Goal: Information Seeking & Learning: Check status

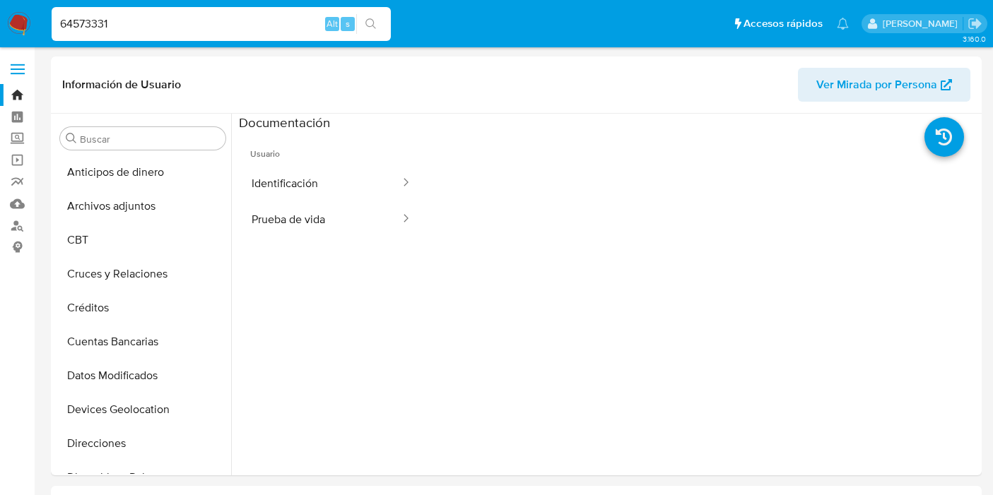
select select "10"
click at [129, 15] on input "64573331" at bounding box center [221, 24] width 339 height 18
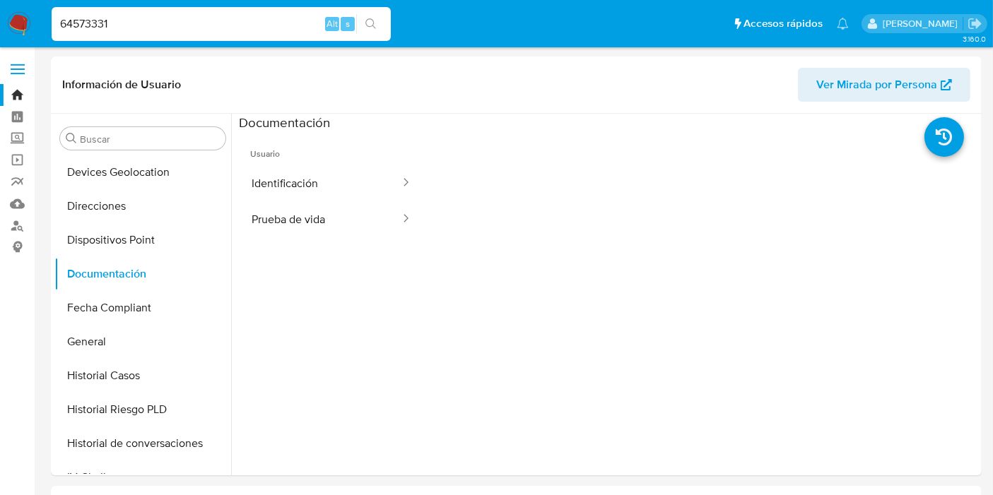
click at [129, 15] on input "64573331" at bounding box center [221, 24] width 339 height 18
paste input "133148686"
click at [129, 15] on input "133148686" at bounding box center [221, 24] width 339 height 18
type input "133148686"
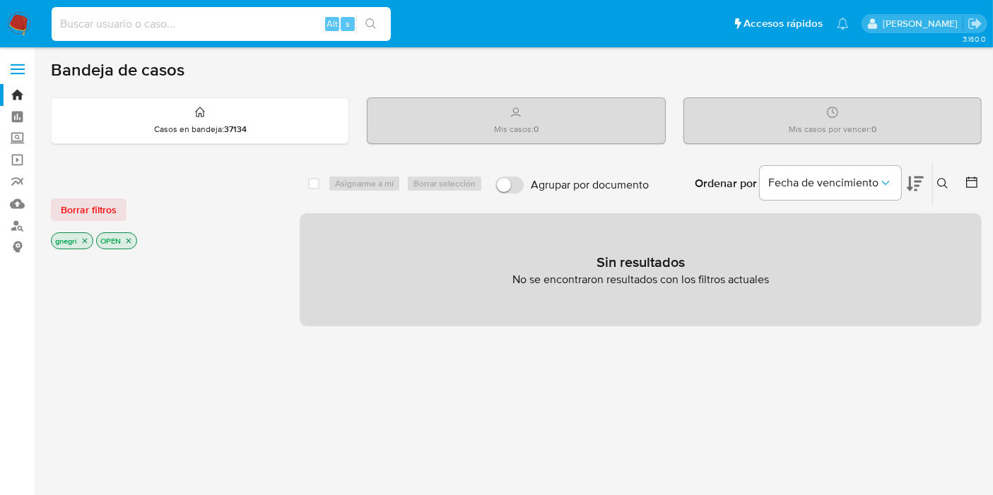
click at [230, 18] on input at bounding box center [221, 24] width 339 height 18
paste input "133148686"
type input "133148686"
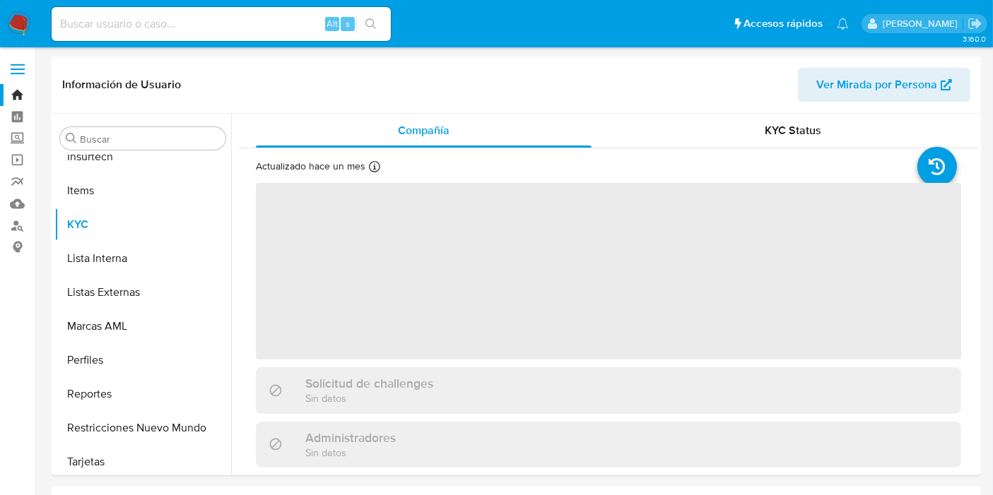
scroll to position [630, 0]
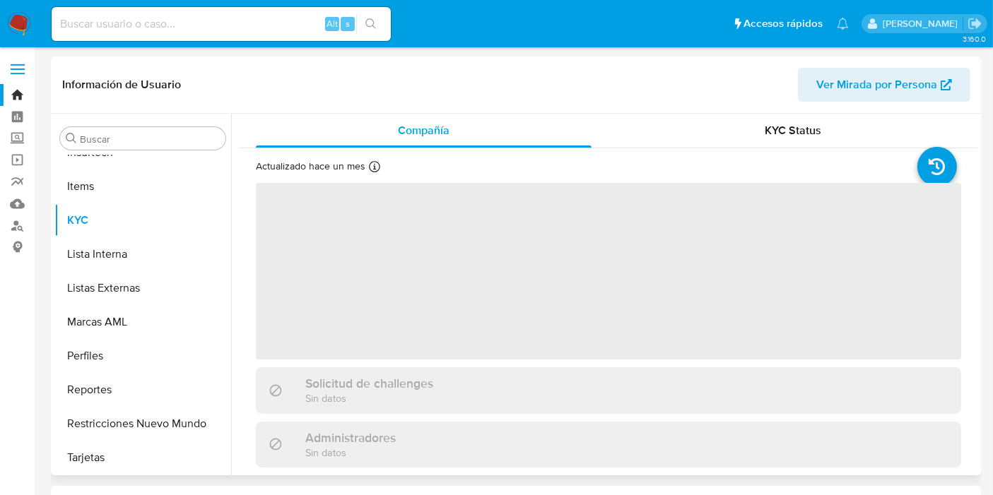
select select "10"
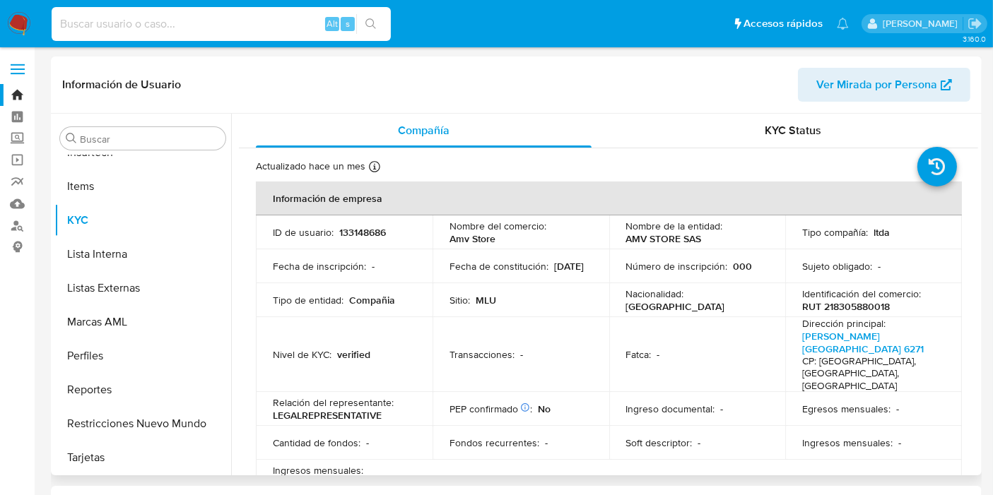
click at [151, 25] on input at bounding box center [221, 24] width 339 height 18
paste input "515589050"
type input "515589050"
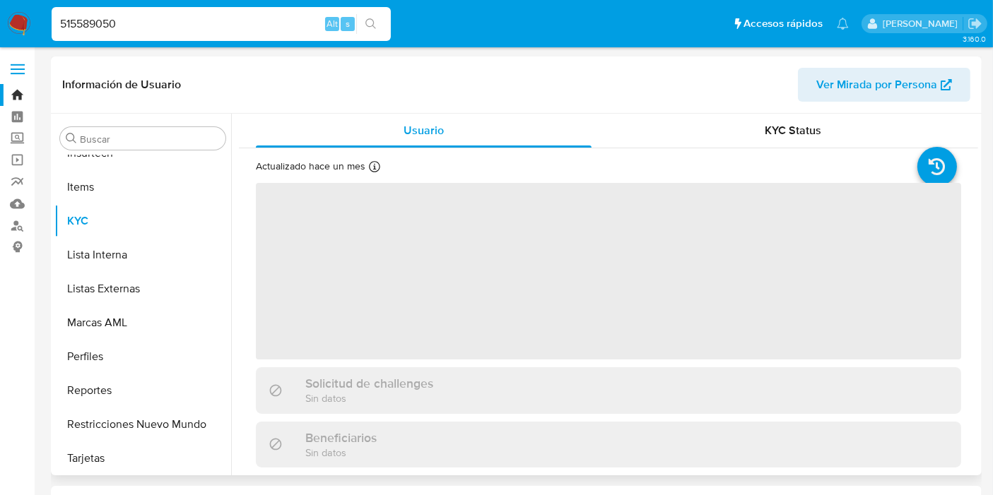
scroll to position [630, 0]
select select "10"
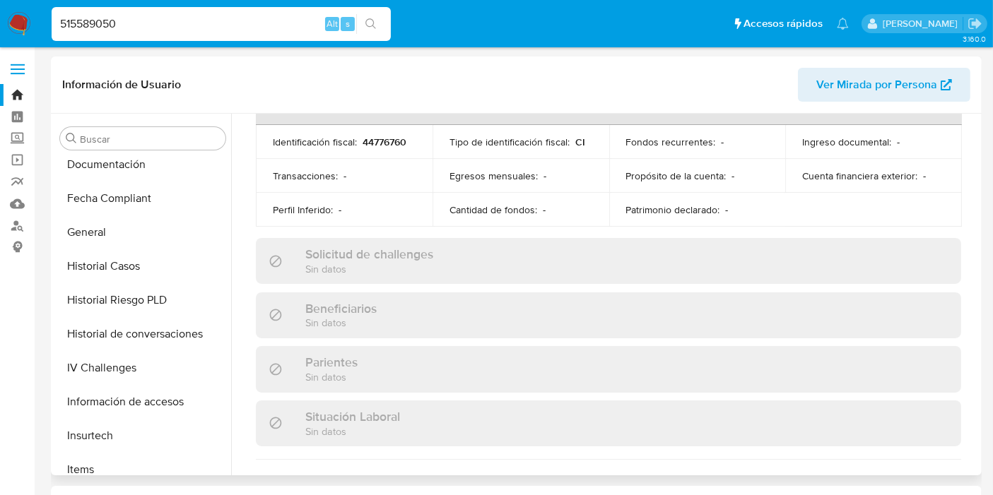
scroll to position [340, 0]
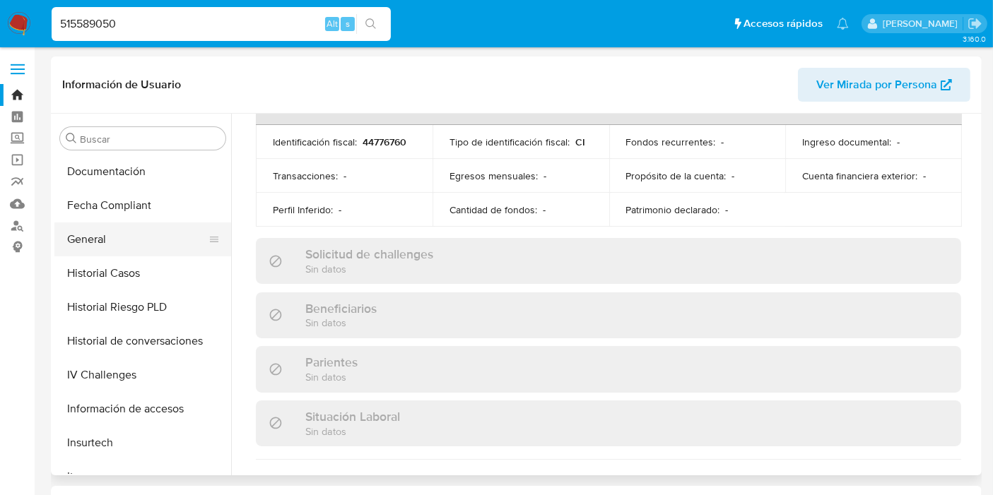
click at [86, 245] on button "General" at bounding box center [136, 240] width 165 height 34
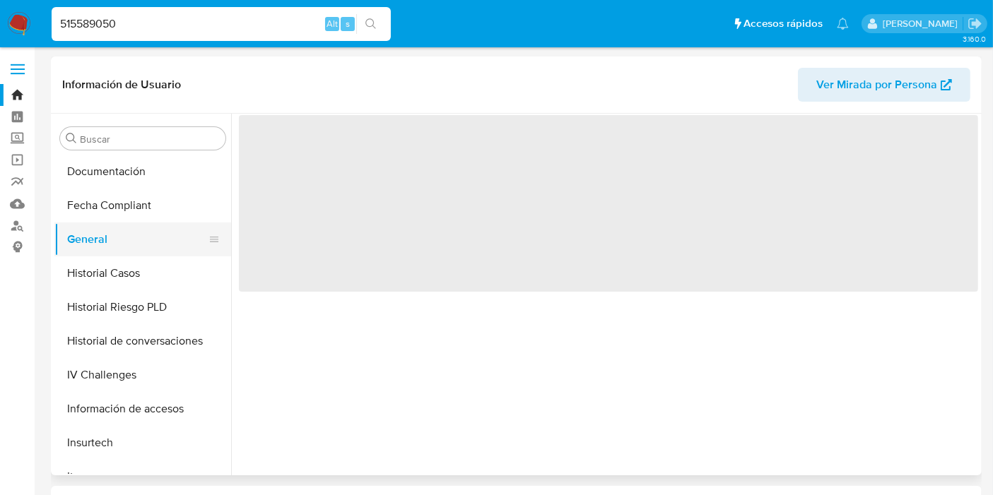
scroll to position [0, 0]
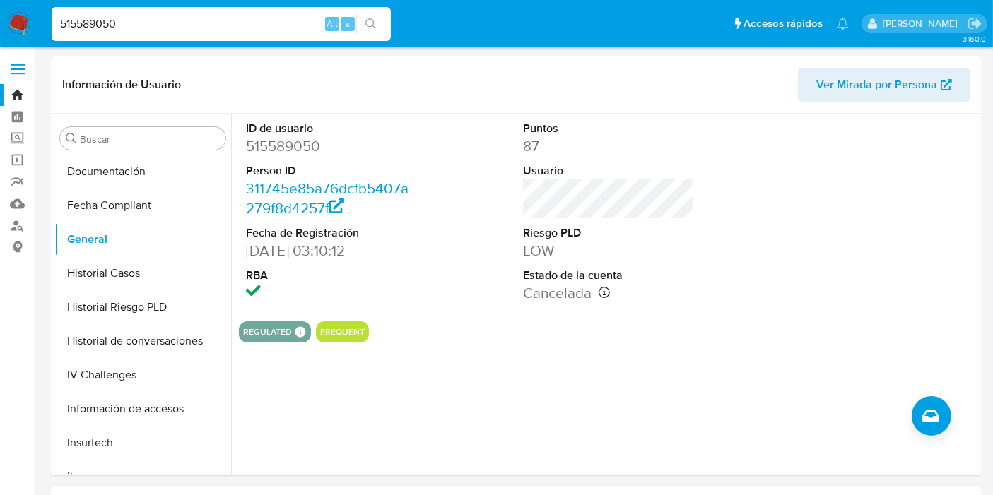
click at [98, 26] on input "515589050" at bounding box center [221, 24] width 339 height 18
paste input "1350150922"
click at [98, 26] on input "515589050" at bounding box center [221, 24] width 339 height 18
type input "1350150922"
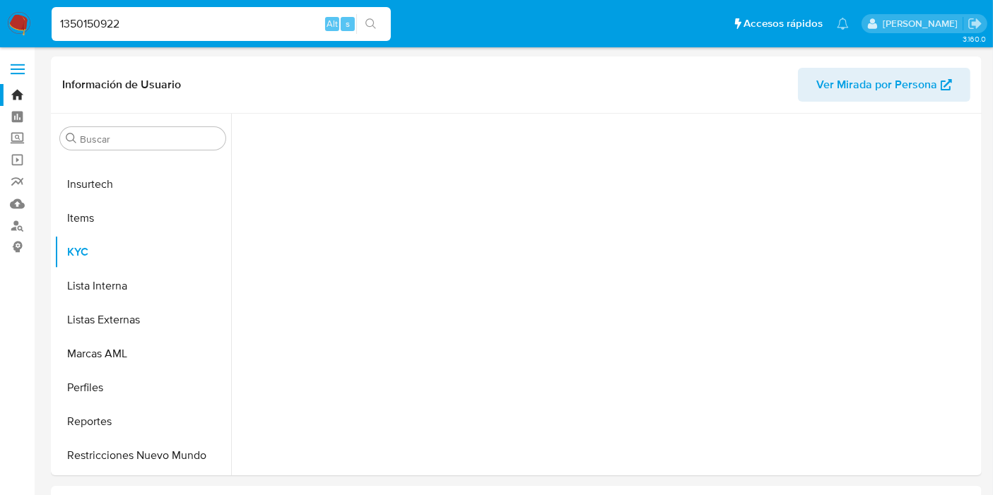
scroll to position [630, 0]
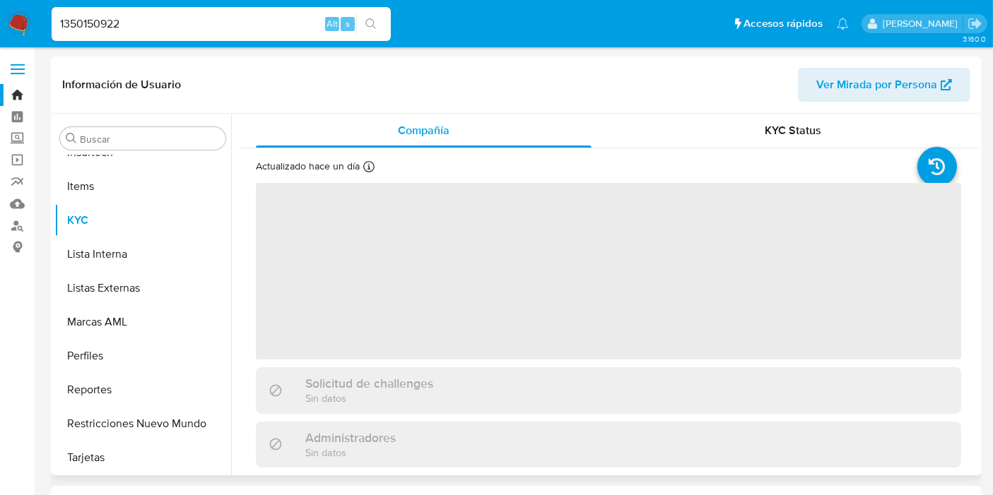
select select "10"
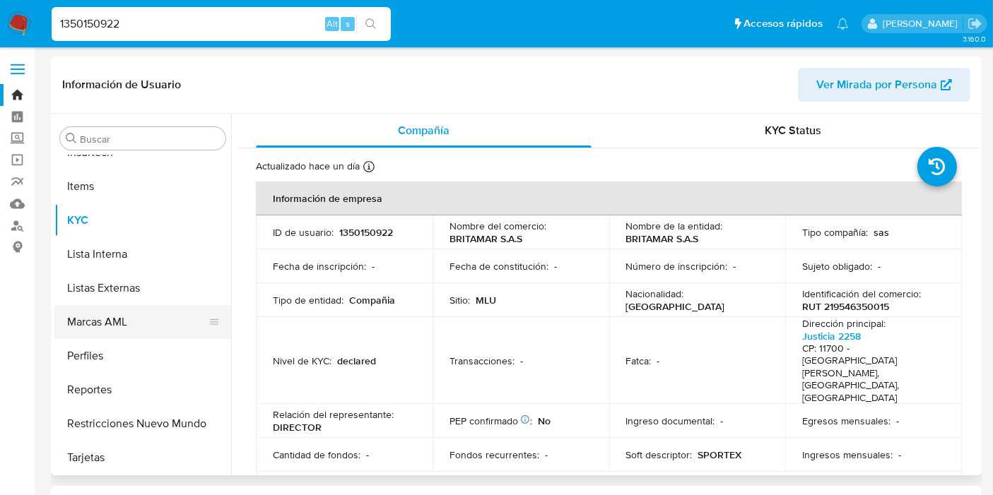
scroll to position [331, 0]
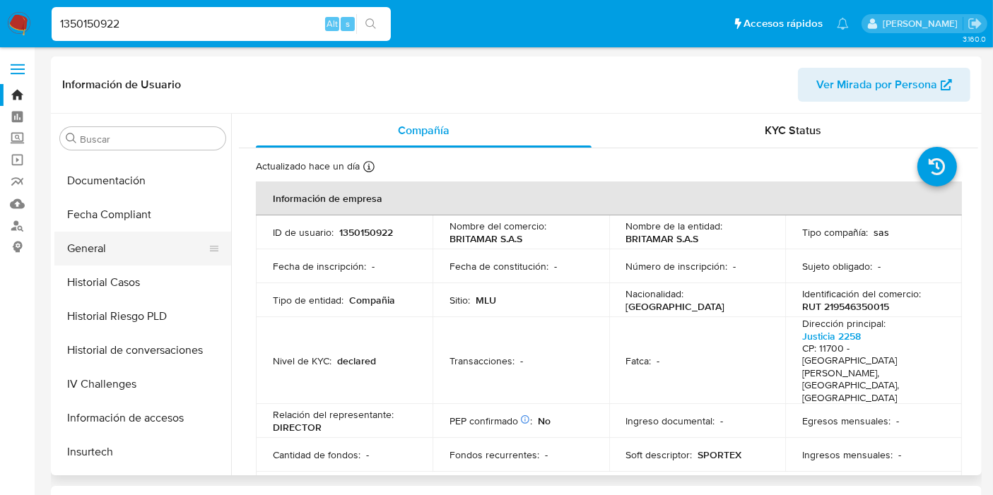
click at [135, 240] on button "General" at bounding box center [136, 249] width 165 height 34
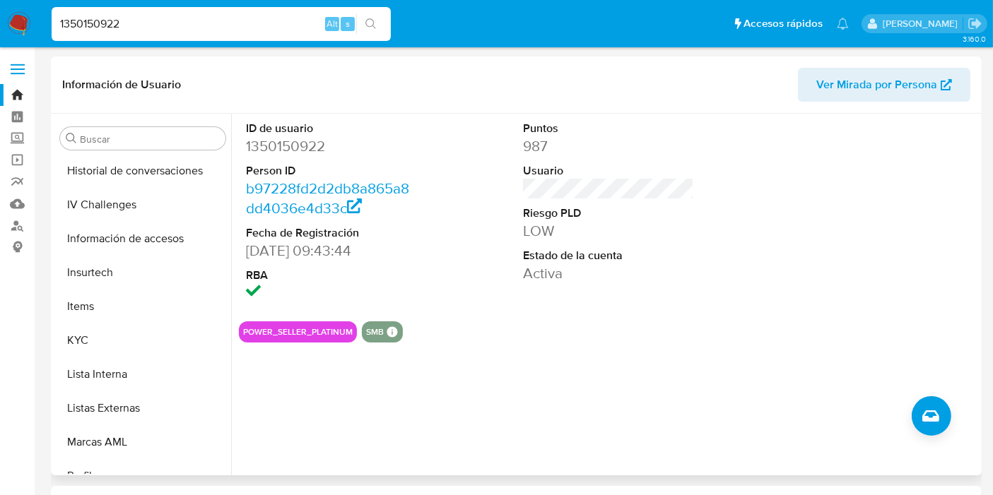
scroll to position [510, 0]
click at [119, 342] on button "KYC" at bounding box center [136, 341] width 165 height 34
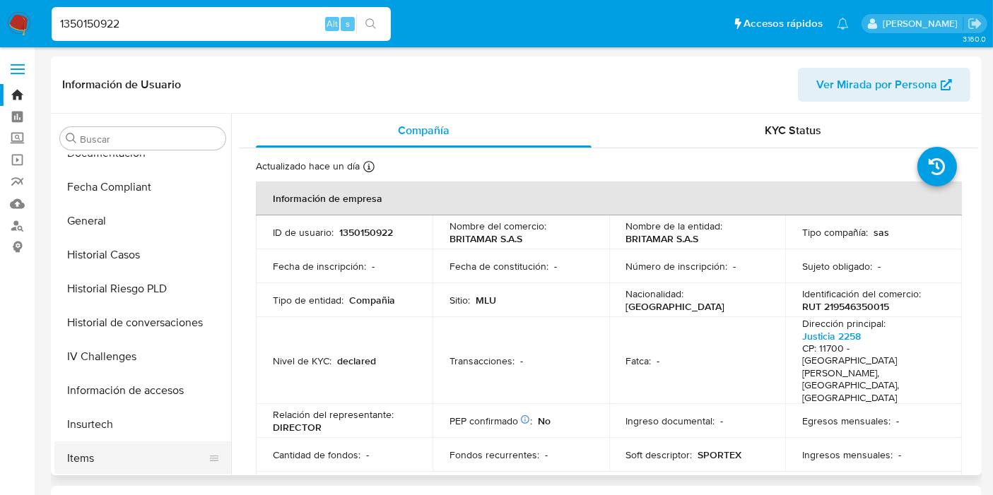
scroll to position [357, 0]
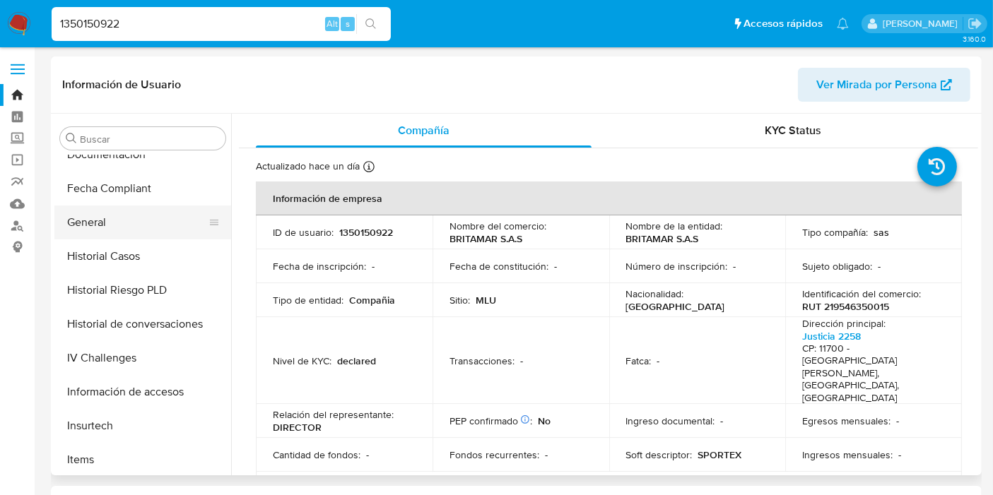
click at [131, 222] on button "General" at bounding box center [136, 223] width 165 height 34
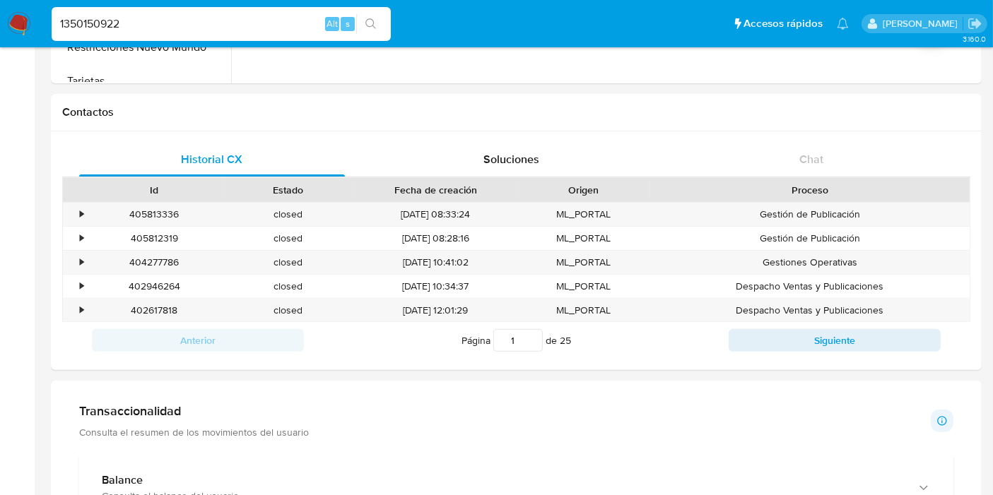
scroll to position [0, 0]
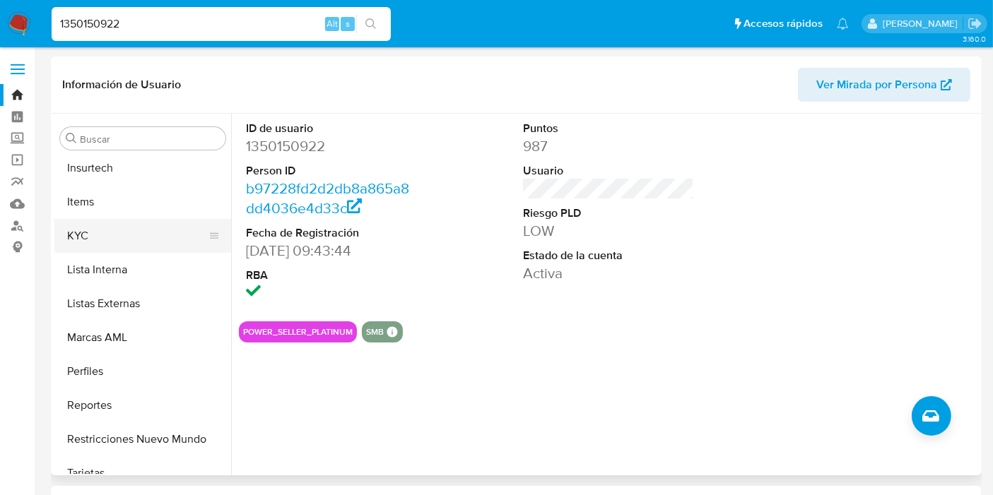
click at [124, 235] on button "KYC" at bounding box center [136, 236] width 165 height 34
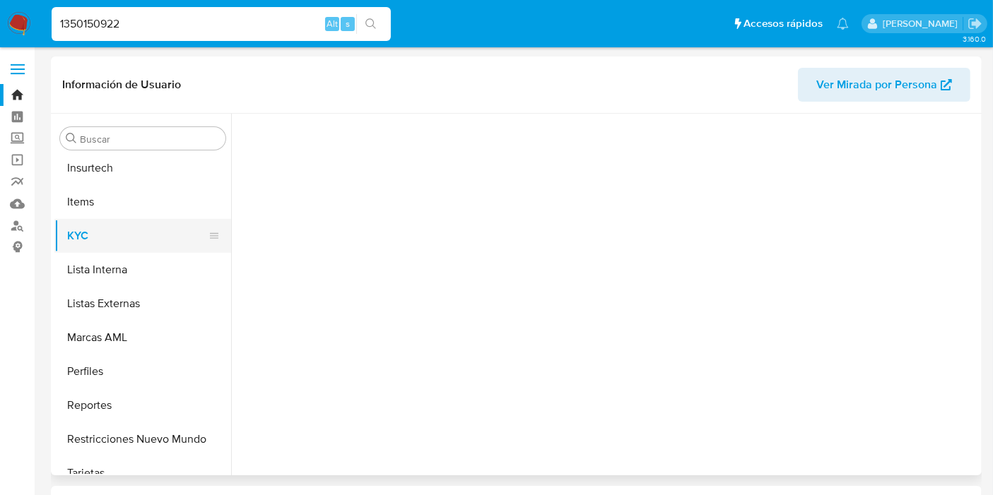
click at [124, 235] on button "KYC" at bounding box center [136, 236] width 165 height 34
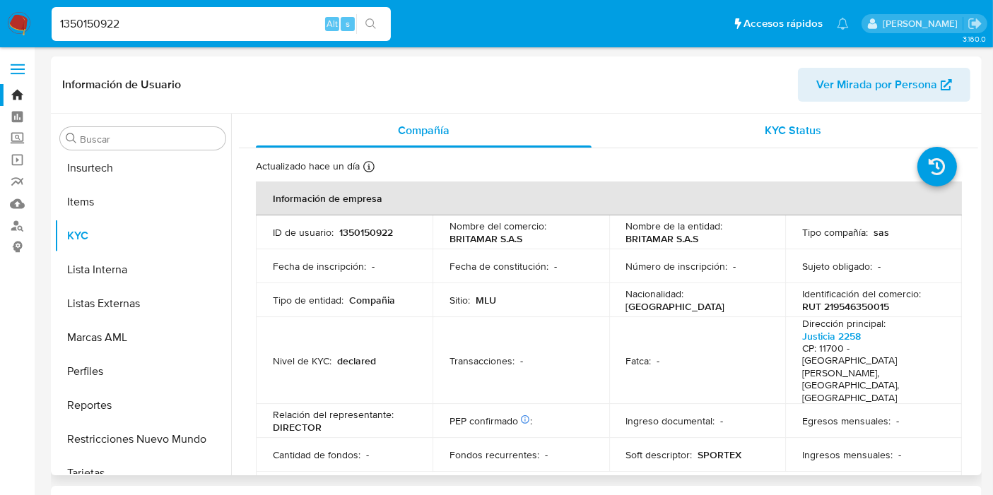
click at [779, 134] on span "KYC Status" at bounding box center [793, 130] width 57 height 16
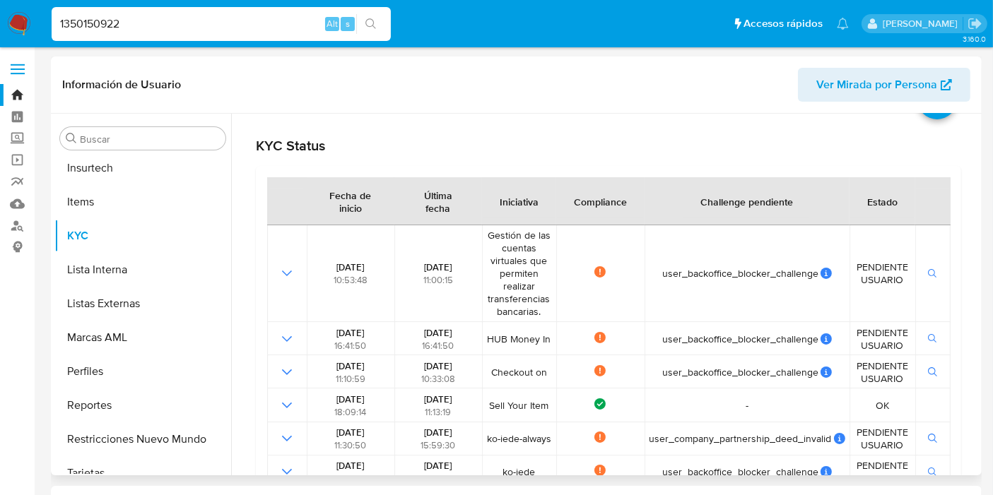
scroll to position [168, 0]
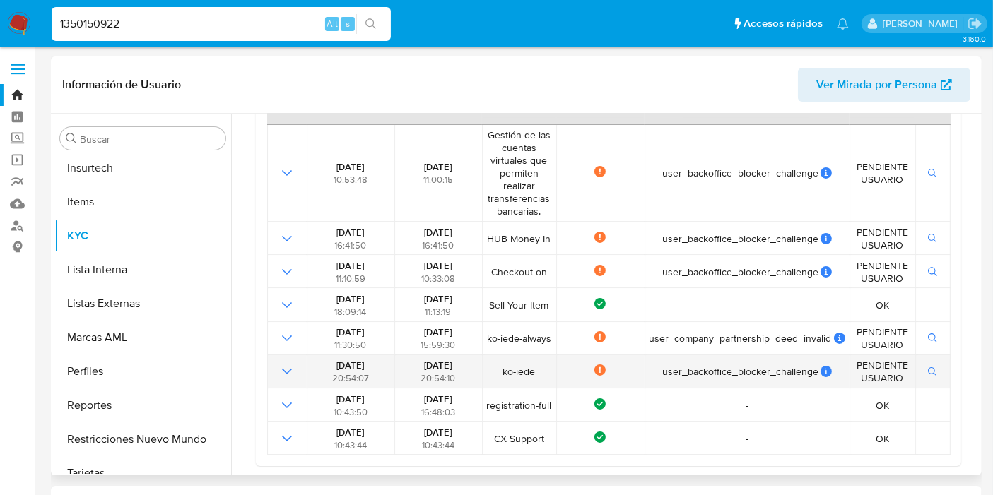
click at [599, 373] on icon at bounding box center [599, 370] width 11 height 11
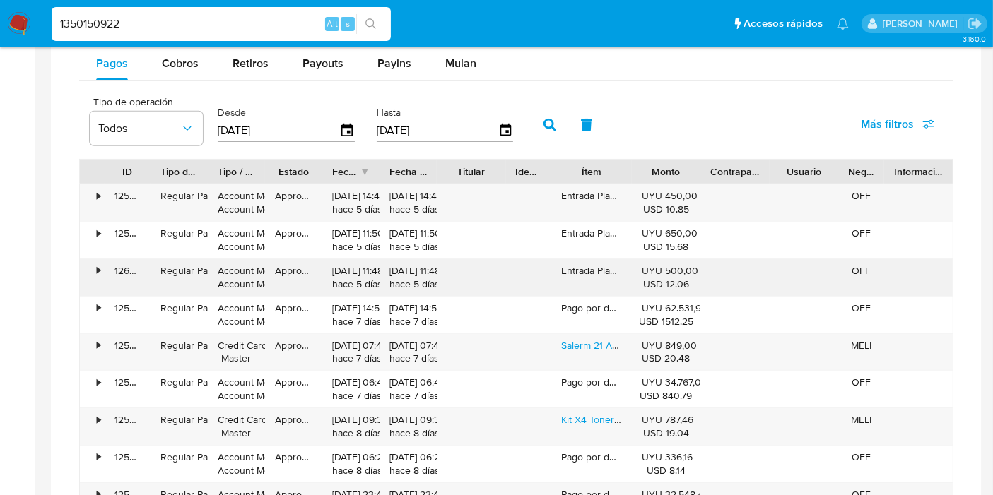
scroll to position [955, 0]
click at [776, 164] on div at bounding box center [769, 171] width 25 height 24
click at [181, 60] on span "Cobros" at bounding box center [180, 62] width 37 height 16
select select "10"
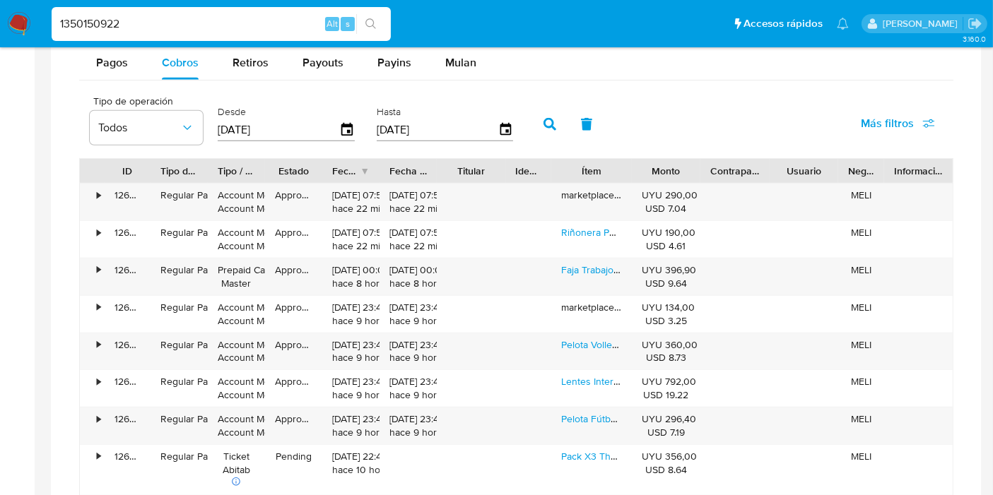
click at [157, 23] on input "1350150922" at bounding box center [221, 24] width 339 height 18
paste input "810521563"
type input "1810521563"
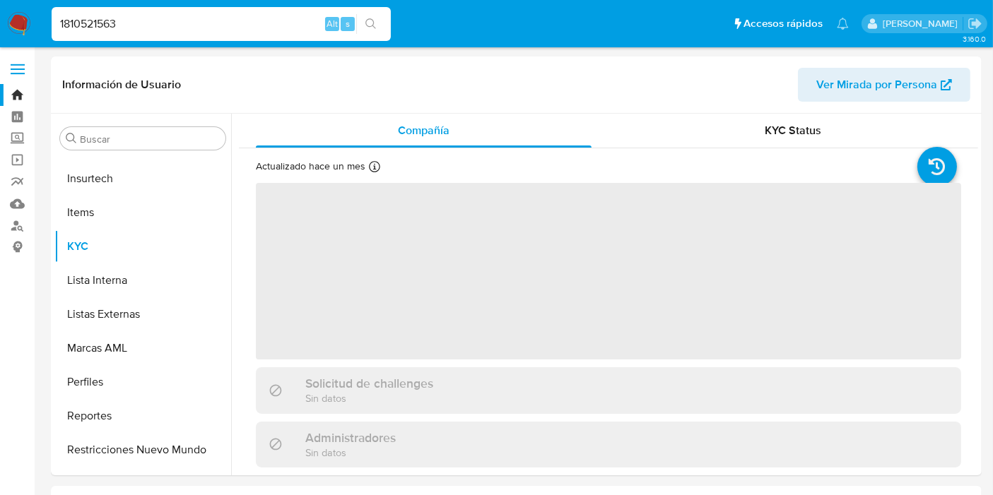
scroll to position [630, 0]
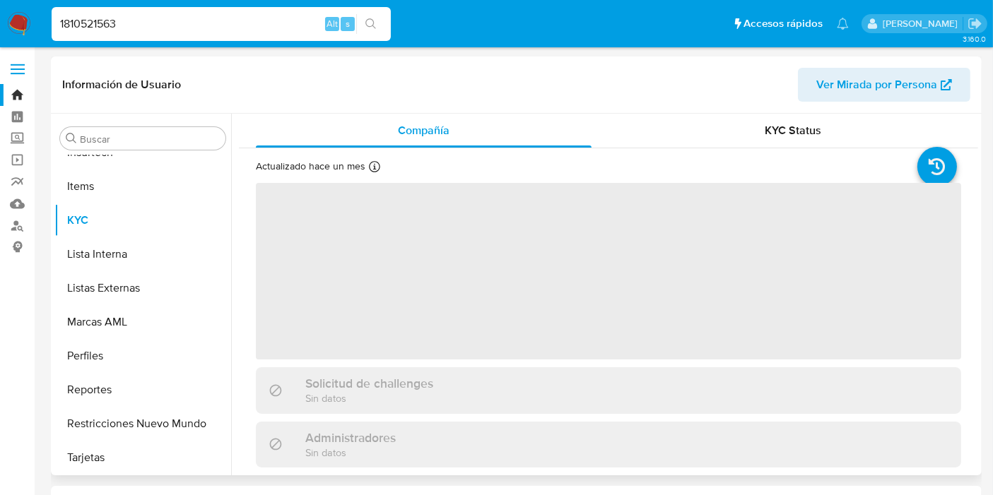
select select "10"
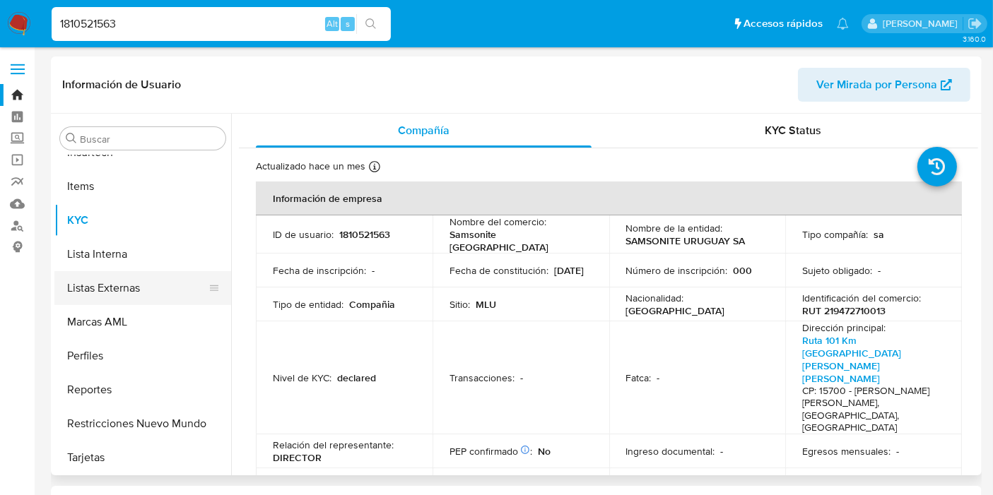
scroll to position [139, 0]
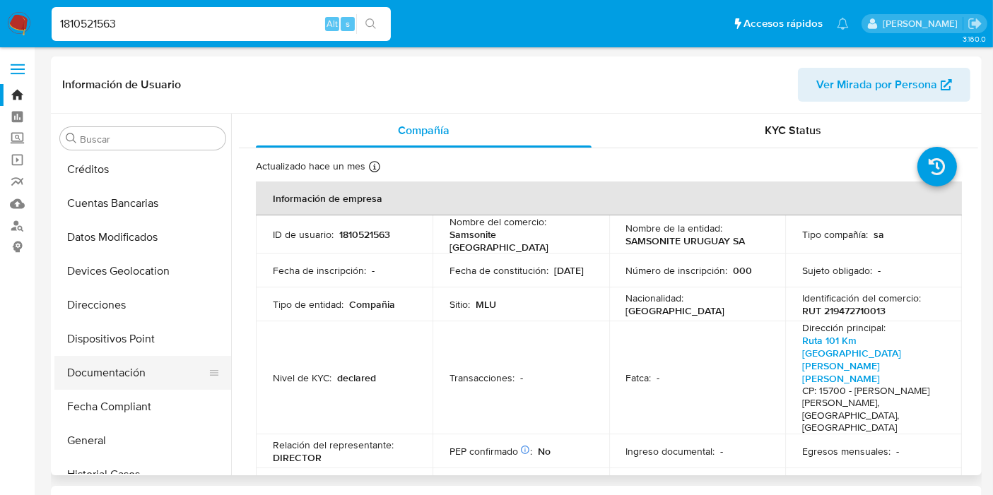
click at [129, 378] on button "Documentación" at bounding box center [136, 373] width 165 height 34
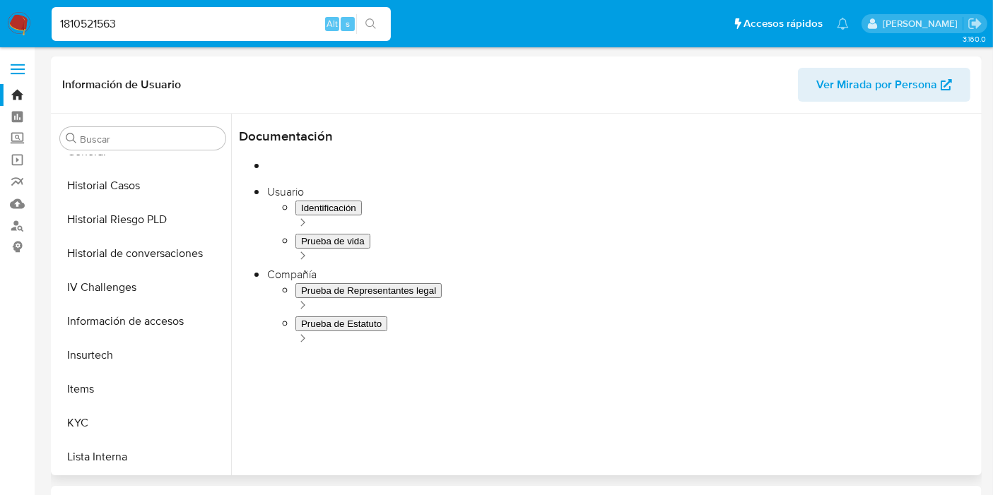
scroll to position [425, 0]
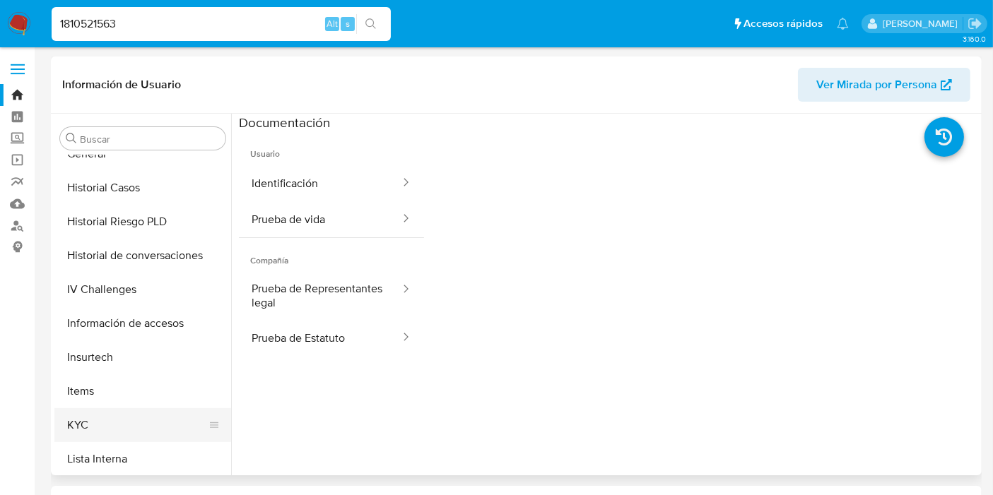
click at [93, 433] on button "KYC" at bounding box center [136, 426] width 165 height 34
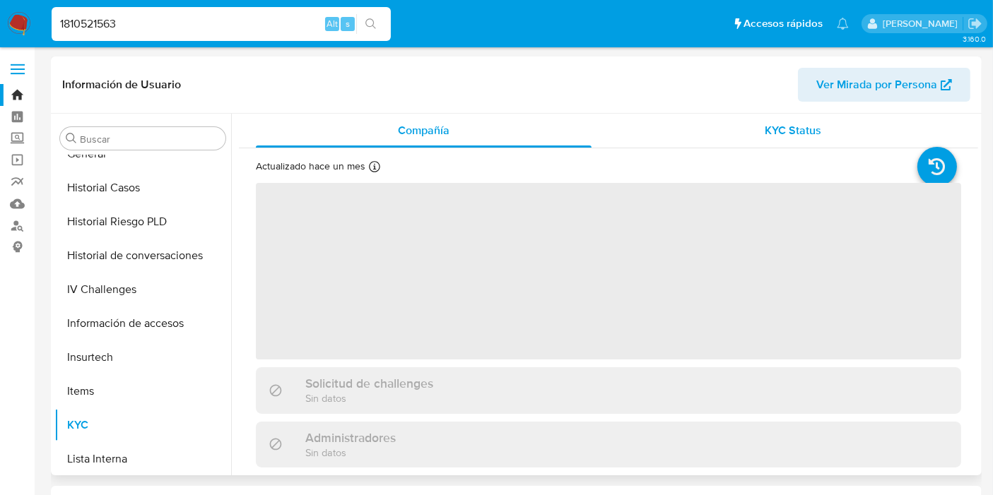
click at [720, 122] on div "KYC Status" at bounding box center [794, 131] width 336 height 34
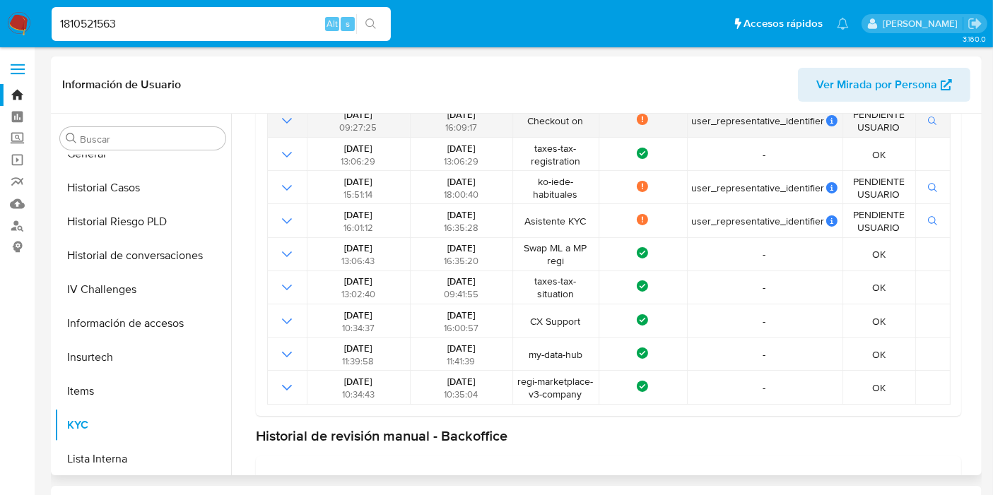
scroll to position [174, 0]
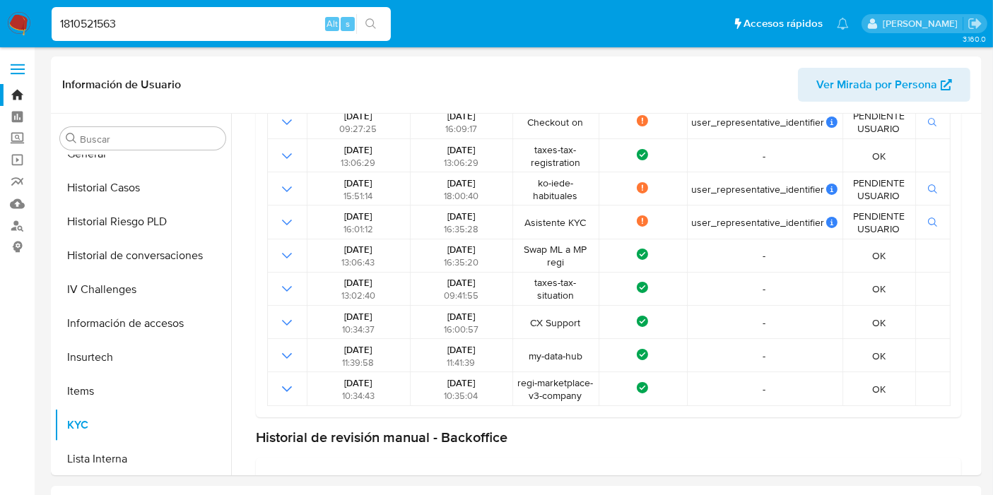
click at [93, 16] on input "1810521563" at bounding box center [221, 24] width 339 height 18
paste input "163711898"
click at [93, 16] on input "1810521563" at bounding box center [221, 24] width 339 height 18
type input "1163711898"
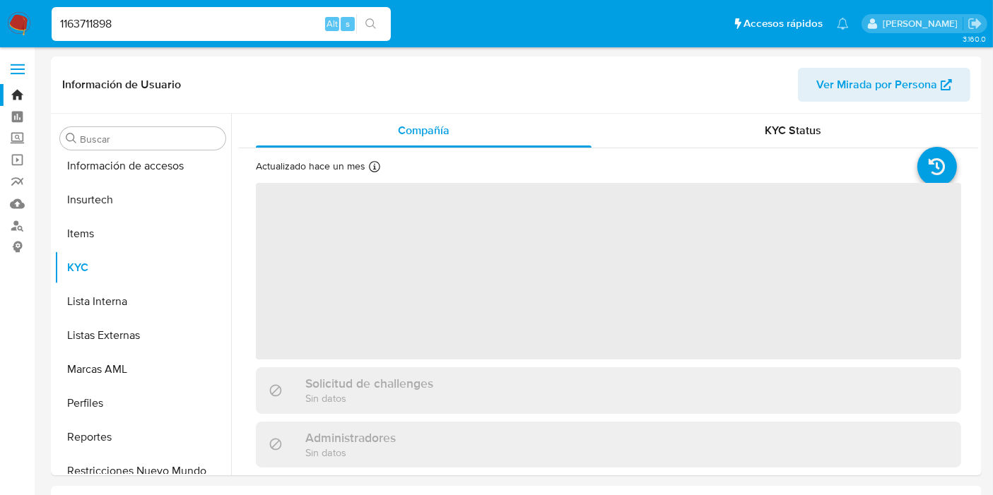
scroll to position [630, 0]
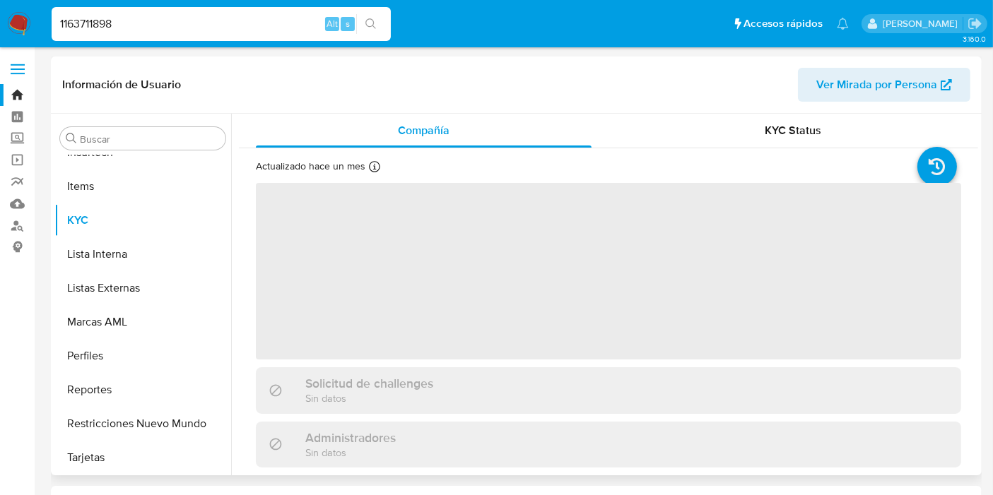
select select "10"
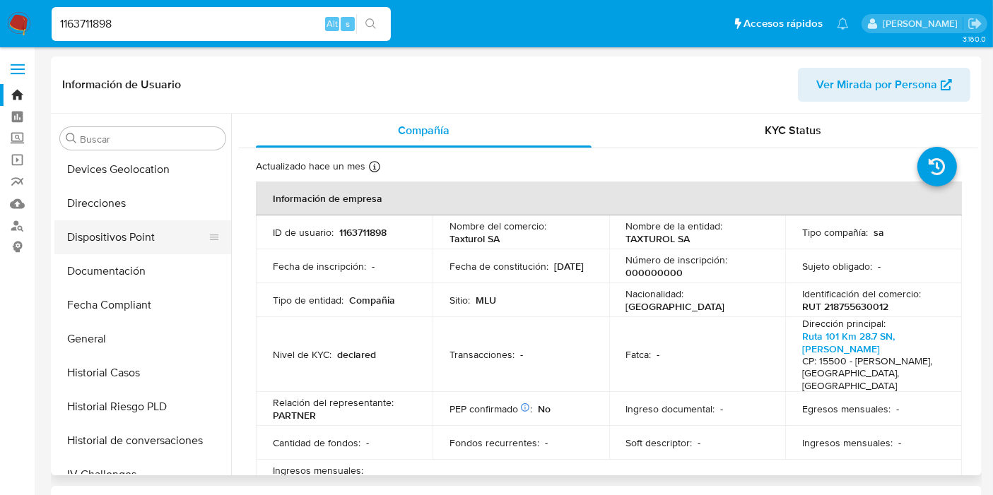
scroll to position [187, 0]
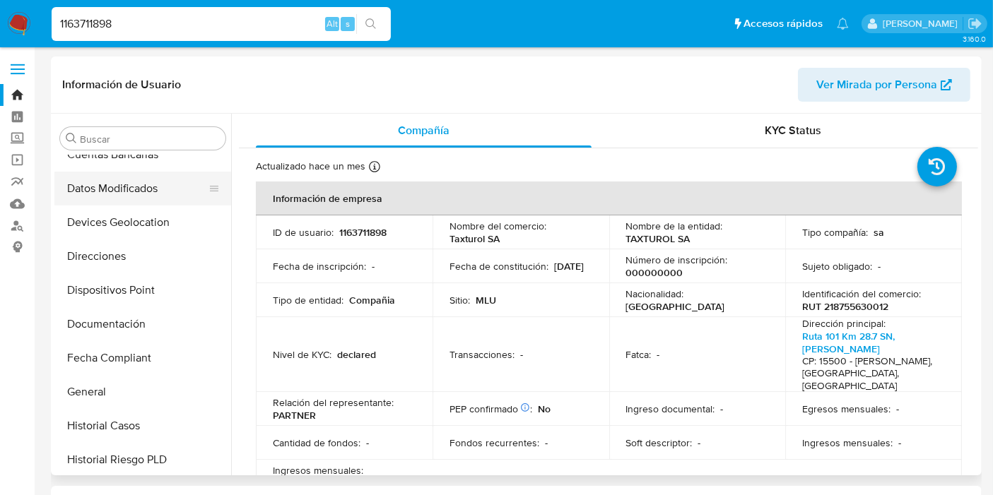
click at [125, 189] on button "Datos Modificados" at bounding box center [136, 189] width 165 height 34
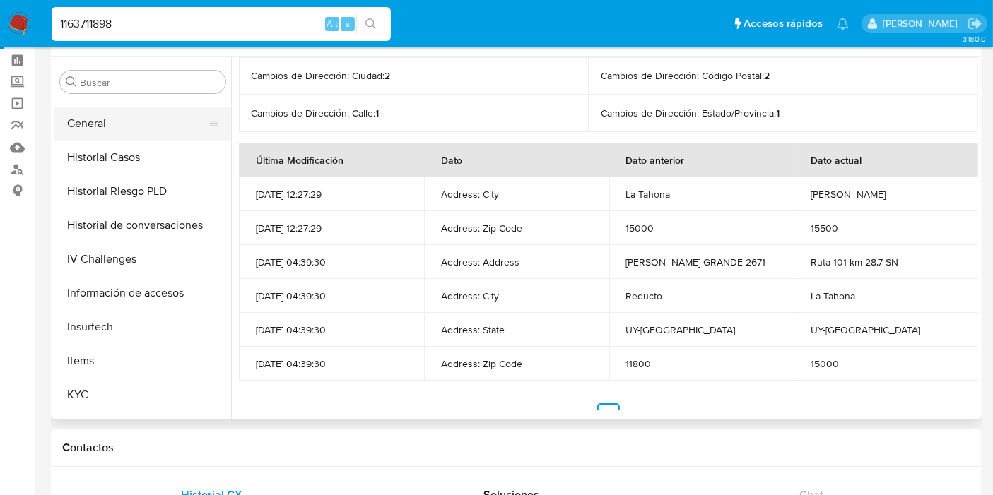
scroll to position [401, 0]
click at [111, 392] on button "KYC" at bounding box center [136, 394] width 165 height 34
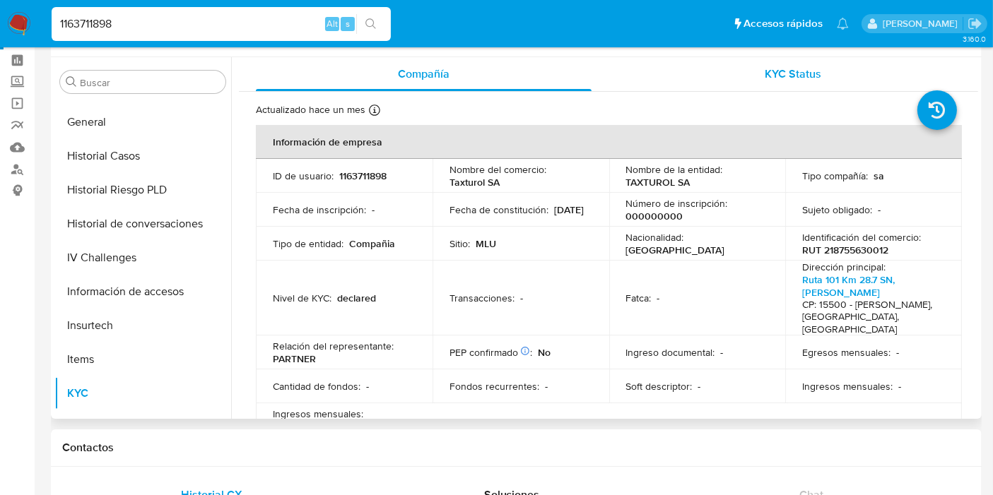
click at [775, 64] on div "KYC Status" at bounding box center [794, 74] width 336 height 34
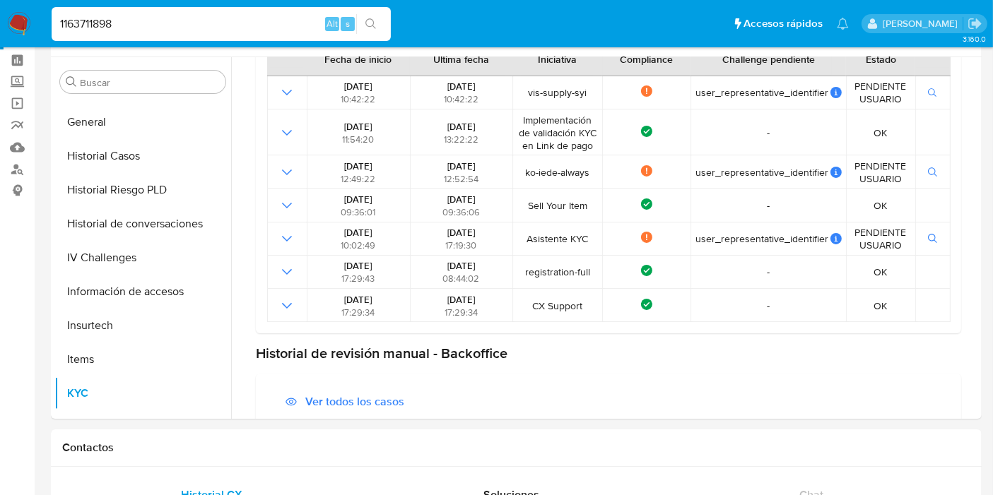
scroll to position [147, 0]
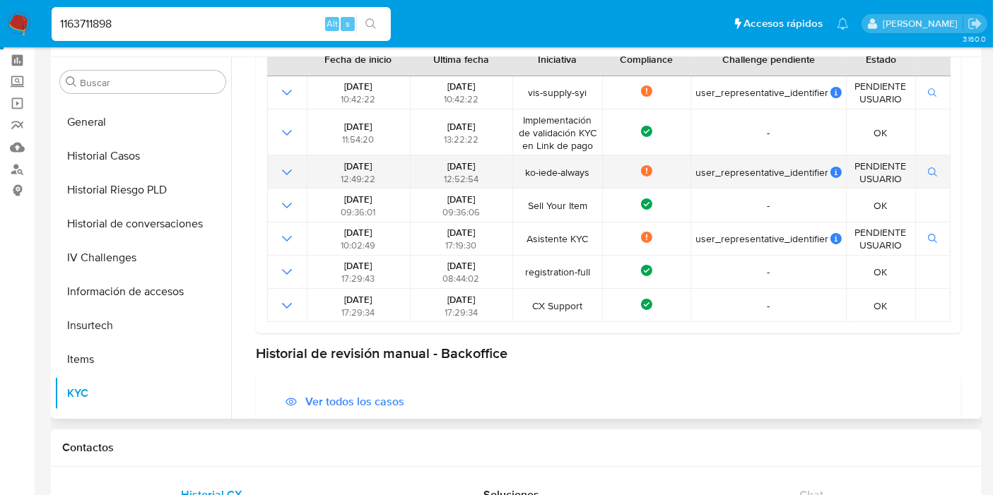
click at [284, 172] on icon "Mostrar operación" at bounding box center [286, 172] width 17 height 17
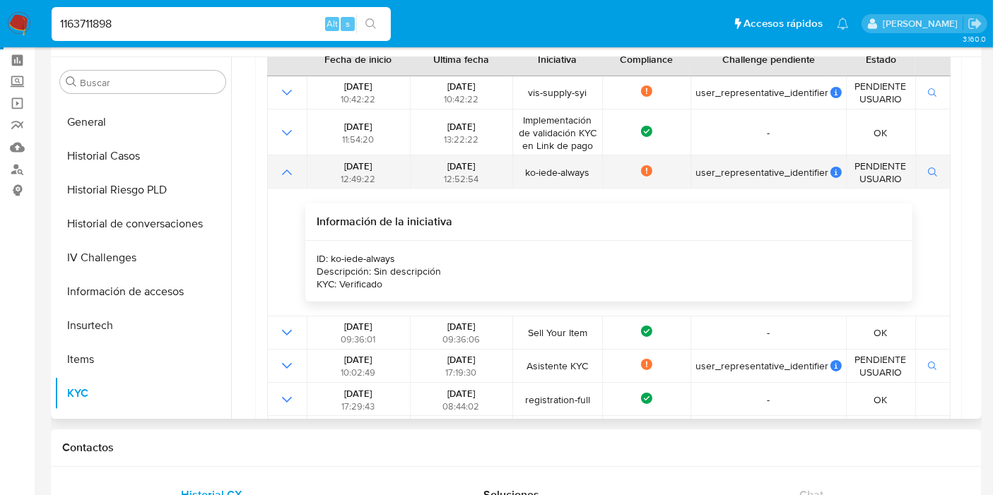
click at [284, 172] on icon "Mostrar operación" at bounding box center [286, 172] width 17 height 17
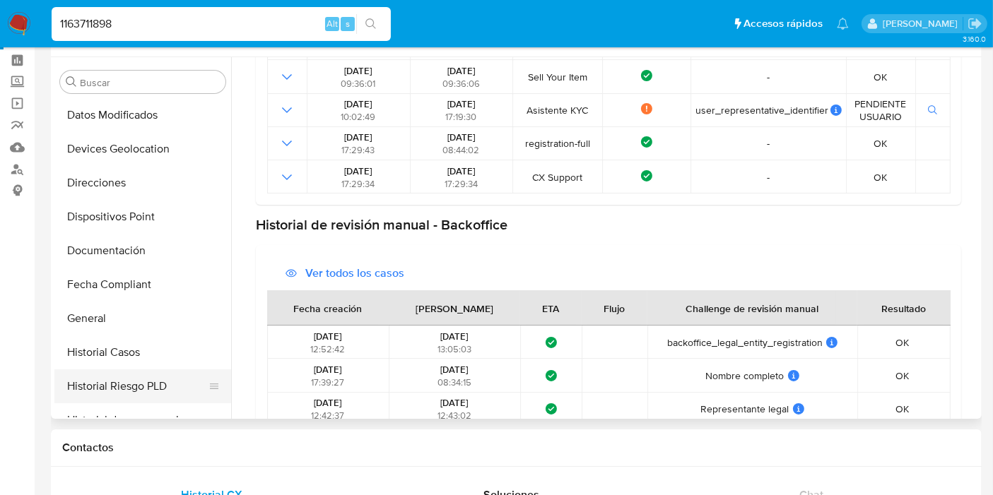
scroll to position [192, 0]
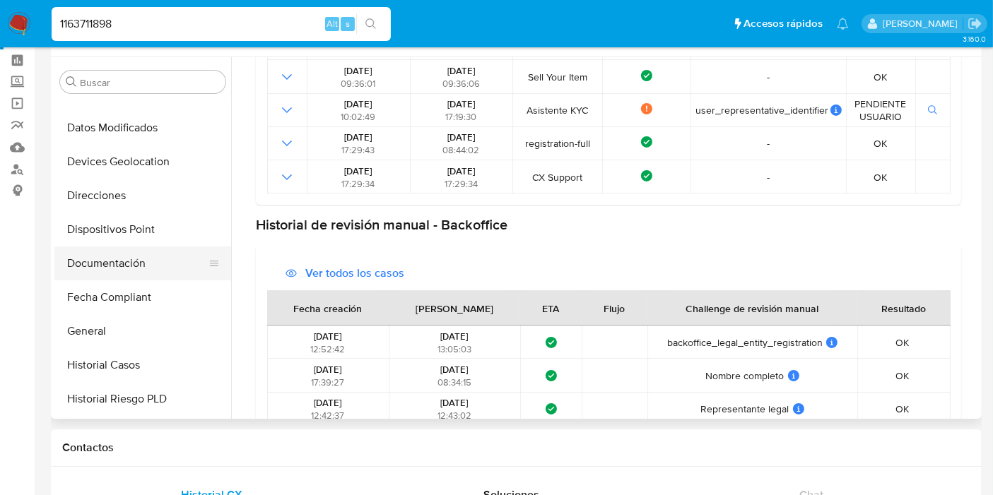
click at [141, 263] on button "Documentación" at bounding box center [136, 264] width 165 height 34
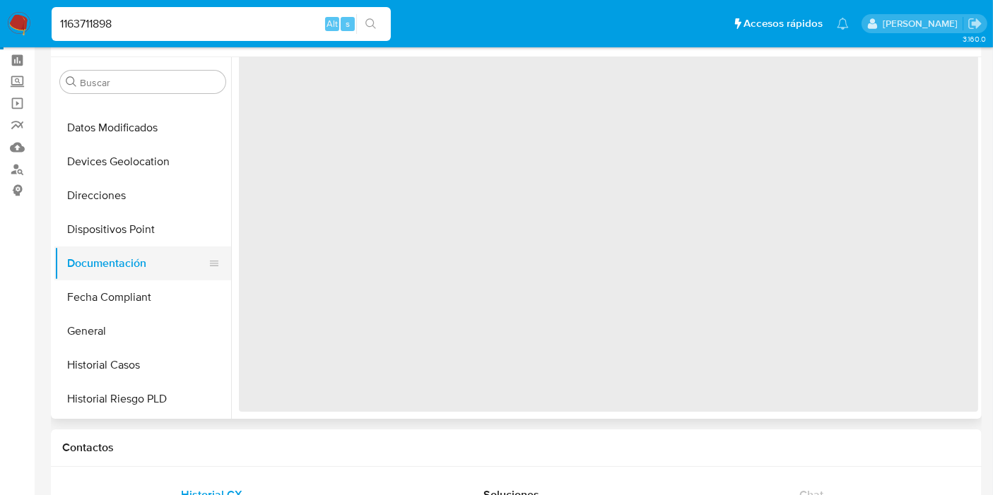
scroll to position [0, 0]
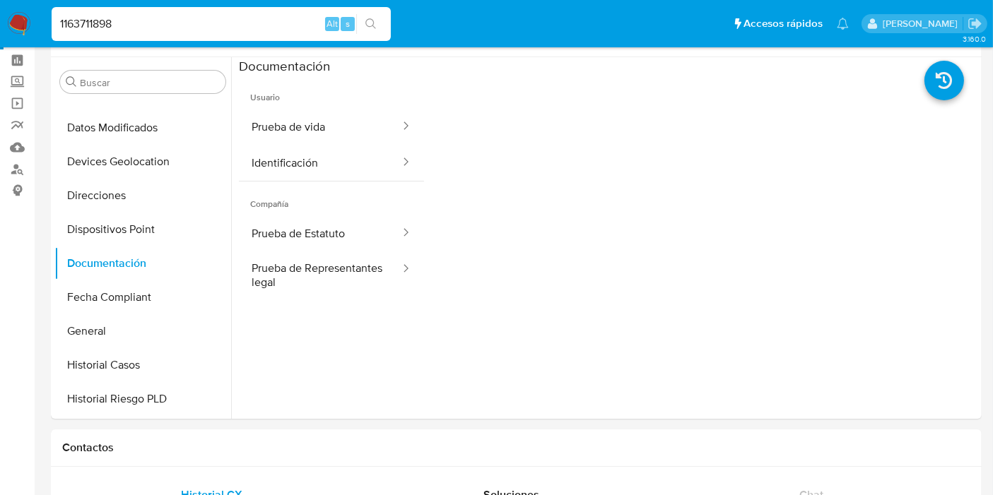
click at [122, 17] on input "1163711898" at bounding box center [221, 24] width 339 height 18
paste input "689433780"
click at [122, 17] on input "1163711898" at bounding box center [221, 24] width 339 height 18
type input "689433780"
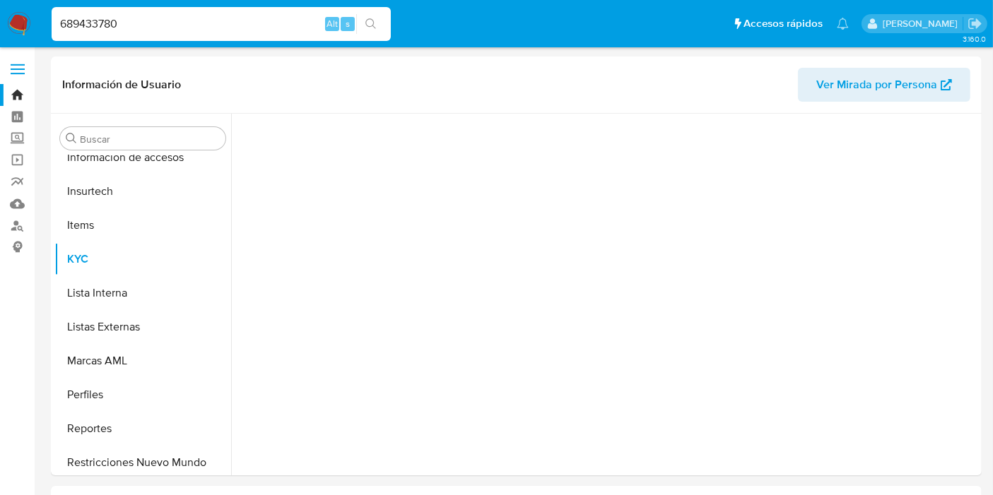
scroll to position [630, 0]
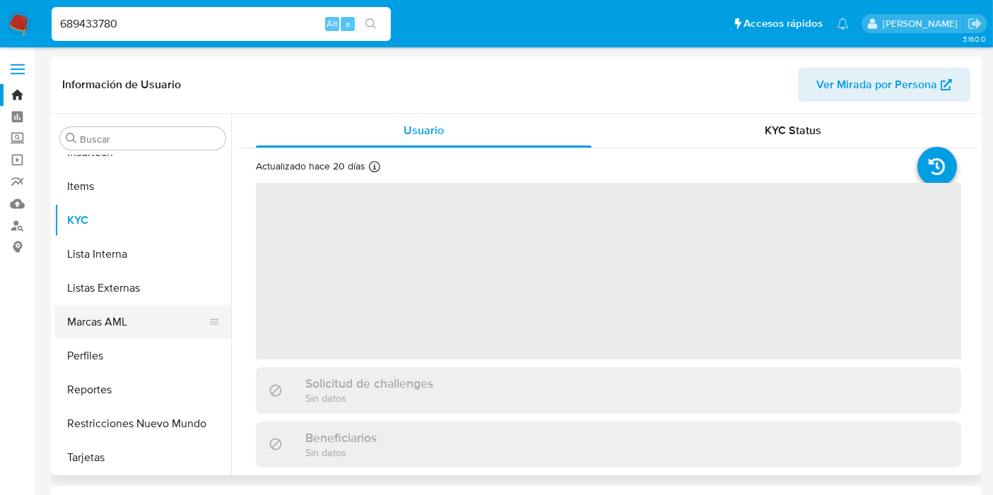
select select "10"
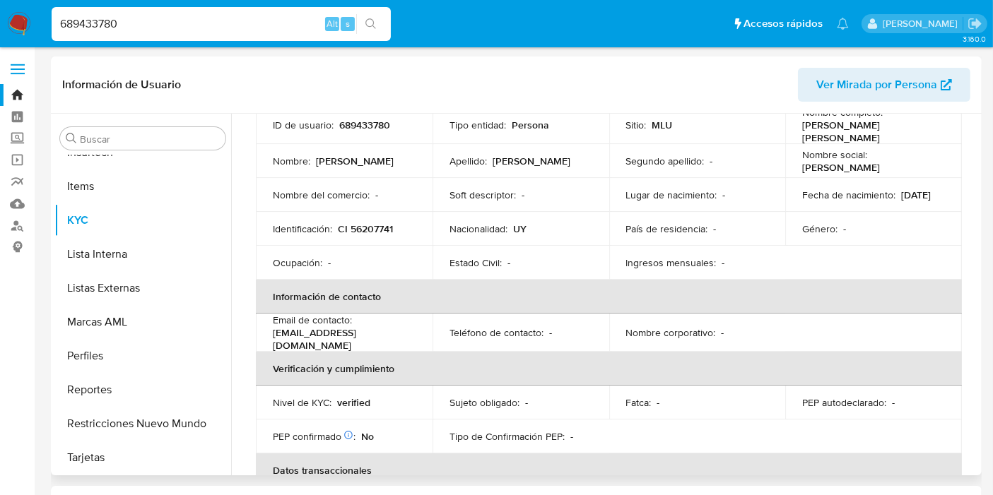
scroll to position [0, 0]
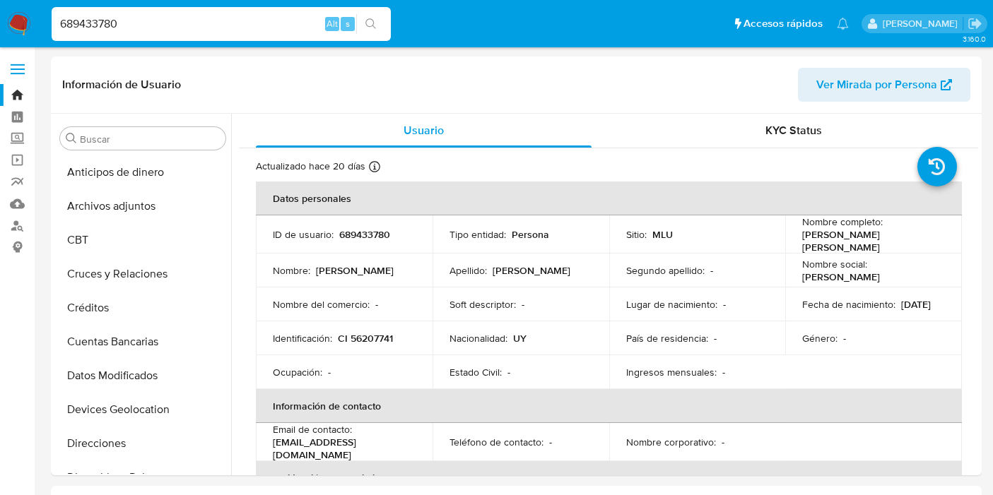
select select "10"
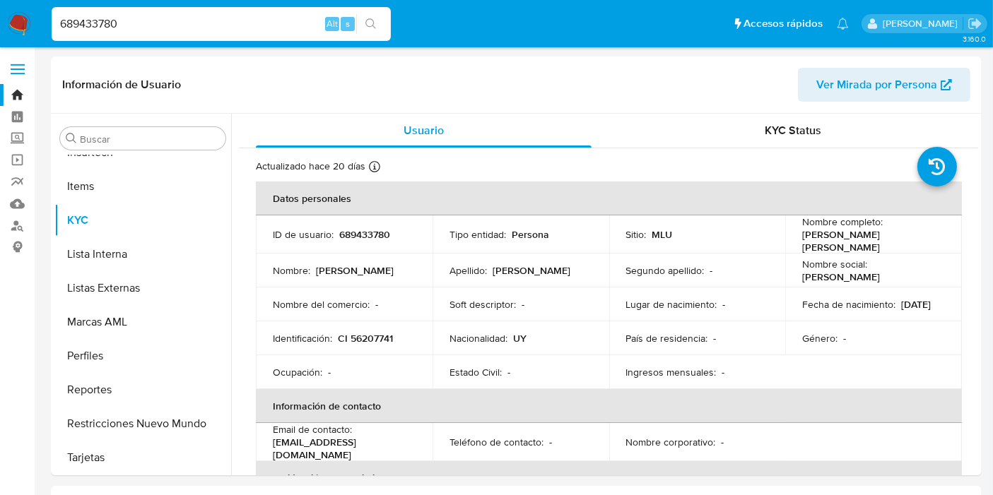
click at [107, 24] on input "689433780" at bounding box center [221, 24] width 339 height 18
paste input "1943953266"
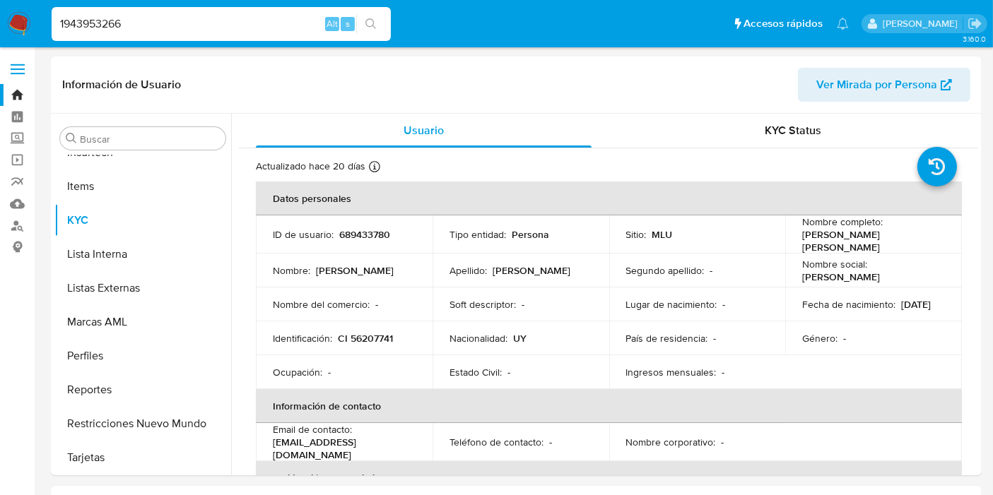
type input "1943953266"
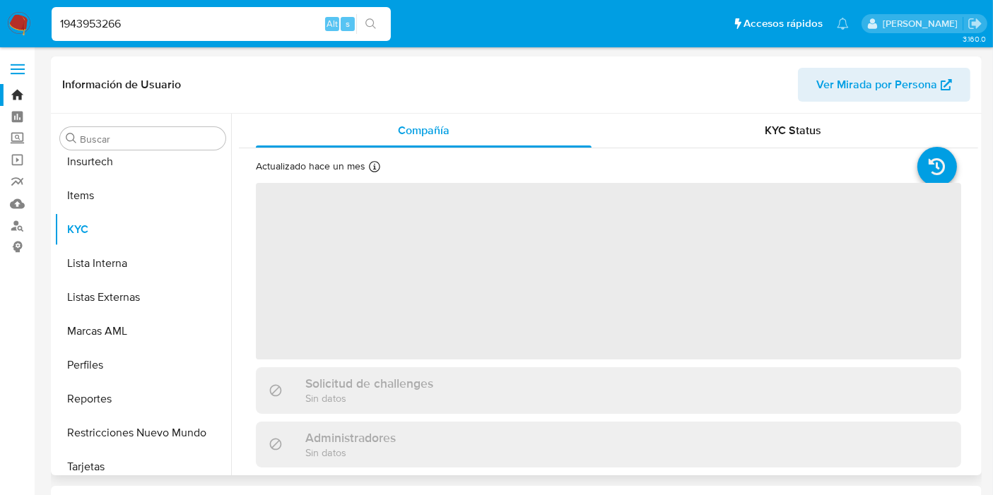
scroll to position [630, 0]
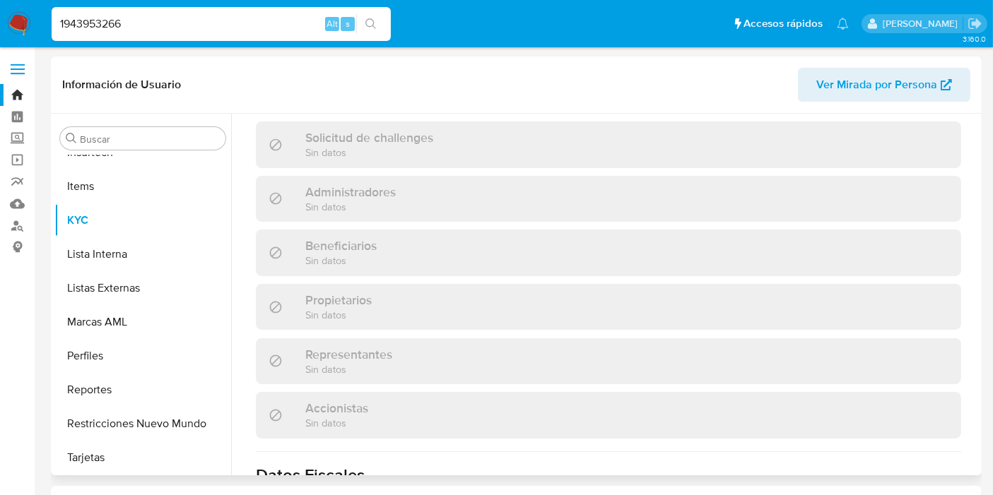
select select "10"
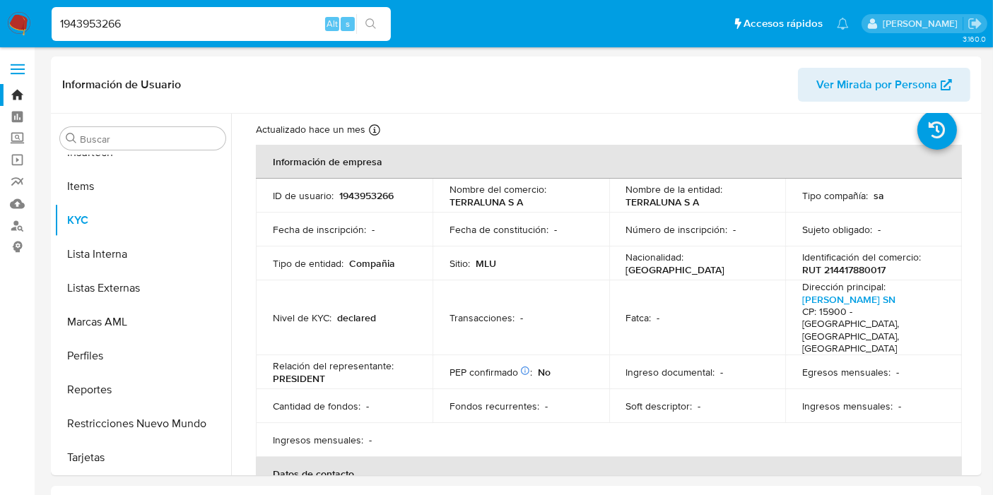
scroll to position [0, 0]
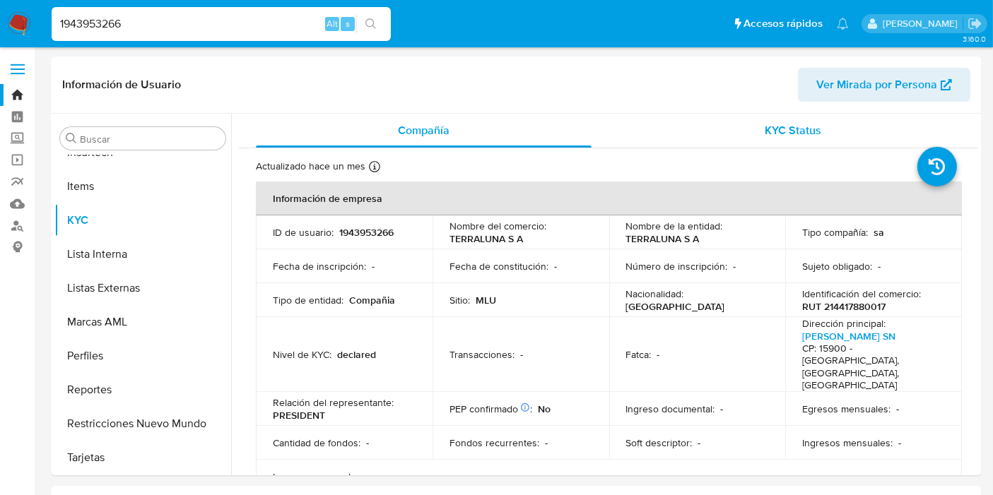
click at [757, 139] on div "KYC Status" at bounding box center [794, 131] width 336 height 34
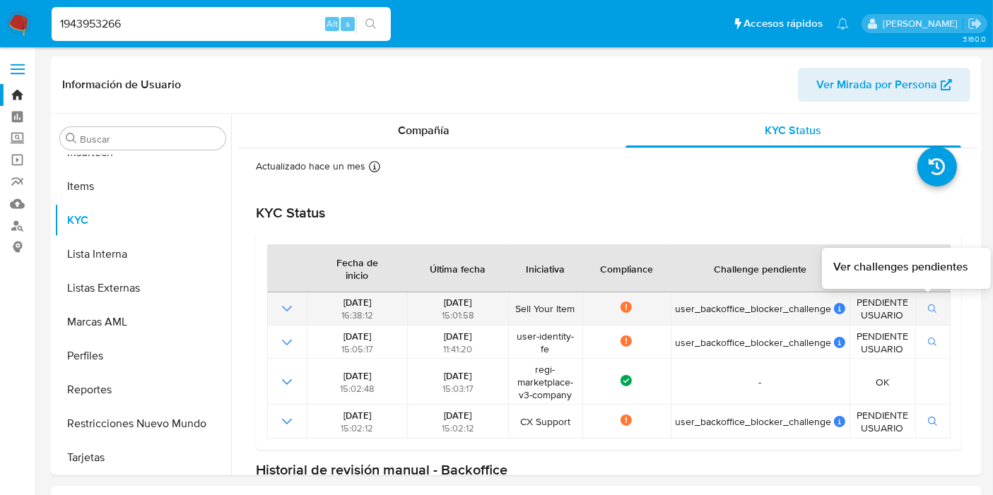
click at [928, 307] on icon "button" at bounding box center [933, 310] width 10 height 10
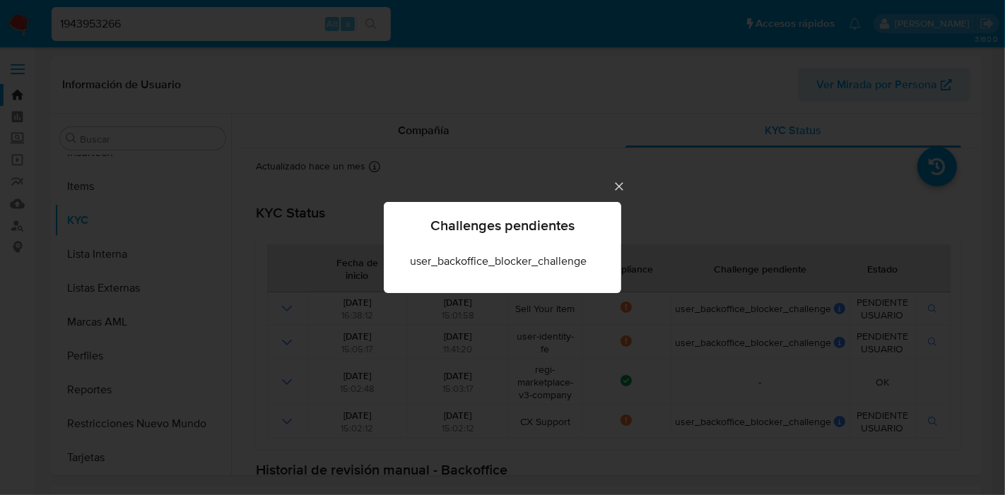
click at [618, 187] on div "Challenges pendientes user_backoffice_blocker_challenge" at bounding box center [502, 247] width 1005 height 495
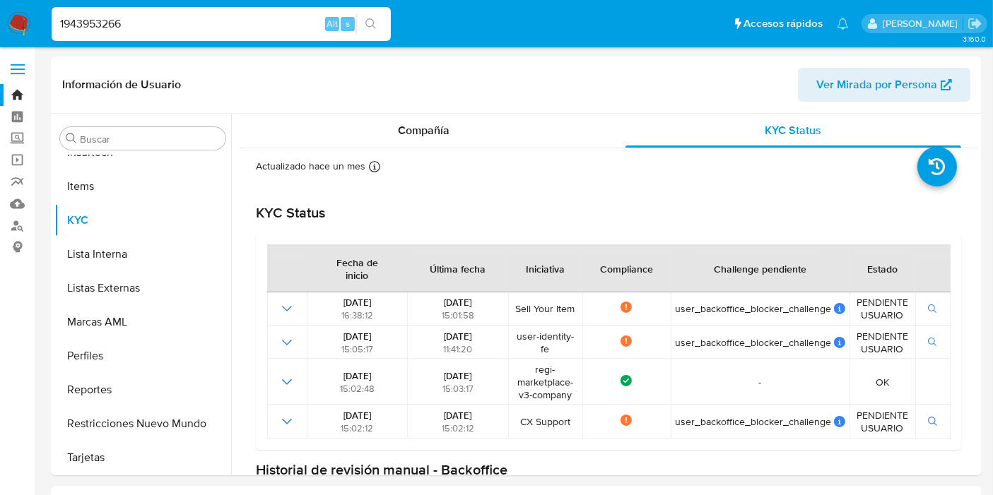
click at [110, 23] on input "1943953266" at bounding box center [221, 24] width 339 height 18
paste input "32239432"
type input "132239432"
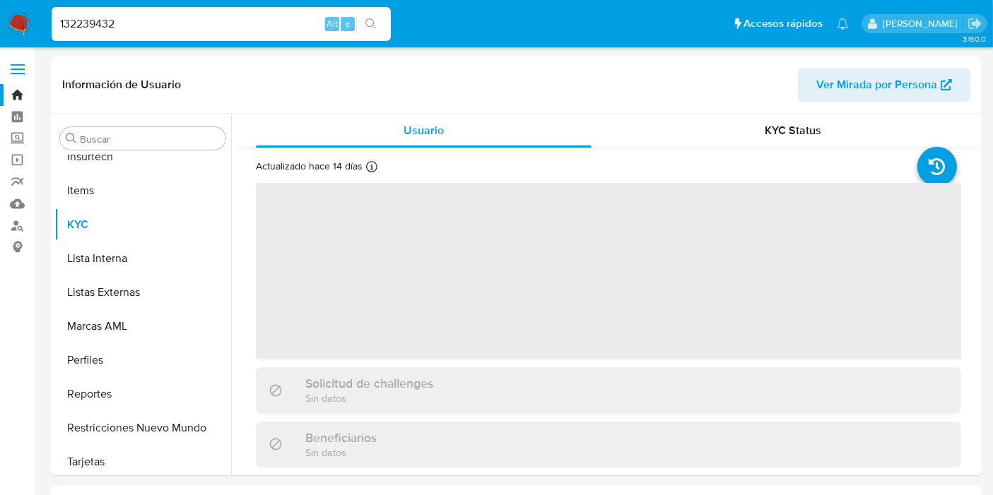
scroll to position [630, 0]
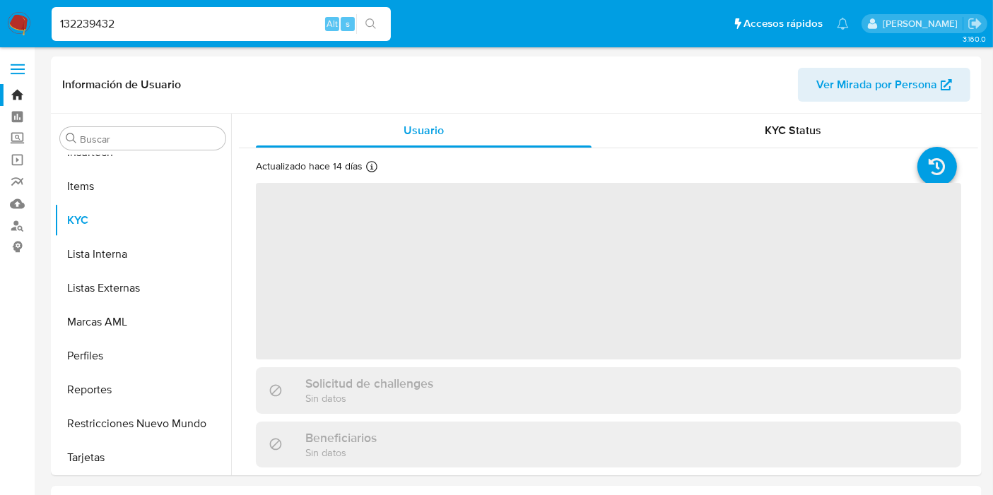
select select "10"
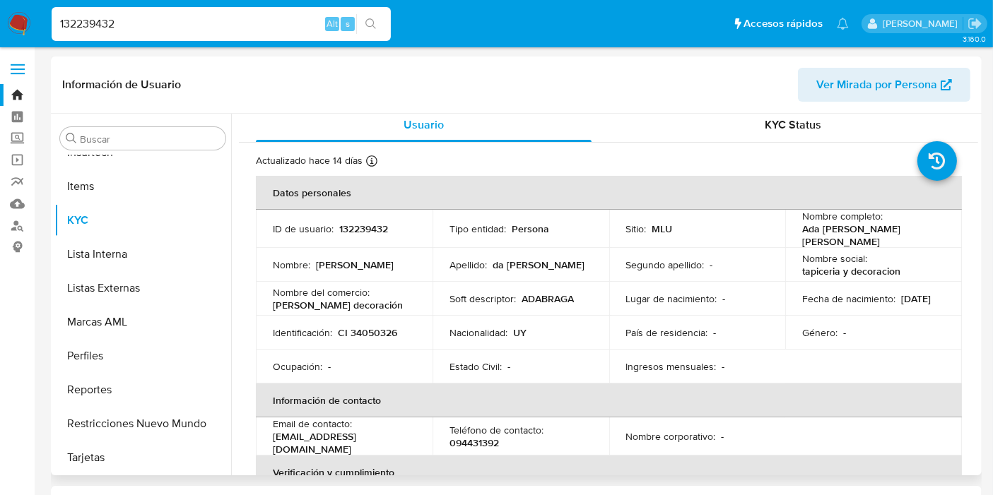
scroll to position [0, 0]
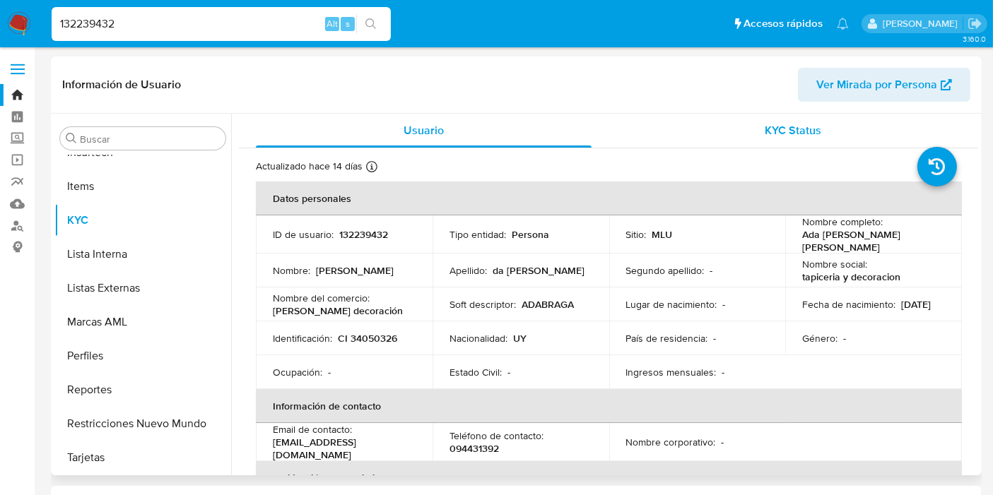
click at [747, 136] on div "KYC Status" at bounding box center [794, 131] width 336 height 34
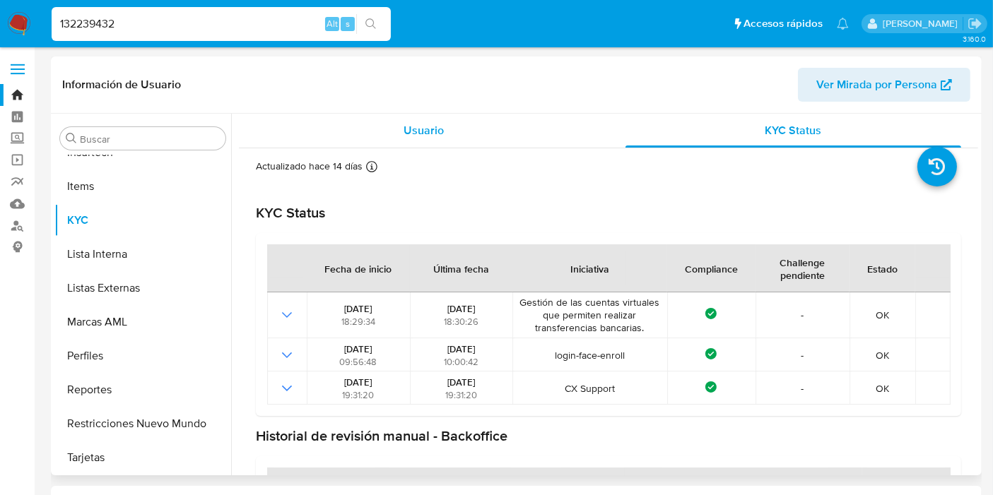
click at [420, 119] on div "Usuario" at bounding box center [424, 131] width 336 height 34
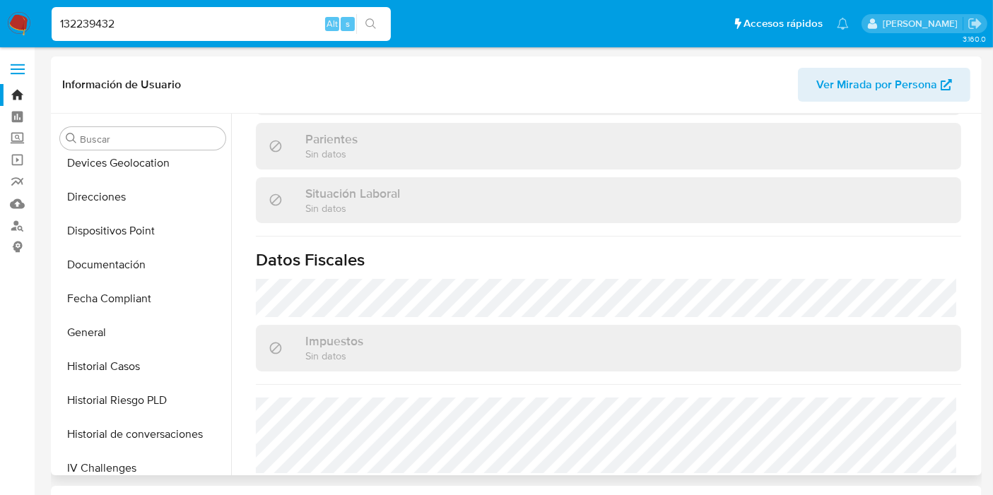
scroll to position [244, 0]
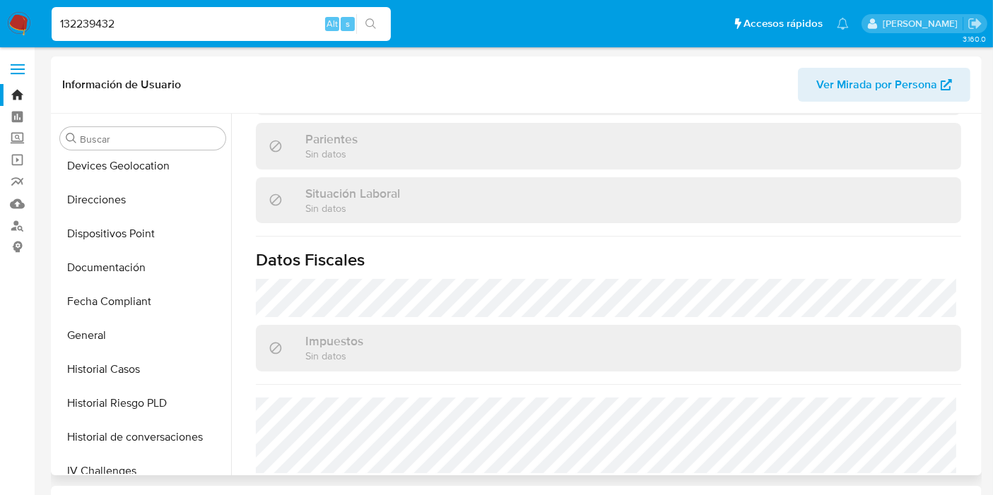
click at [133, 271] on button "Documentación" at bounding box center [142, 268] width 177 height 34
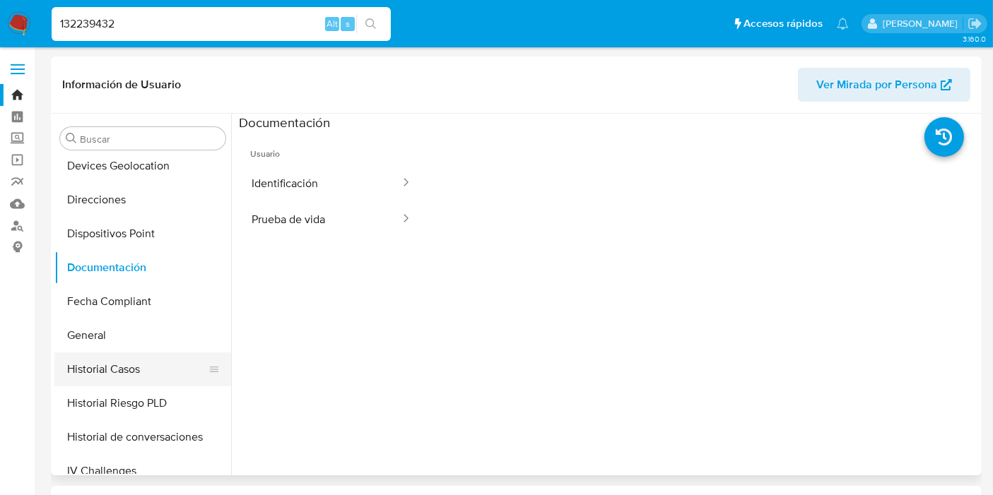
scroll to position [495, 0]
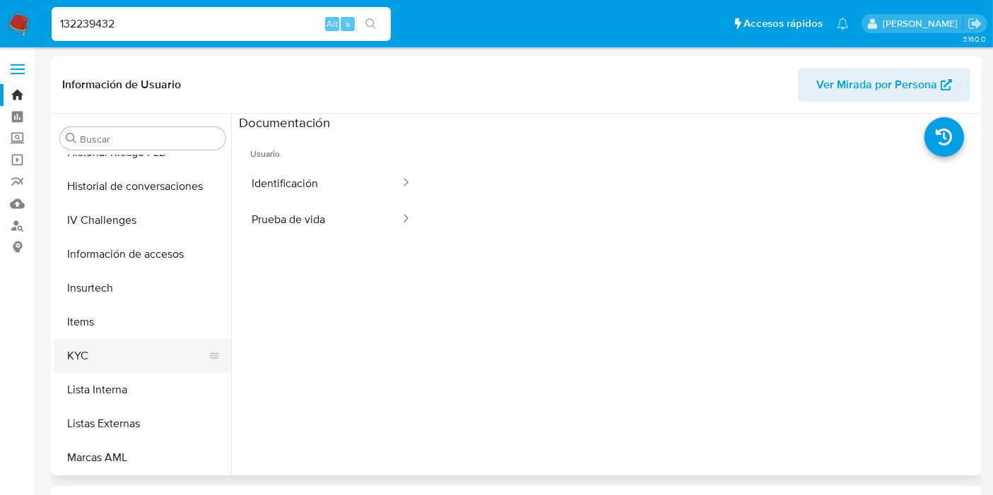
click at [129, 360] on button "KYC" at bounding box center [136, 356] width 165 height 34
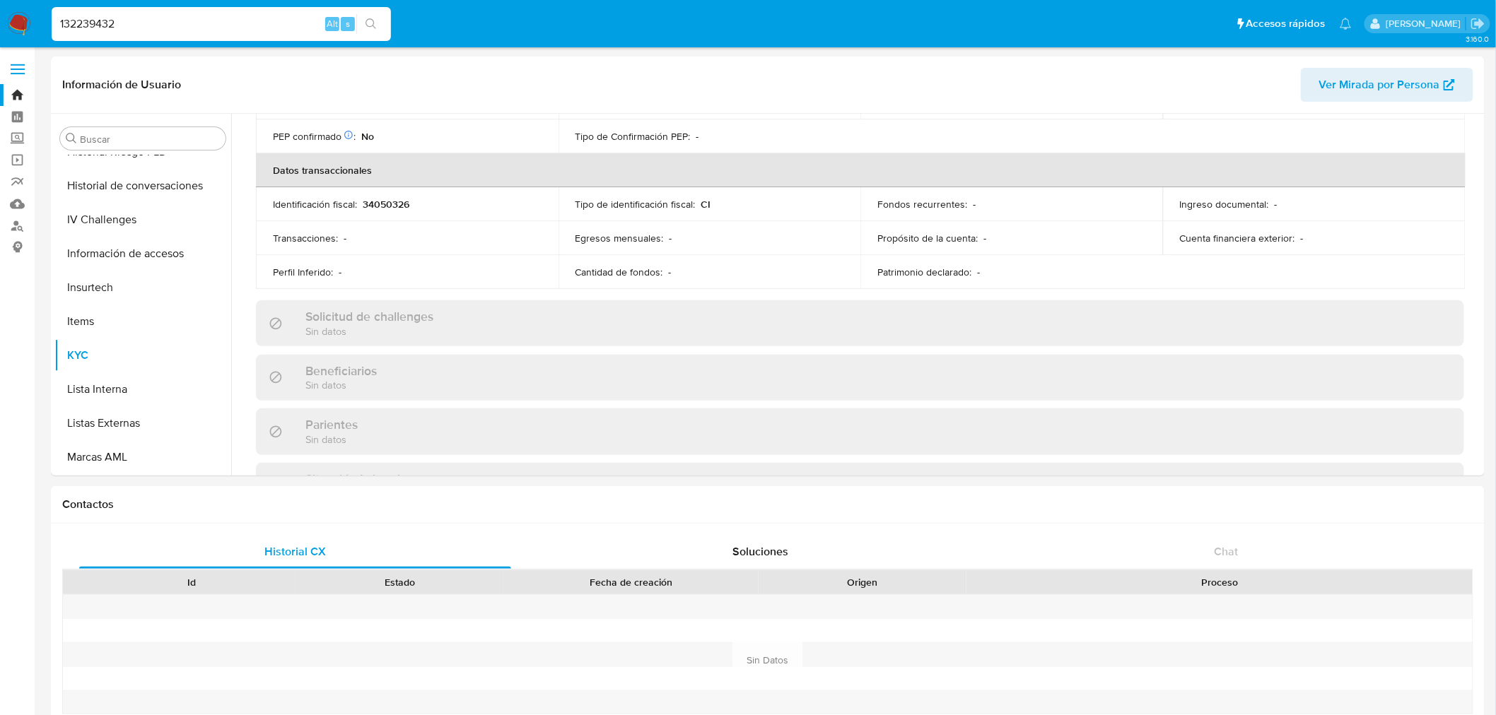
scroll to position [401, 0]
click at [150, 23] on input "132239432" at bounding box center [221, 24] width 339 height 18
paste input "163711898"
type input "1163711898"
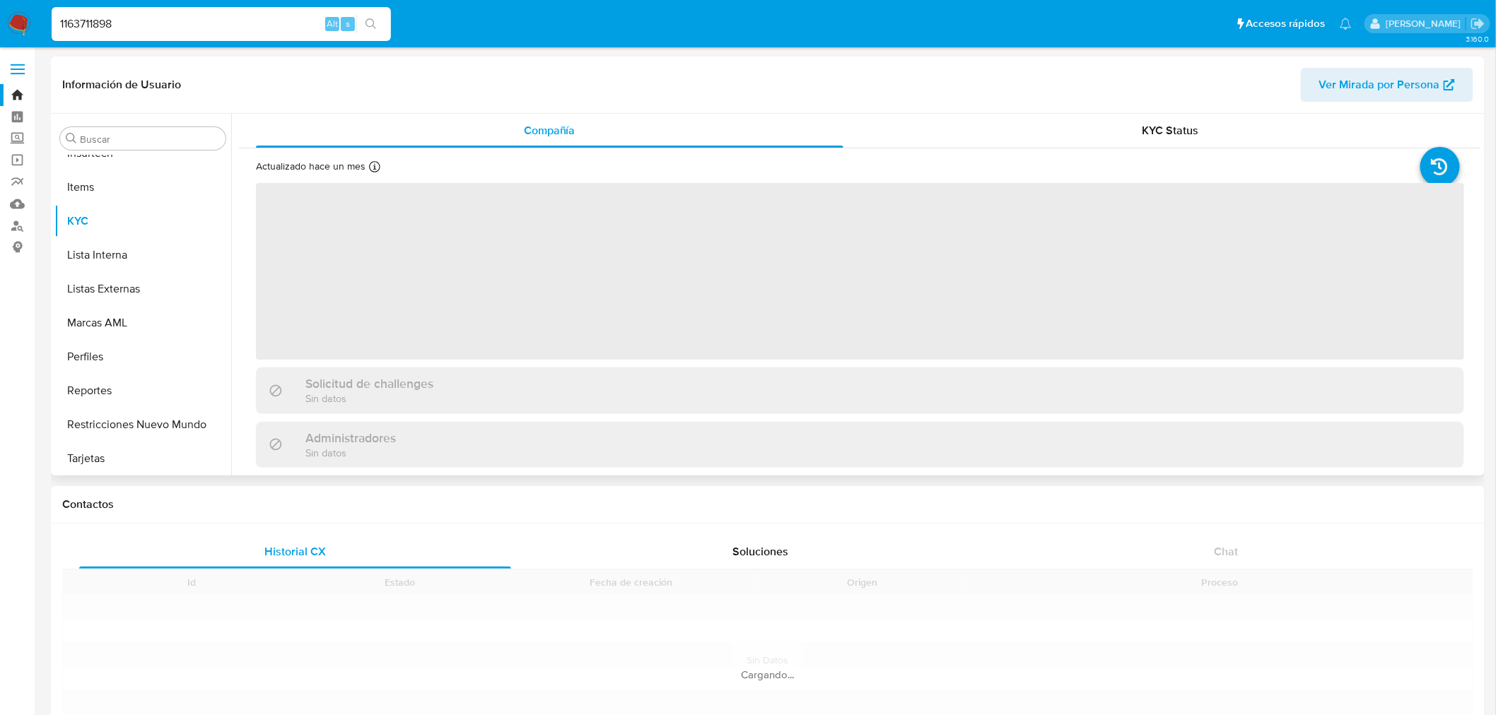
scroll to position [630, 0]
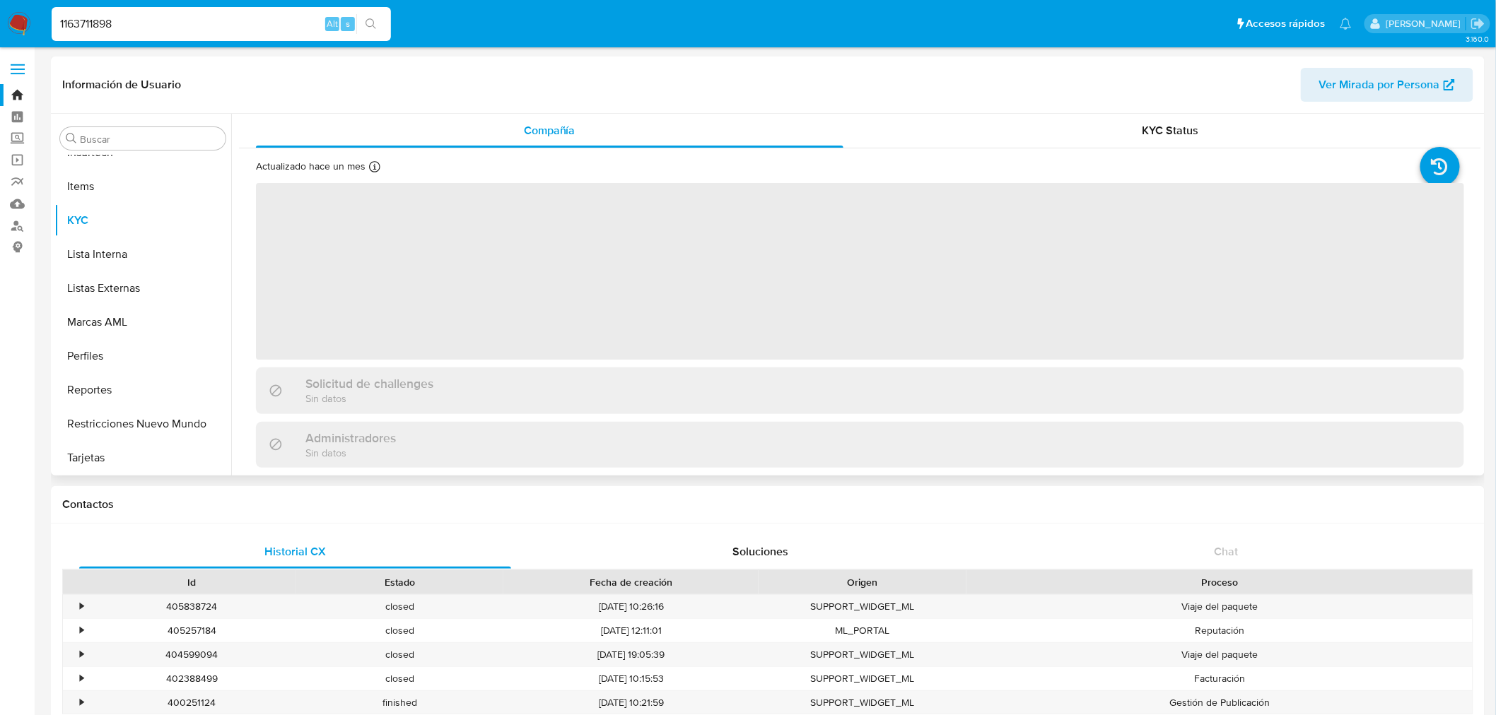
drag, startPoint x: 1122, startPoint y: 172, endPoint x: 1145, endPoint y: 140, distance: 40.0
click at [992, 171] on div "Actualizado hace un mes Creado: 19/07/2022 17:29:42 Actualizado: 19/08/2025 17:…" at bounding box center [842, 169] width 1173 height 18
click at [992, 137] on span "KYC Status" at bounding box center [1170, 130] width 57 height 16
select select "10"
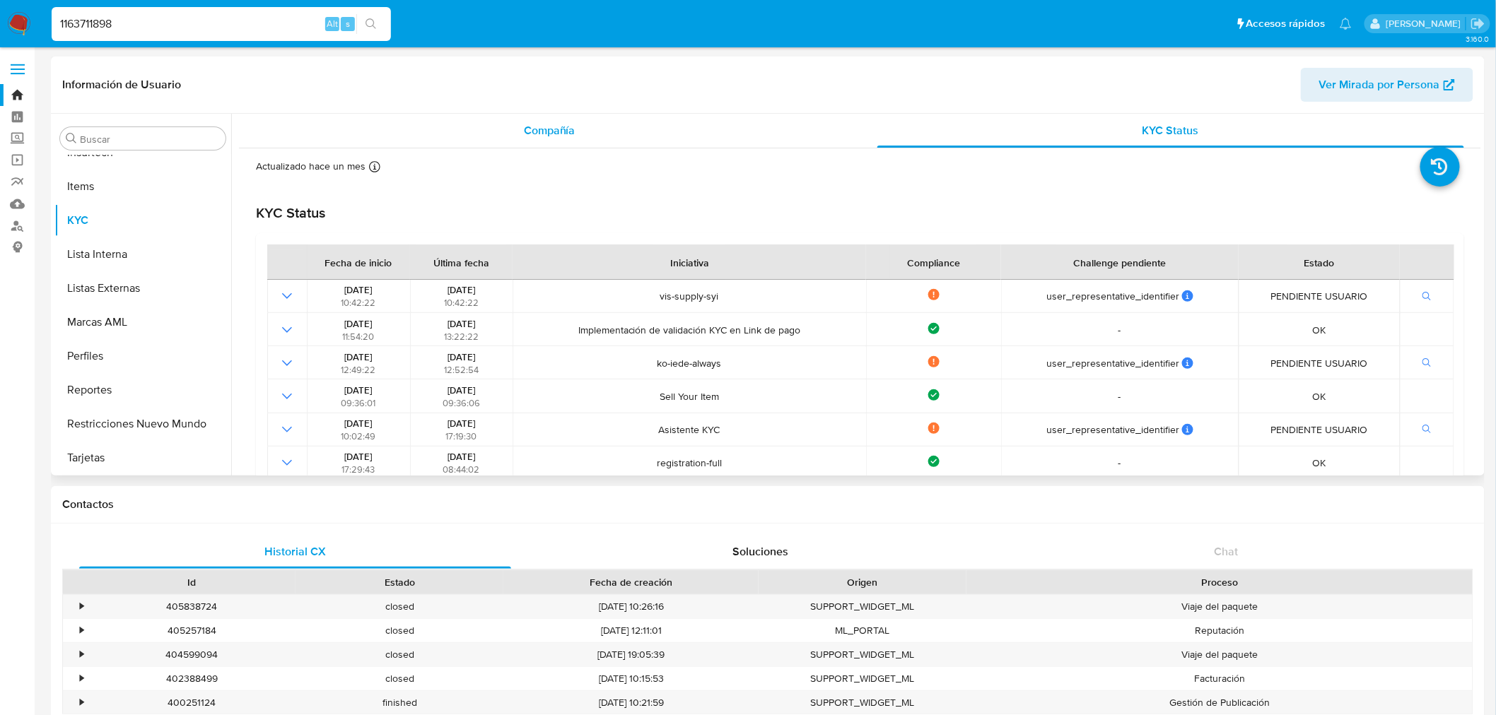
click at [540, 136] on span "Compañía" at bounding box center [550, 130] width 52 height 16
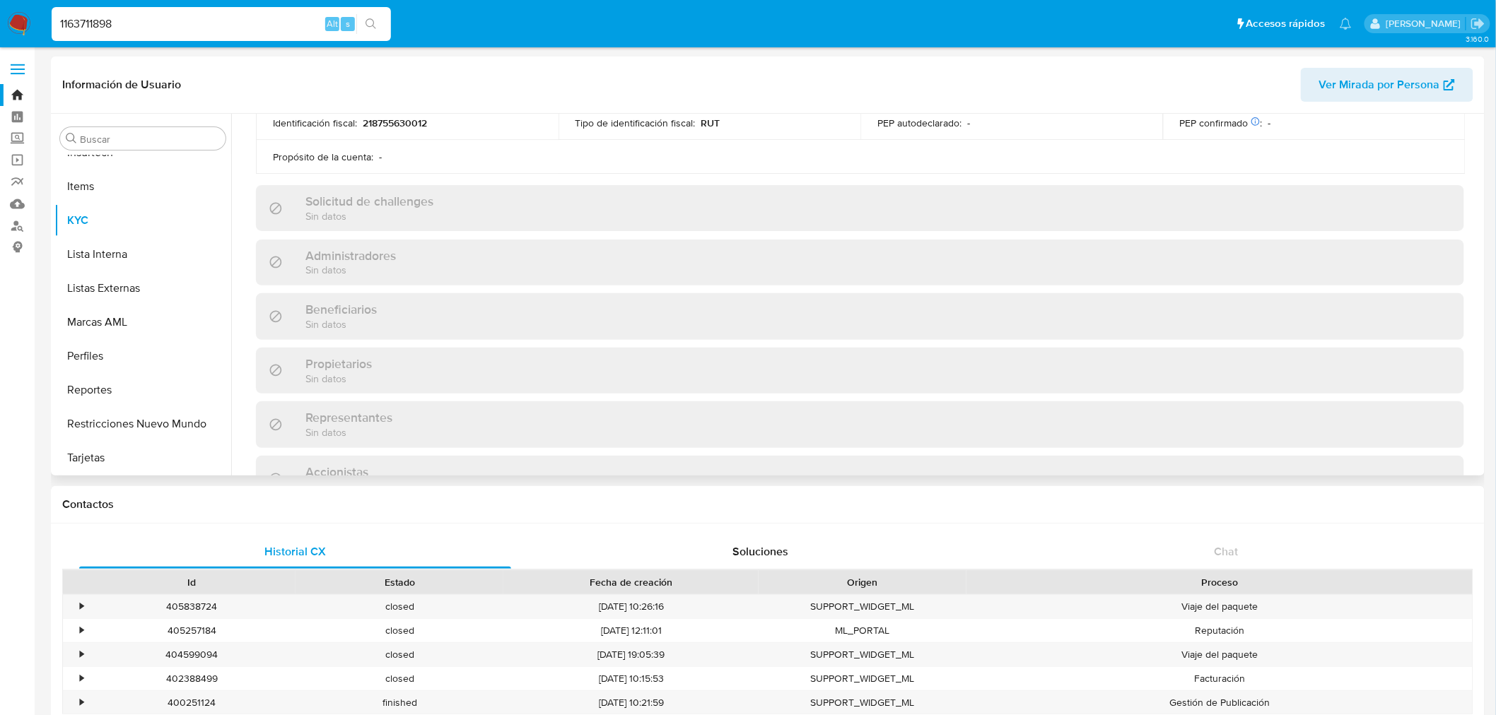
scroll to position [314, 0]
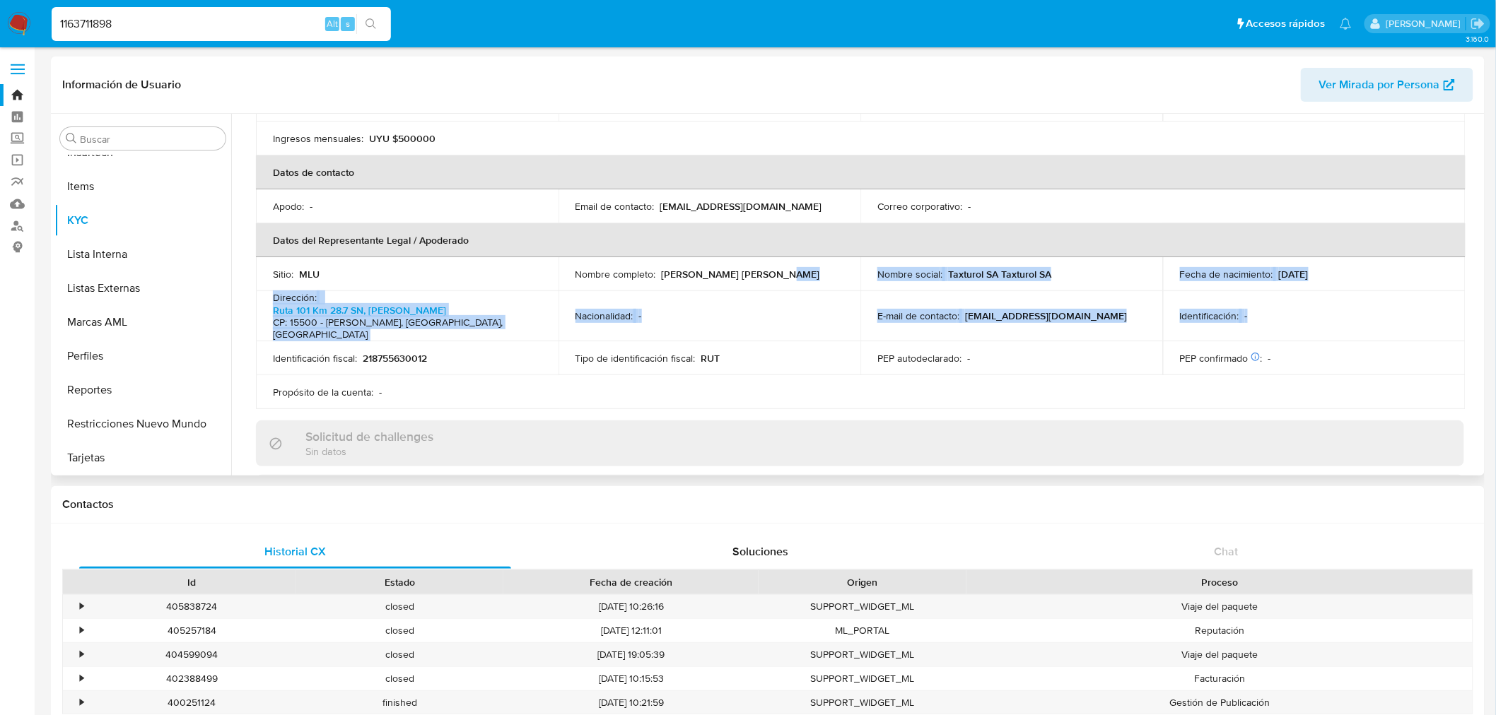
drag, startPoint x: 1274, startPoint y: 305, endPoint x: 640, endPoint y: 266, distance: 635.9
click at [640, 266] on tbody "Sitio : MLU Nombre completo : Juan Pablo Nuñes Losada Nombre social : Taxturol …" at bounding box center [860, 333] width 1209 height 152
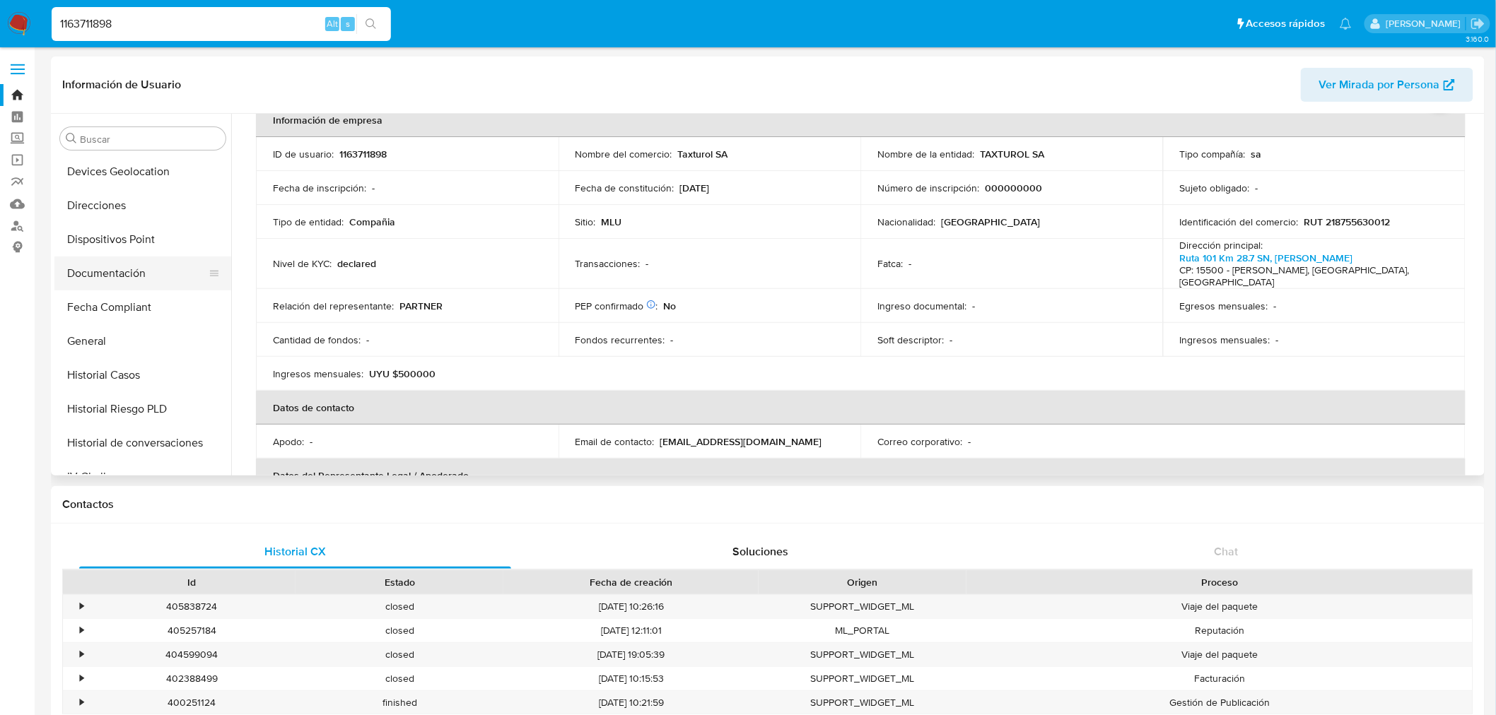
scroll to position [237, 0]
click at [139, 280] on button "Documentación" at bounding box center [136, 274] width 165 height 34
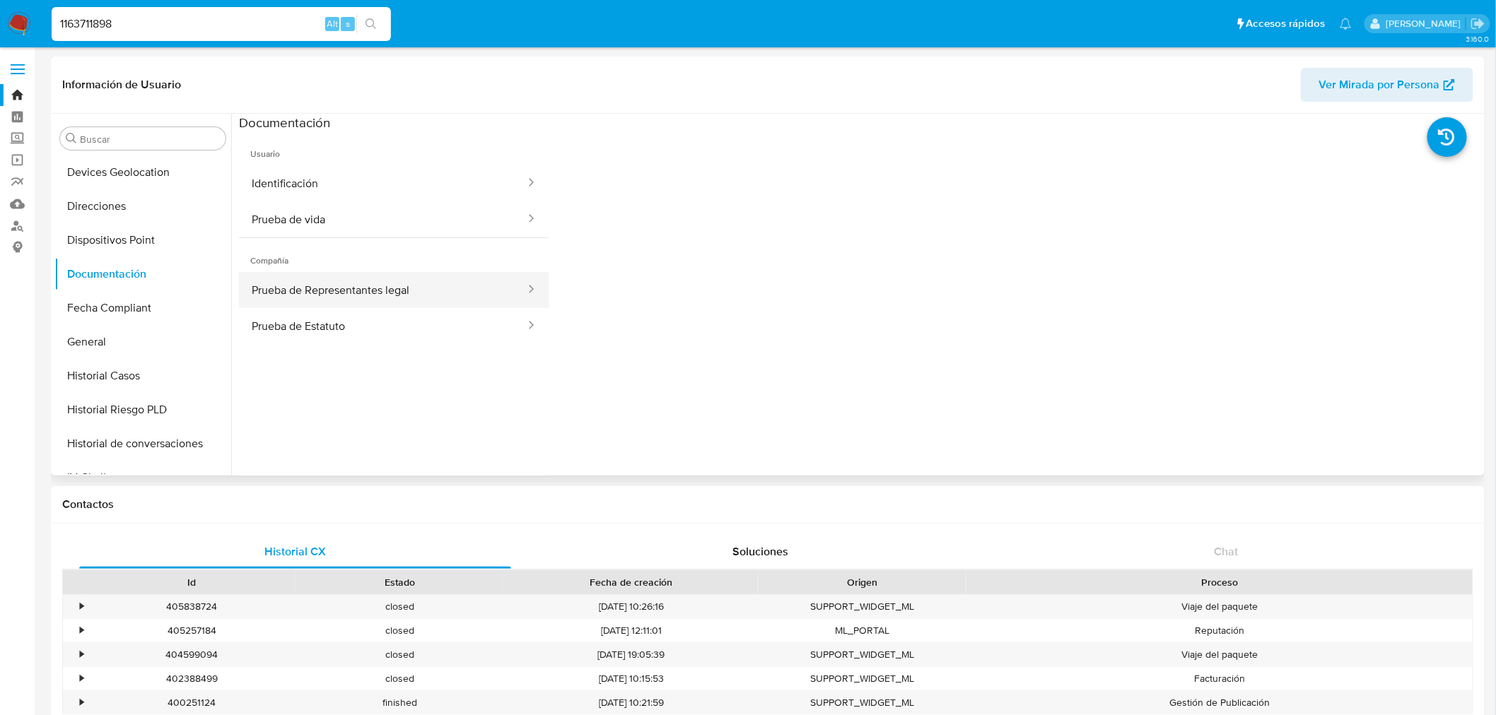
click at [325, 297] on button "Prueba de Representantes legal" at bounding box center [383, 290] width 288 height 36
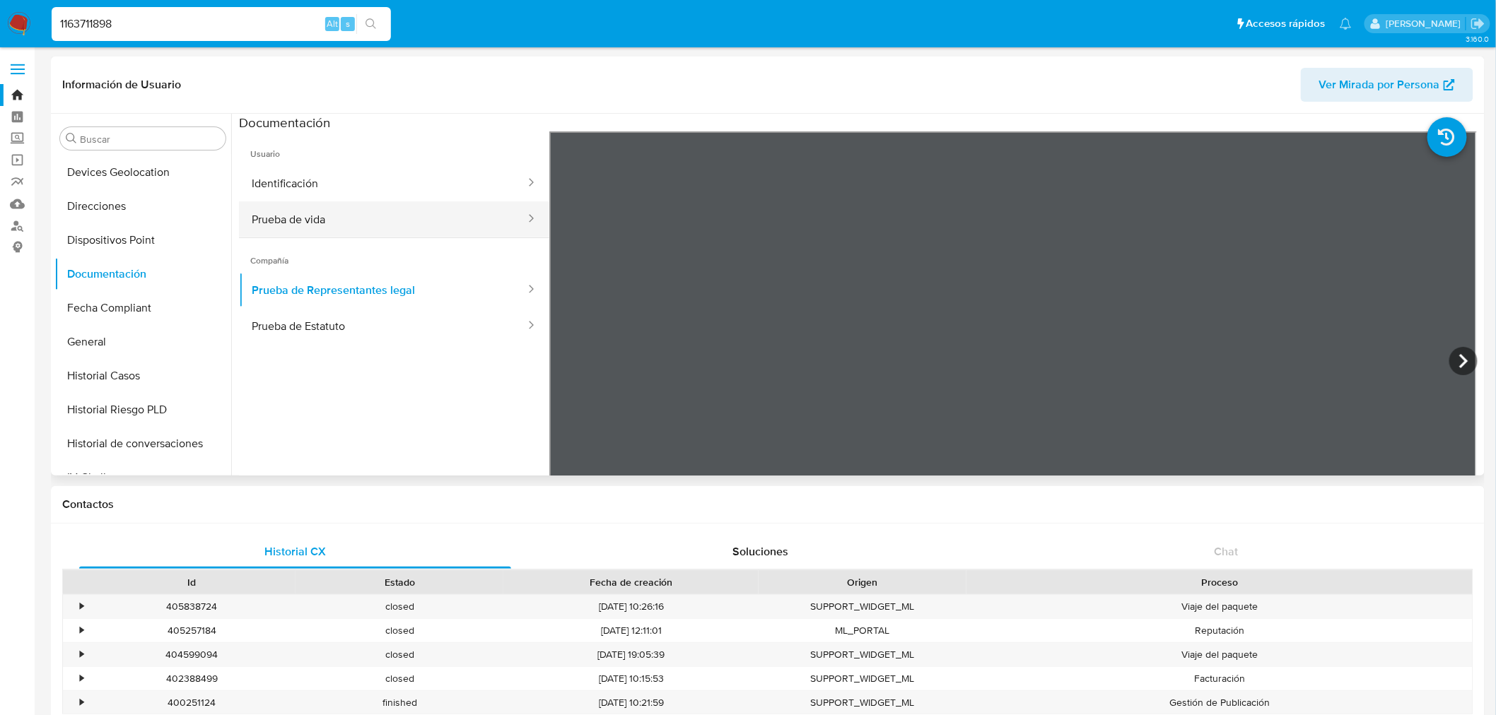
click at [290, 222] on button "Prueba de vida" at bounding box center [383, 219] width 288 height 36
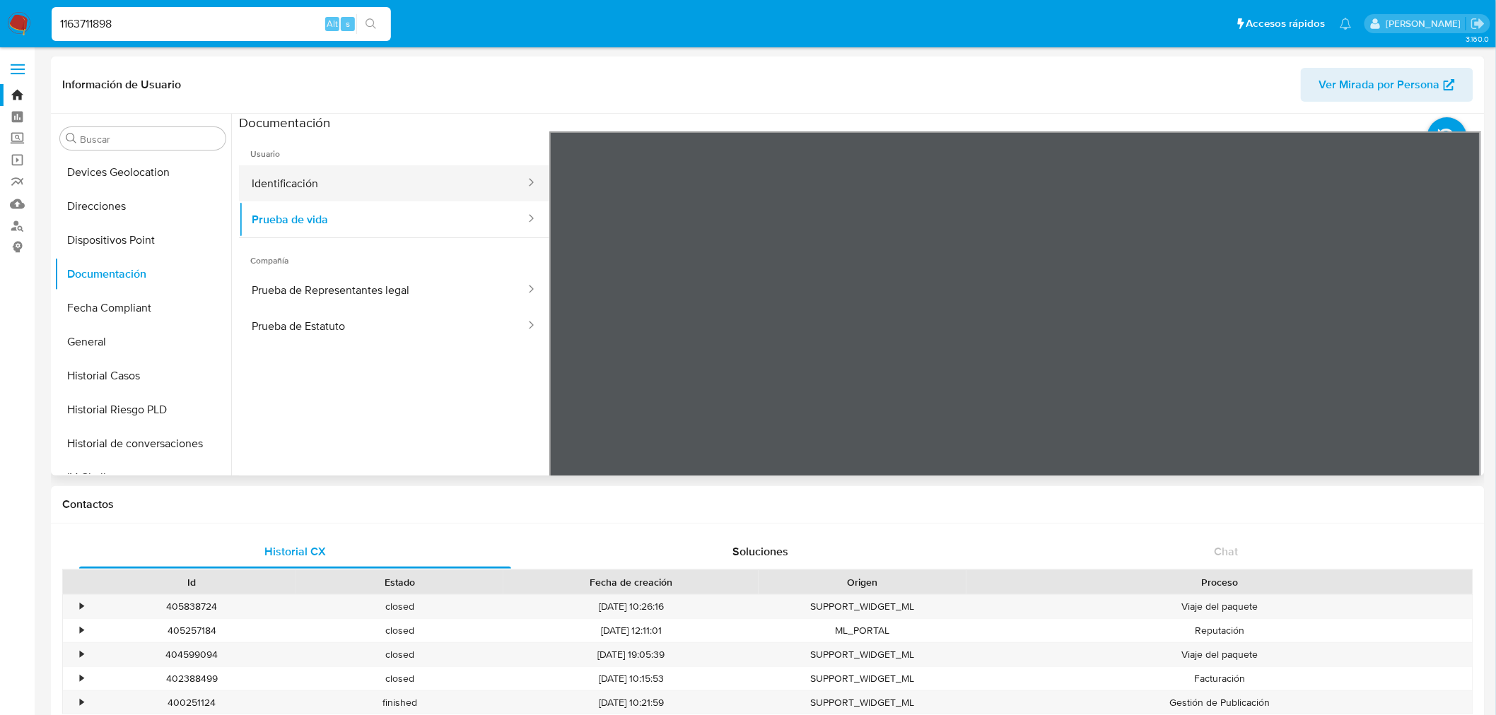
click at [350, 189] on button "Identificación" at bounding box center [383, 183] width 288 height 36
click at [386, 223] on button "Prueba de vida" at bounding box center [383, 219] width 288 height 36
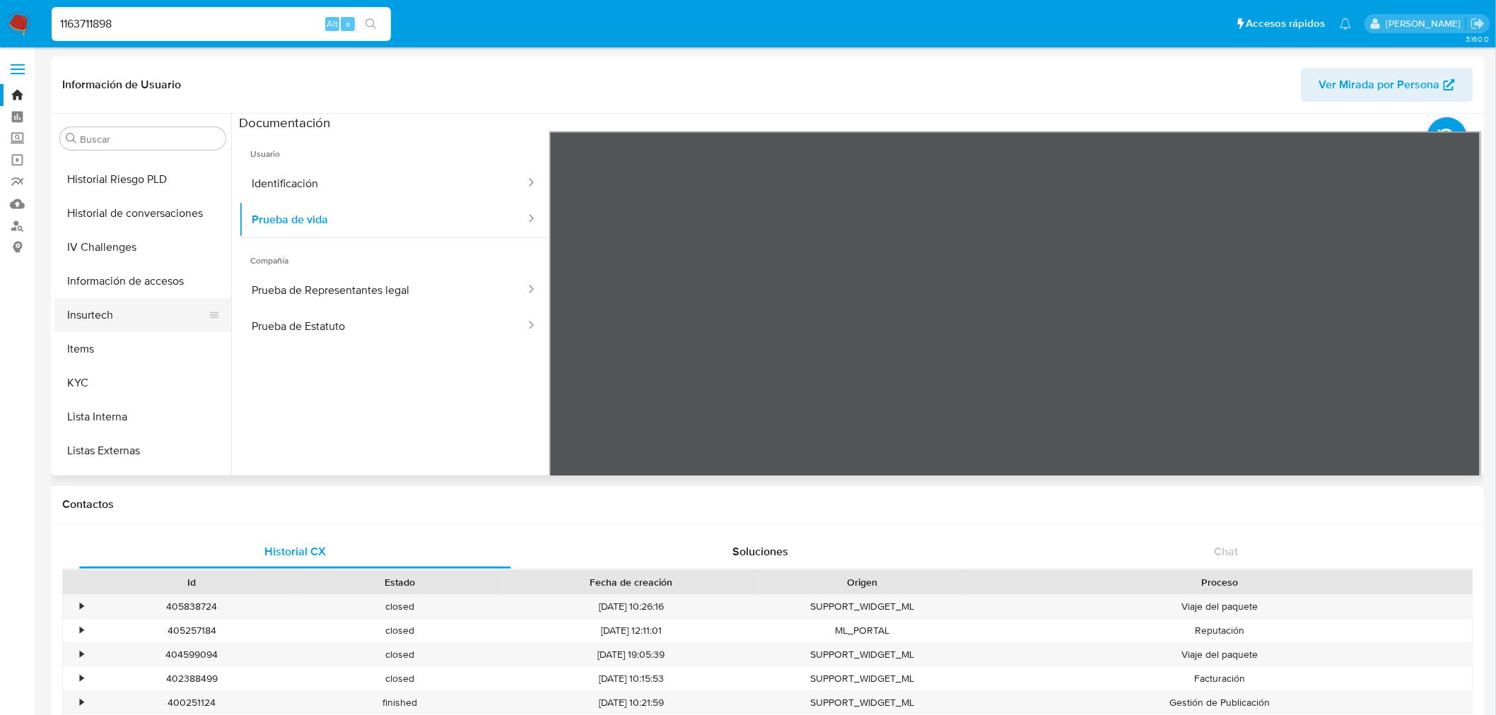
scroll to position [472, 0]
click at [117, 377] on button "KYC" at bounding box center [136, 379] width 165 height 34
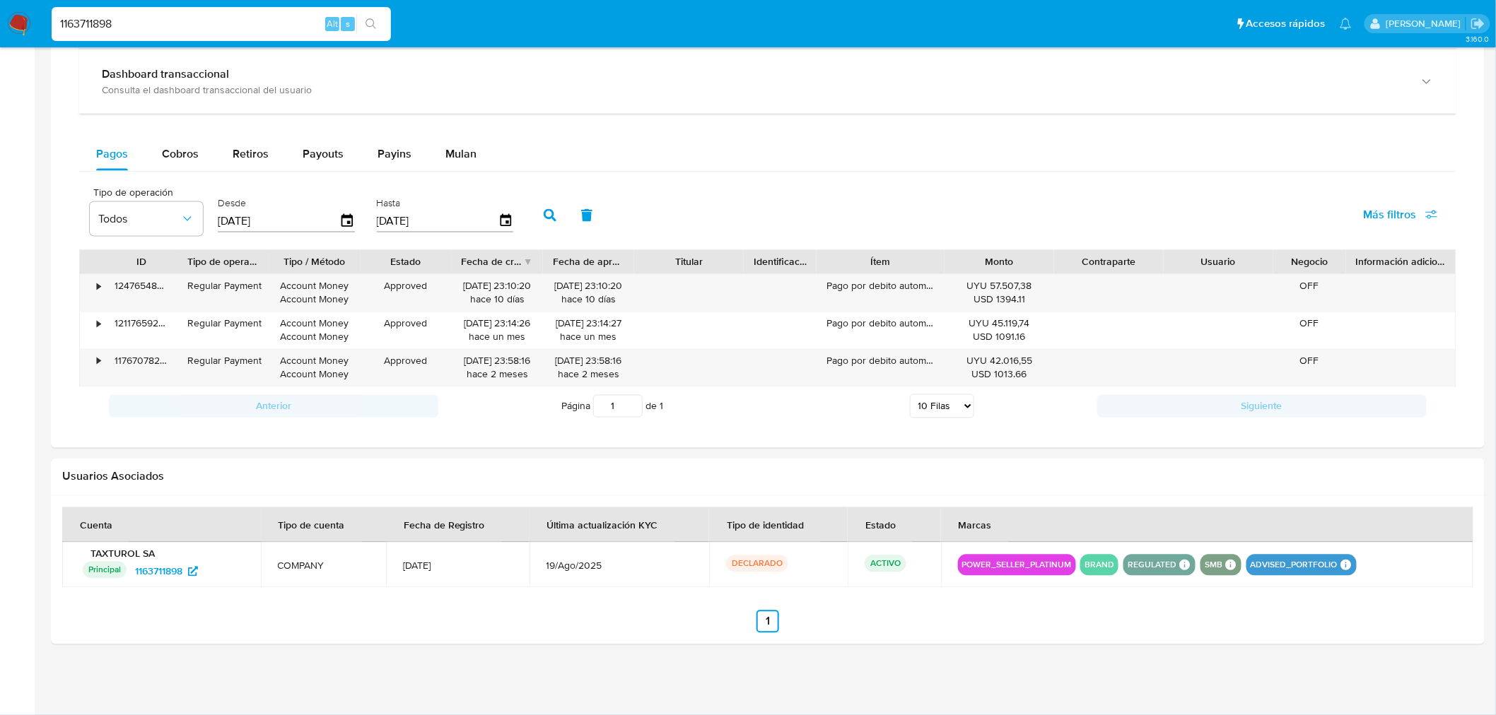
scroll to position [528, 0]
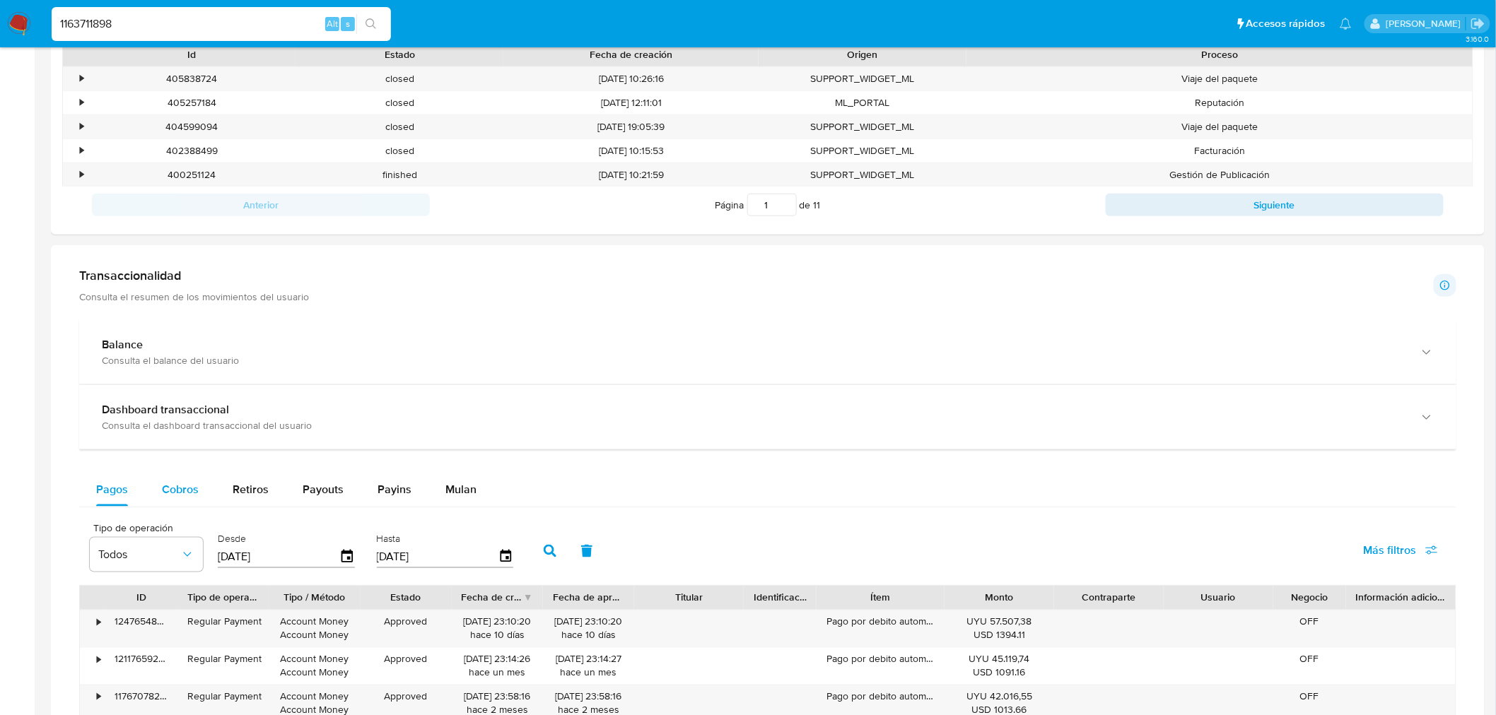
click at [182, 495] on span "Cobros" at bounding box center [180, 489] width 37 height 16
select select "10"
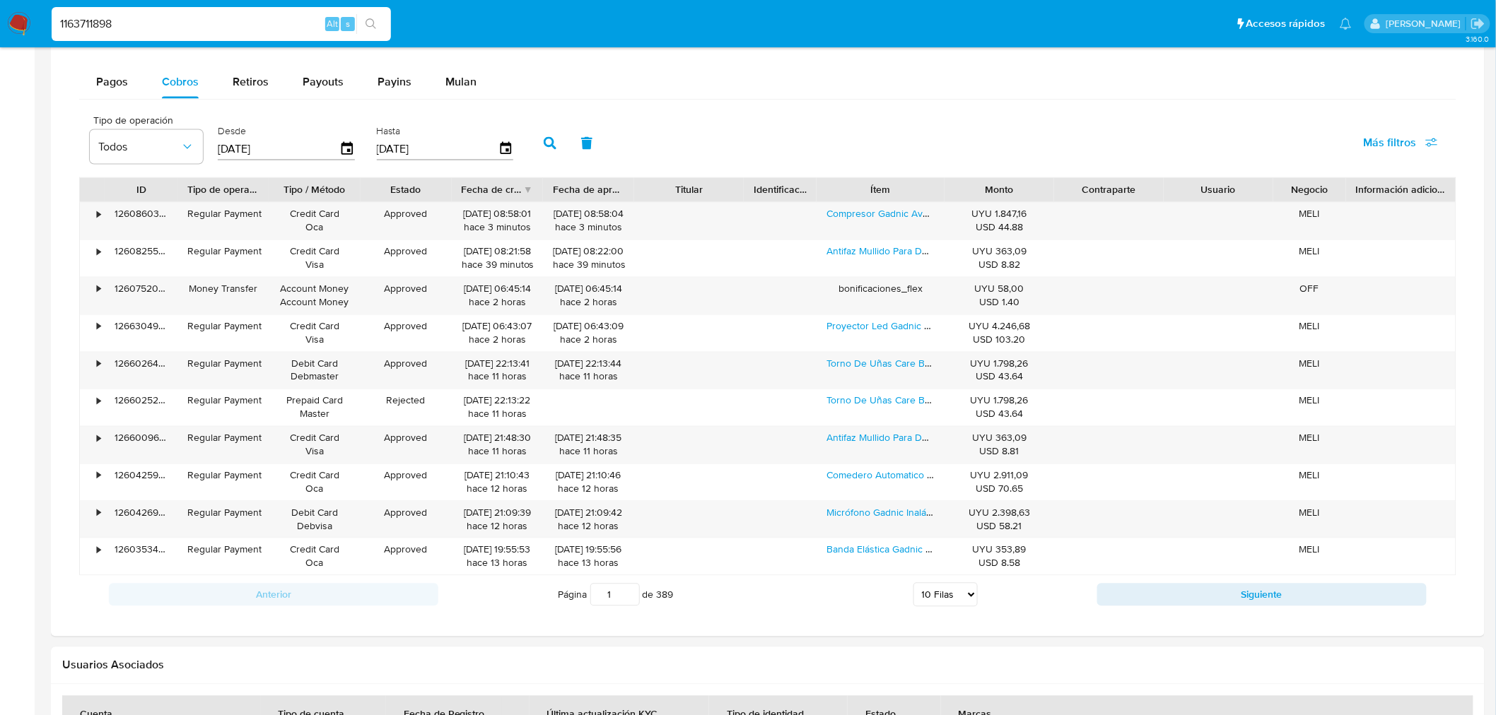
scroll to position [1078, 0]
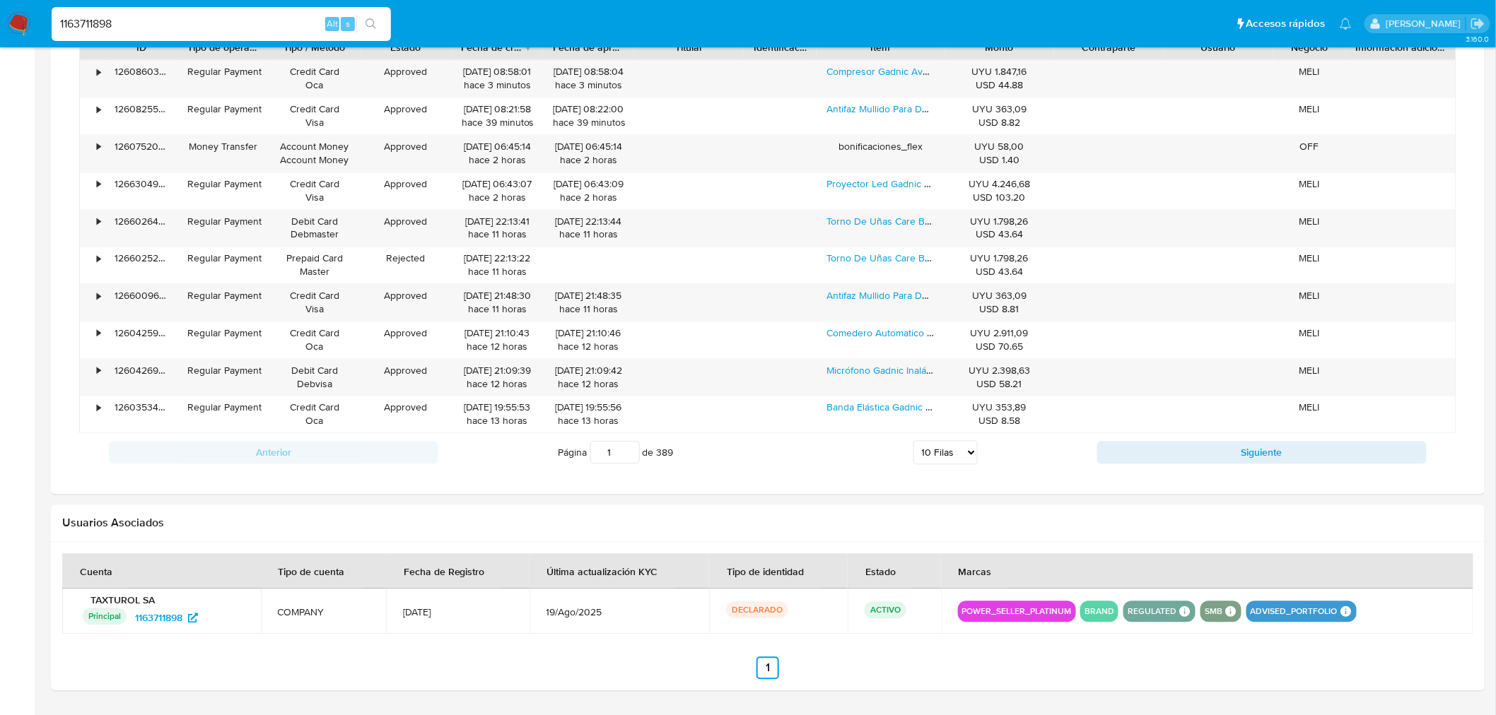
click at [134, 23] on input "1163711898" at bounding box center [221, 24] width 339 height 18
click at [144, 15] on input "1163711898" at bounding box center [221, 24] width 339 height 18
paste input "783149921"
type input "1783149921"
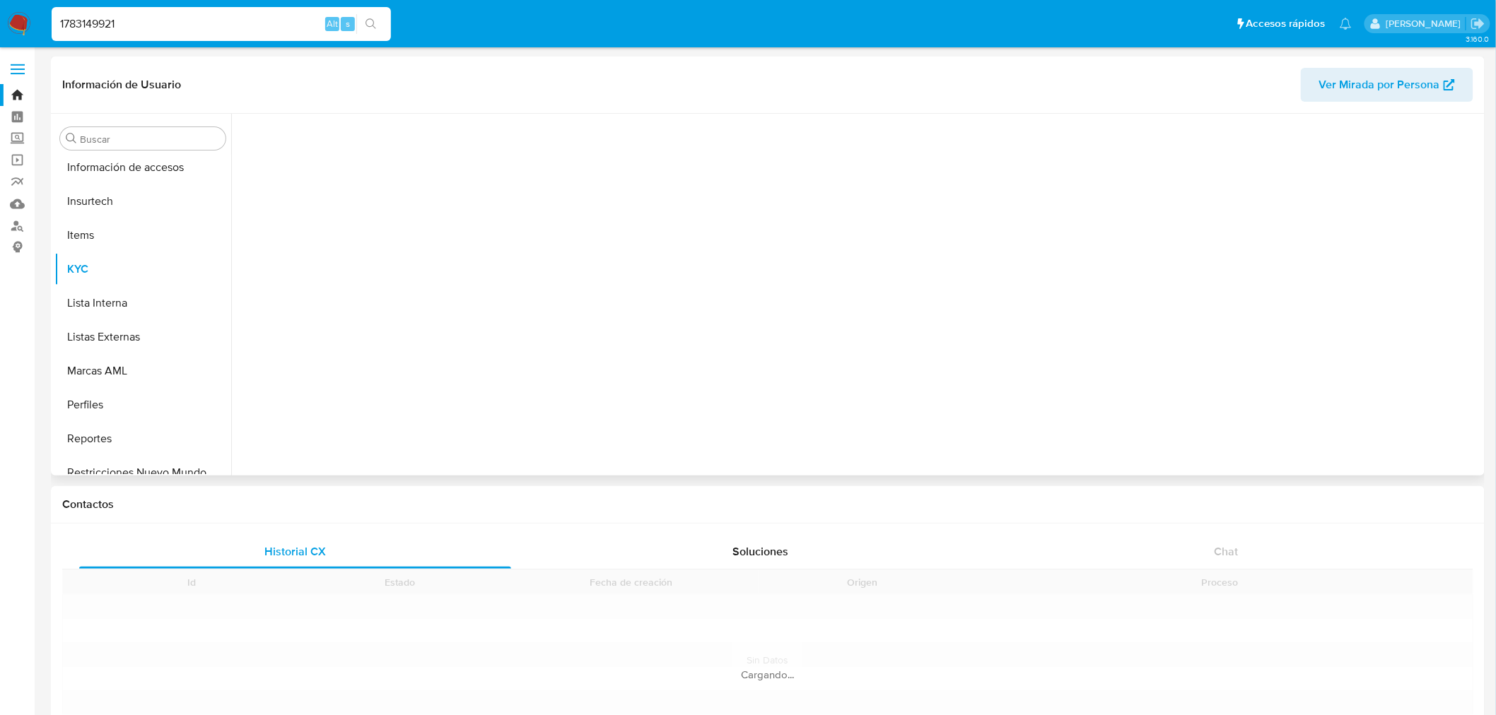
scroll to position [630, 0]
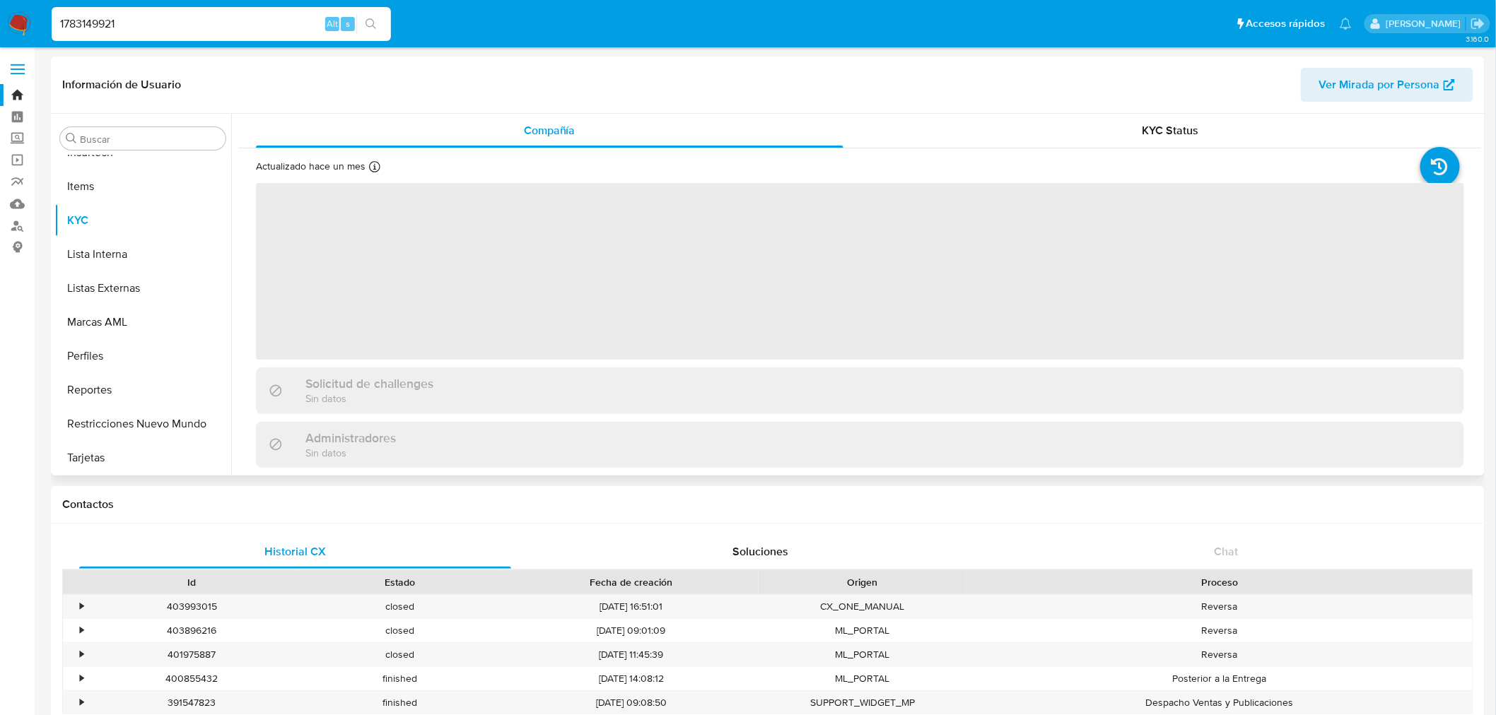
select select "10"
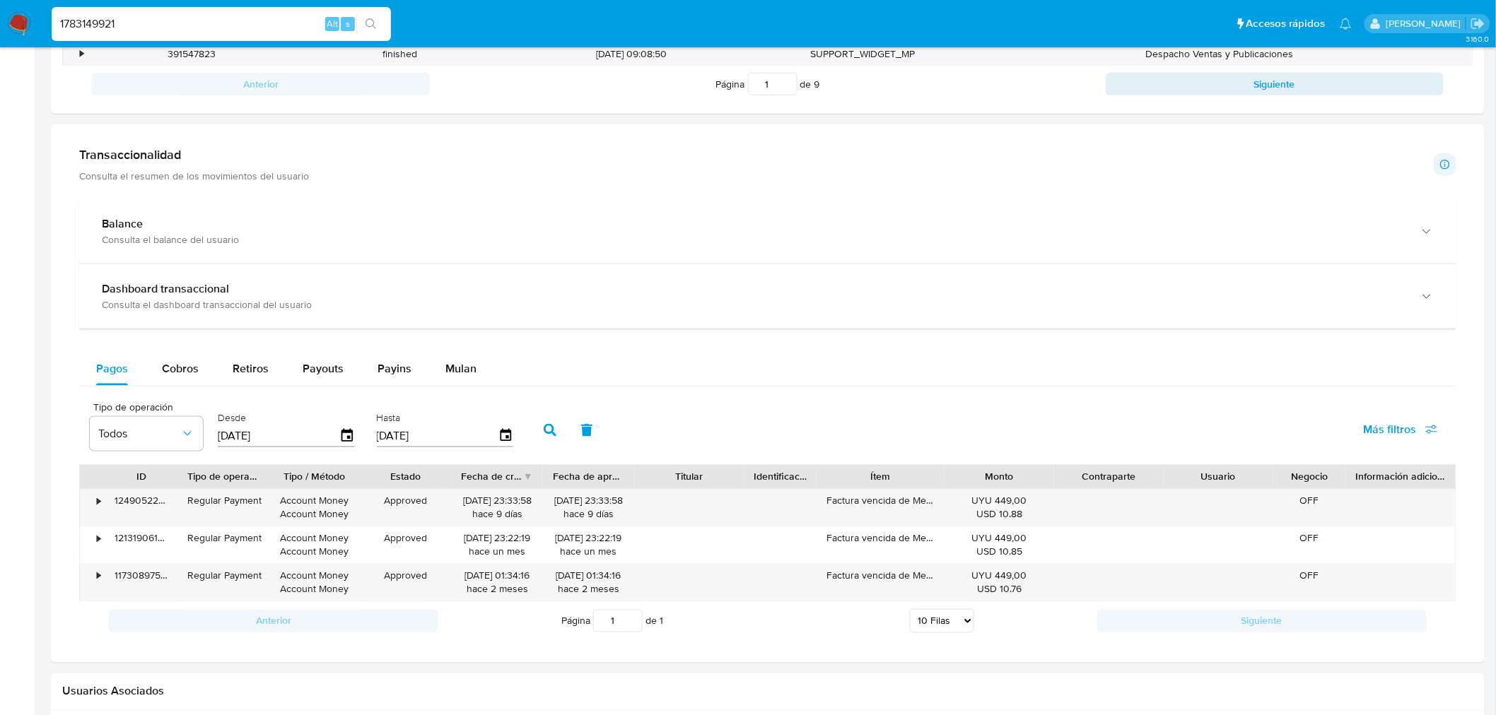
scroll to position [785, 0]
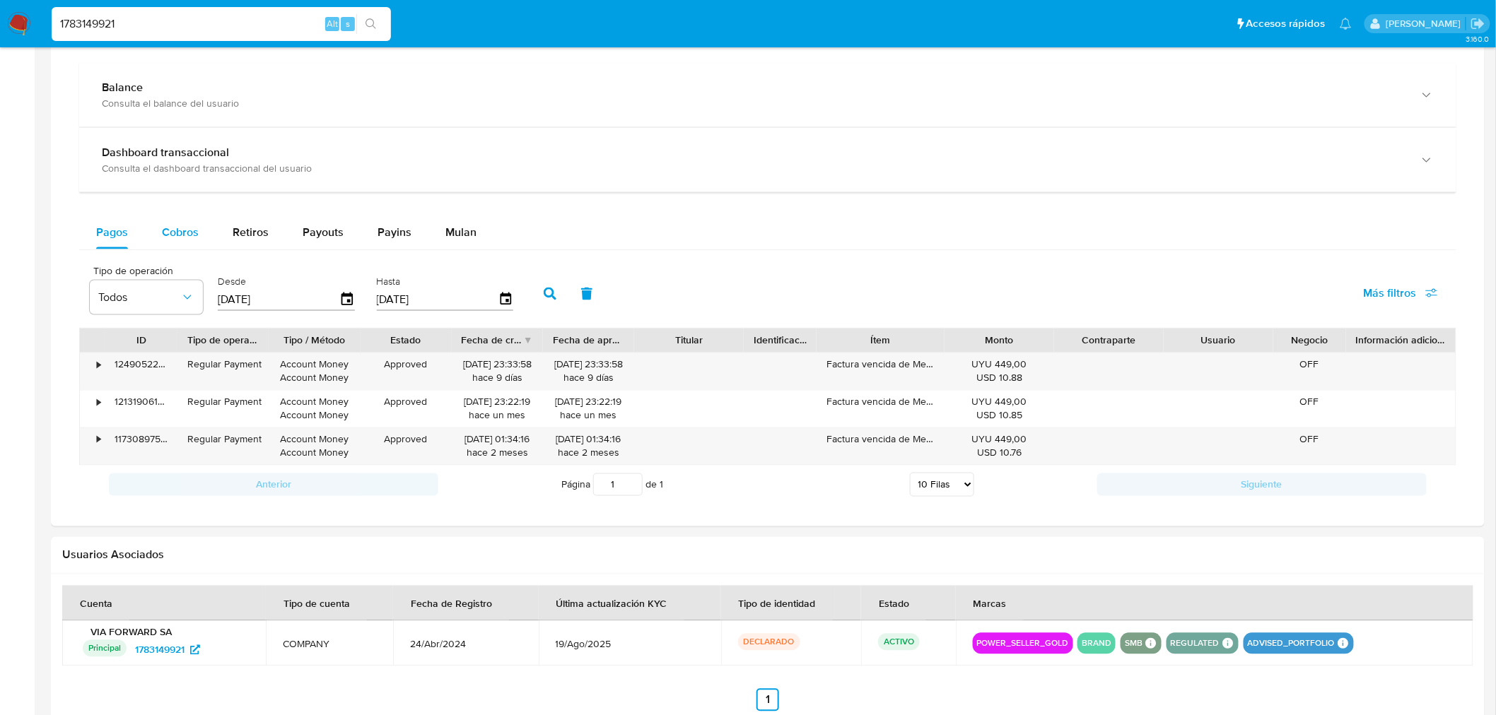
click at [174, 229] on span "Cobros" at bounding box center [180, 232] width 37 height 16
select select "10"
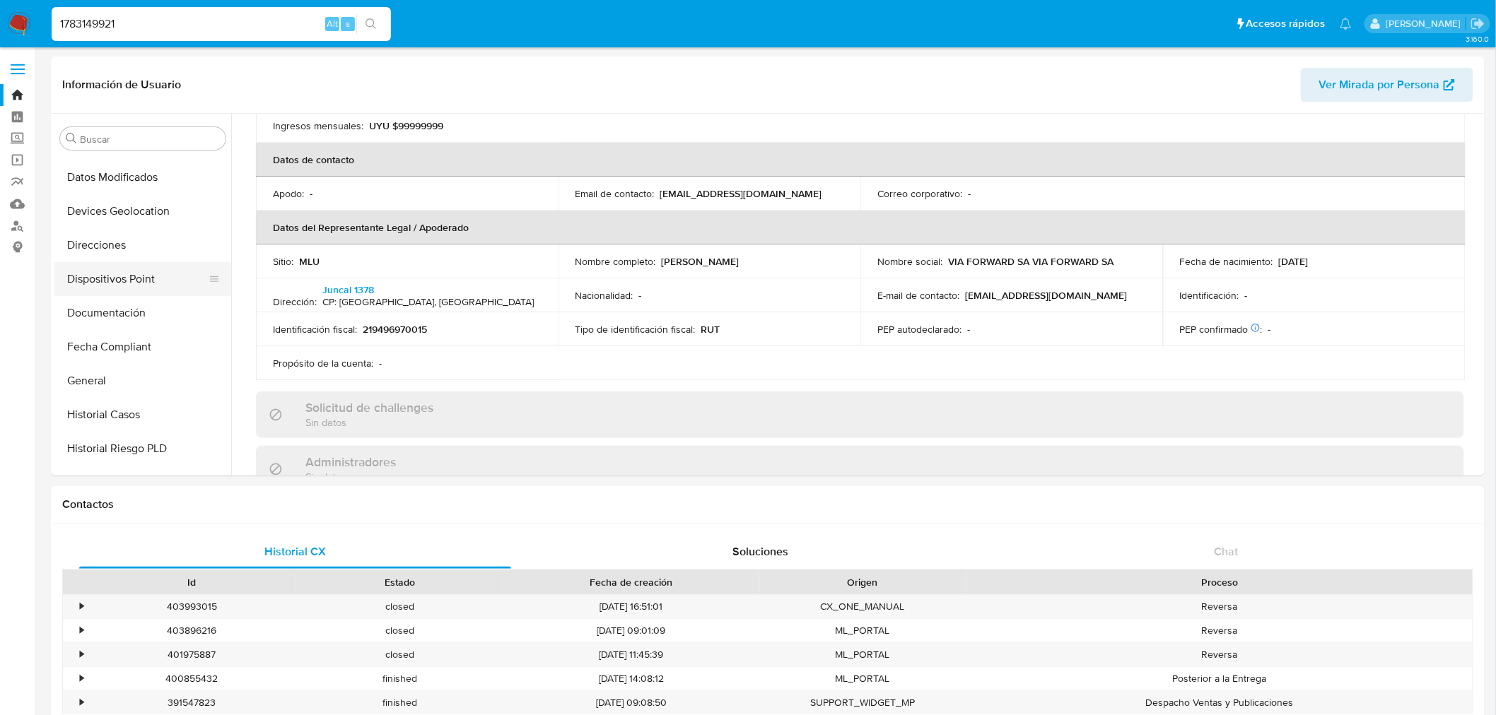
scroll to position [159, 0]
click at [125, 349] on button "Documentación" at bounding box center [136, 353] width 165 height 34
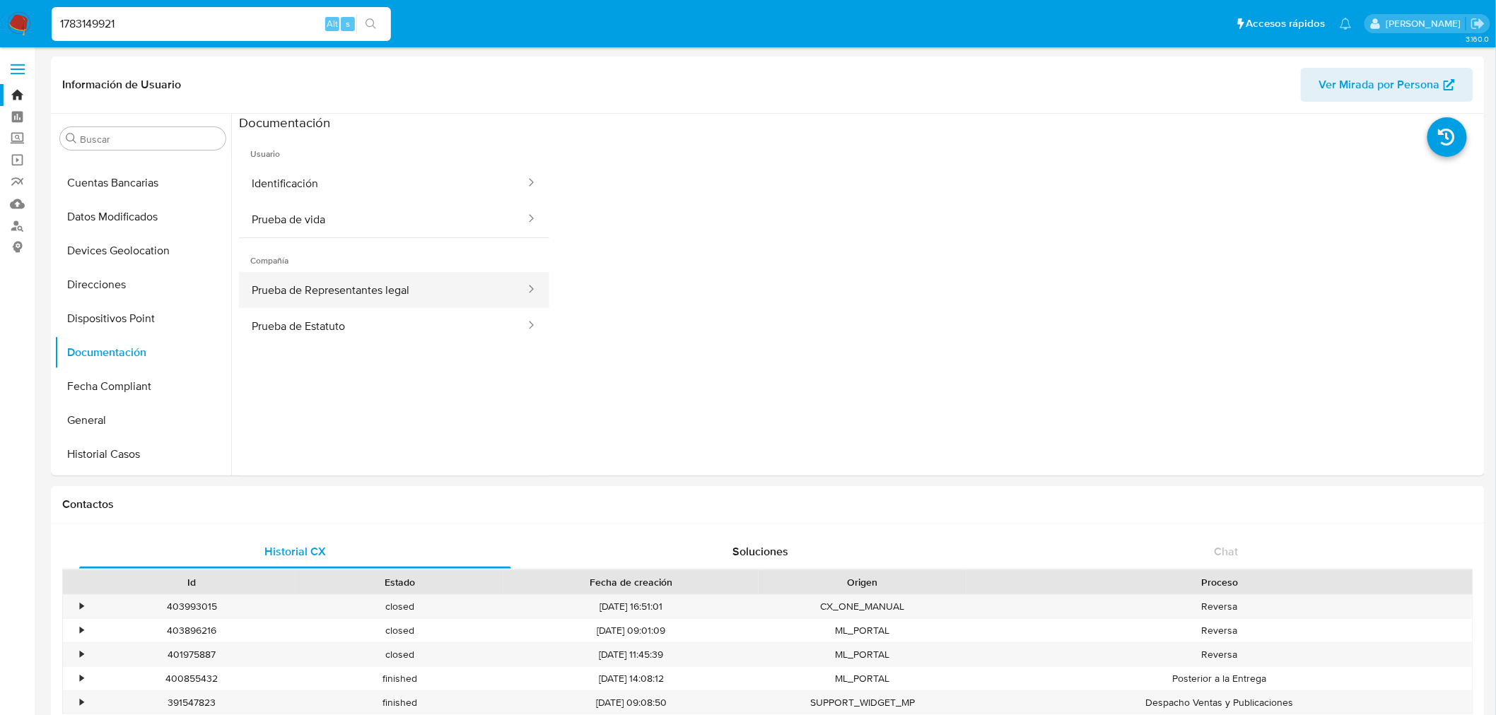
click at [421, 297] on button "Prueba de Representantes legal" at bounding box center [383, 290] width 288 height 36
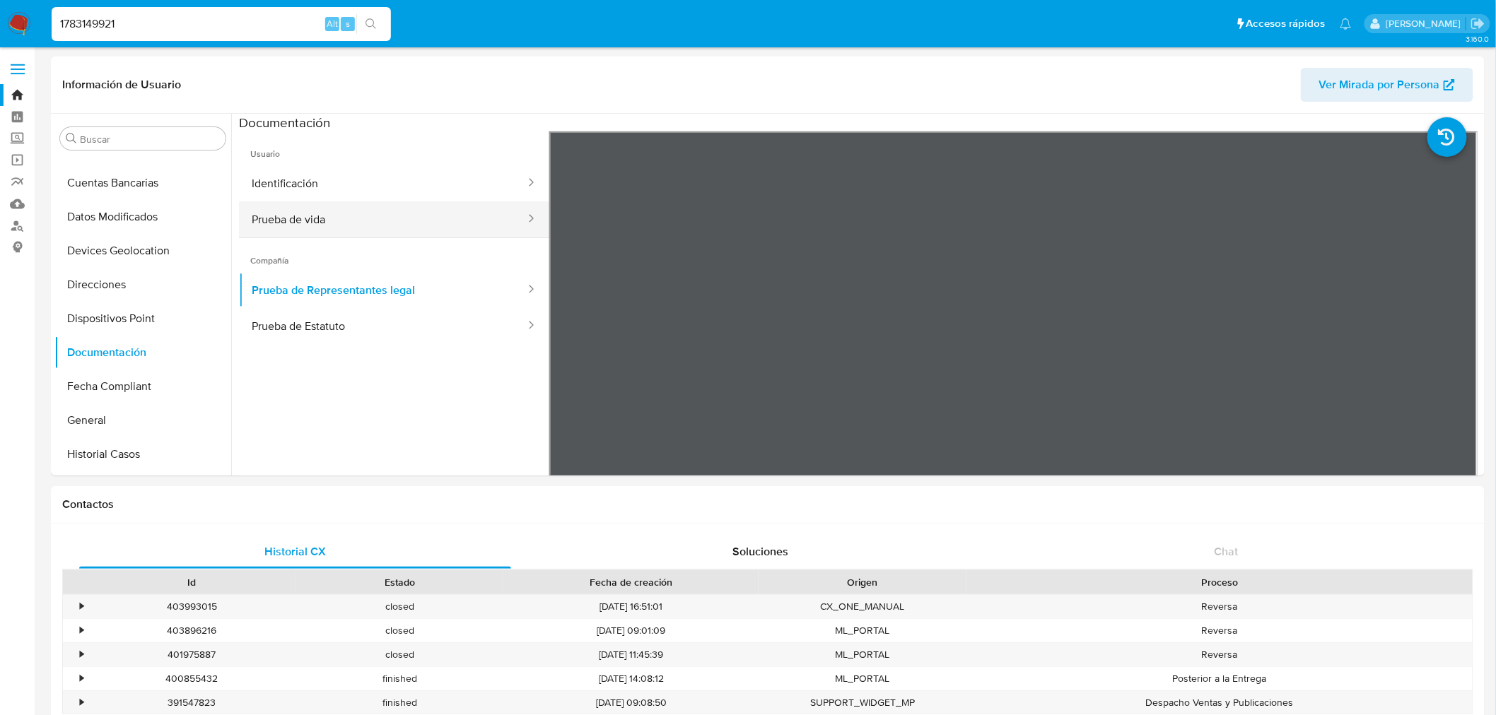
click at [330, 208] on button "Prueba de vida" at bounding box center [383, 219] width 288 height 36
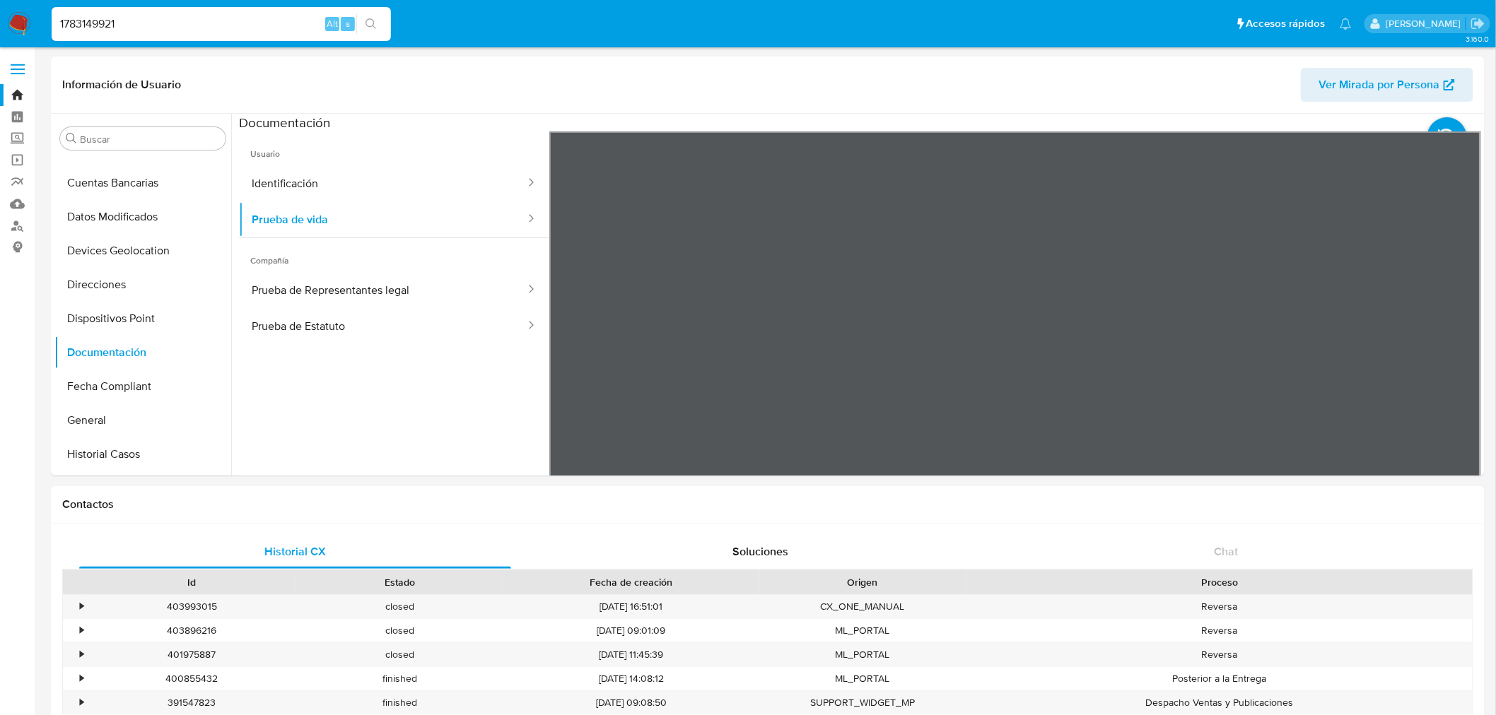
click at [131, 29] on input "1783149921" at bounding box center [221, 24] width 339 height 18
paste input "46976977"
type input "146976977"
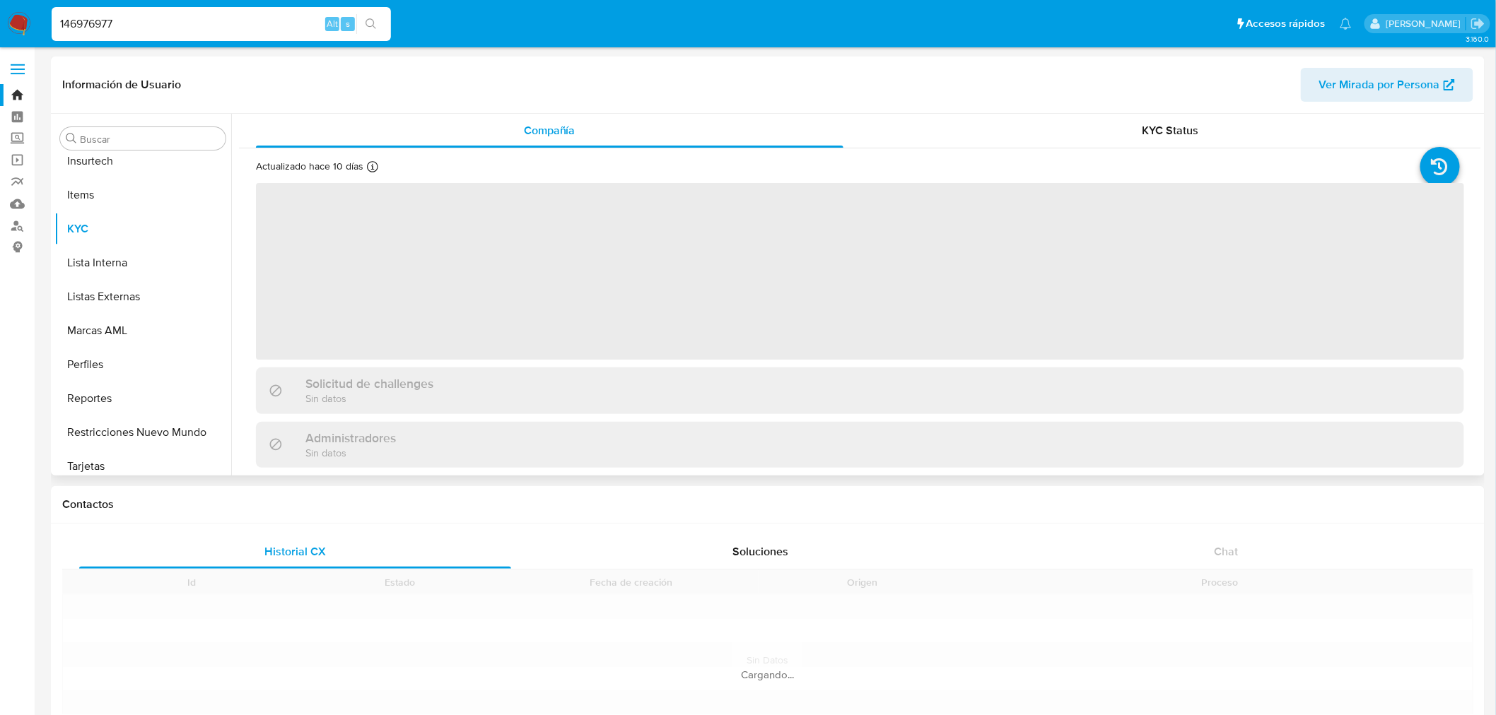
scroll to position [630, 0]
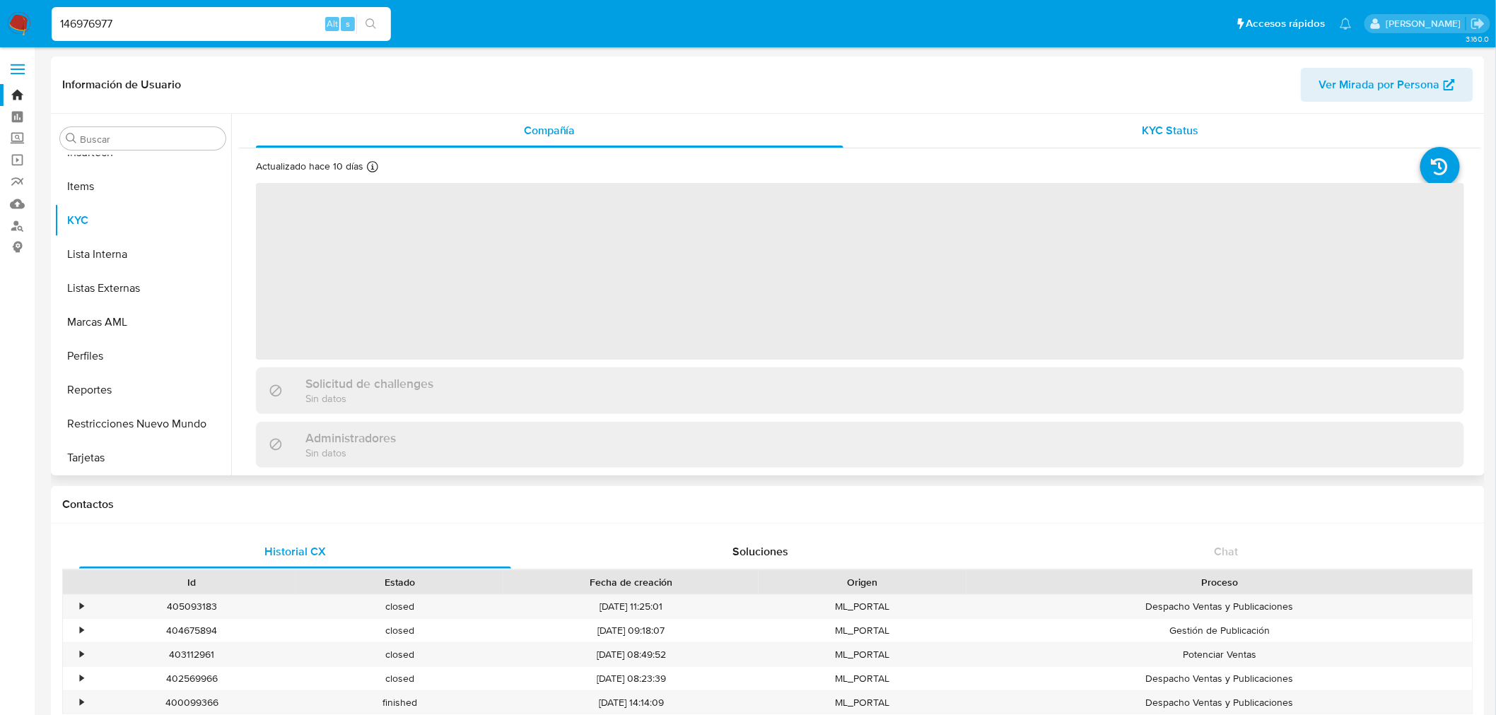
select select "10"
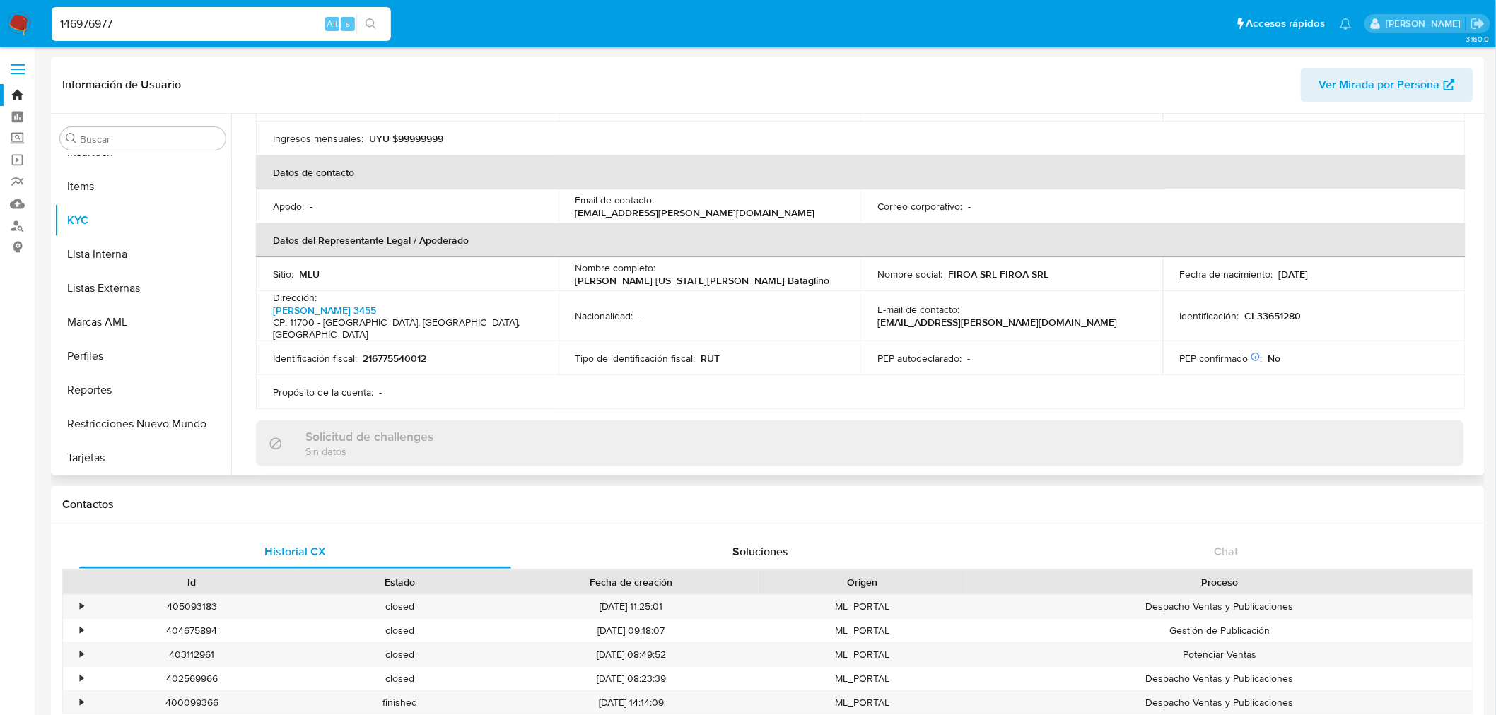
scroll to position [0, 0]
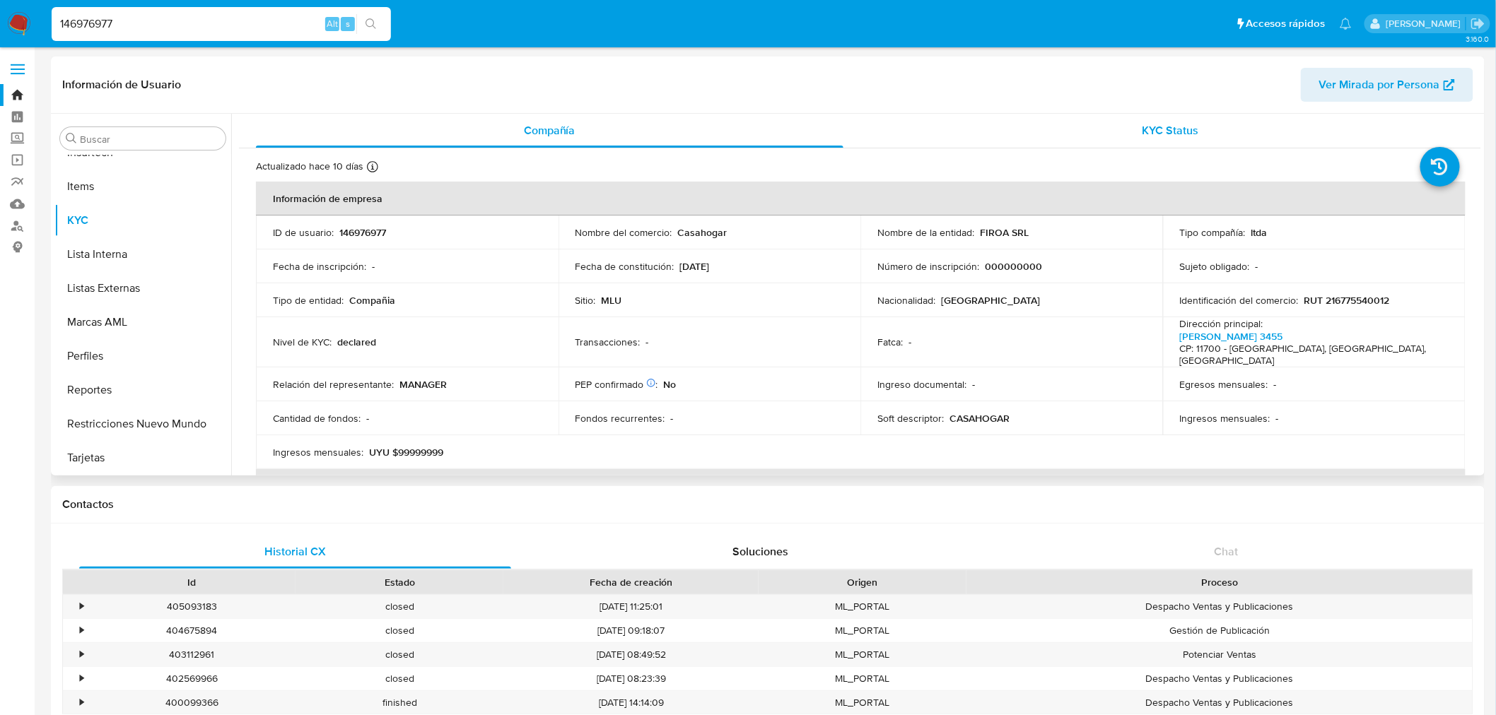
click at [992, 136] on span "KYC Status" at bounding box center [1170, 130] width 57 height 16
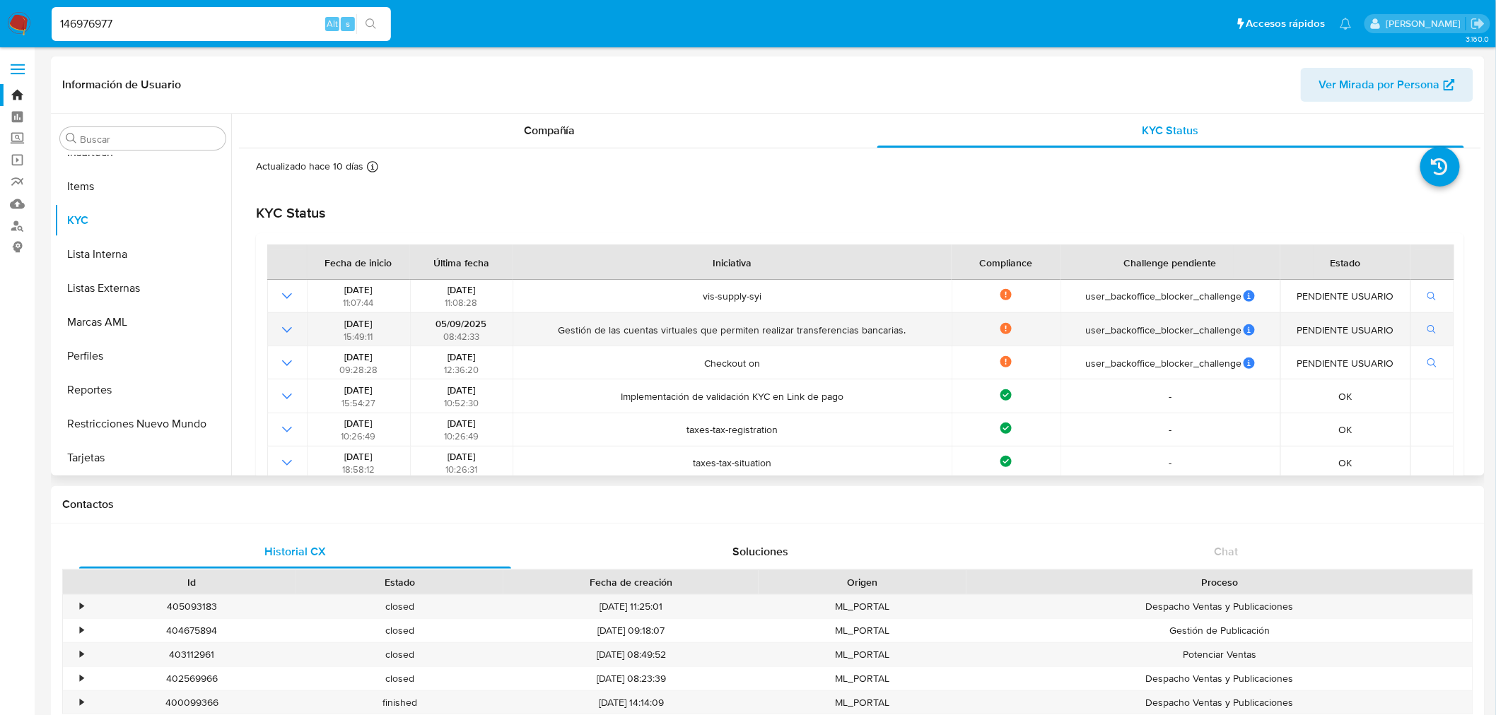
drag, startPoint x: 556, startPoint y: 314, endPoint x: 880, endPoint y: 345, distance: 325.2
click at [880, 345] on td "Gestión de las cuentas virtuales que permiten realizar transferencias bancarias." at bounding box center [731, 329] width 439 height 33
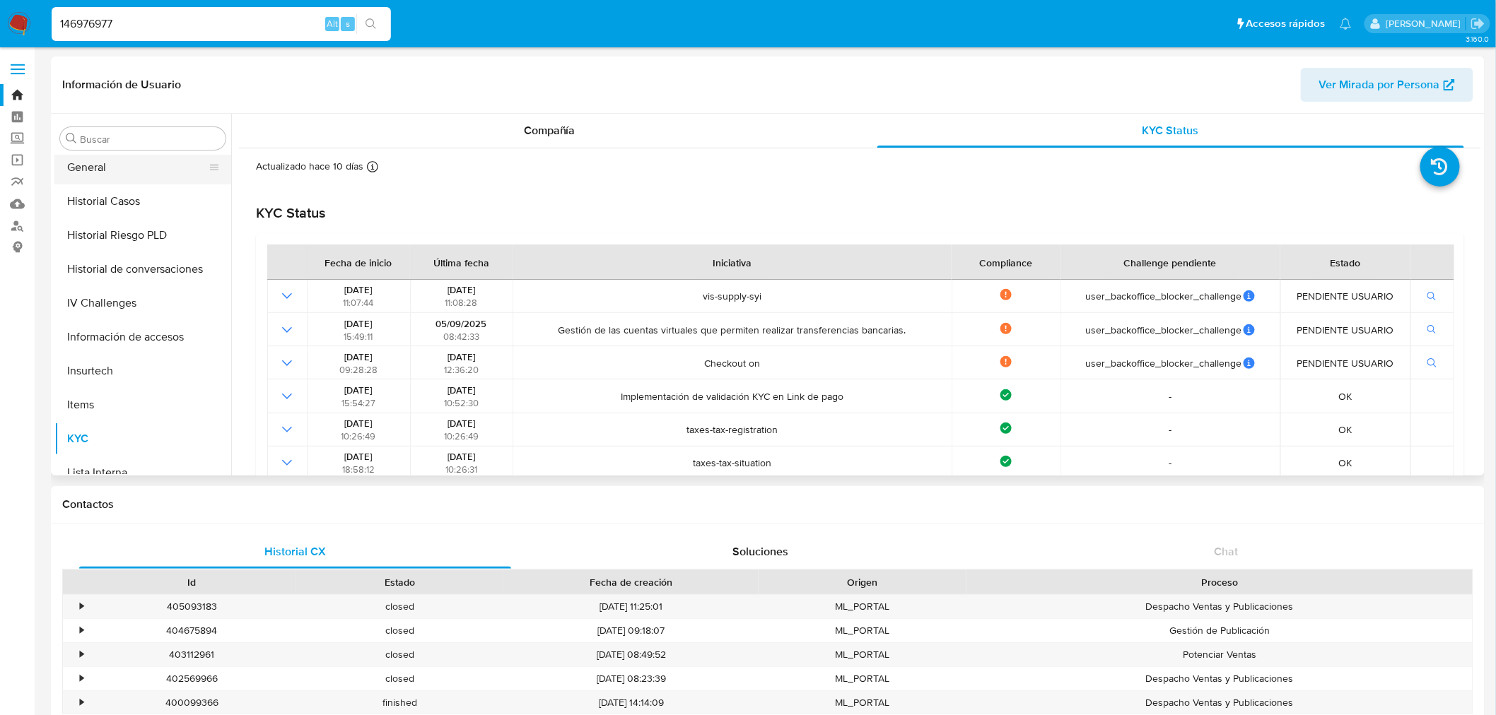
scroll to position [316, 0]
click at [116, 201] on button "Documentación" at bounding box center [136, 196] width 165 height 34
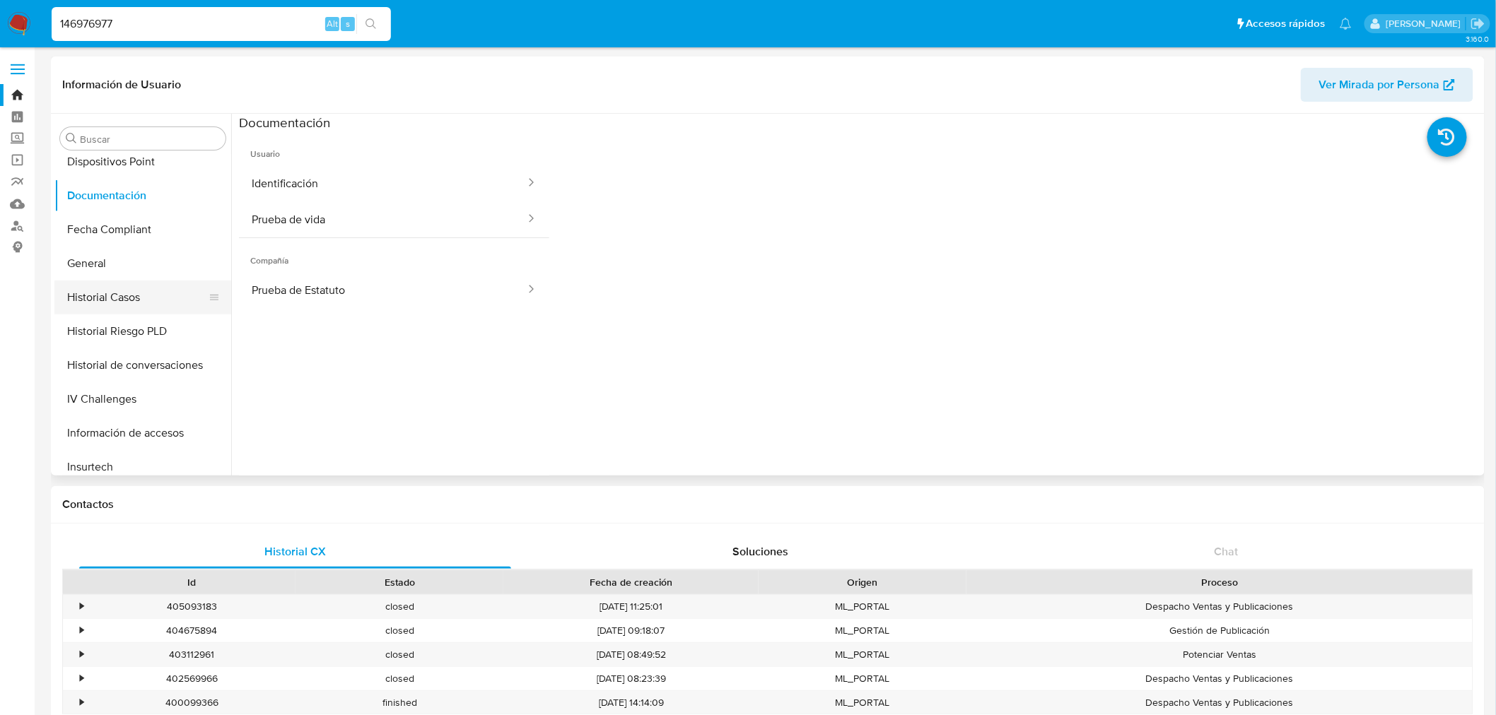
click at [122, 281] on button "Historial Casos" at bounding box center [136, 298] width 165 height 34
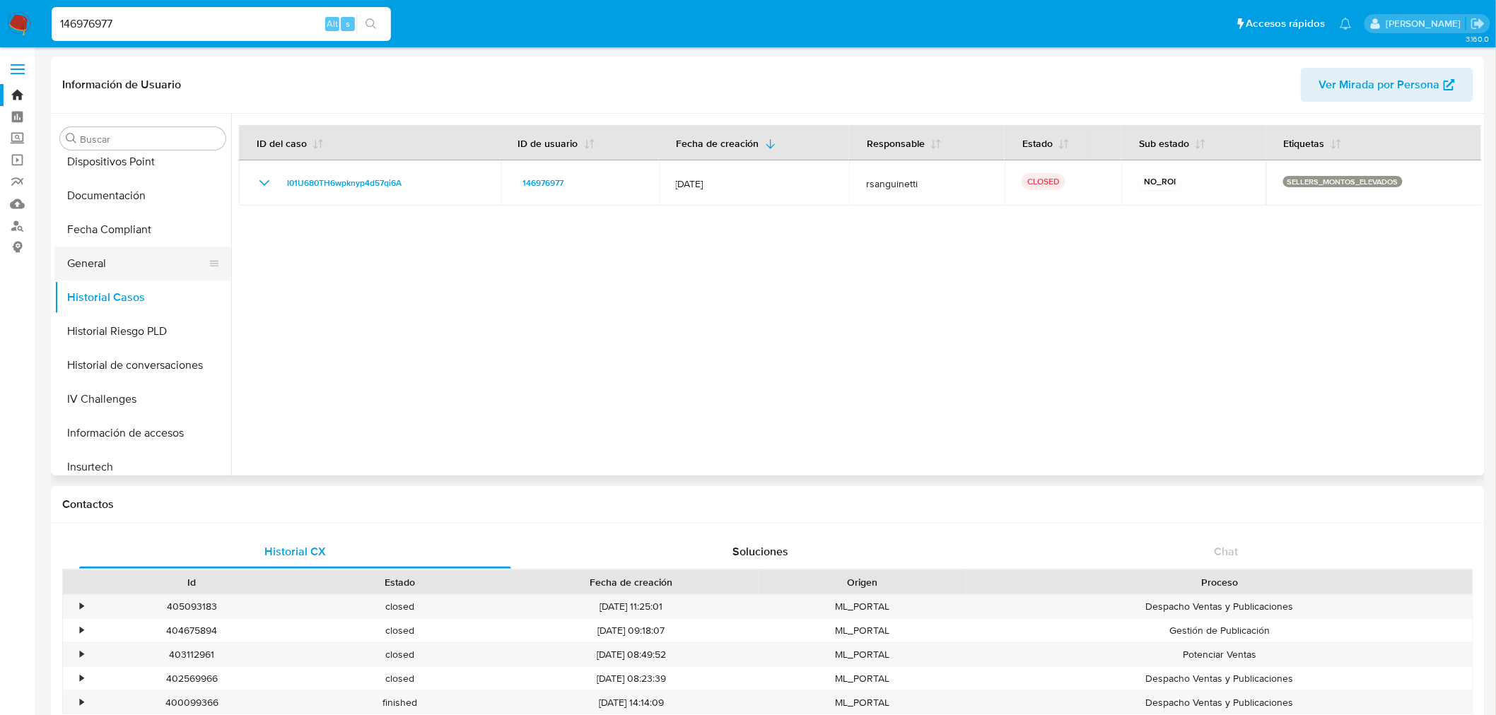
click at [131, 267] on button "General" at bounding box center [136, 264] width 165 height 34
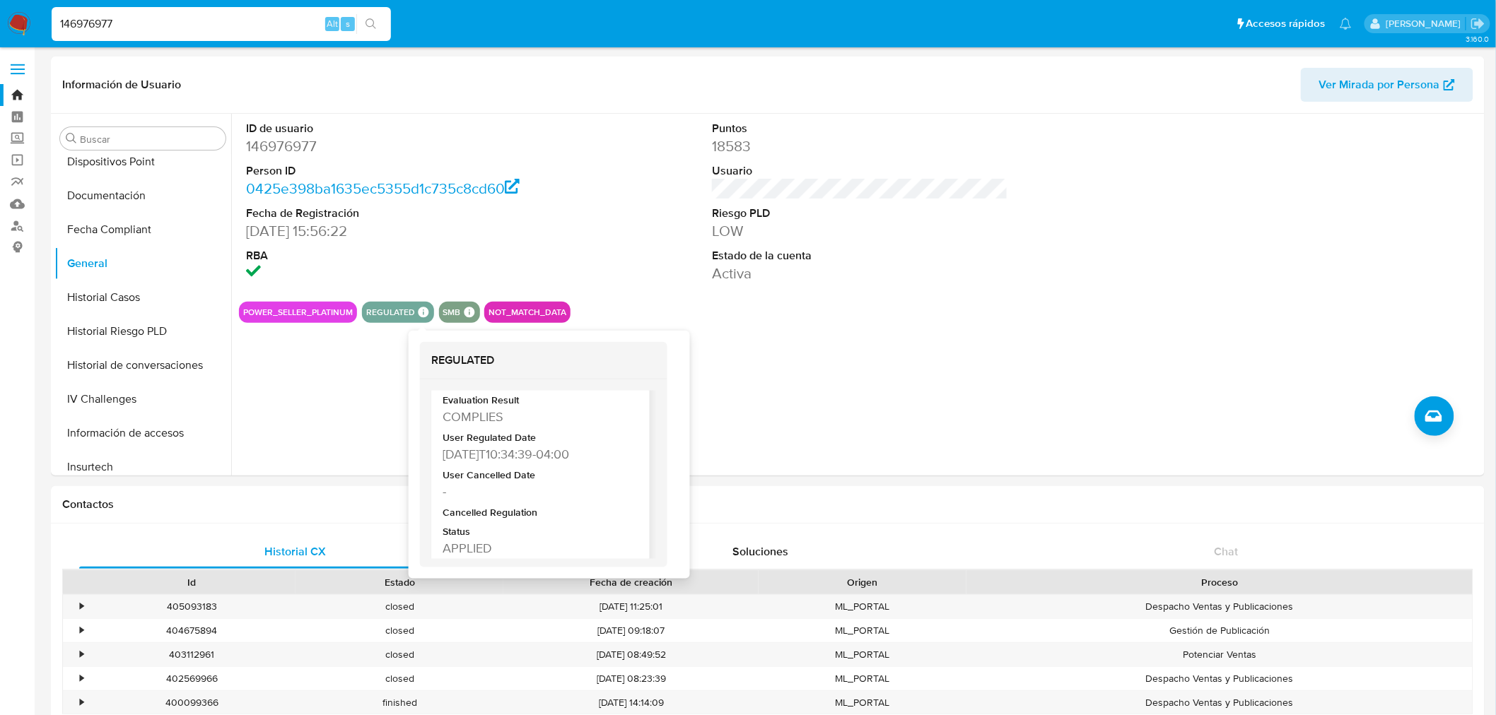
scroll to position [78, 0]
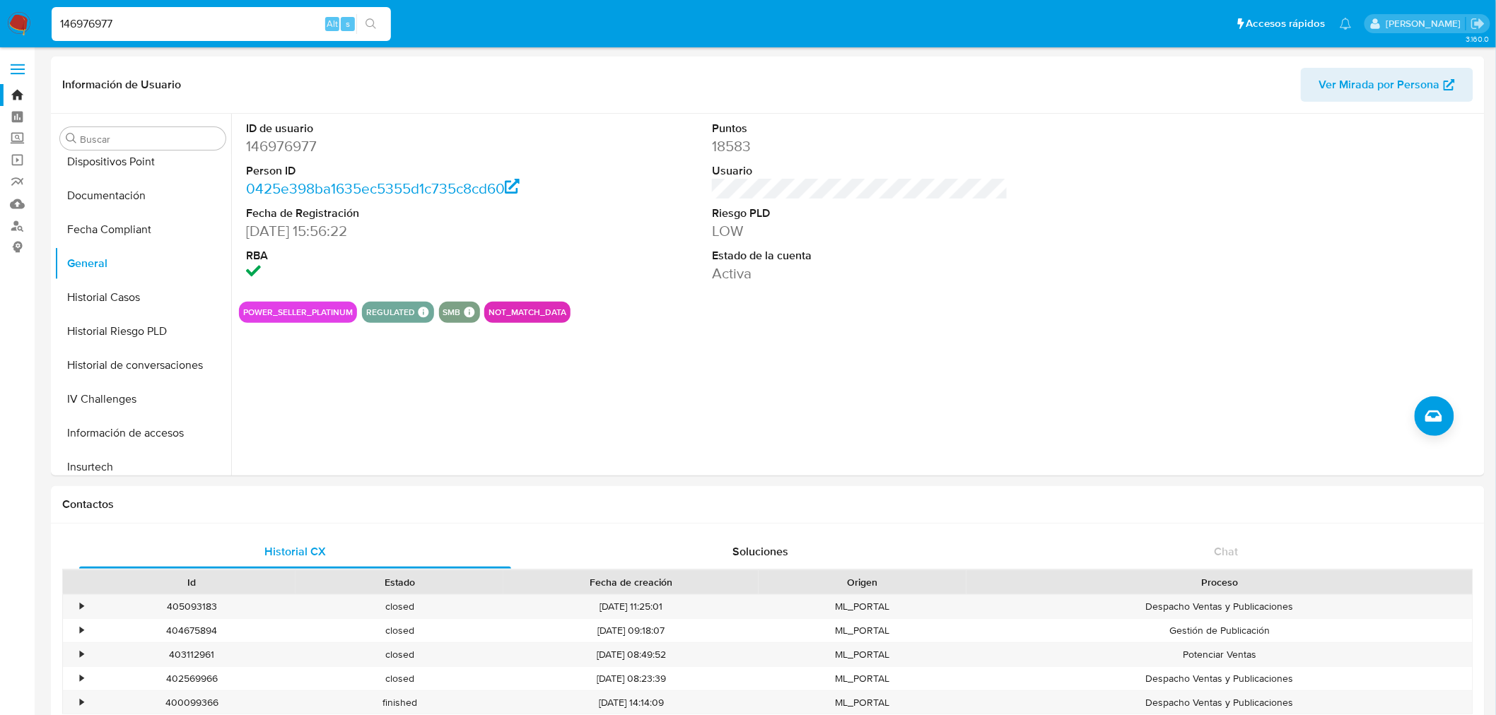
click at [147, 16] on input "146976977" at bounding box center [221, 24] width 339 height 18
paste input "203918184"
type input "203918184"
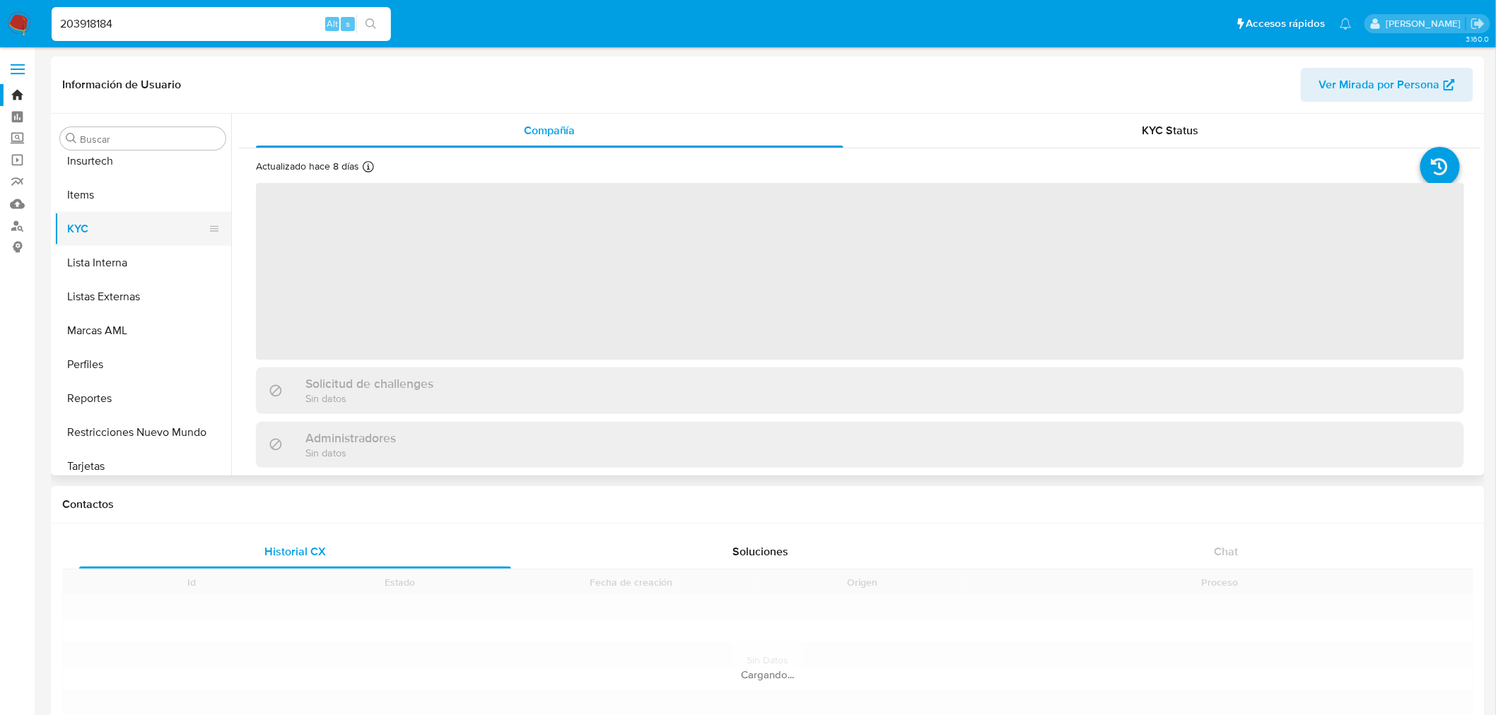
scroll to position [630, 0]
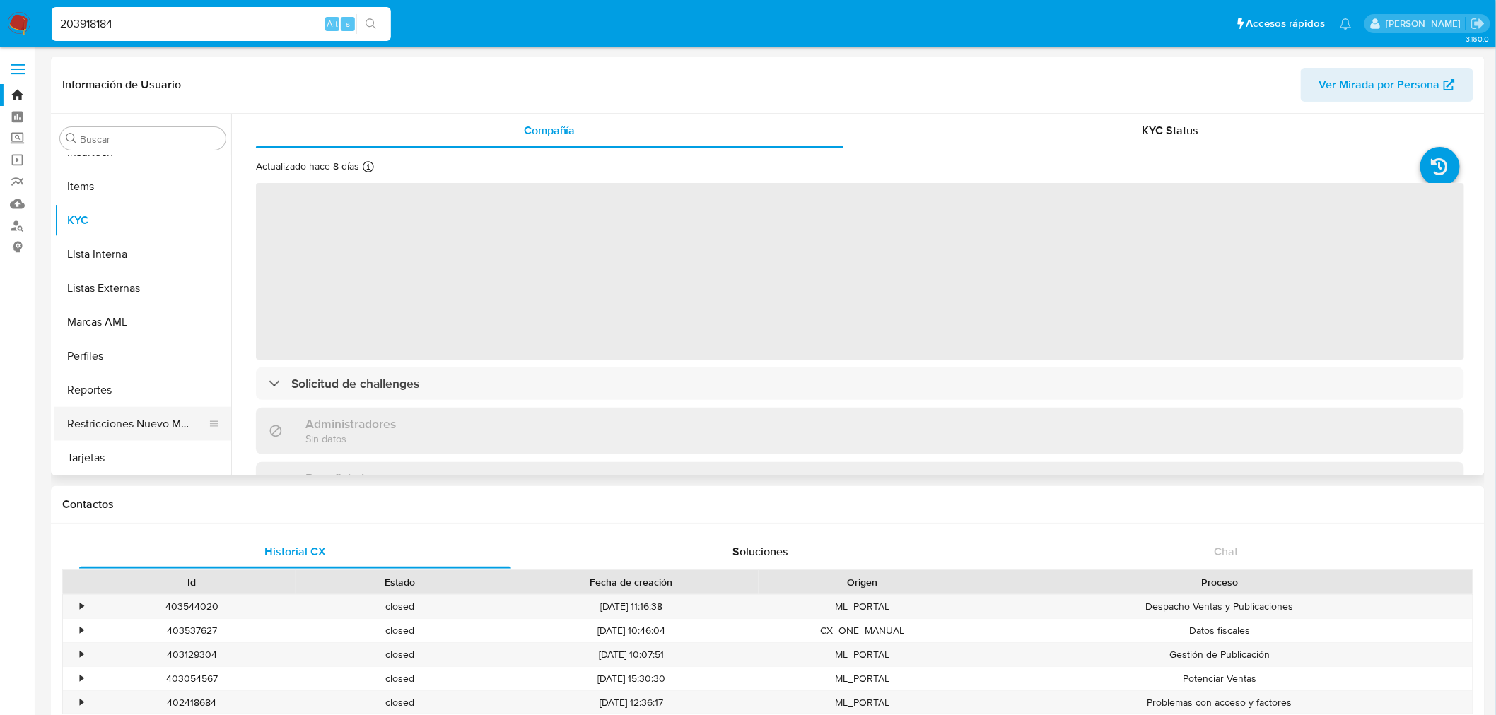
click at [130, 437] on button "Restricciones Nuevo Mundo" at bounding box center [136, 424] width 165 height 34
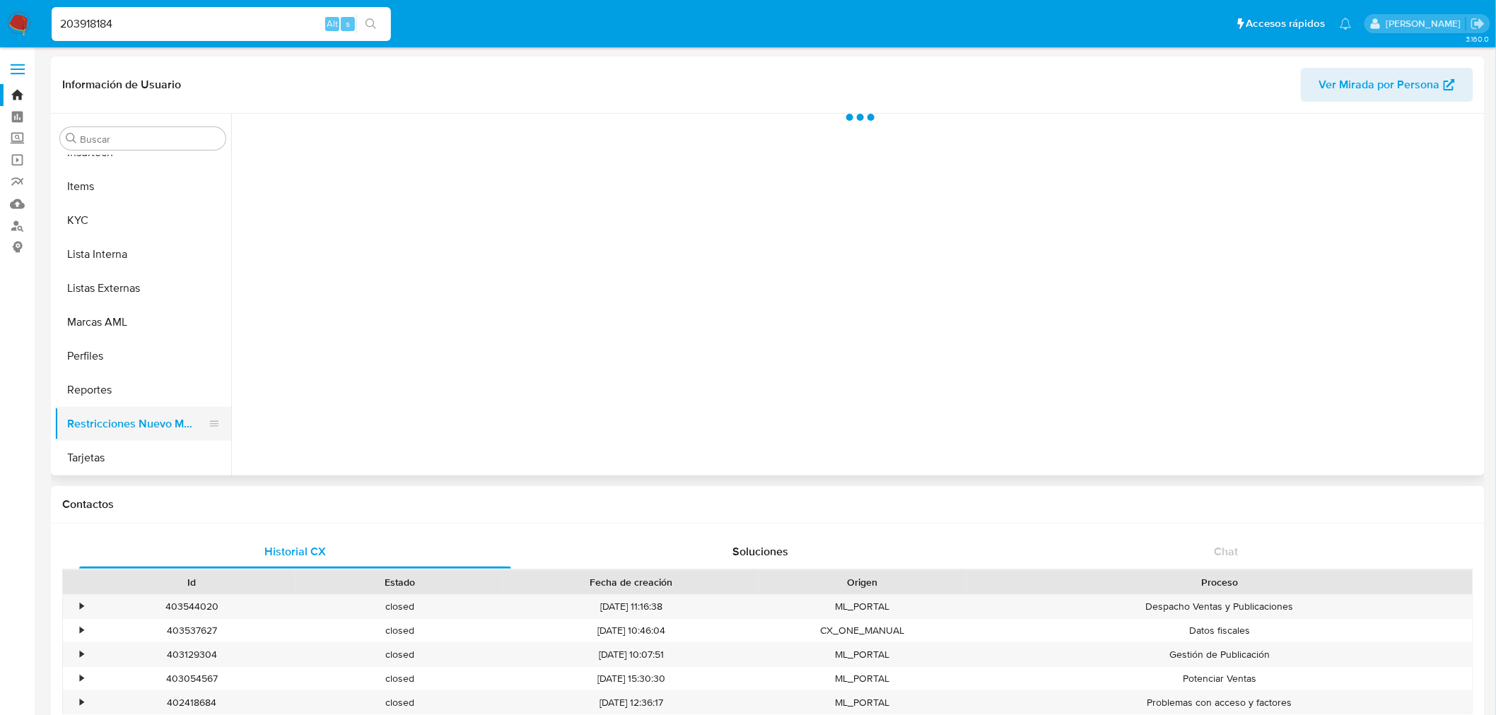
select select "10"
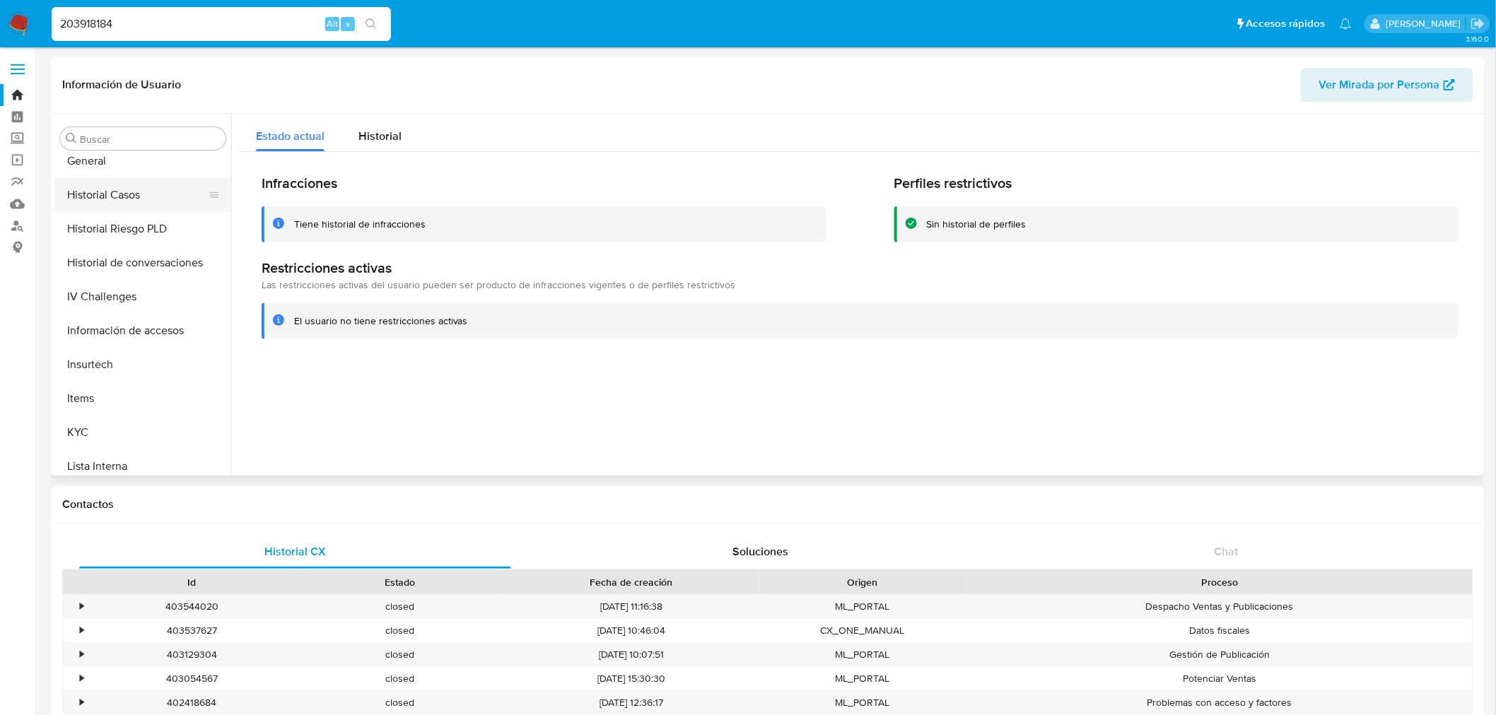
scroll to position [394, 0]
click at [131, 187] on button "General" at bounding box center [136, 185] width 165 height 34
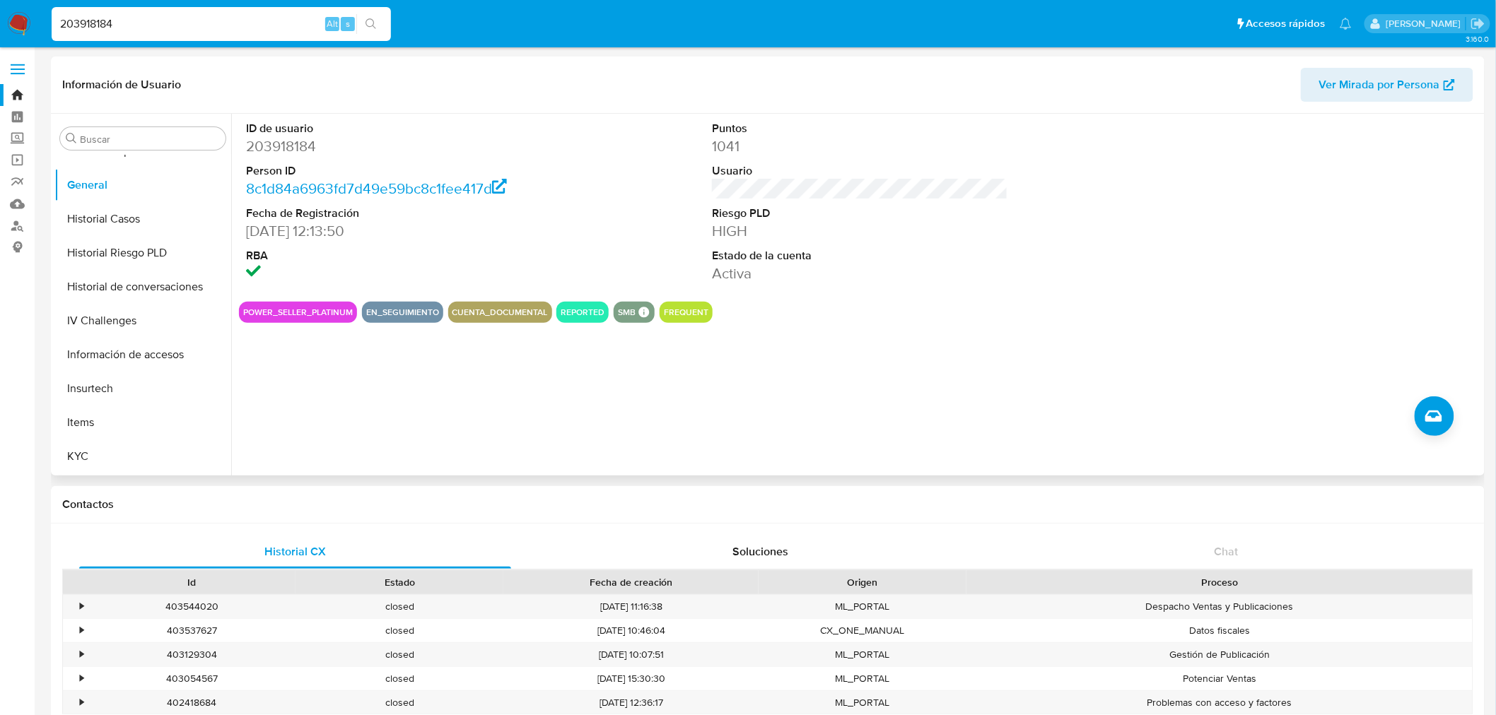
scroll to position [78, 0]
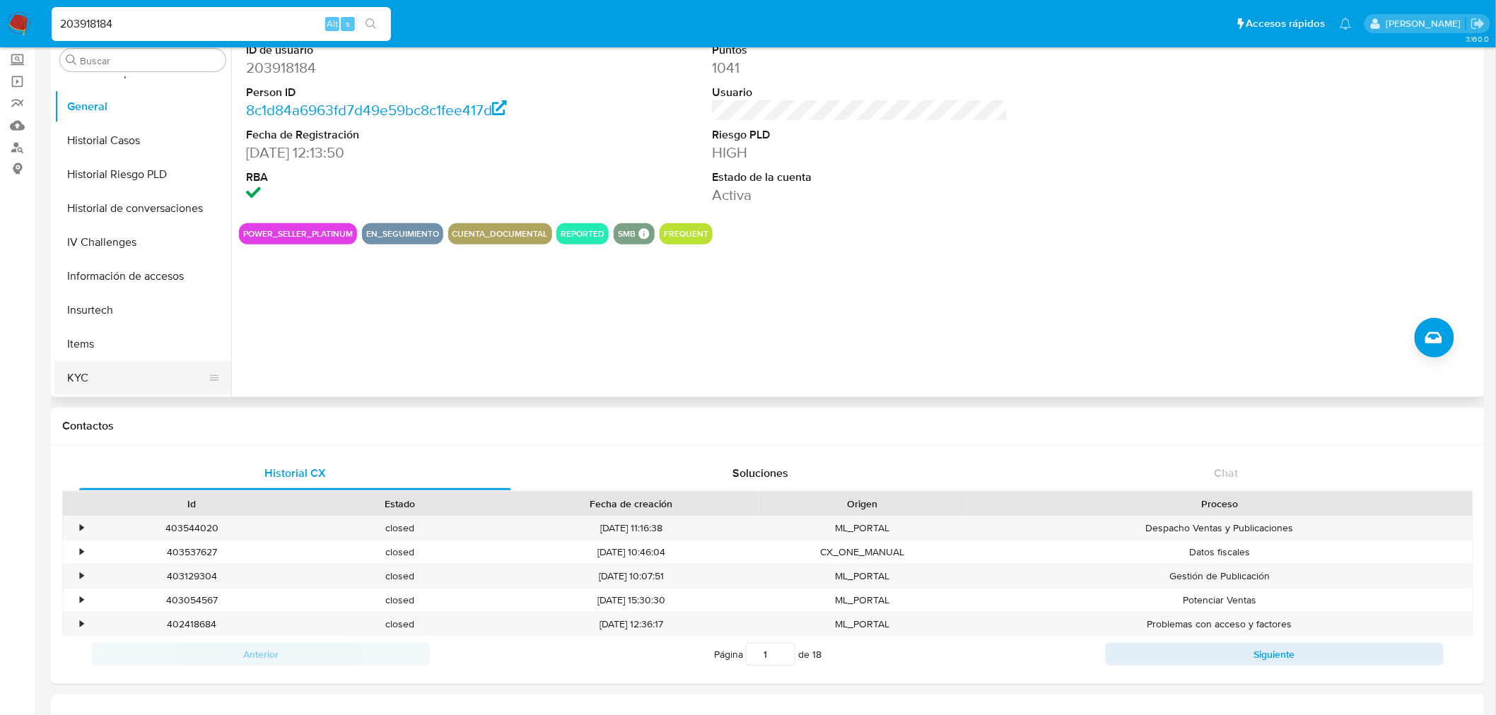
click at [122, 375] on button "KYC" at bounding box center [136, 378] width 165 height 34
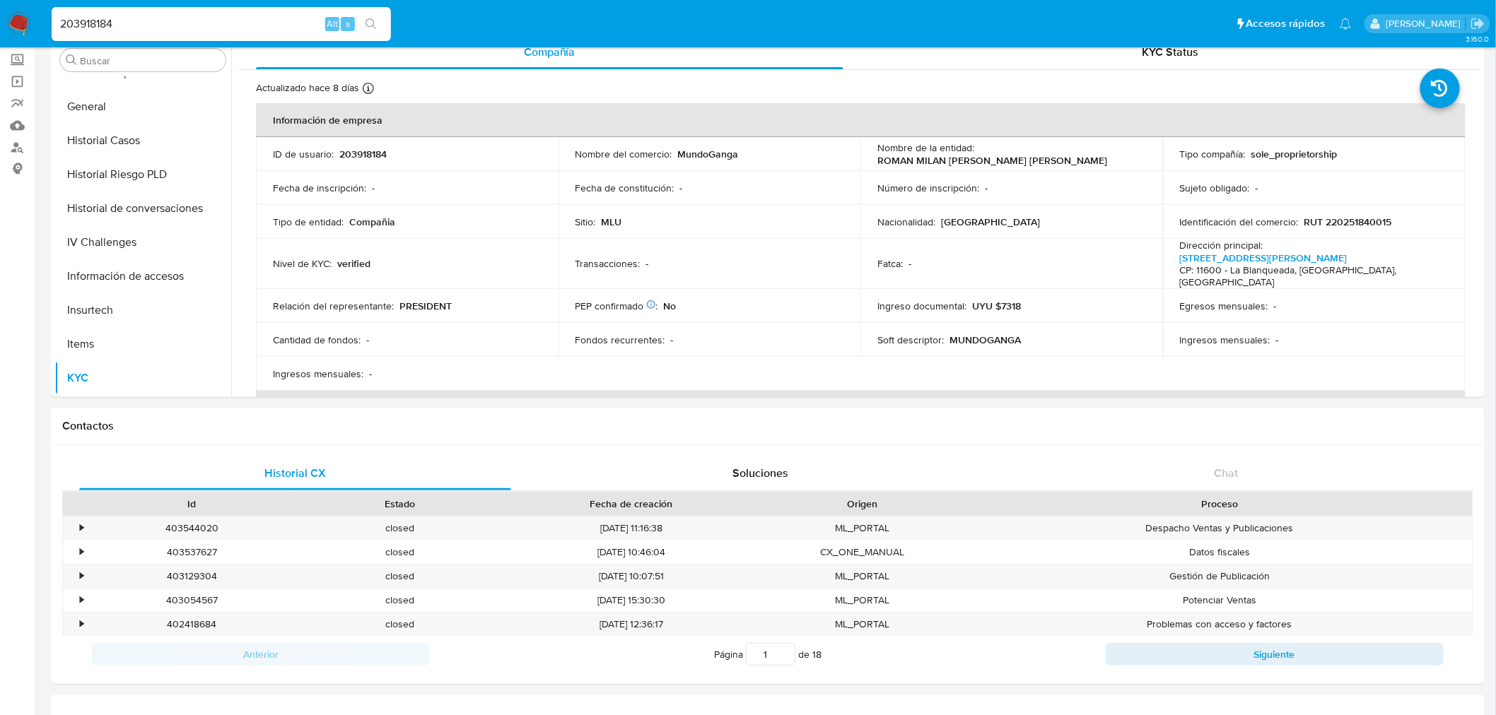
scroll to position [794, 0]
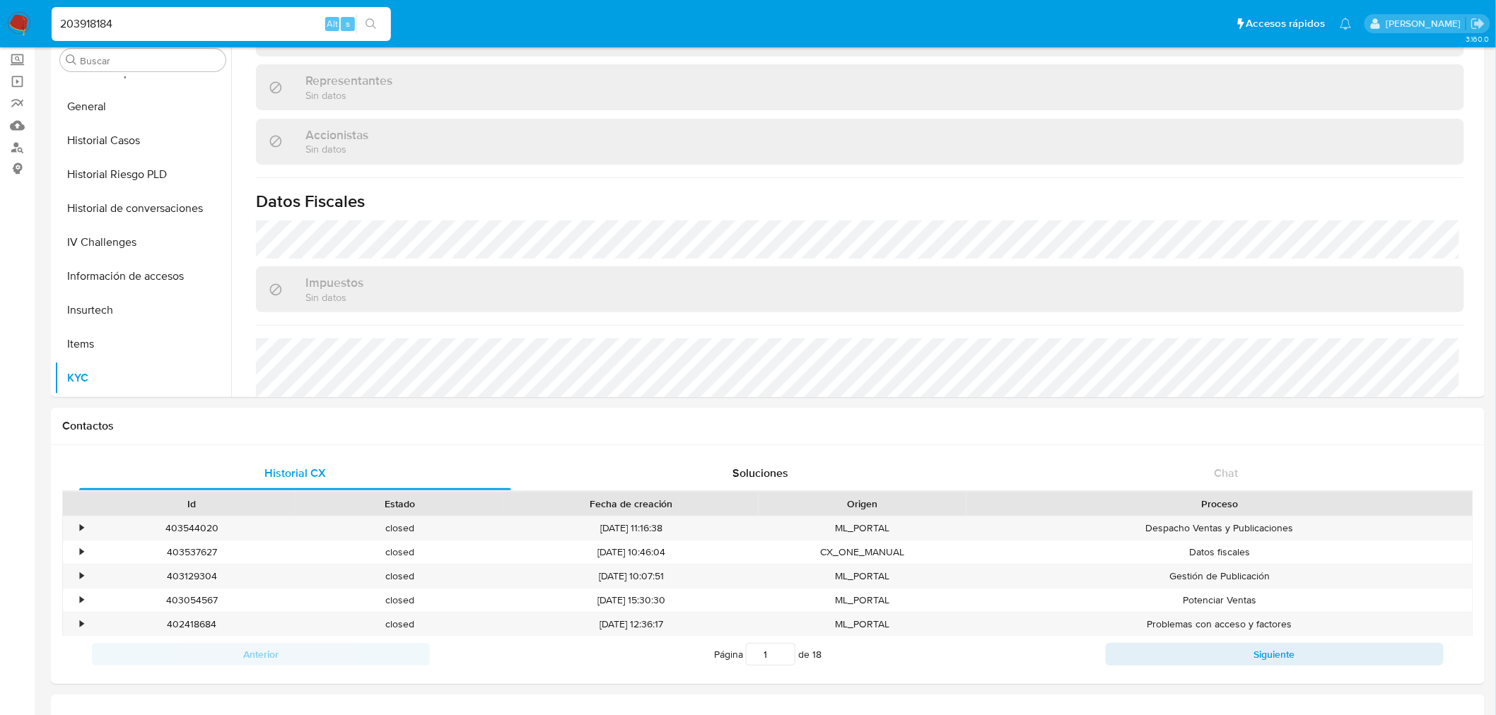
click at [117, 30] on input "203918184" at bounding box center [221, 24] width 339 height 18
paste input "1163711898"
type input "1163711898"
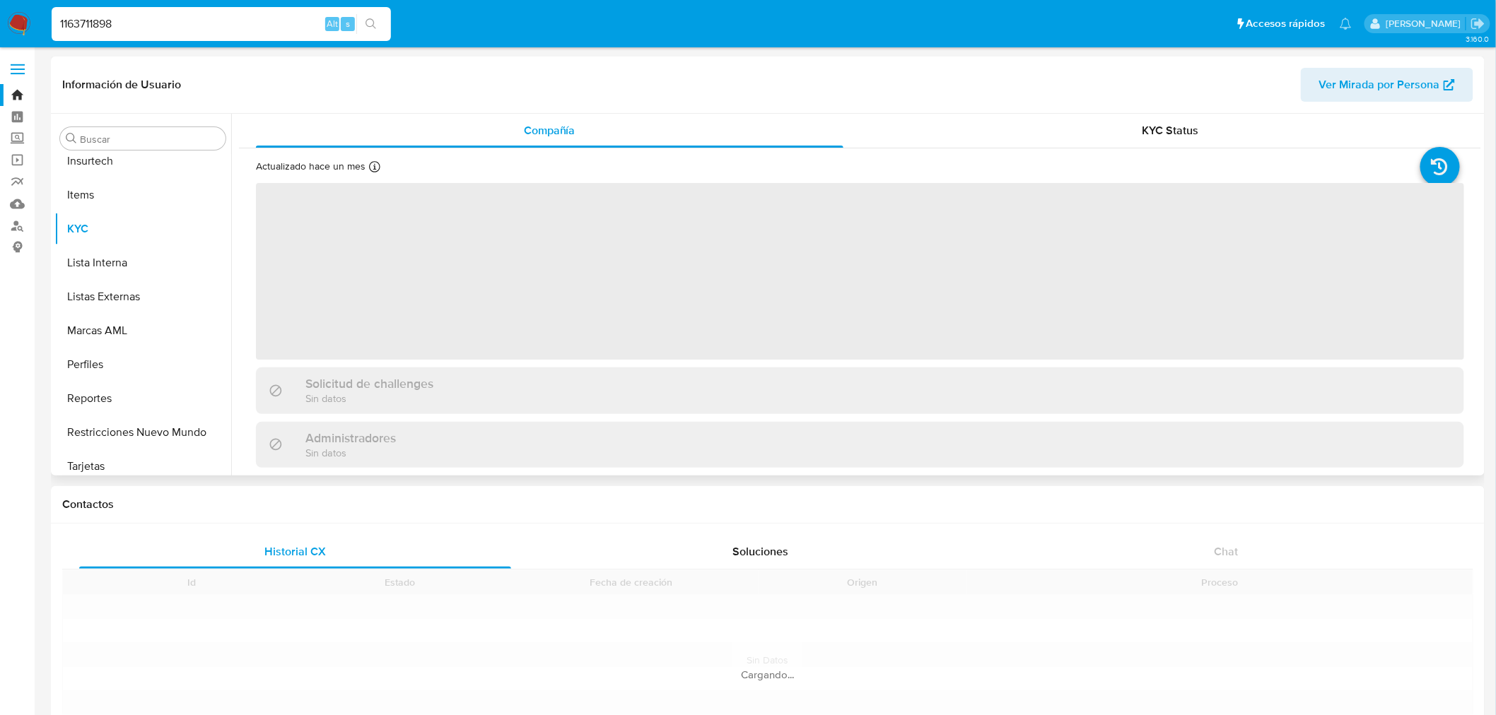
scroll to position [630, 0]
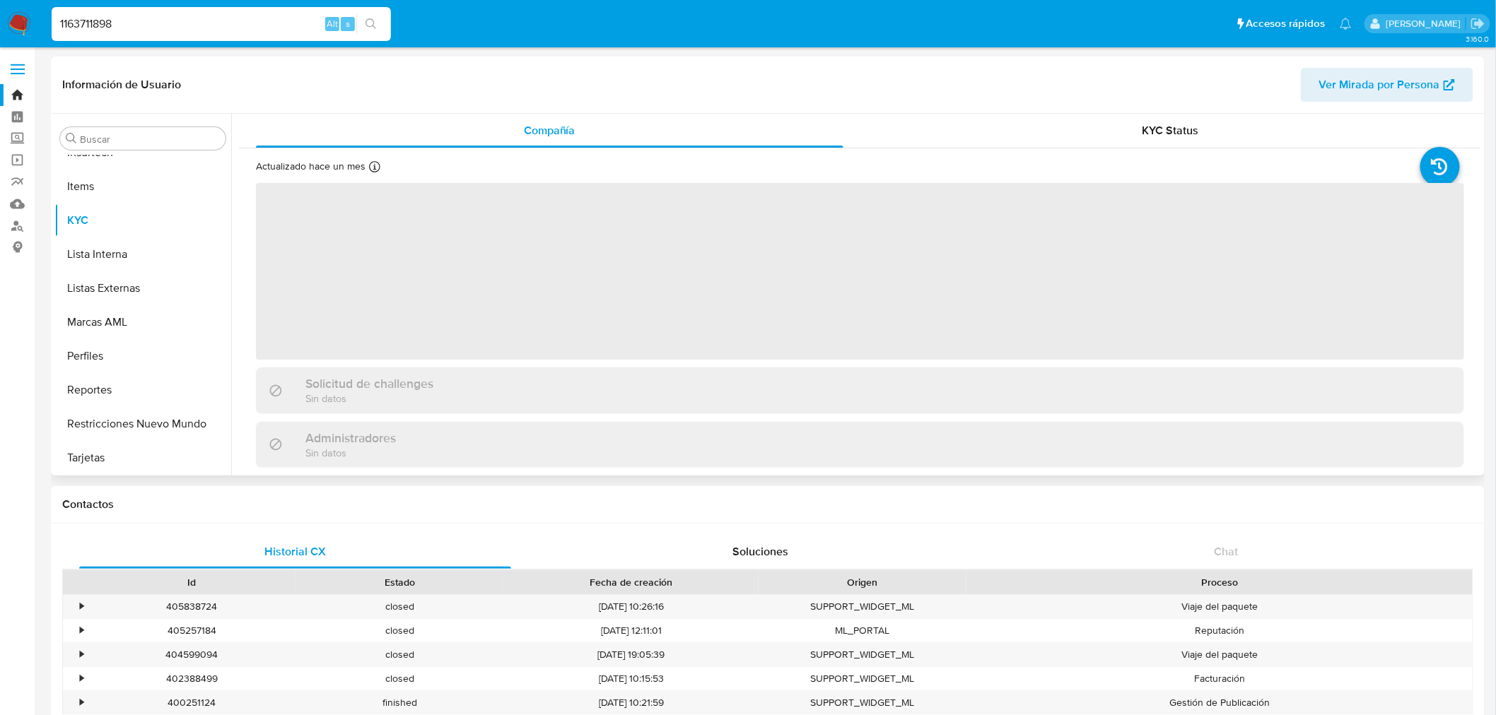
select select "10"
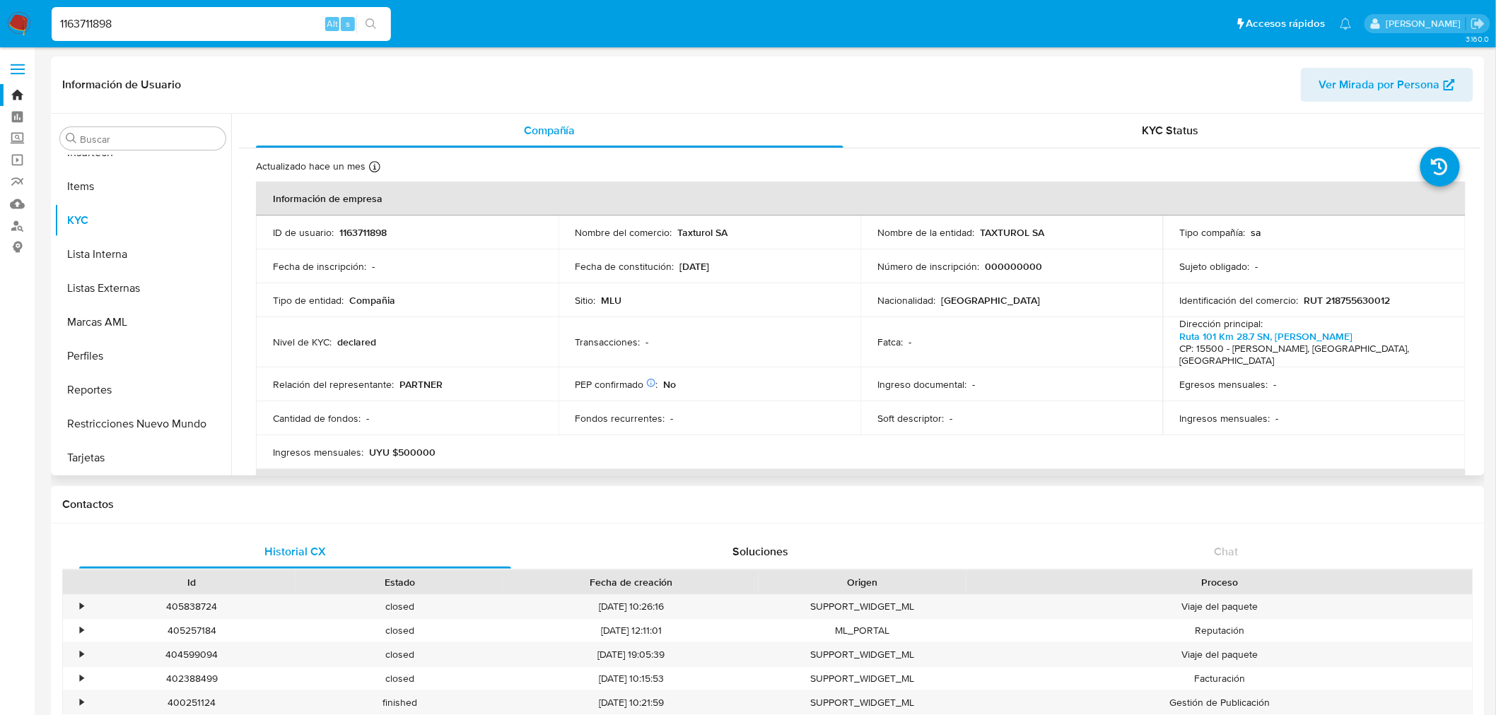
click at [180, 37] on div "1163711898 Alt s" at bounding box center [221, 24] width 339 height 34
click at [186, 25] on input "1163711898" at bounding box center [221, 24] width 339 height 18
paste input "327783229"
type input "1327783229"
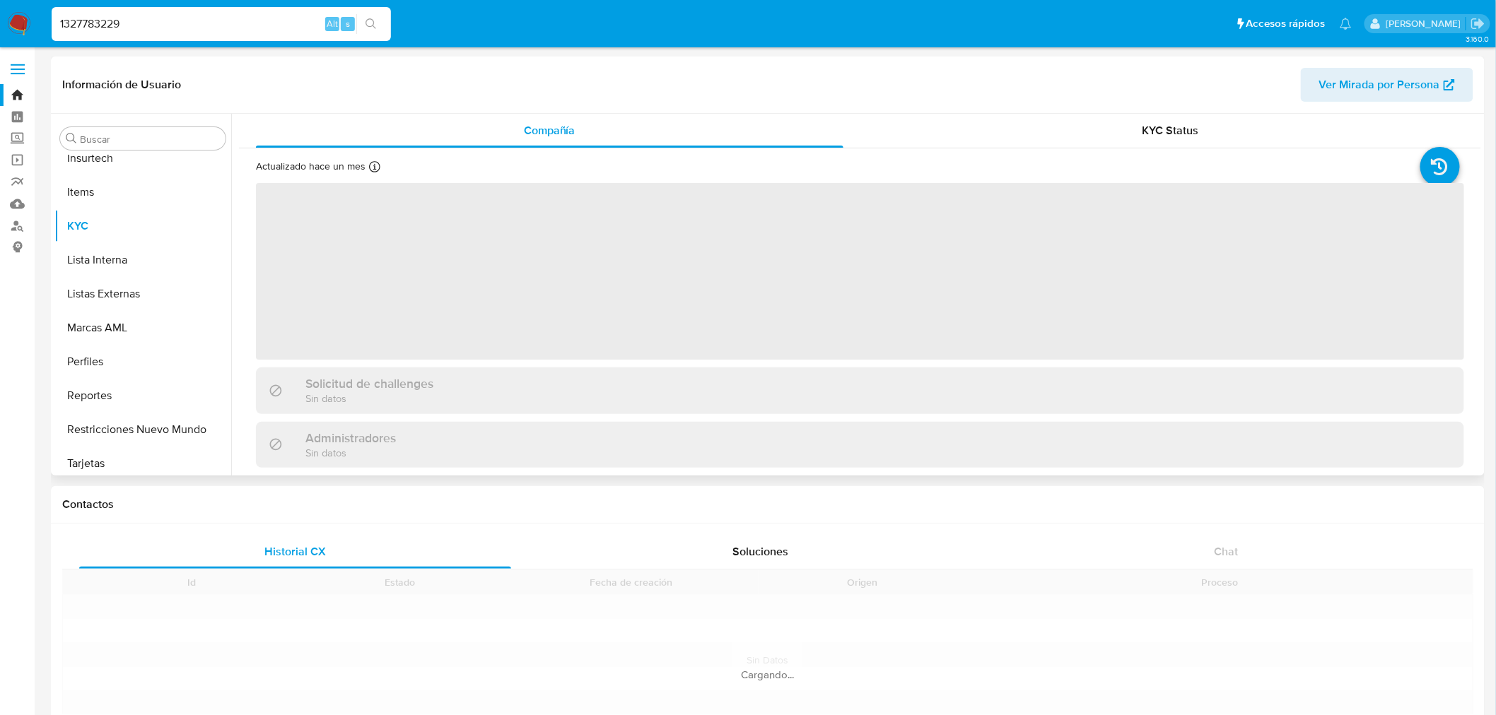
scroll to position [630, 0]
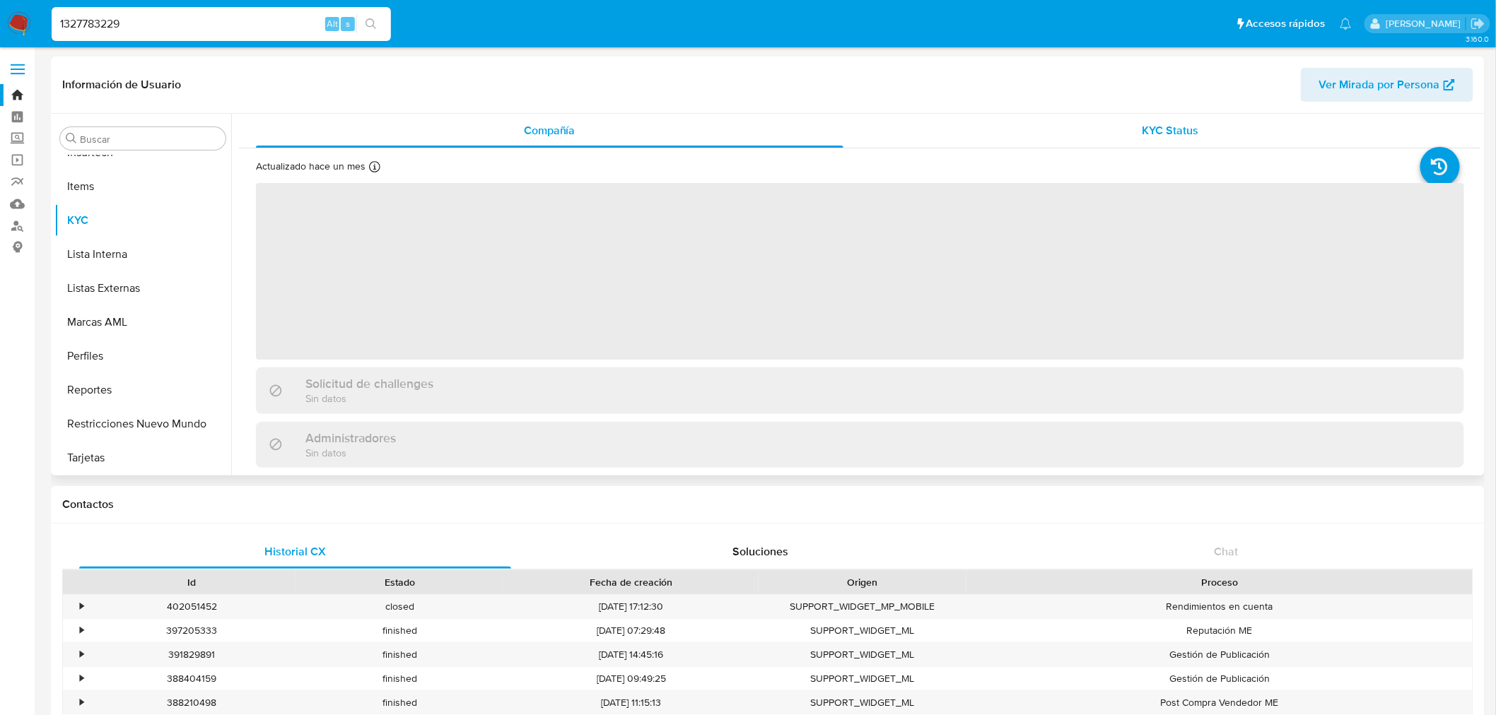
click at [992, 130] on span "KYC Status" at bounding box center [1170, 130] width 57 height 16
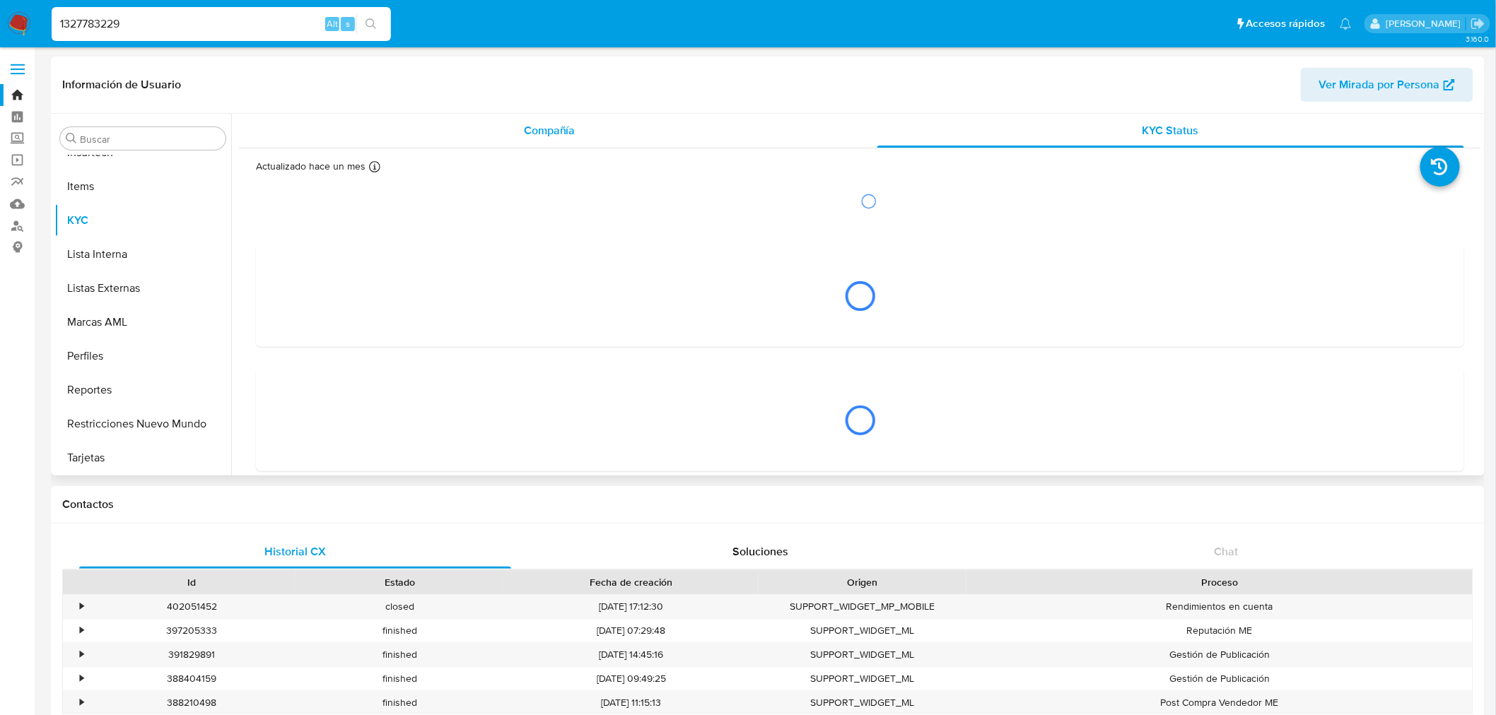
select select "10"
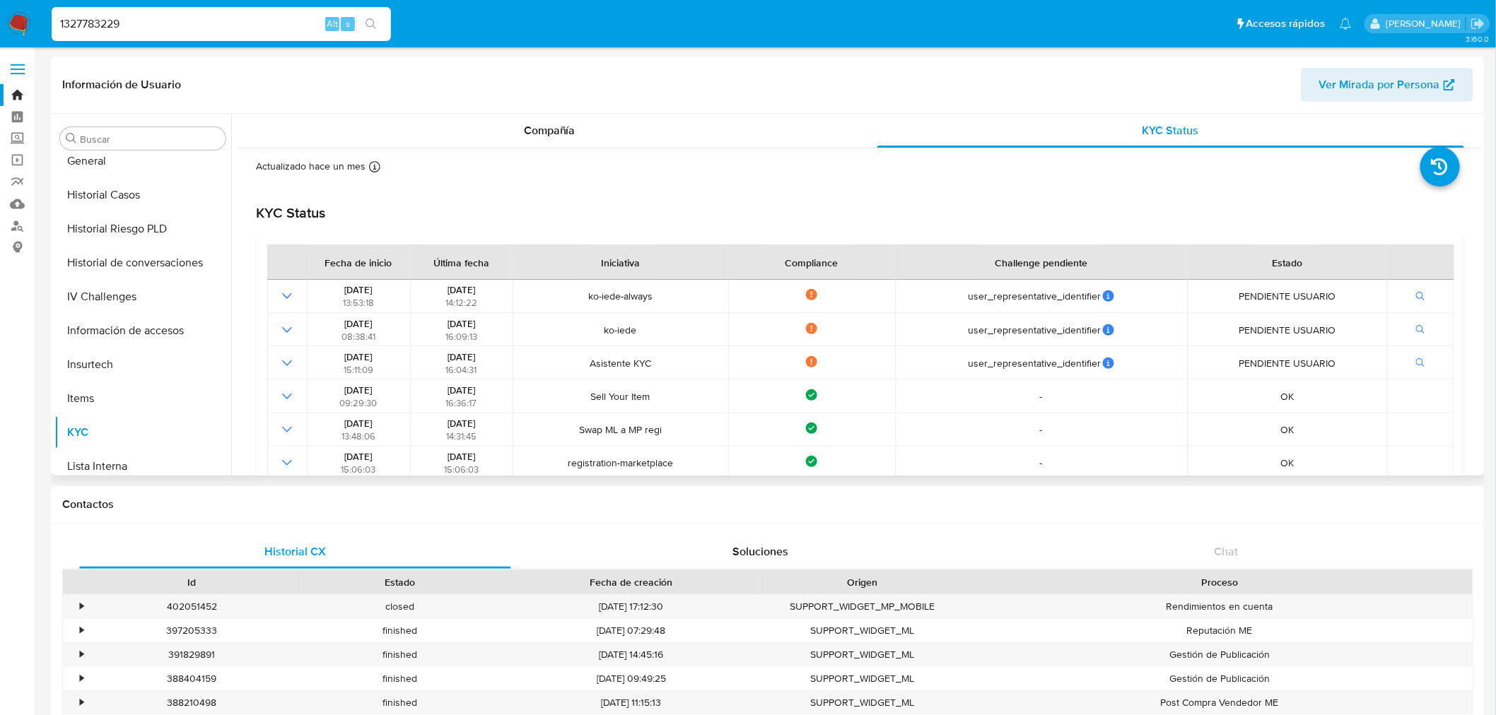
scroll to position [394, 0]
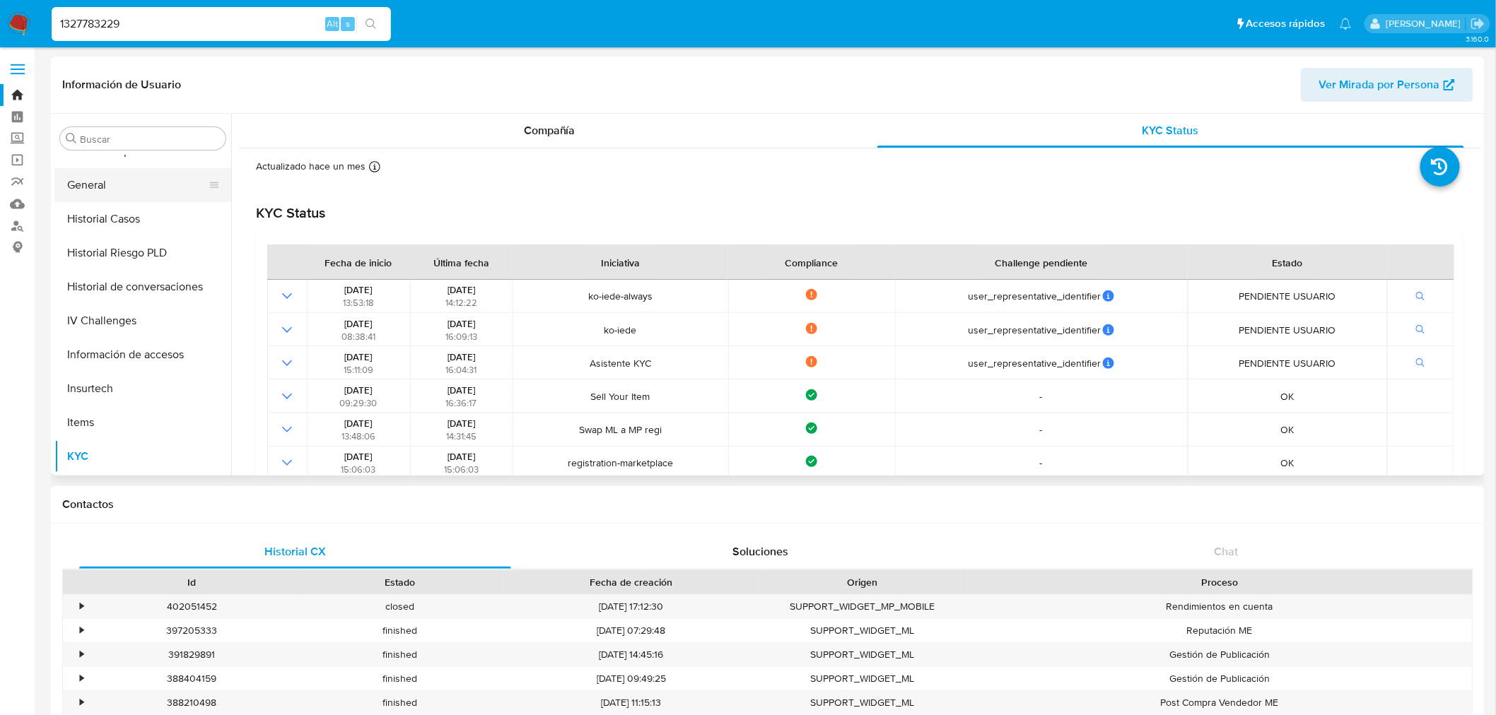
click at [102, 182] on button "General" at bounding box center [136, 185] width 165 height 34
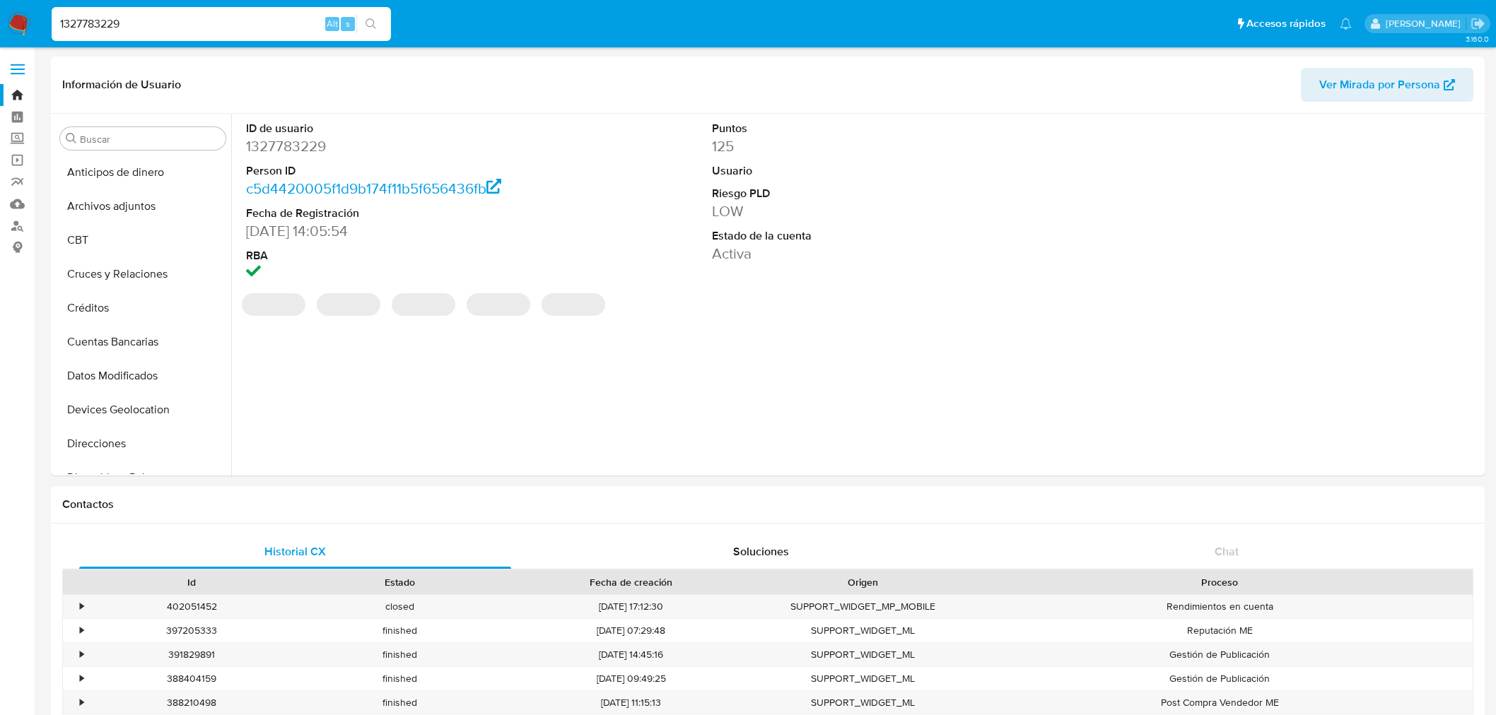
select select "10"
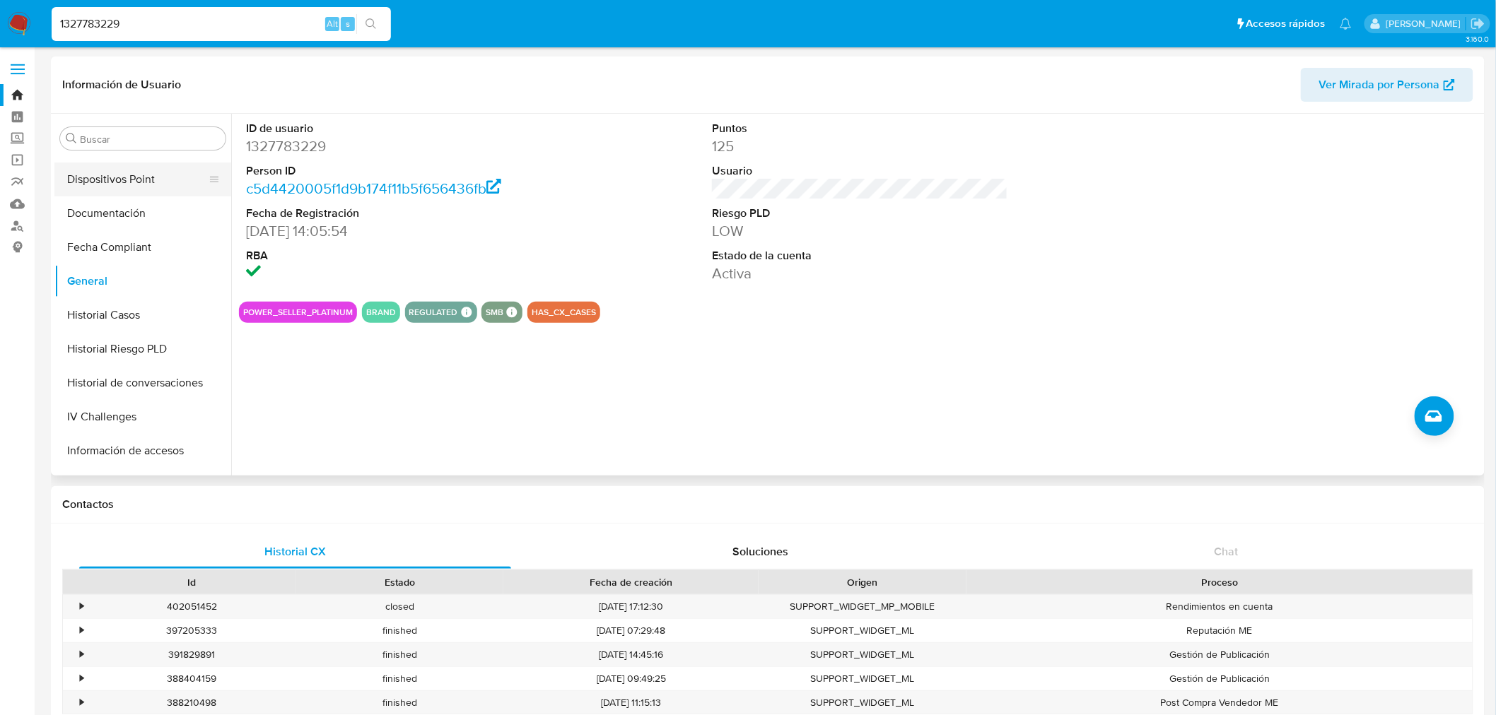
scroll to position [159, 0]
click at [115, 213] on button "Datos Modificados" at bounding box center [136, 217] width 165 height 34
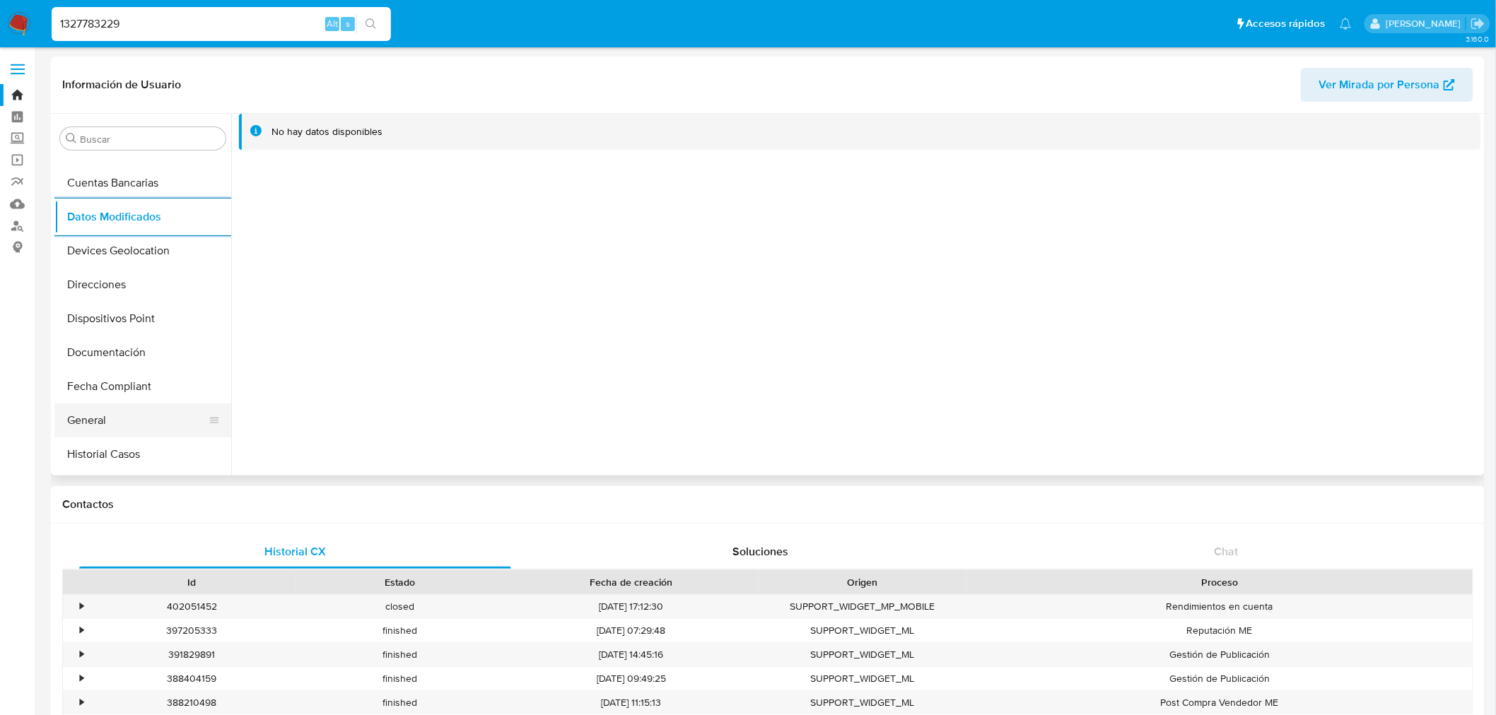
click at [136, 413] on button "General" at bounding box center [136, 421] width 165 height 34
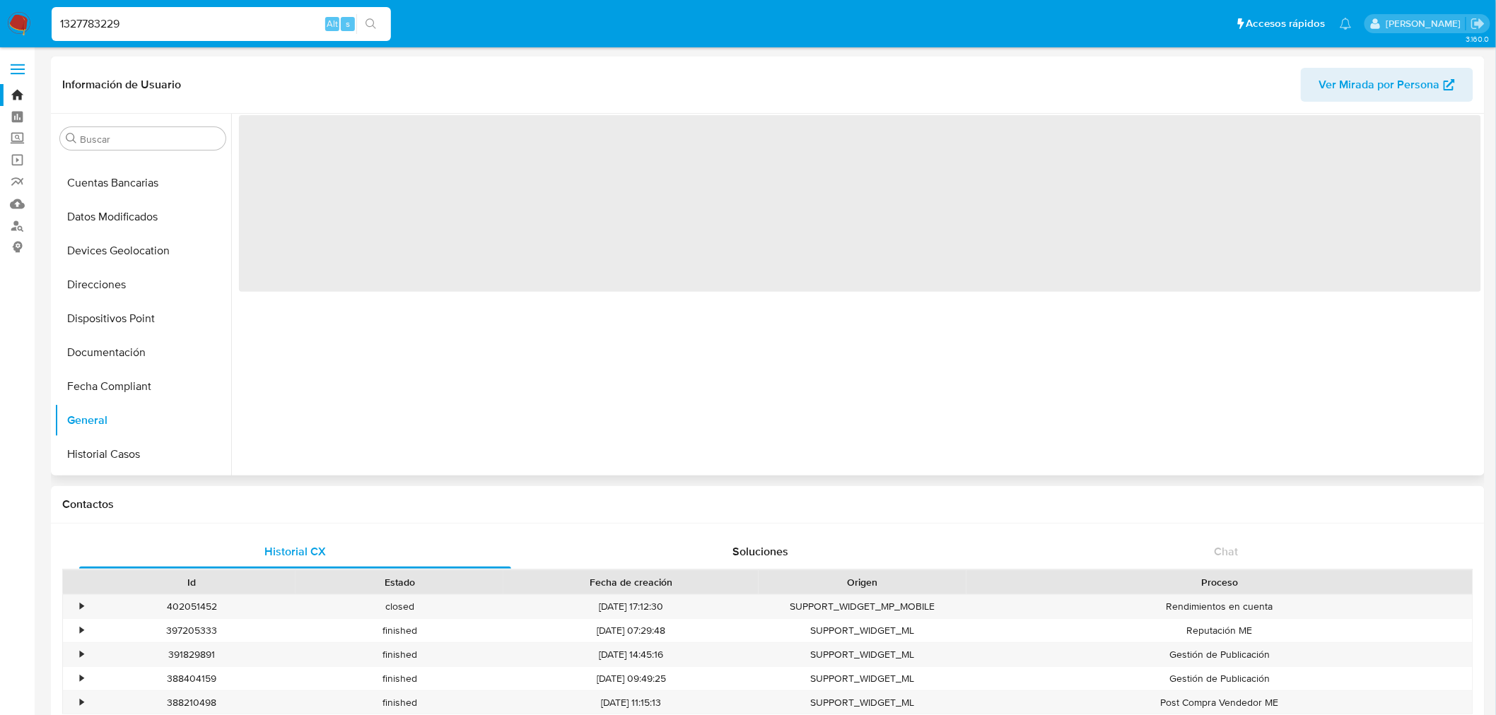
scroll to position [474, 0]
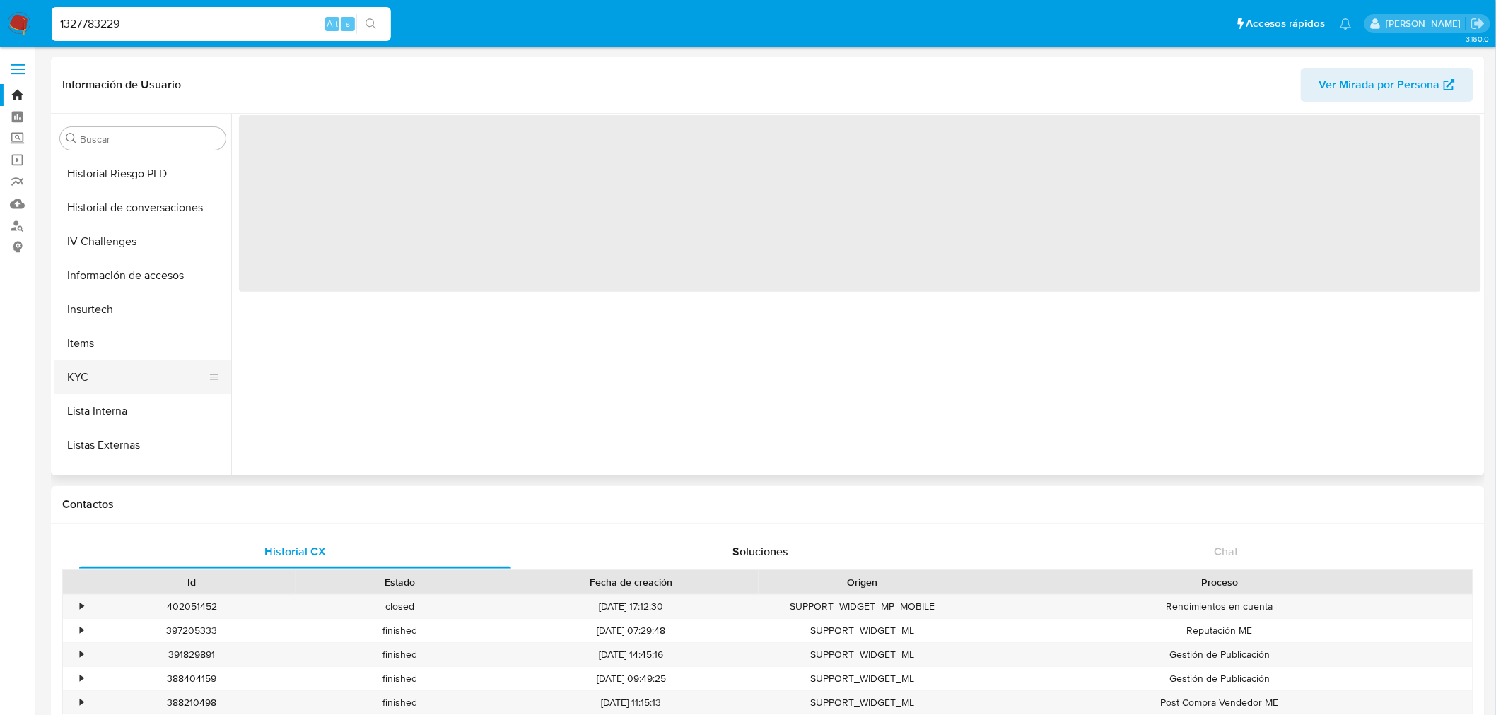
click at [122, 375] on button "KYC" at bounding box center [136, 377] width 165 height 34
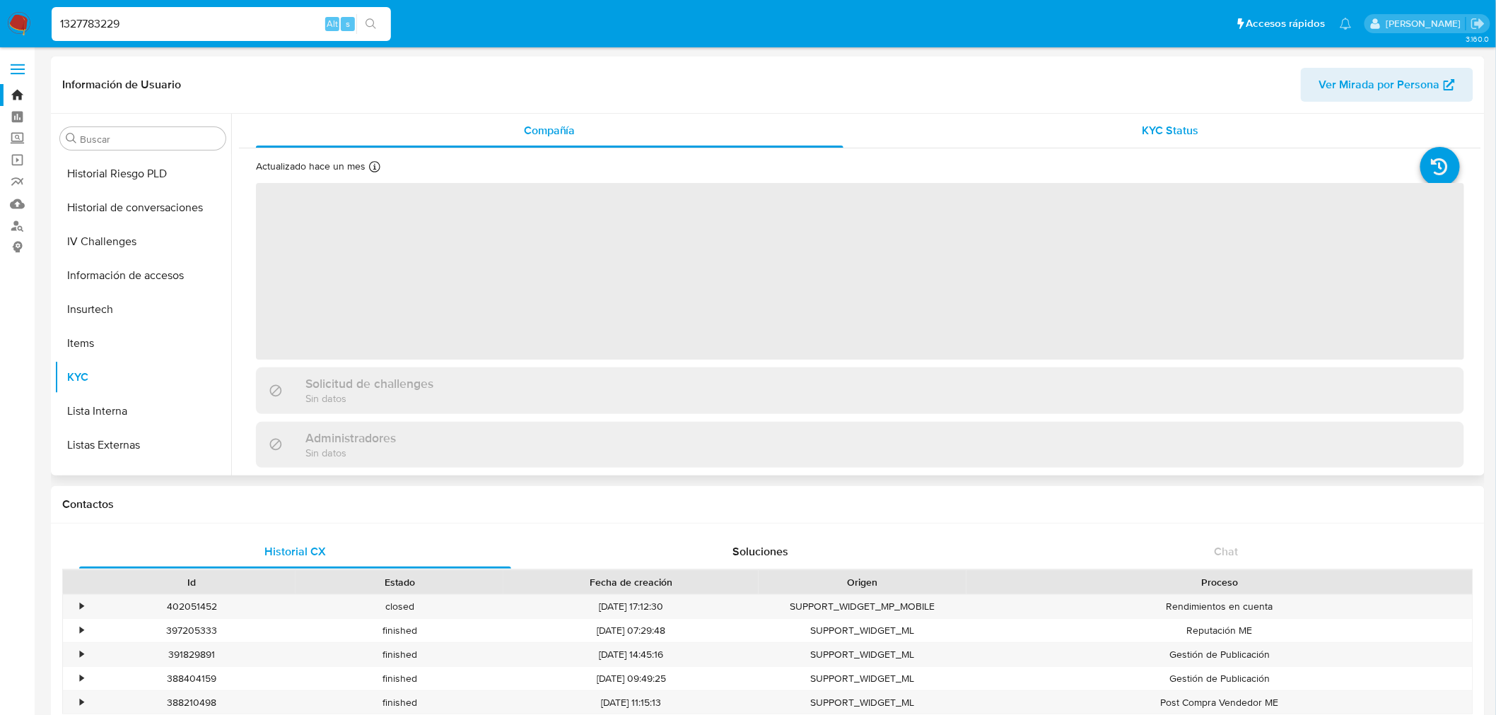
click at [1161, 116] on div "KYC Status" at bounding box center [1170, 131] width 587 height 34
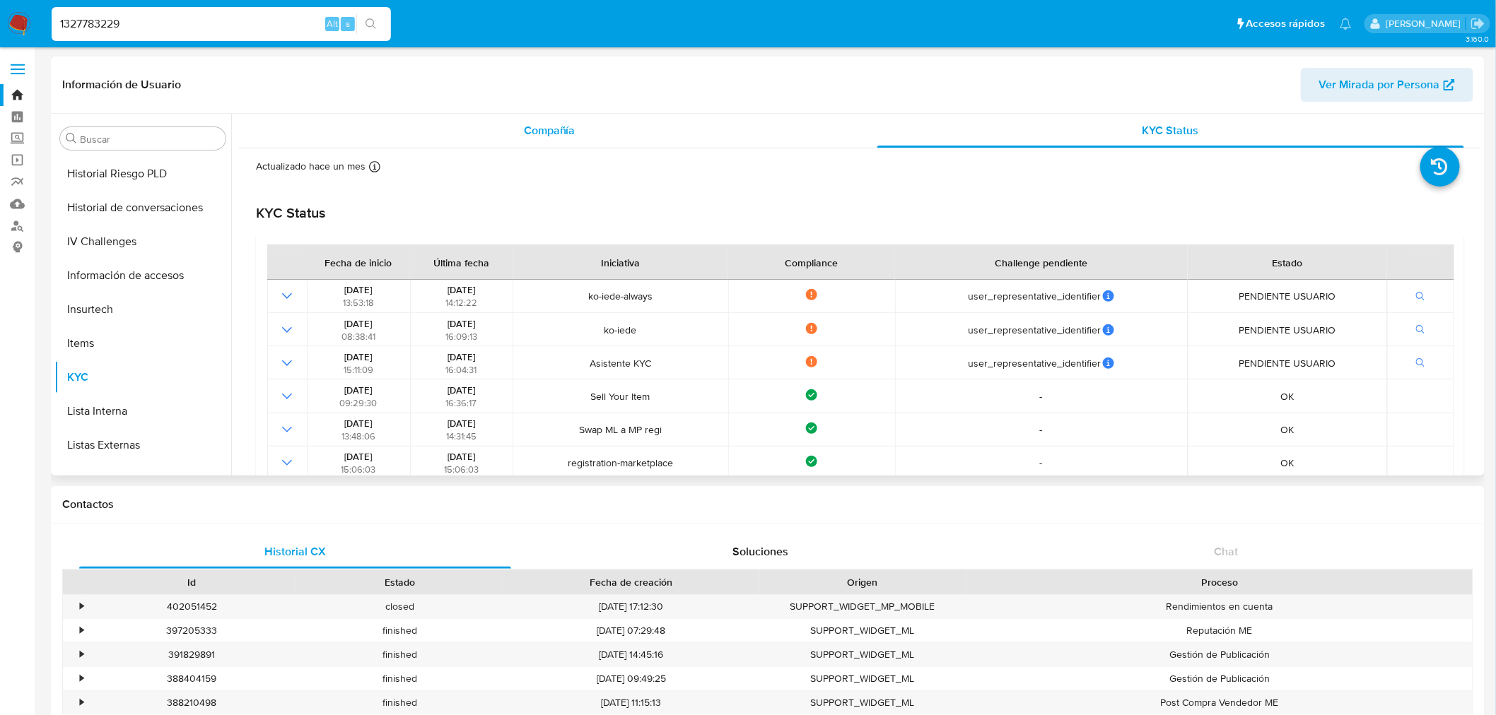
click at [599, 119] on div "Compañía" at bounding box center [549, 131] width 587 height 34
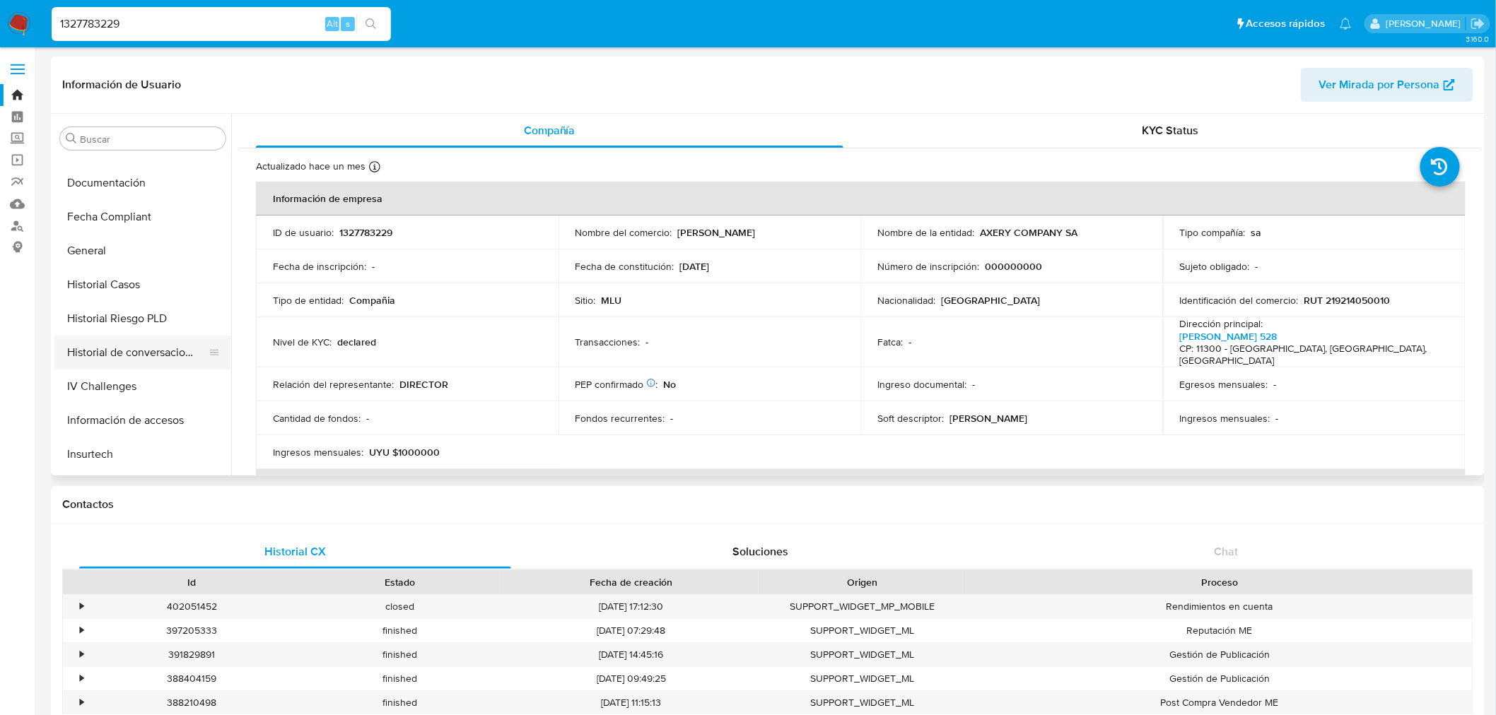
scroll to position [159, 0]
click at [140, 357] on button "Documentación" at bounding box center [136, 353] width 165 height 34
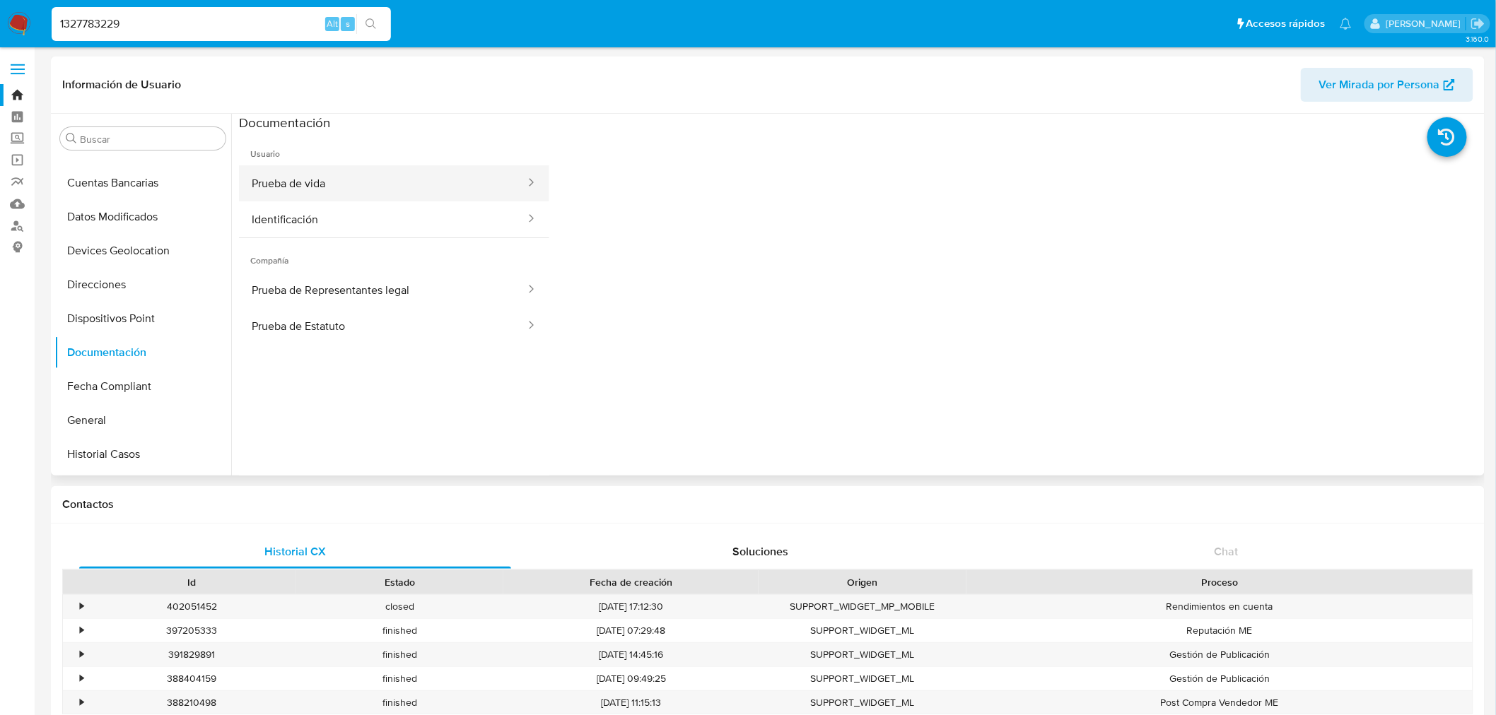
click at [378, 189] on button "Prueba de vida" at bounding box center [383, 183] width 288 height 36
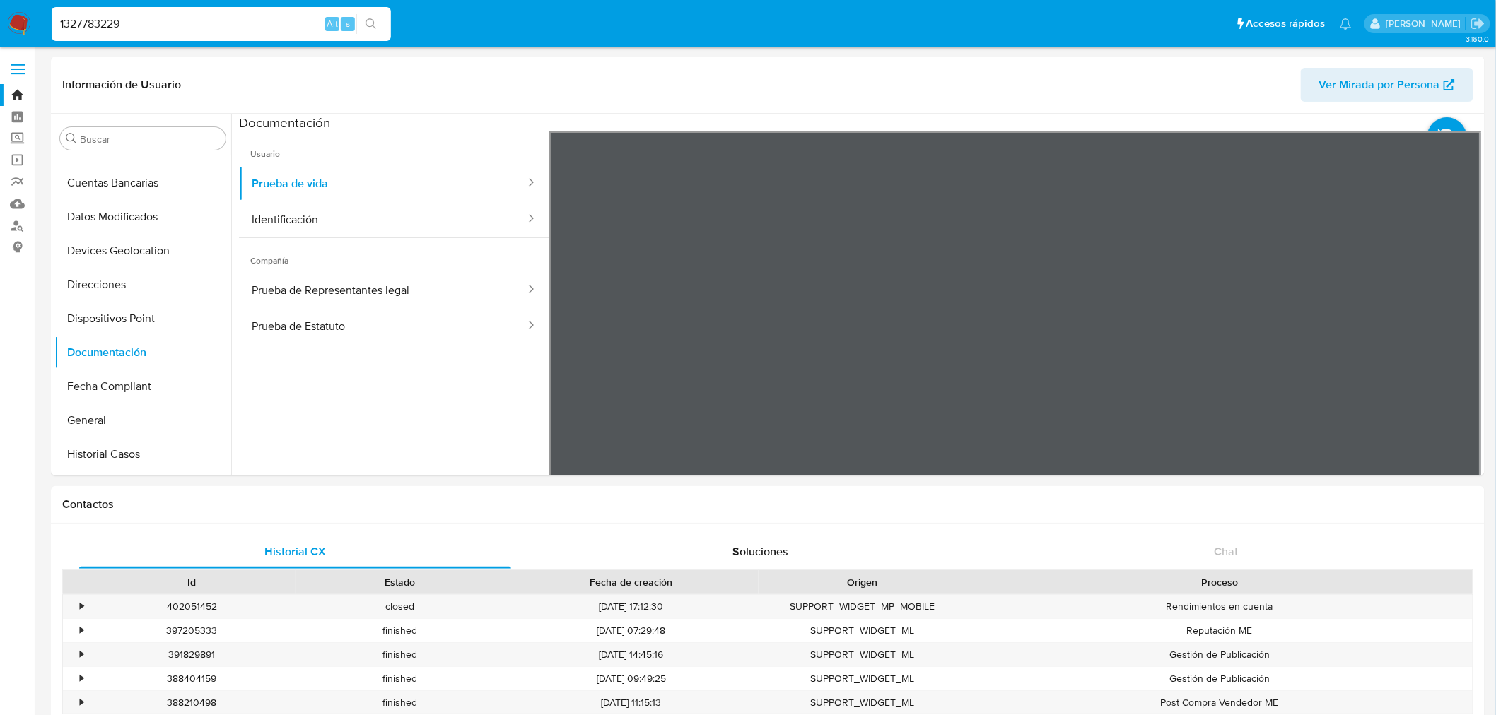
click at [117, 37] on div "1327783229 Alt s" at bounding box center [221, 24] width 339 height 34
click at [120, 25] on input "1327783229" at bounding box center [221, 24] width 339 height 18
paste input "96628340"
type input "196628340"
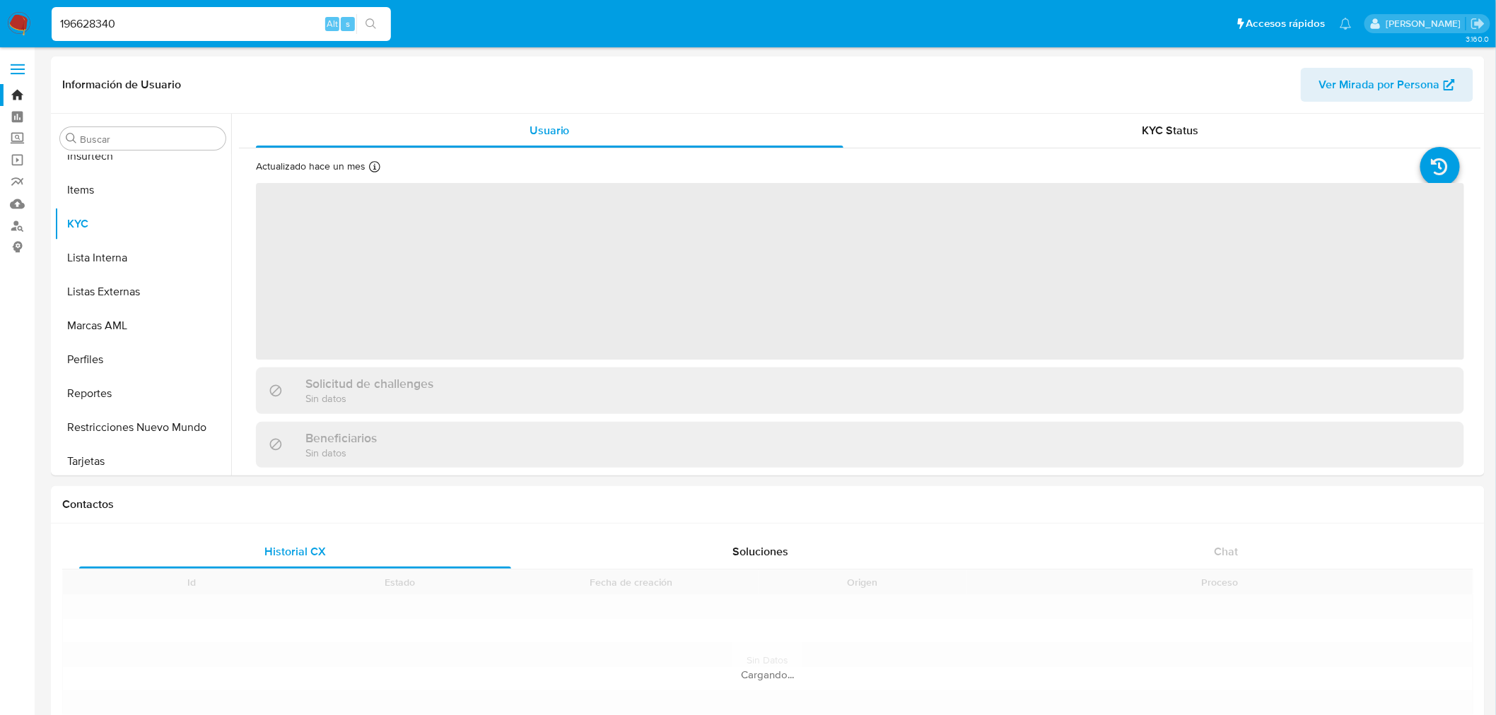
scroll to position [630, 0]
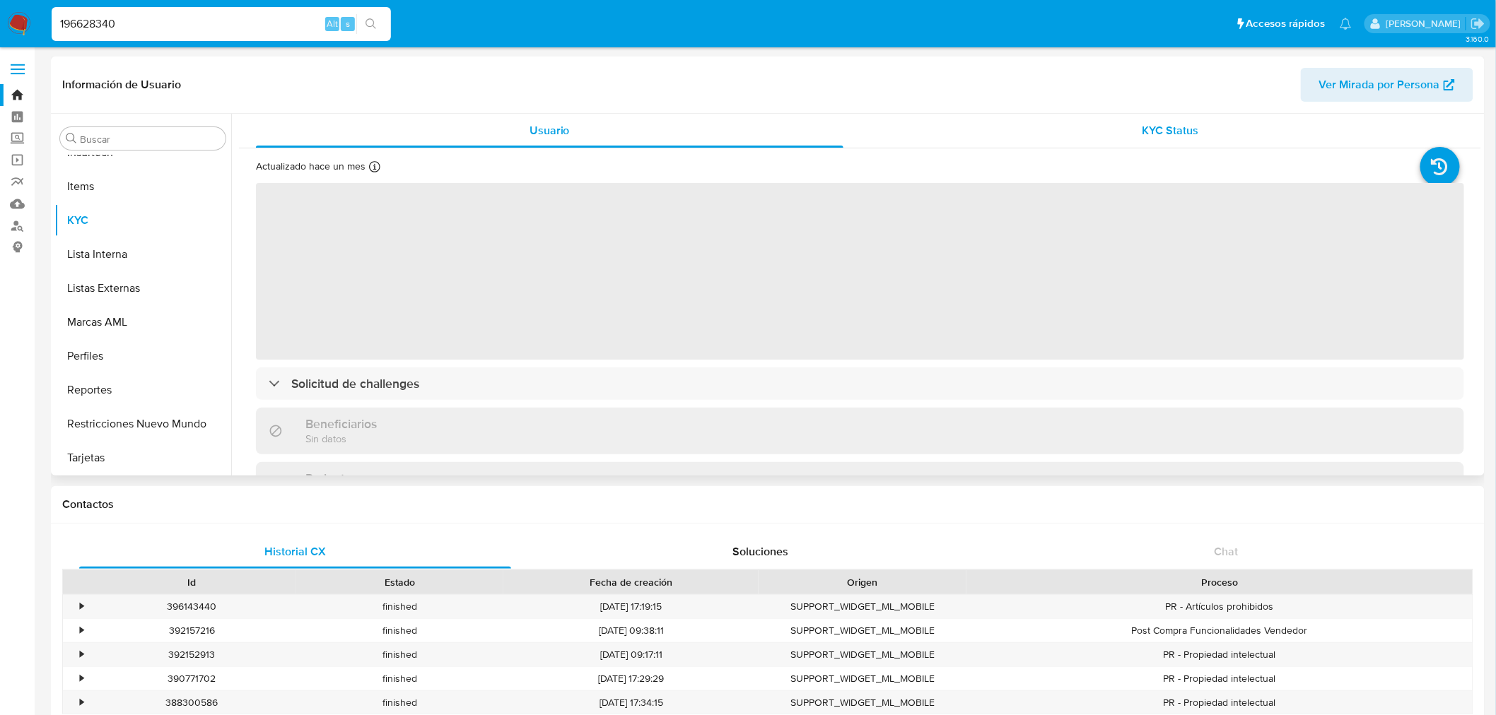
select select "10"
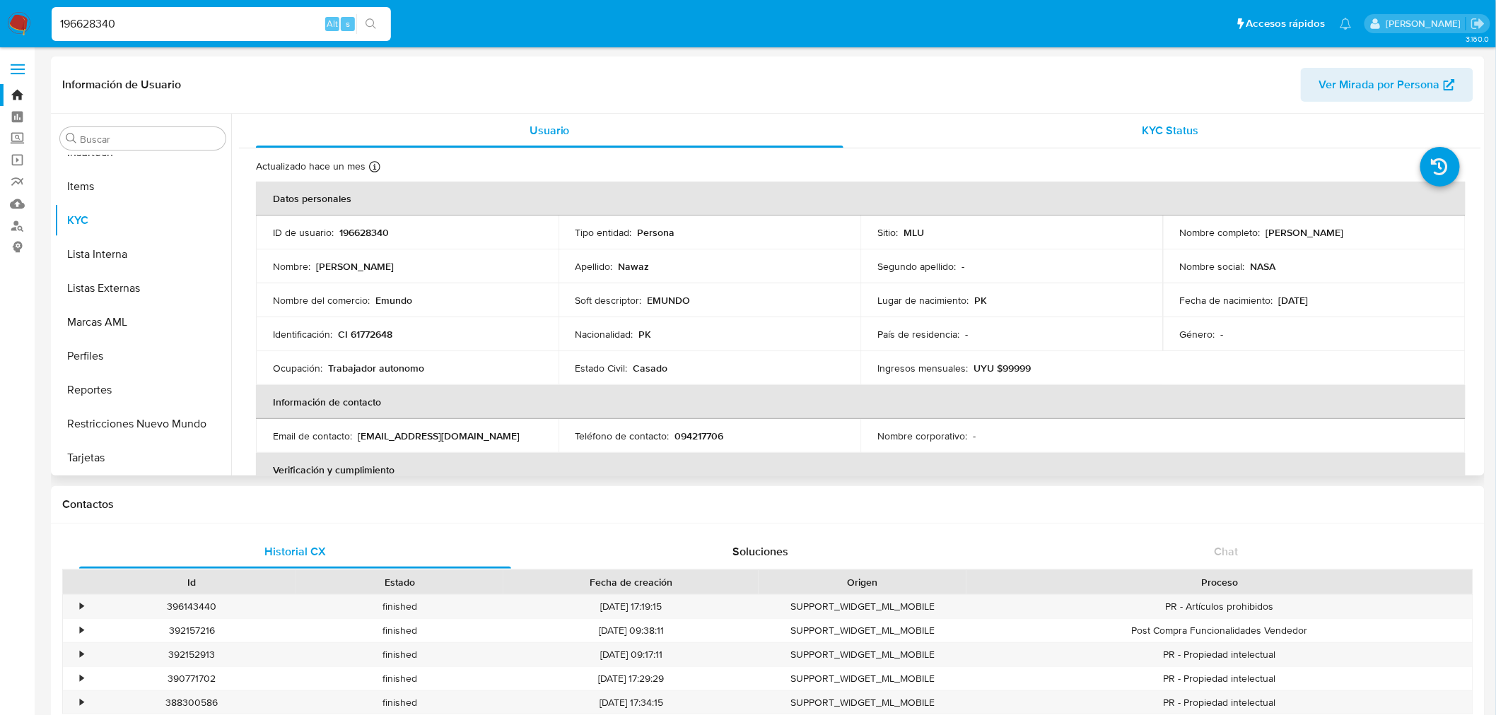
click at [1132, 117] on div "KYC Status" at bounding box center [1170, 131] width 587 height 34
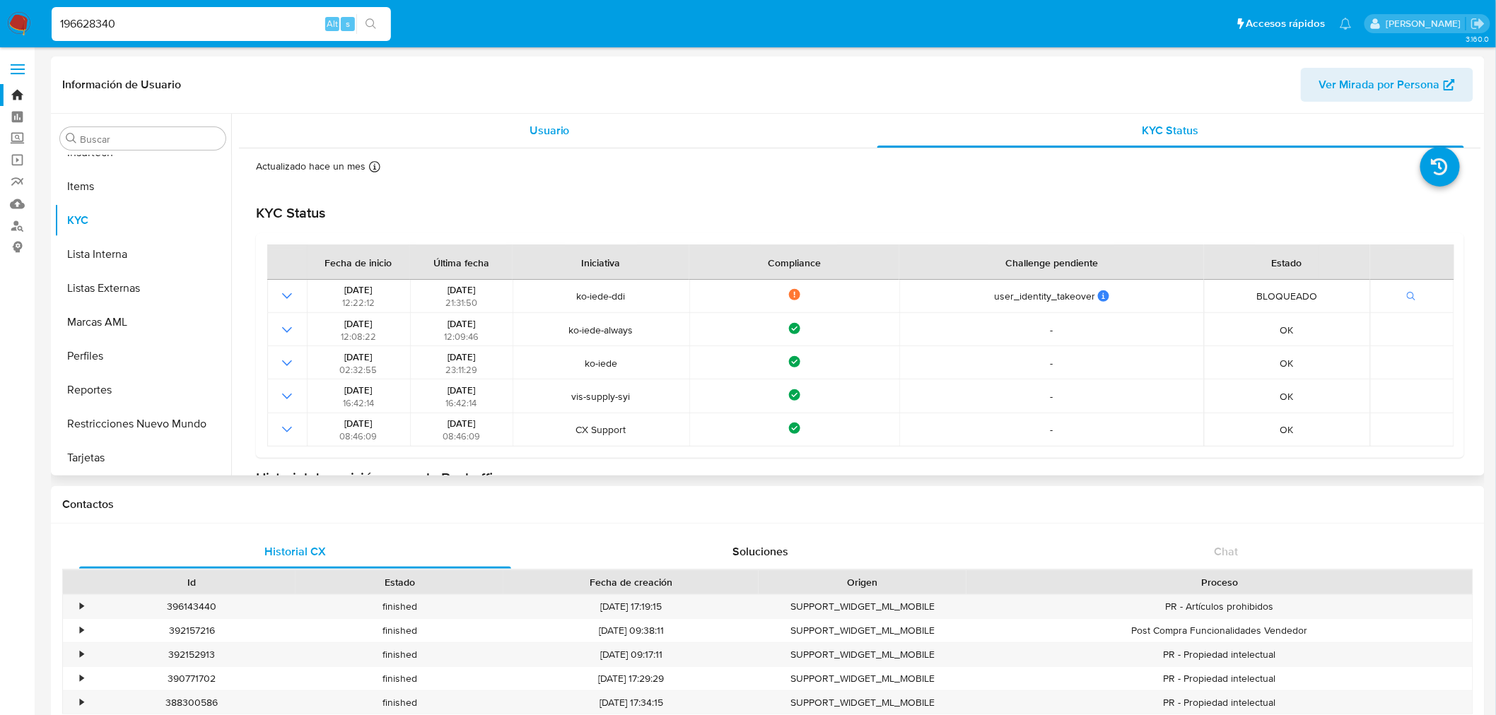
click at [667, 127] on div "Usuario" at bounding box center [549, 131] width 587 height 34
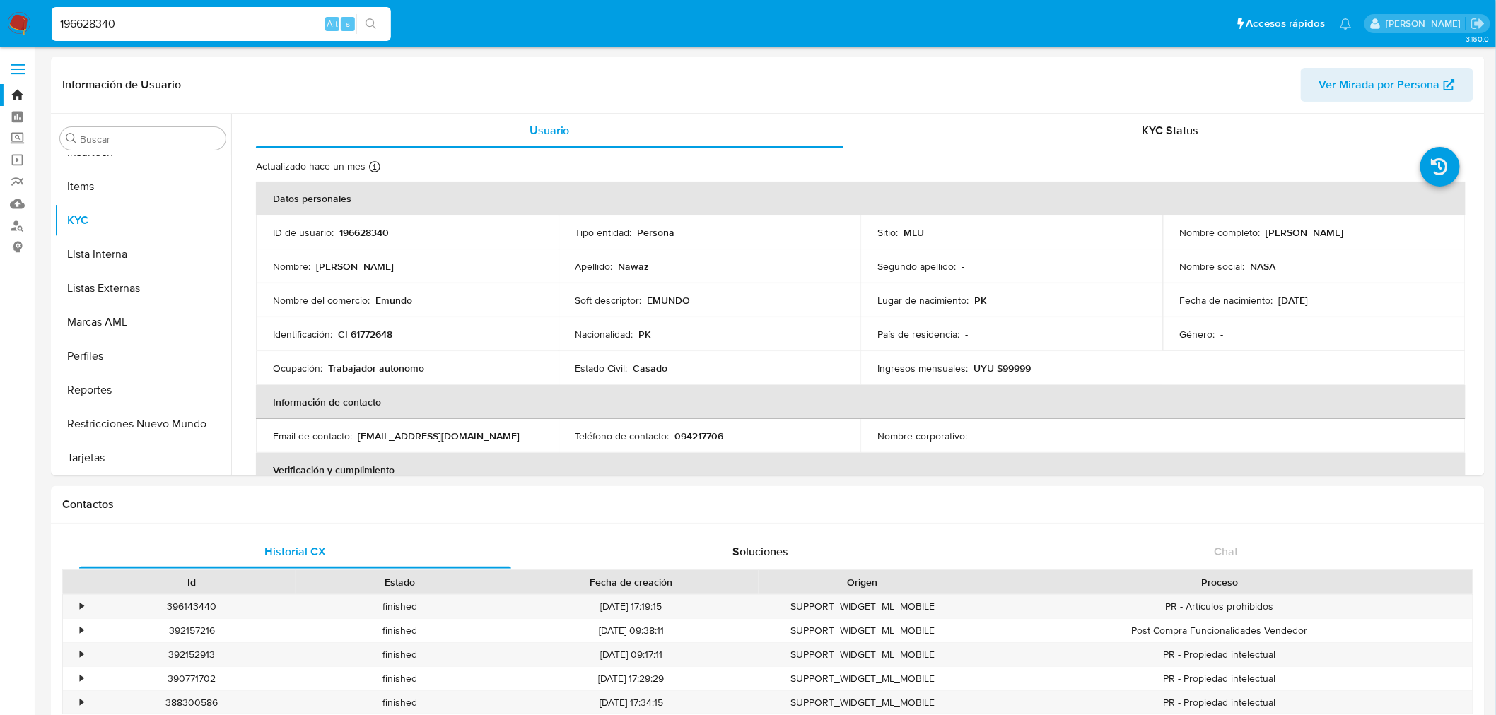
click at [180, 30] on input "196628340" at bounding box center [221, 24] width 339 height 18
paste input "2325594672"
type input "2325594672"
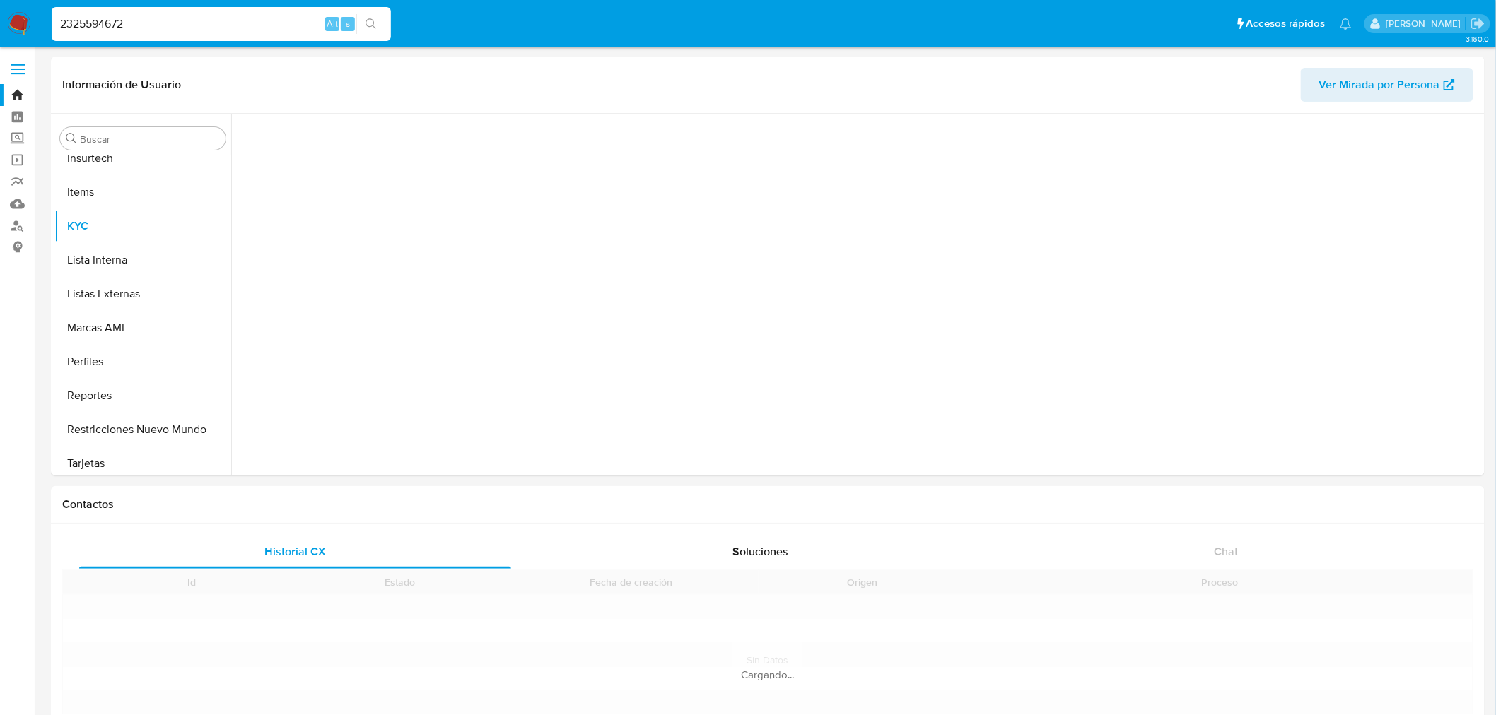
scroll to position [630, 0]
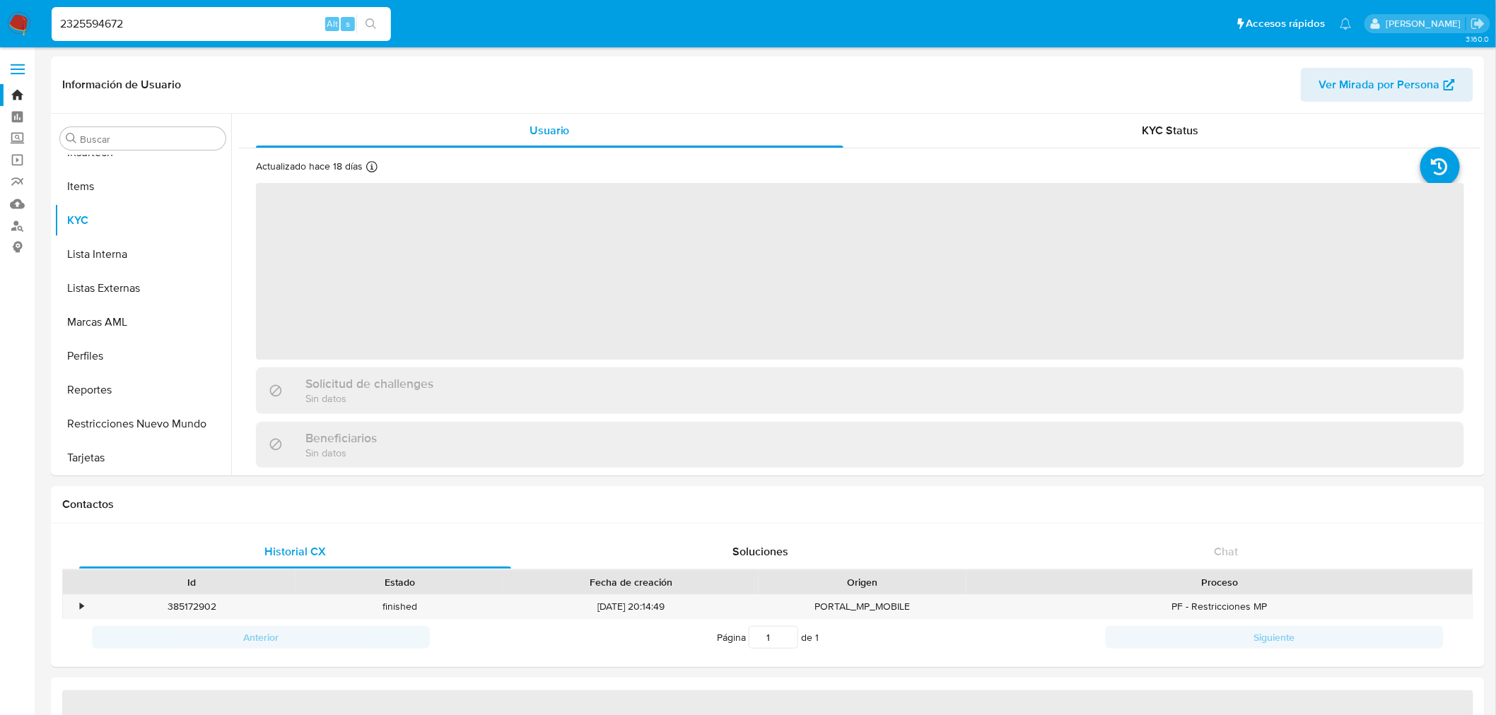
select select "10"
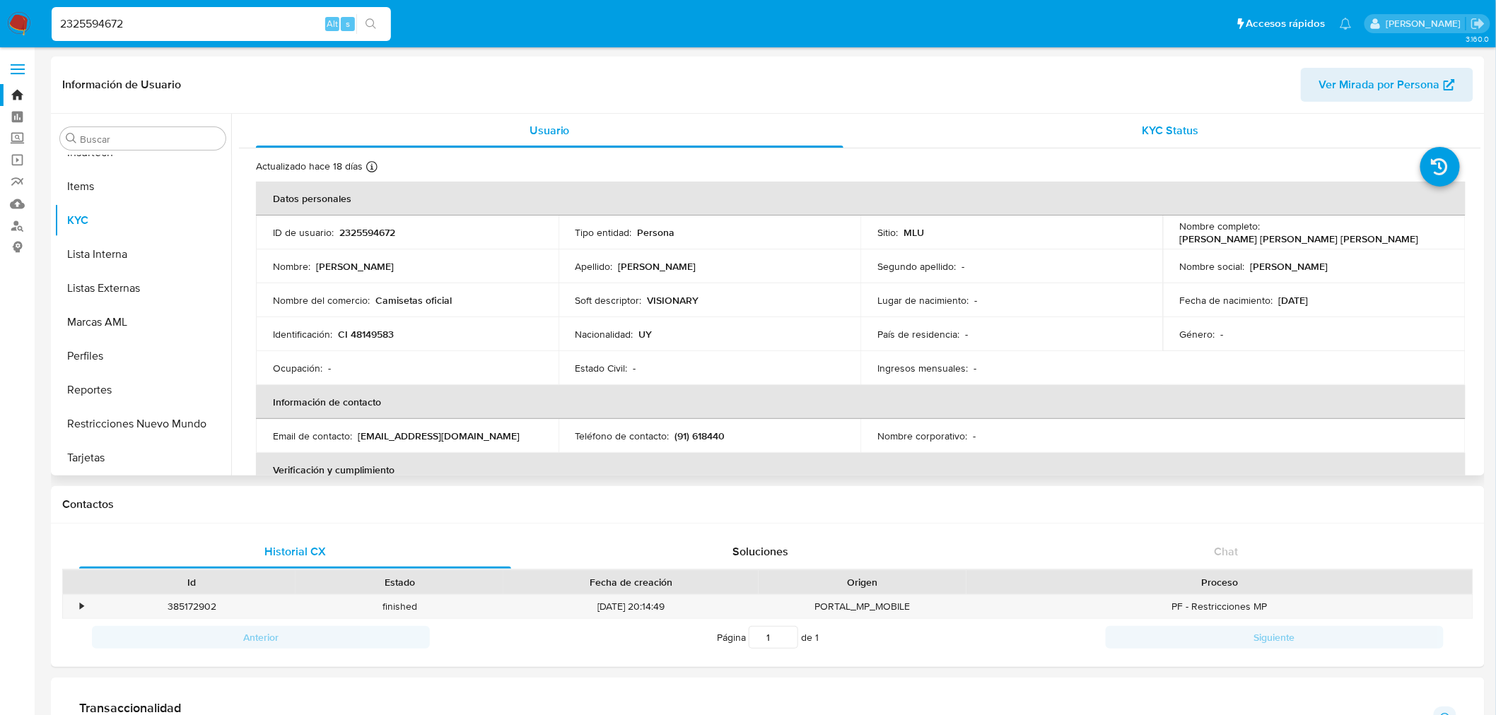
click at [1151, 117] on div "KYC Status" at bounding box center [1170, 131] width 587 height 34
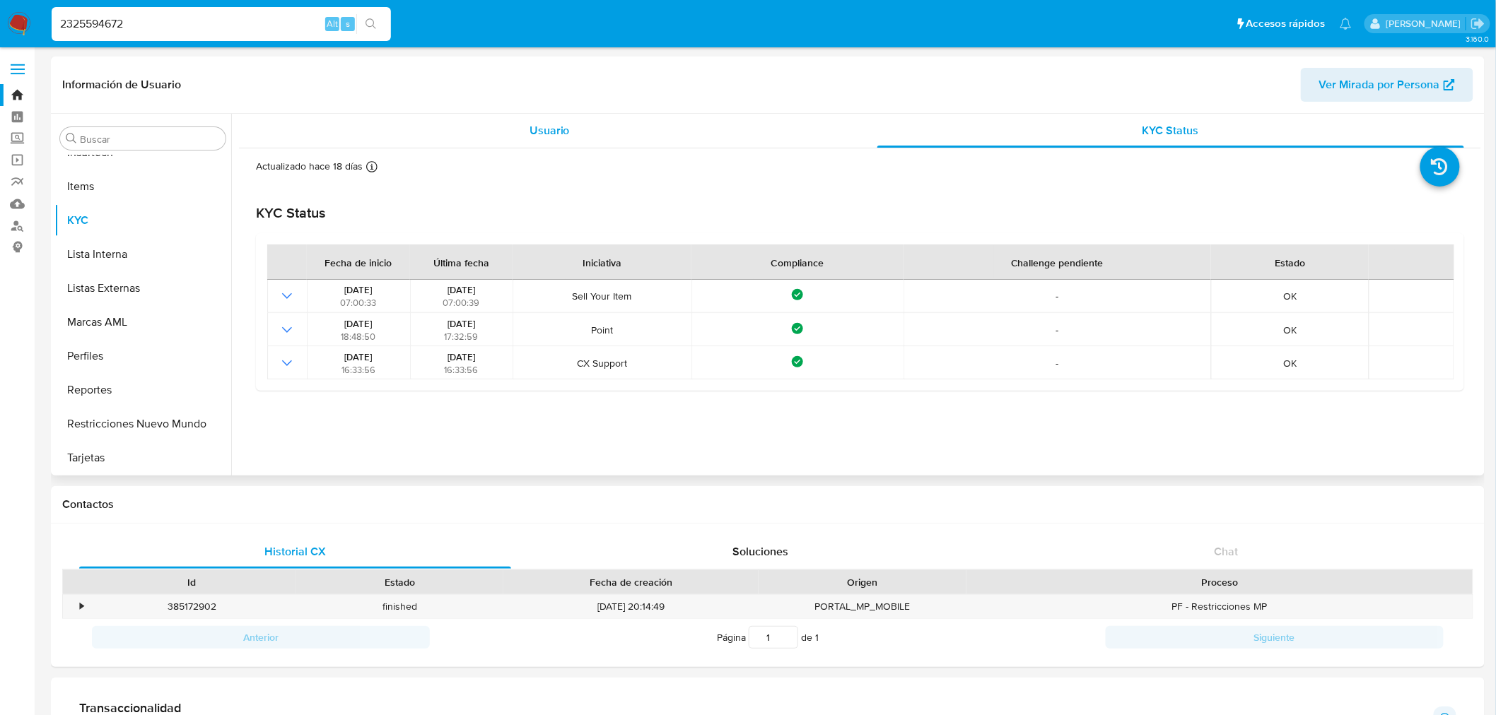
click at [642, 133] on div "Usuario" at bounding box center [549, 131] width 587 height 34
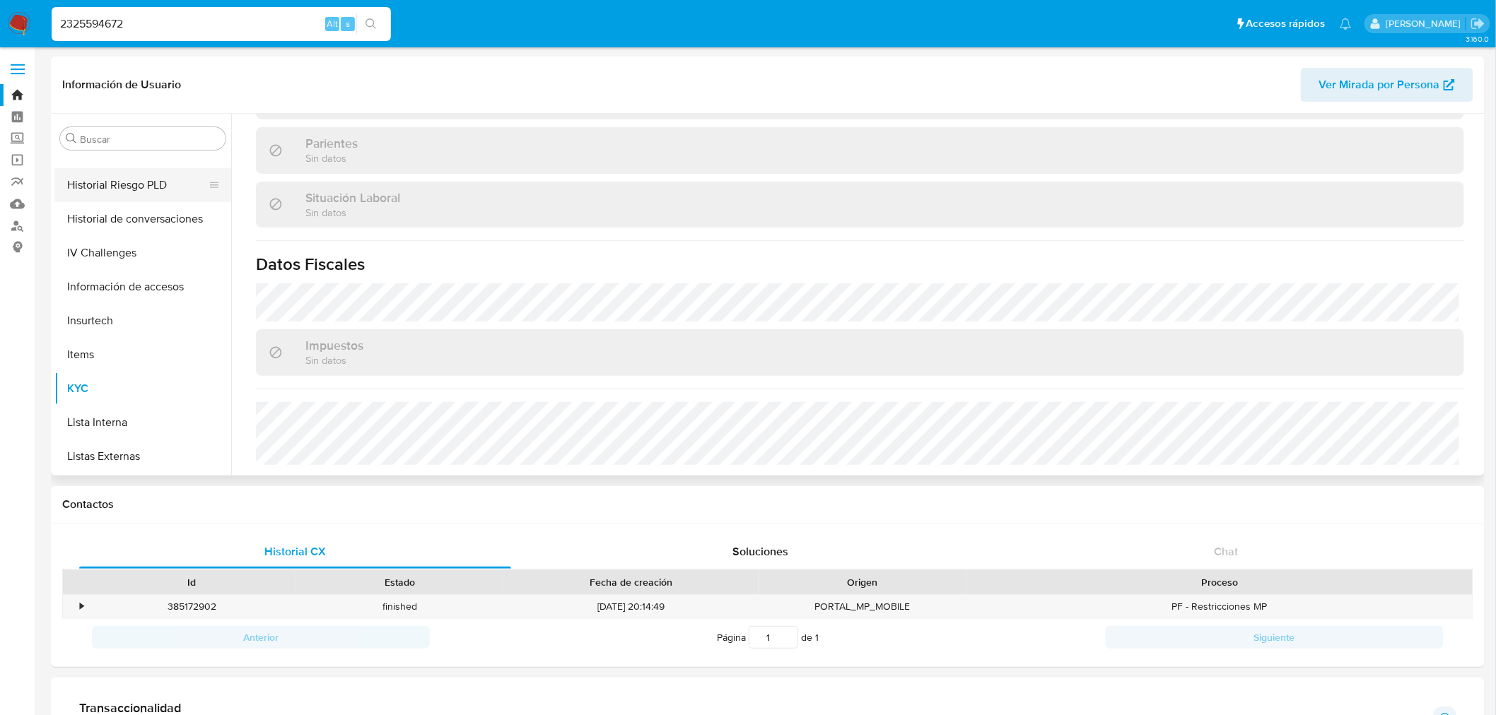
scroll to position [316, 0]
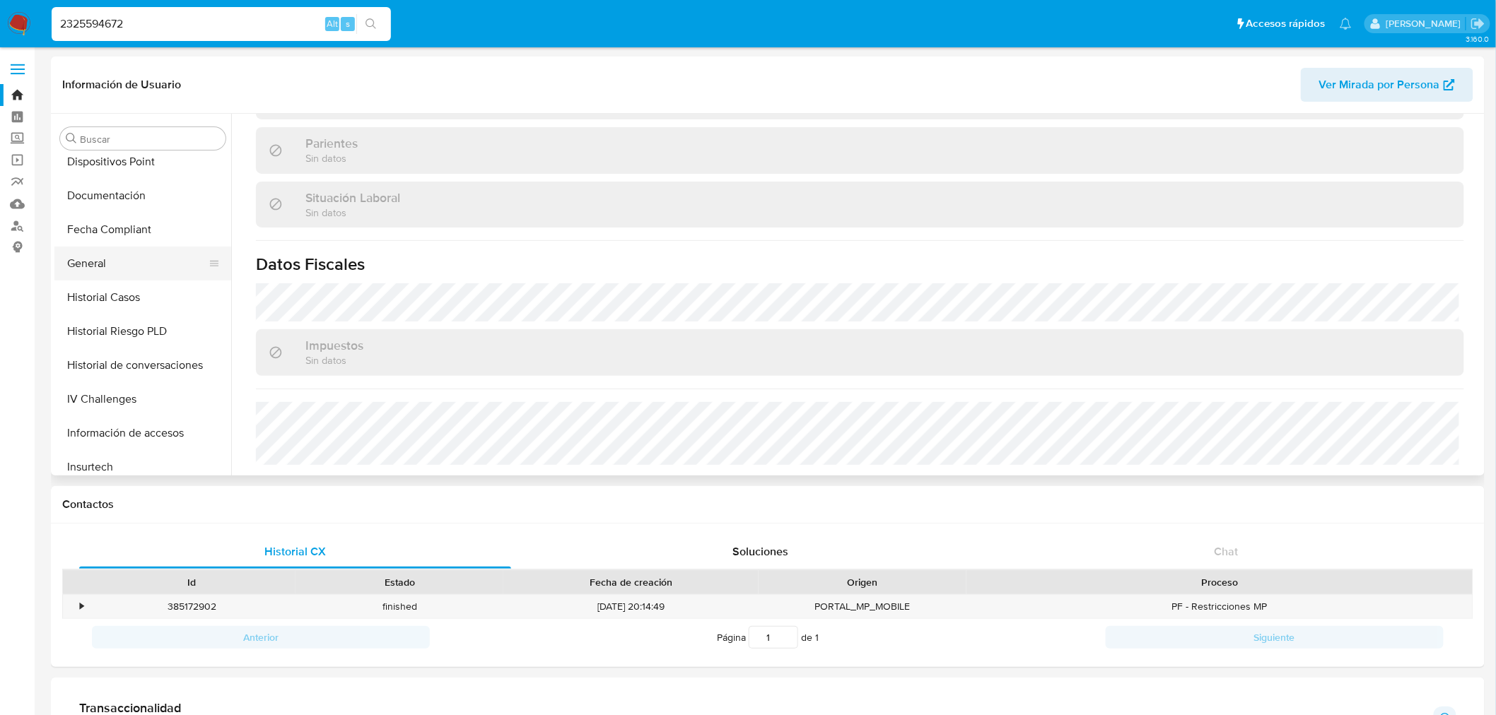
click at [115, 260] on button "General" at bounding box center [136, 264] width 165 height 34
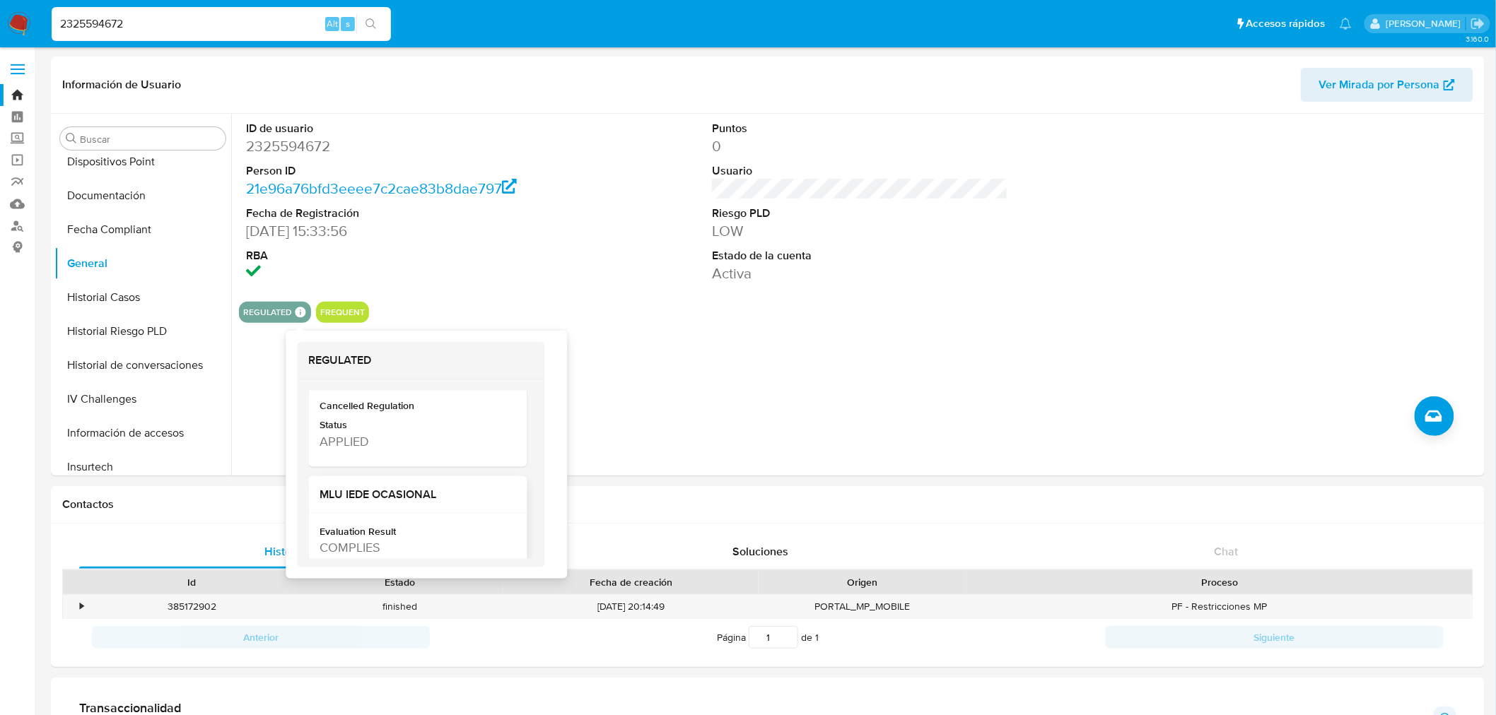
scroll to position [235, 0]
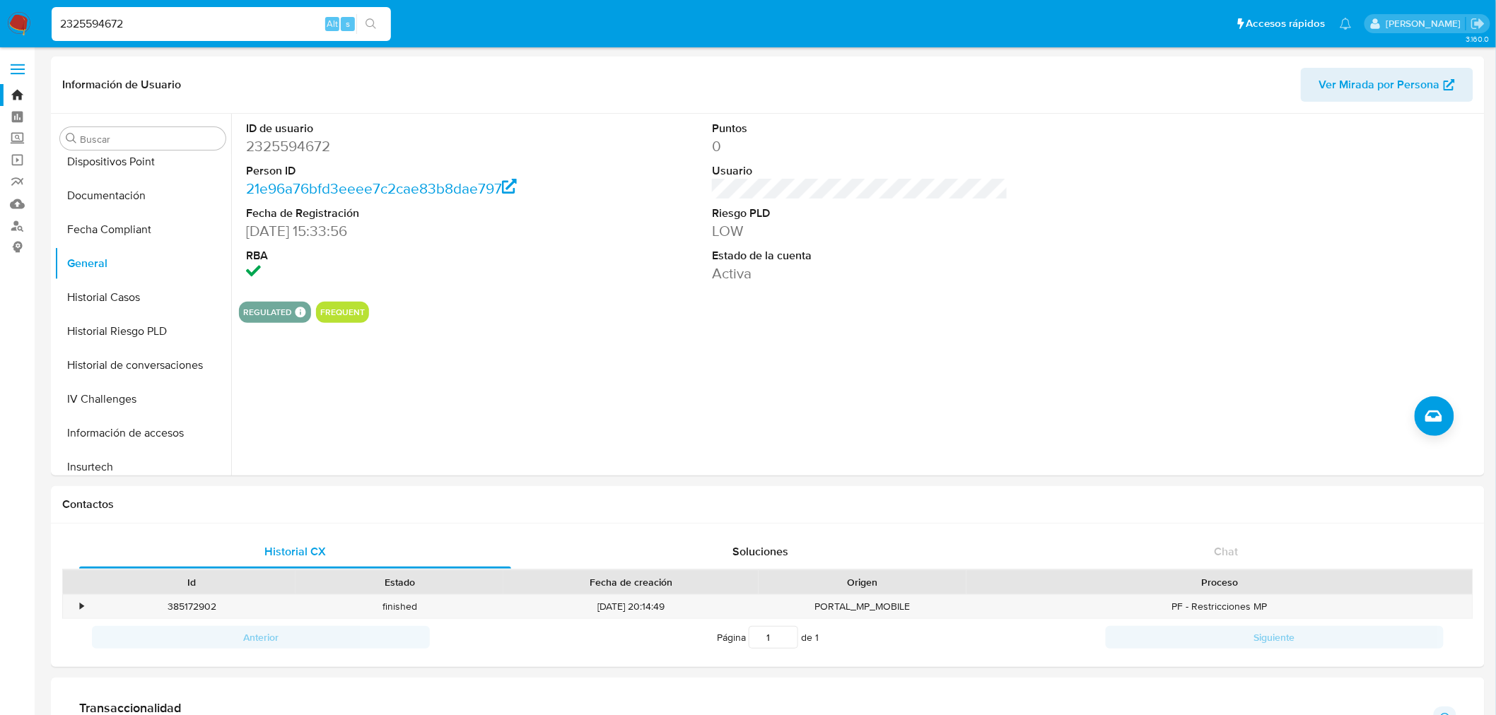
click at [175, 23] on input "2325594672" at bounding box center [221, 24] width 339 height 18
paste input "1832863"
type input "2318328632"
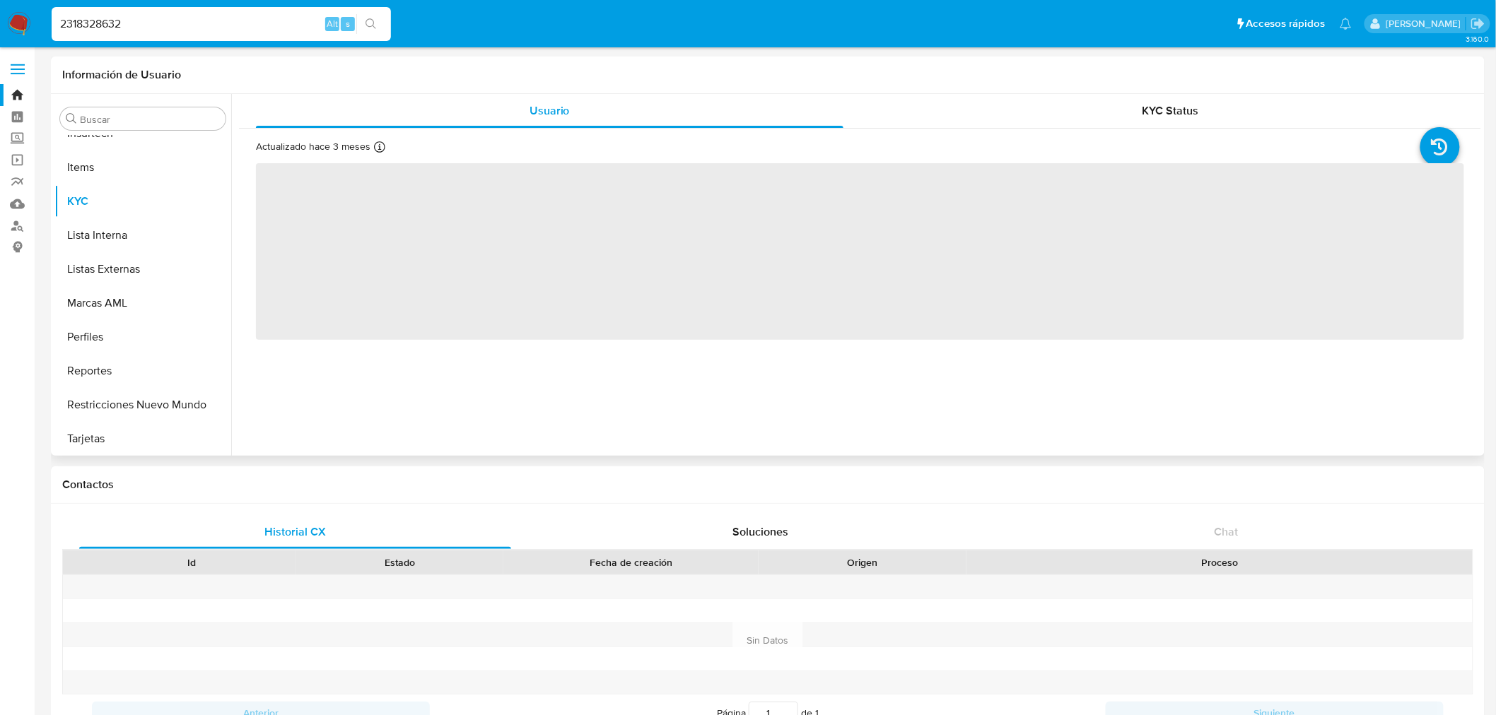
scroll to position [630, 0]
select select "10"
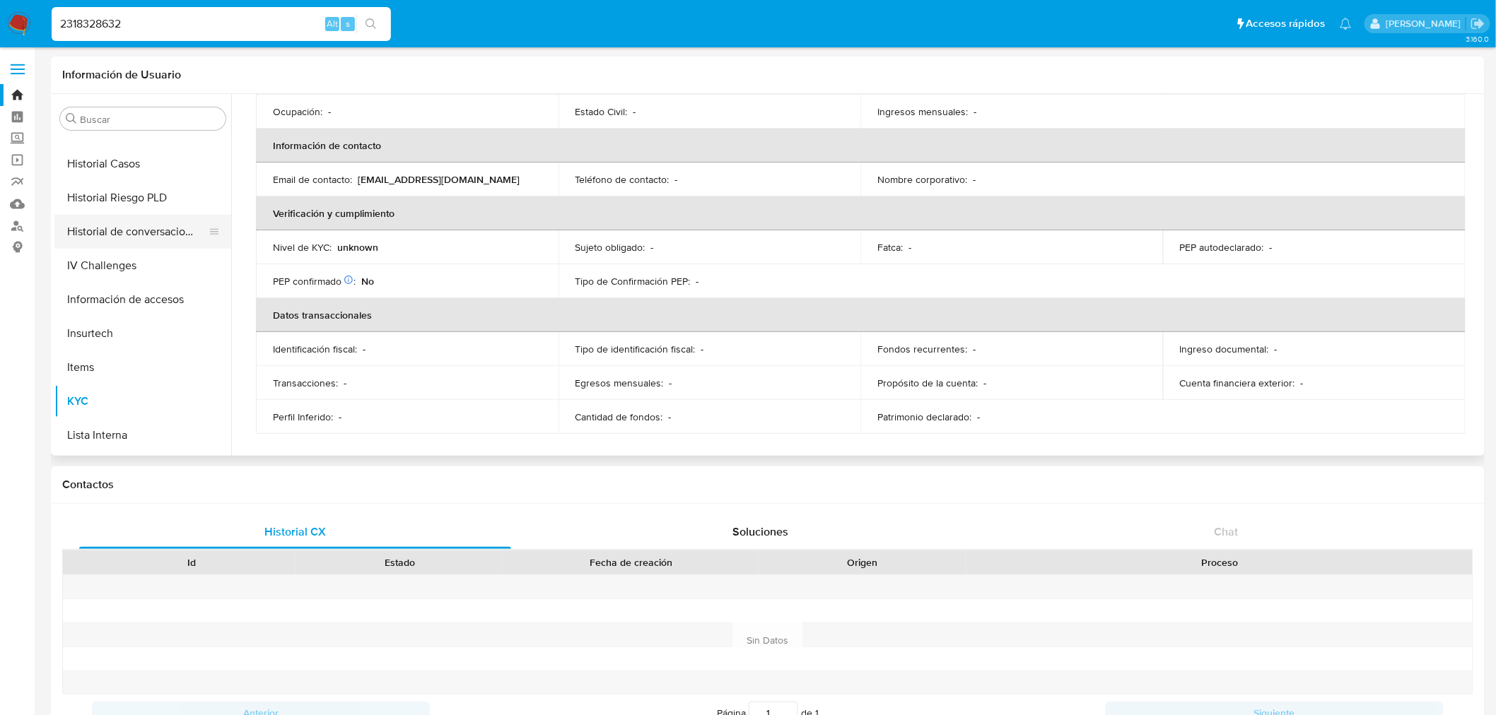
scroll to position [394, 0]
click at [102, 154] on button "General" at bounding box center [136, 165] width 165 height 34
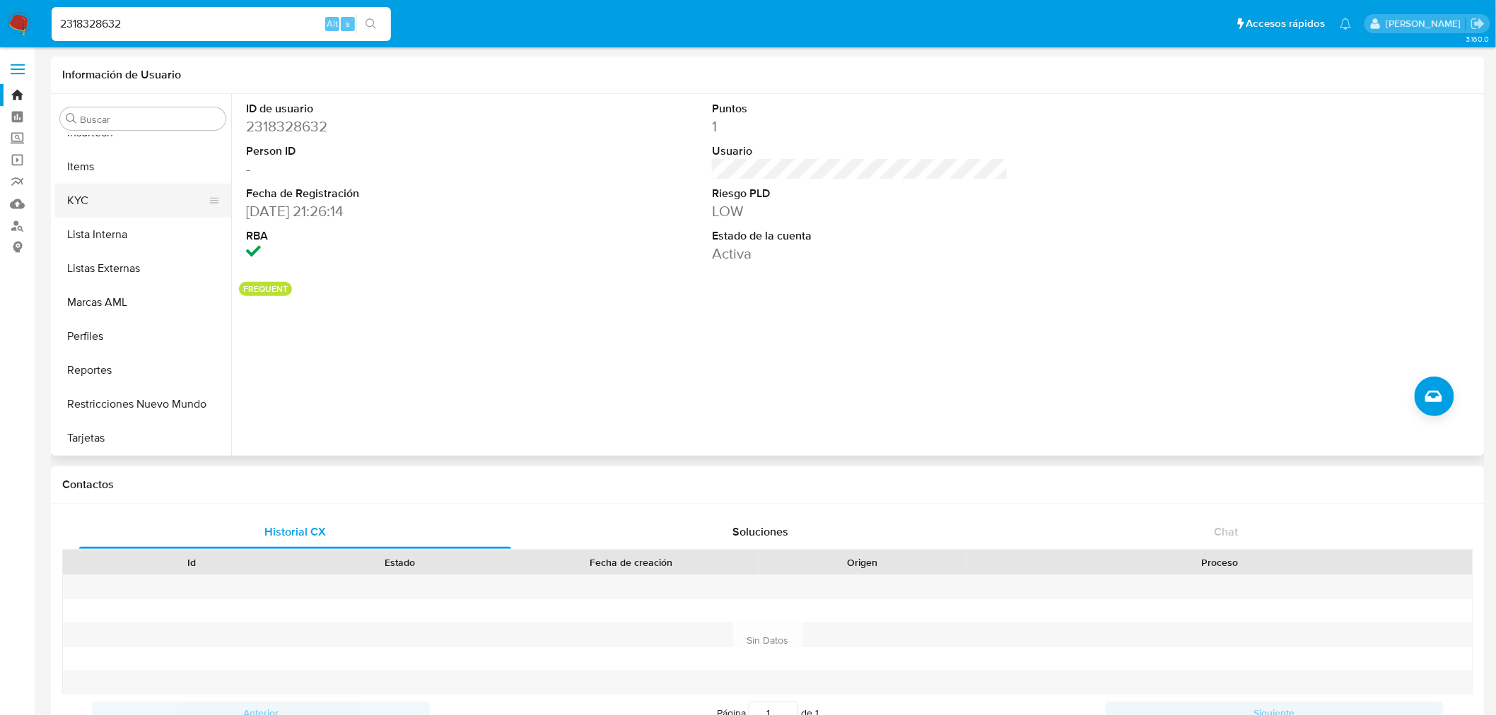
scroll to position [630, 0]
click at [122, 199] on button "KYC" at bounding box center [136, 201] width 165 height 34
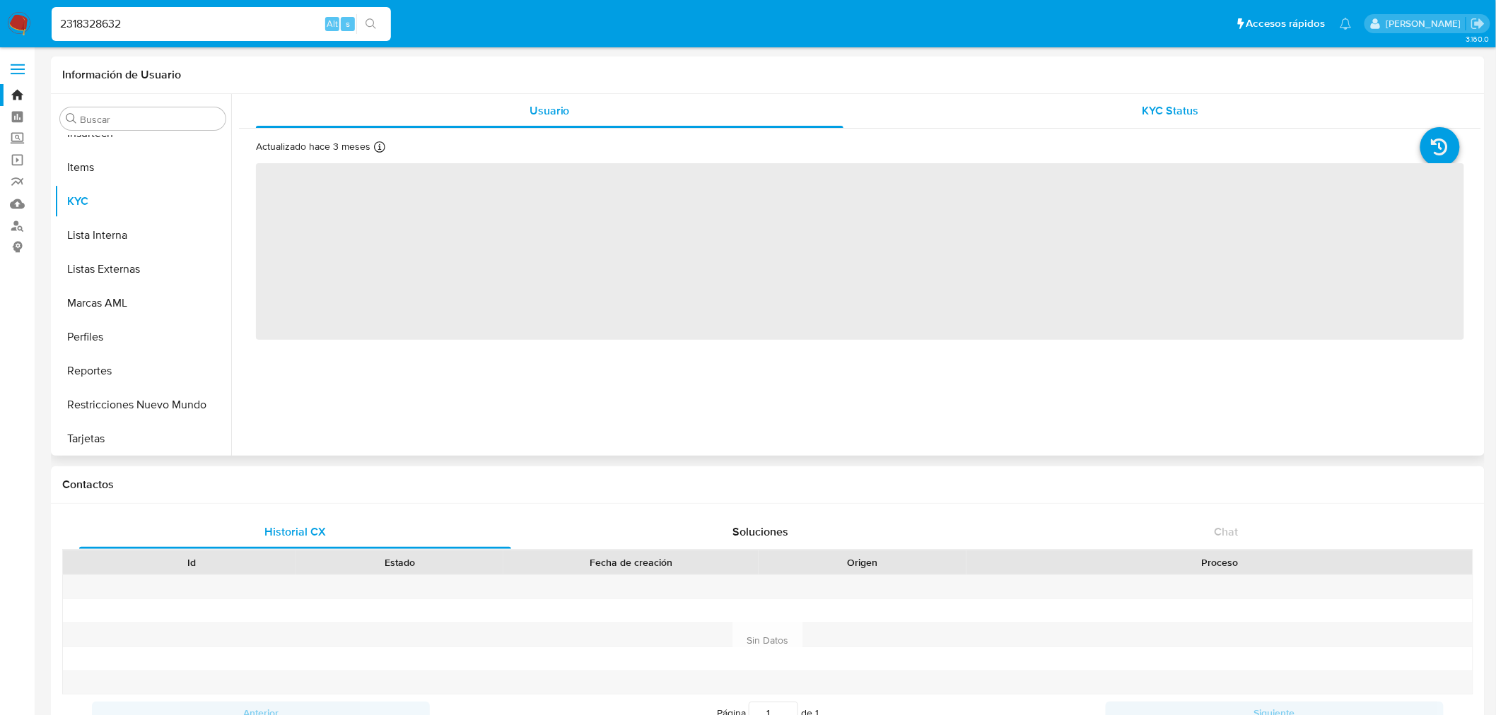
click at [1206, 110] on div "KYC Status" at bounding box center [1170, 111] width 587 height 34
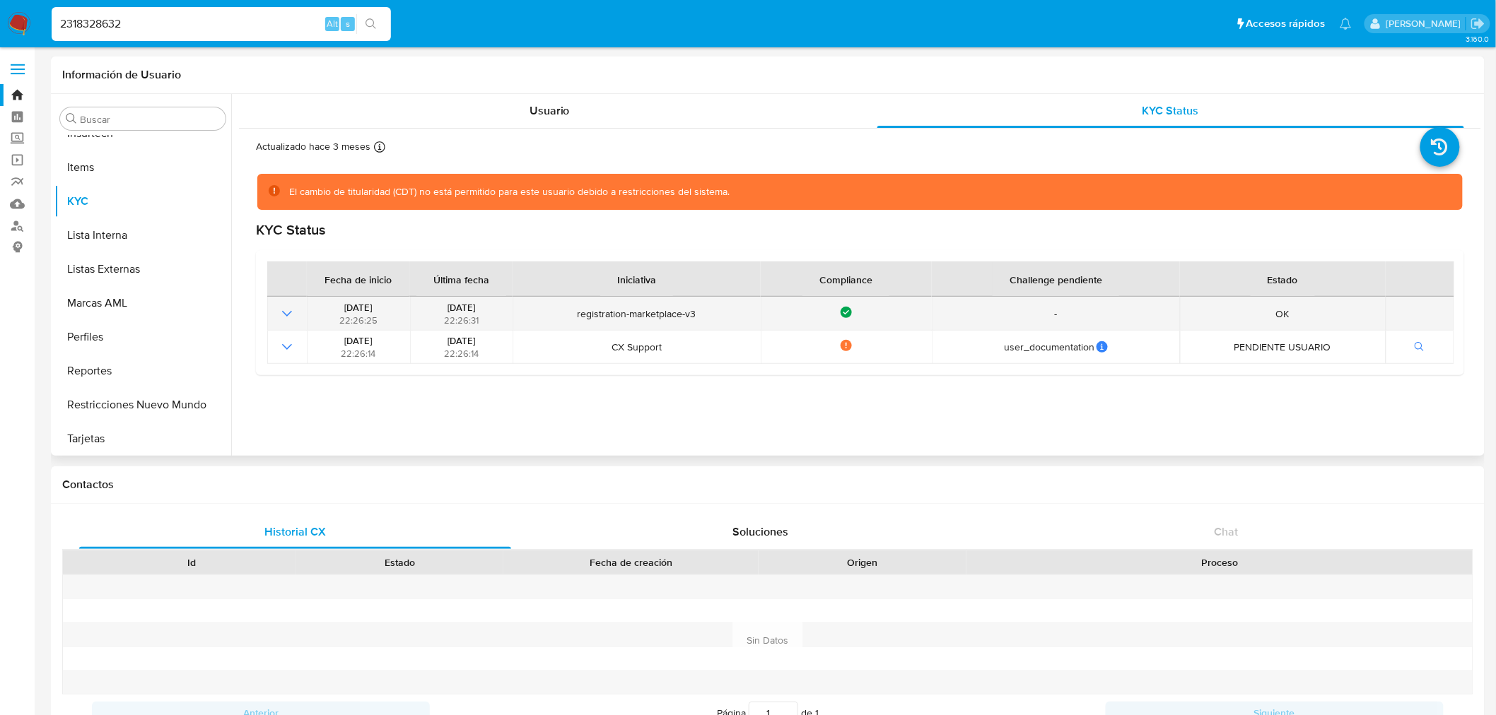
drag, startPoint x: 1120, startPoint y: 347, endPoint x: 687, endPoint y: 319, distance: 433.4
click at [687, 319] on tbody "09/03/2025 22:26:25 09/03/2025 22:26:31 registration-marketplace-v3 Compliance …" at bounding box center [860, 330] width 1187 height 66
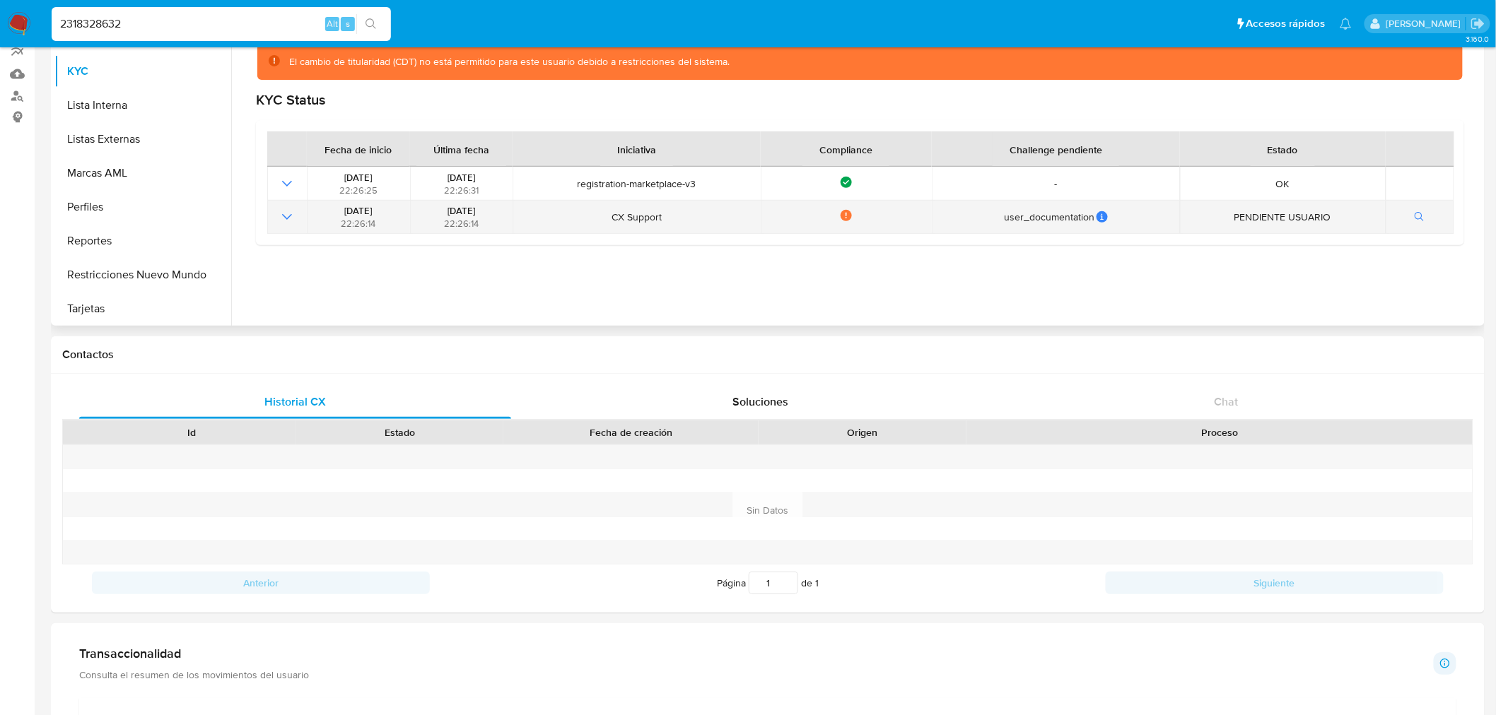
scroll to position [0, 0]
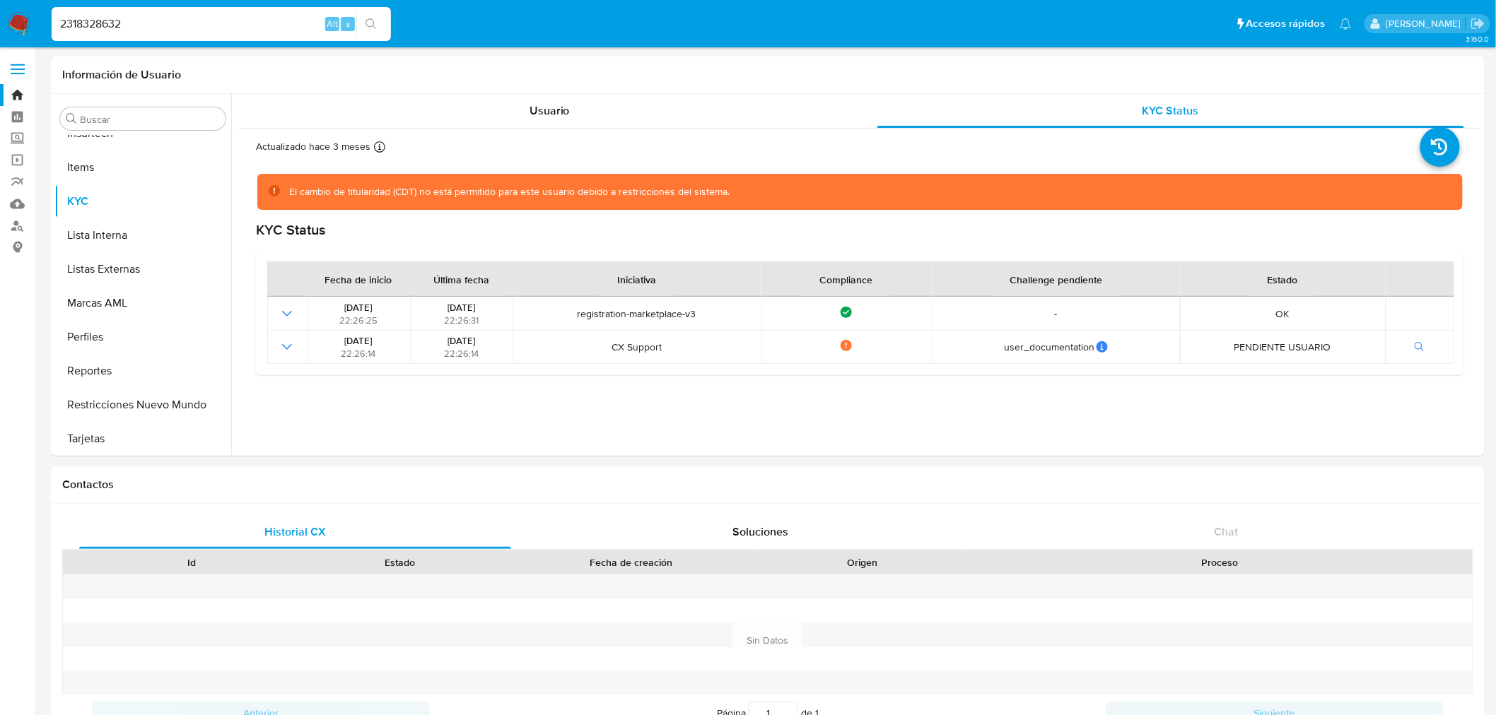
click at [153, 33] on div "2318328632 Alt s" at bounding box center [221, 24] width 339 height 34
click at [151, 31] on input "2318328632" at bounding box center [221, 24] width 339 height 18
click at [151, 30] on input "2318328632" at bounding box center [221, 24] width 339 height 18
paste input "2559467"
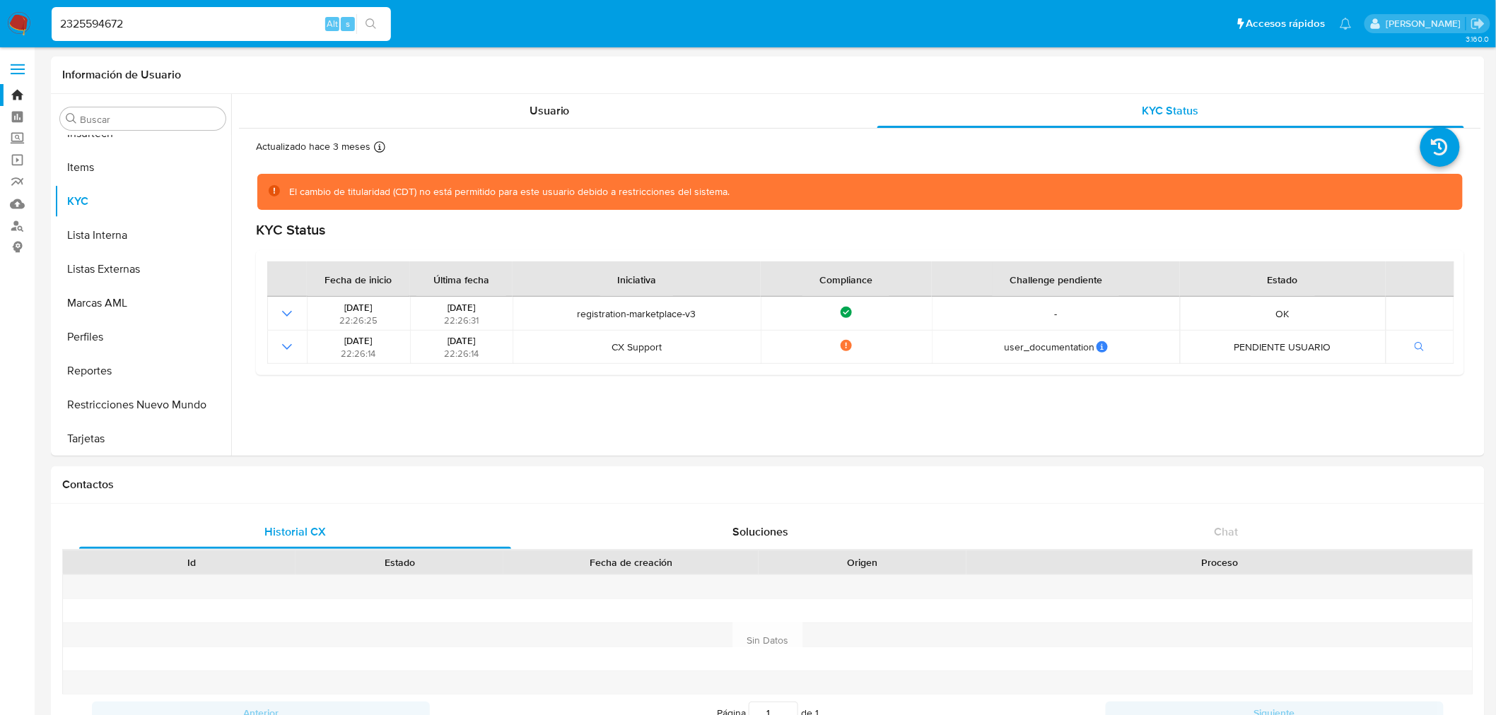
click at [120, 16] on input "2325594672" at bounding box center [221, 24] width 339 height 18
paste input "669123774"
type input "669123774"
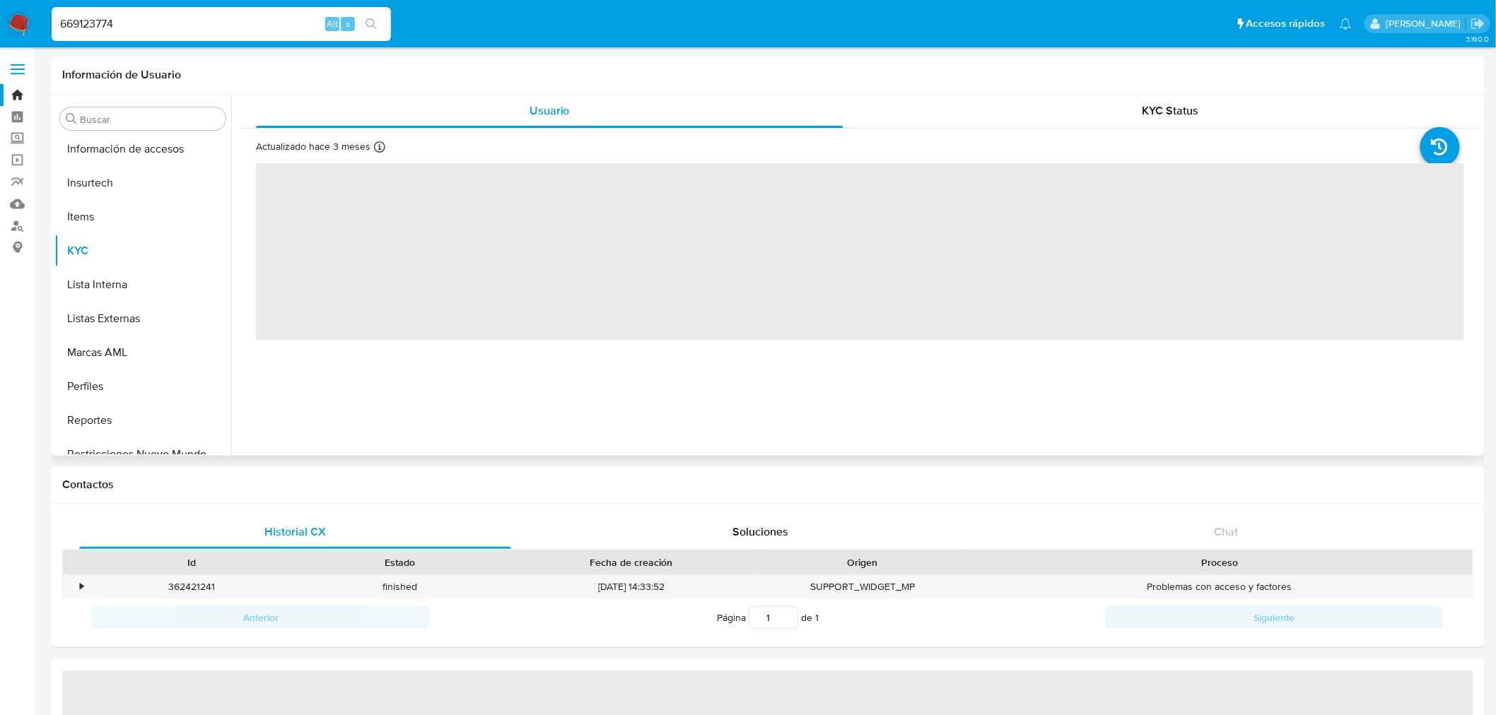
scroll to position [552, 0]
select select "10"
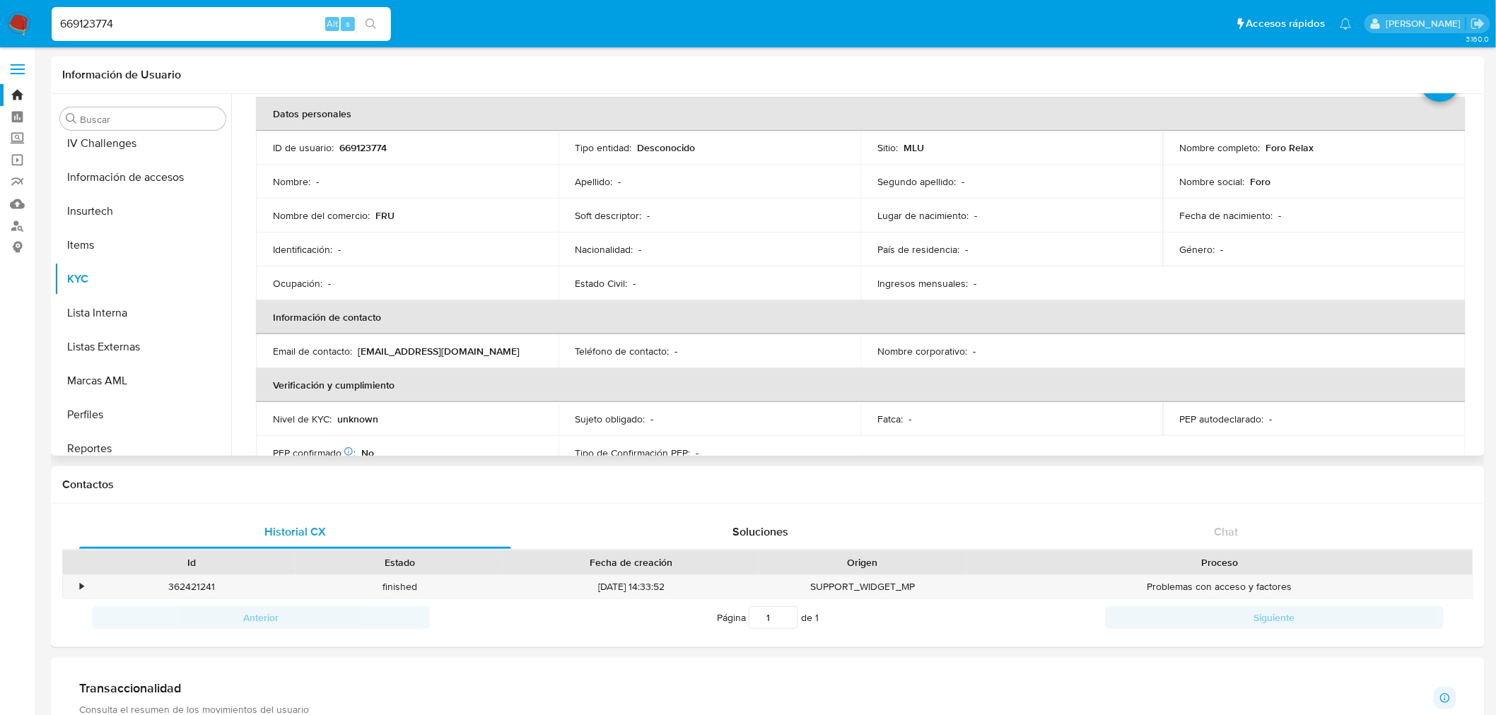
scroll to position [0, 0]
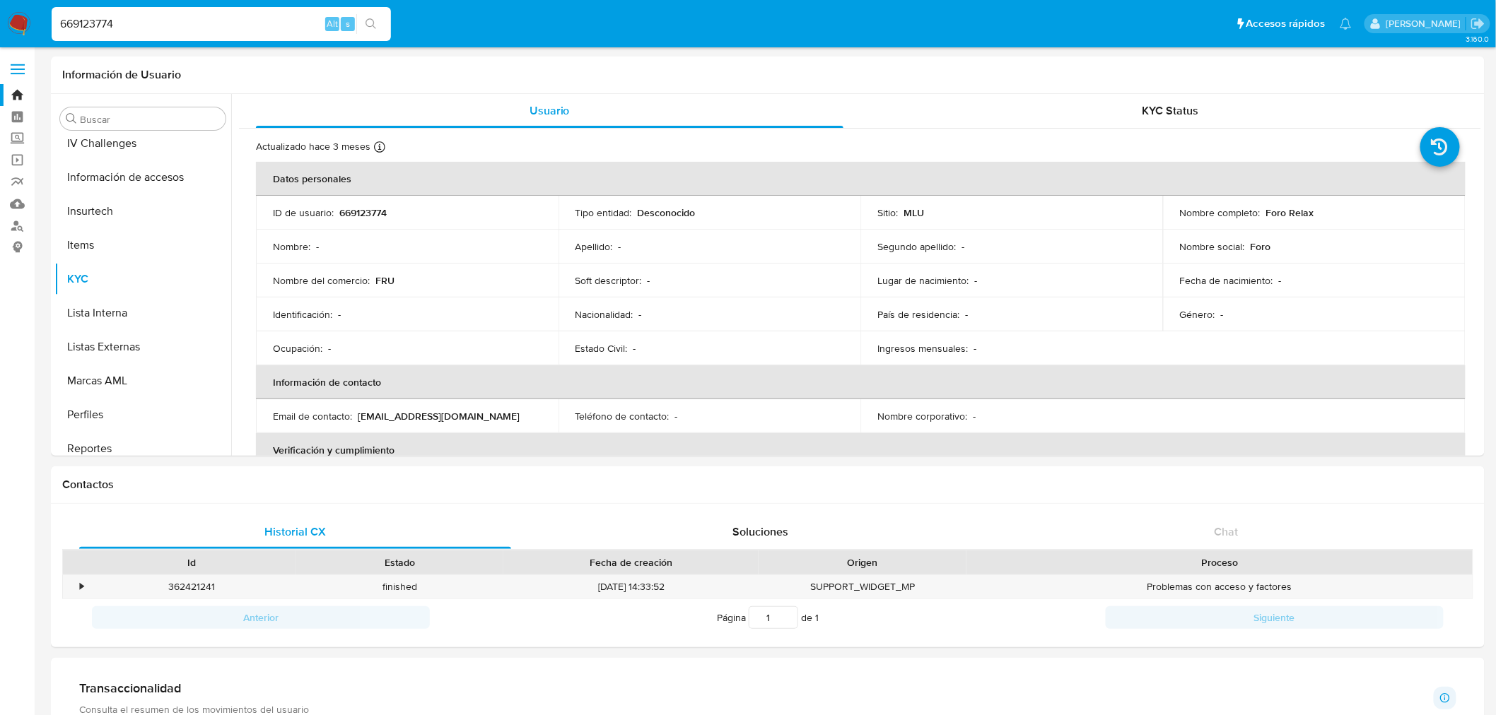
click at [194, 17] on input "669123774" at bounding box center [221, 24] width 339 height 18
click at [1125, 113] on div "KYC Status" at bounding box center [1170, 111] width 587 height 34
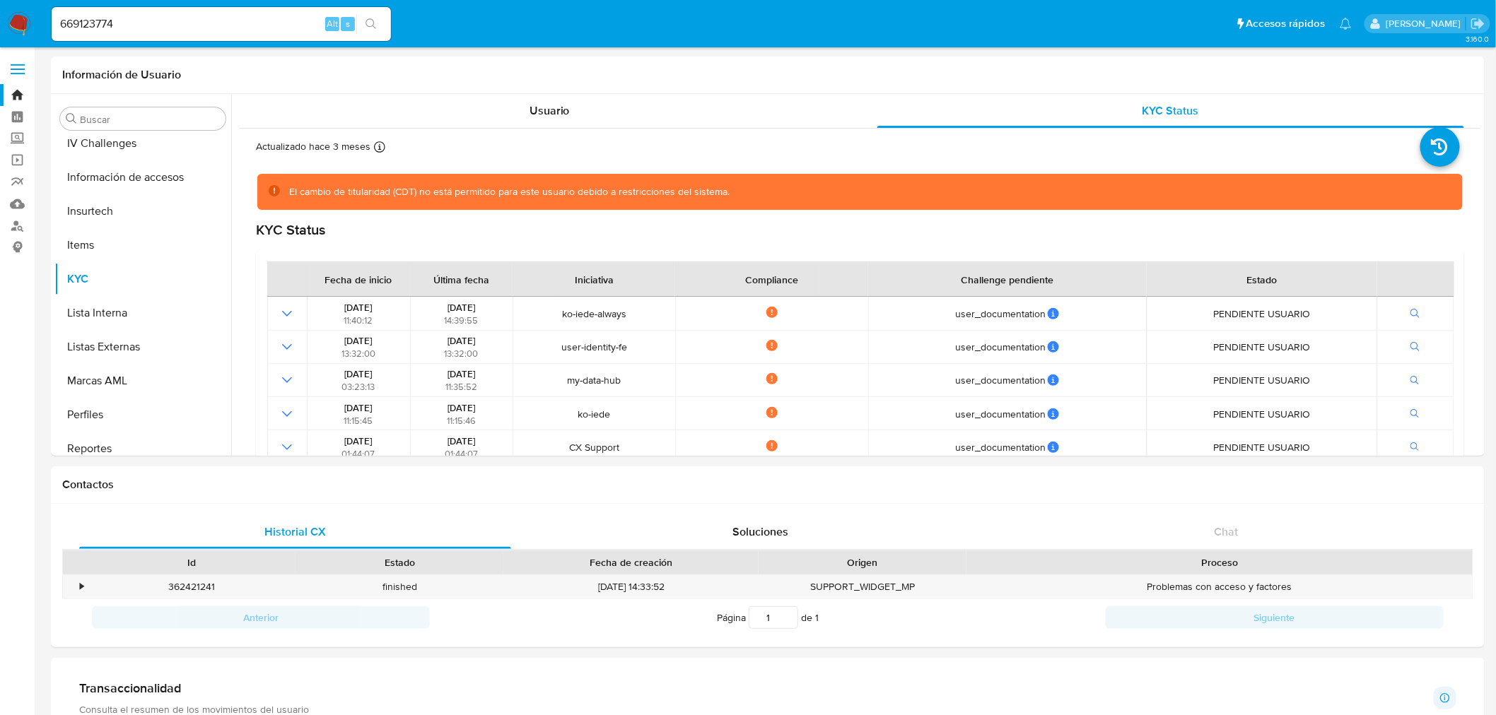
click at [72, 38] on div "669123774 Alt s" at bounding box center [221, 24] width 339 height 34
click at [74, 25] on input "669123774" at bounding box center [221, 24] width 339 height 18
paste input "2318328632"
type input "2318328632"
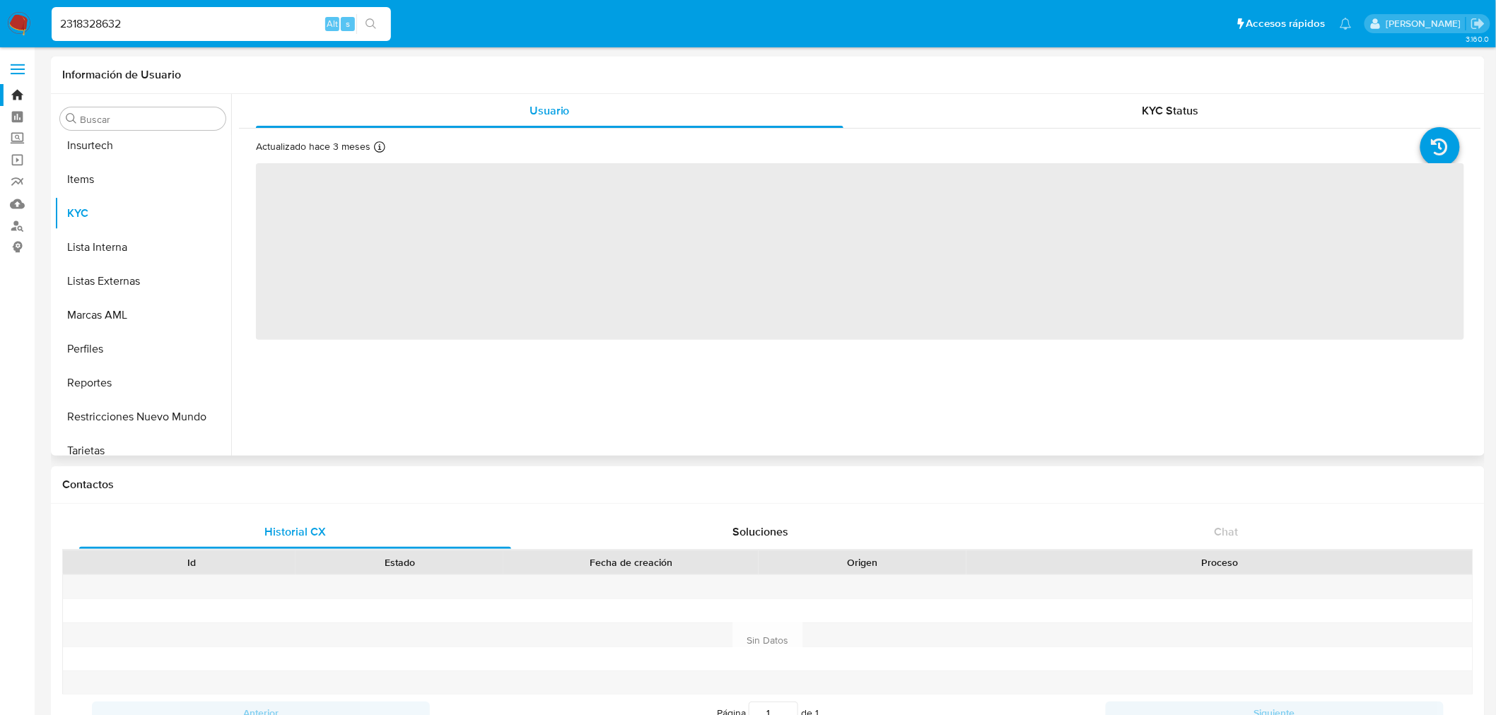
scroll to position [630, 0]
select select "10"
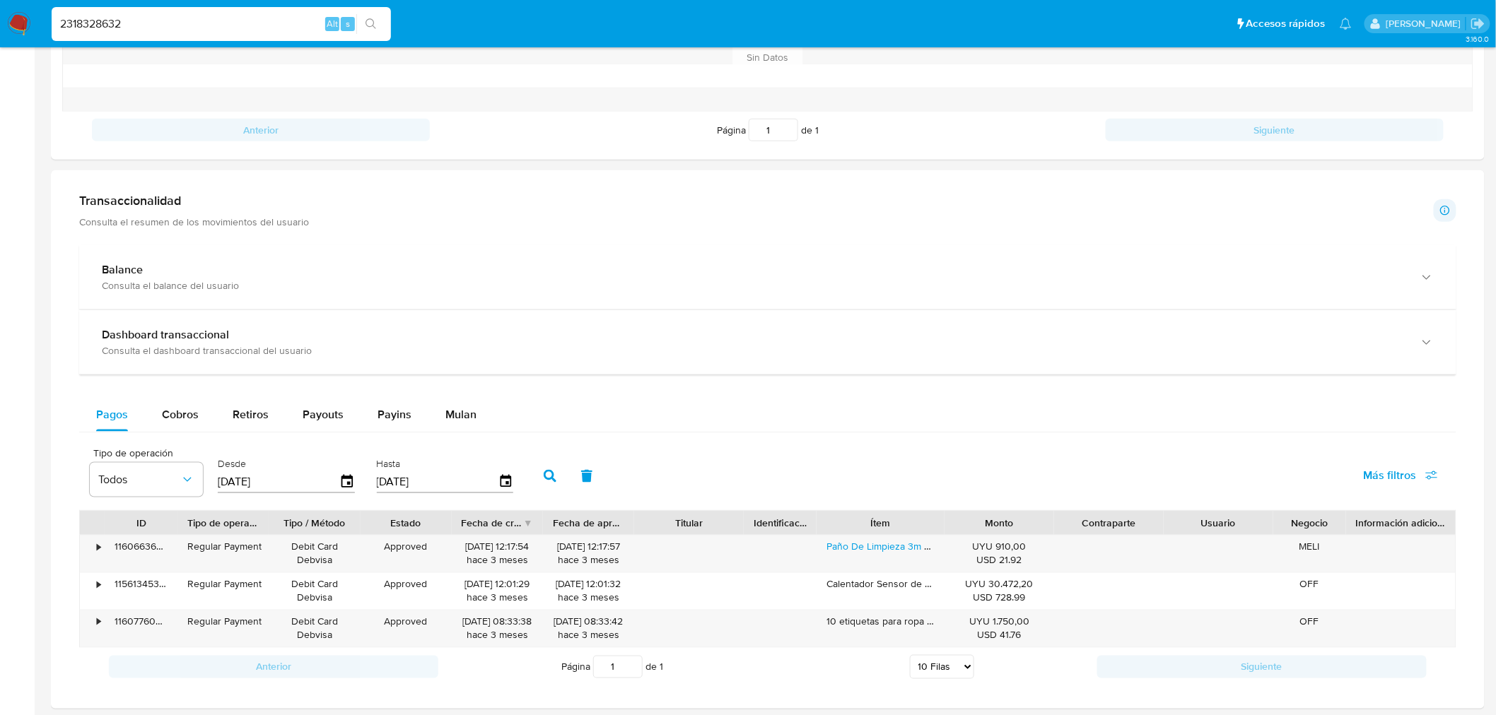
scroll to position [755, 0]
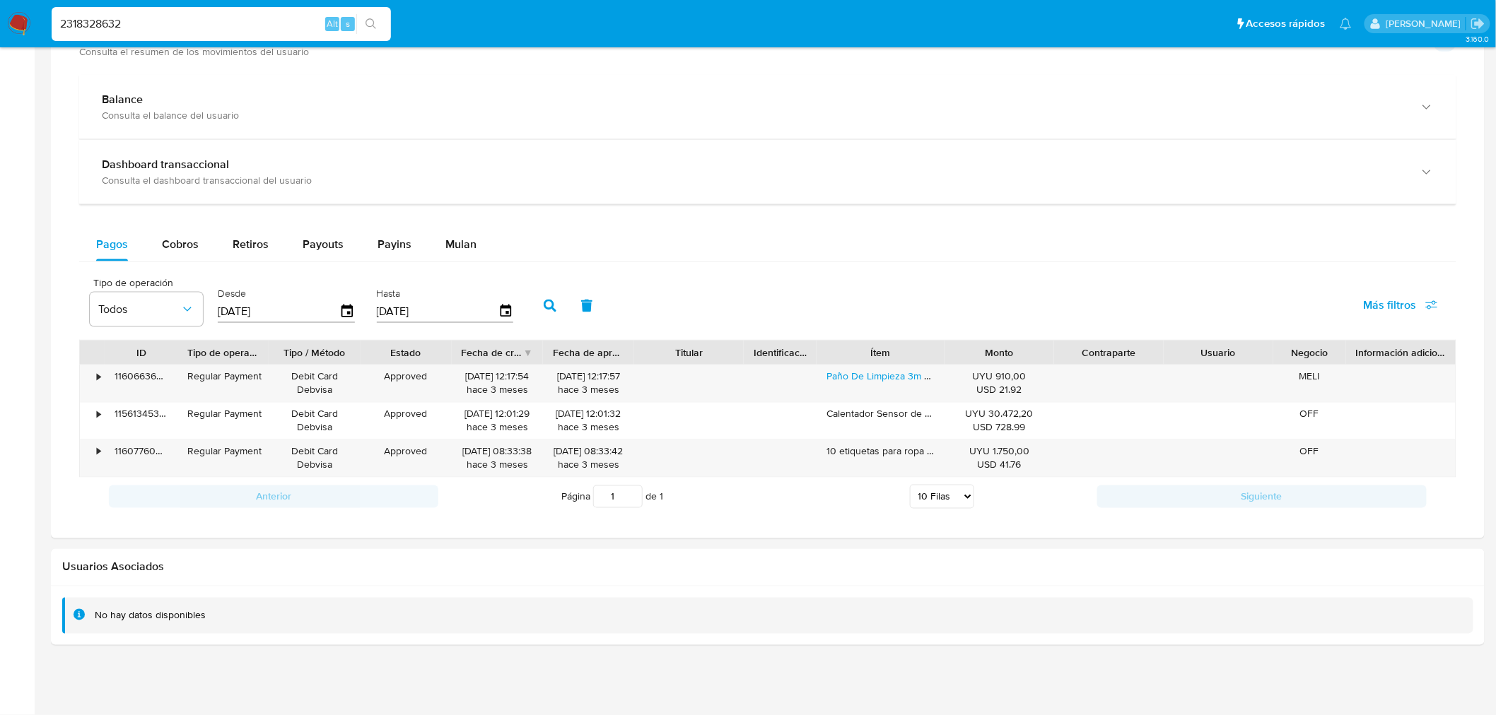
click at [172, 265] on div "Pagos Cobros Retiros Payouts Payins Mulan Tipo de operación Todos Desde 21/06/2…" at bounding box center [767, 372] width 1377 height 288
click at [157, 230] on button "Cobros" at bounding box center [180, 245] width 71 height 34
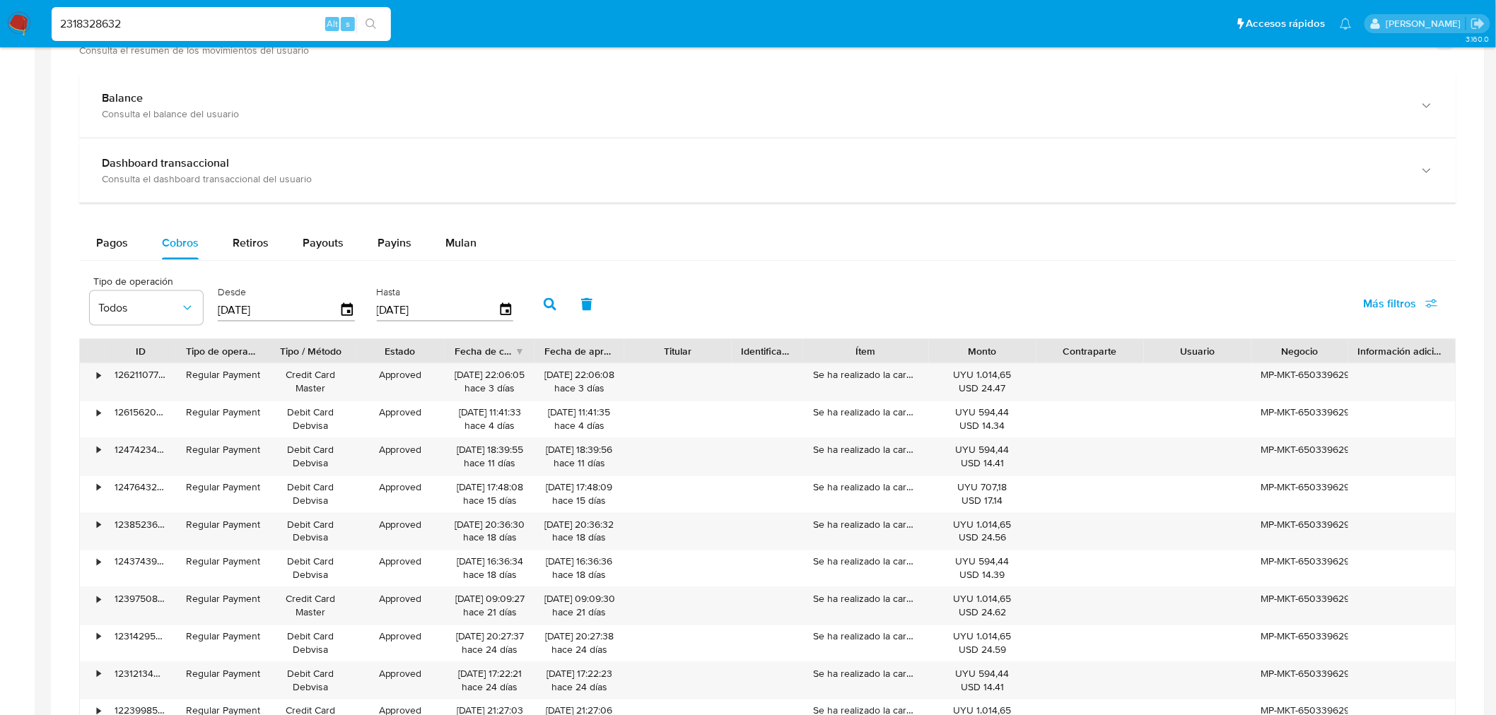
drag, startPoint x: 1357, startPoint y: 348, endPoint x: 1381, endPoint y: 348, distance: 24.0
click at [1381, 348] on div "ID Tipo de operación Tipo / Método Estado Fecha de creación Fecha de aprobación…" at bounding box center [767, 351] width 1375 height 24
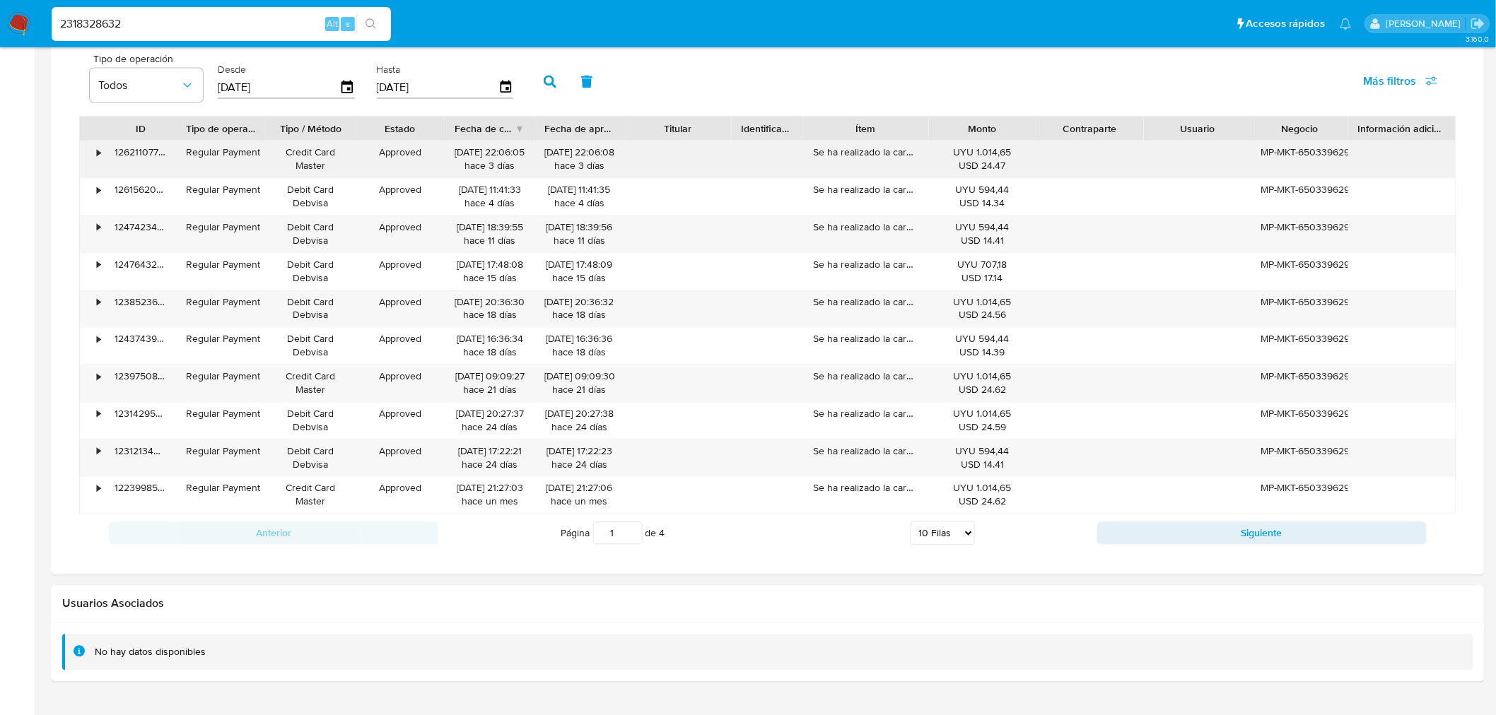
scroll to position [1016, 0]
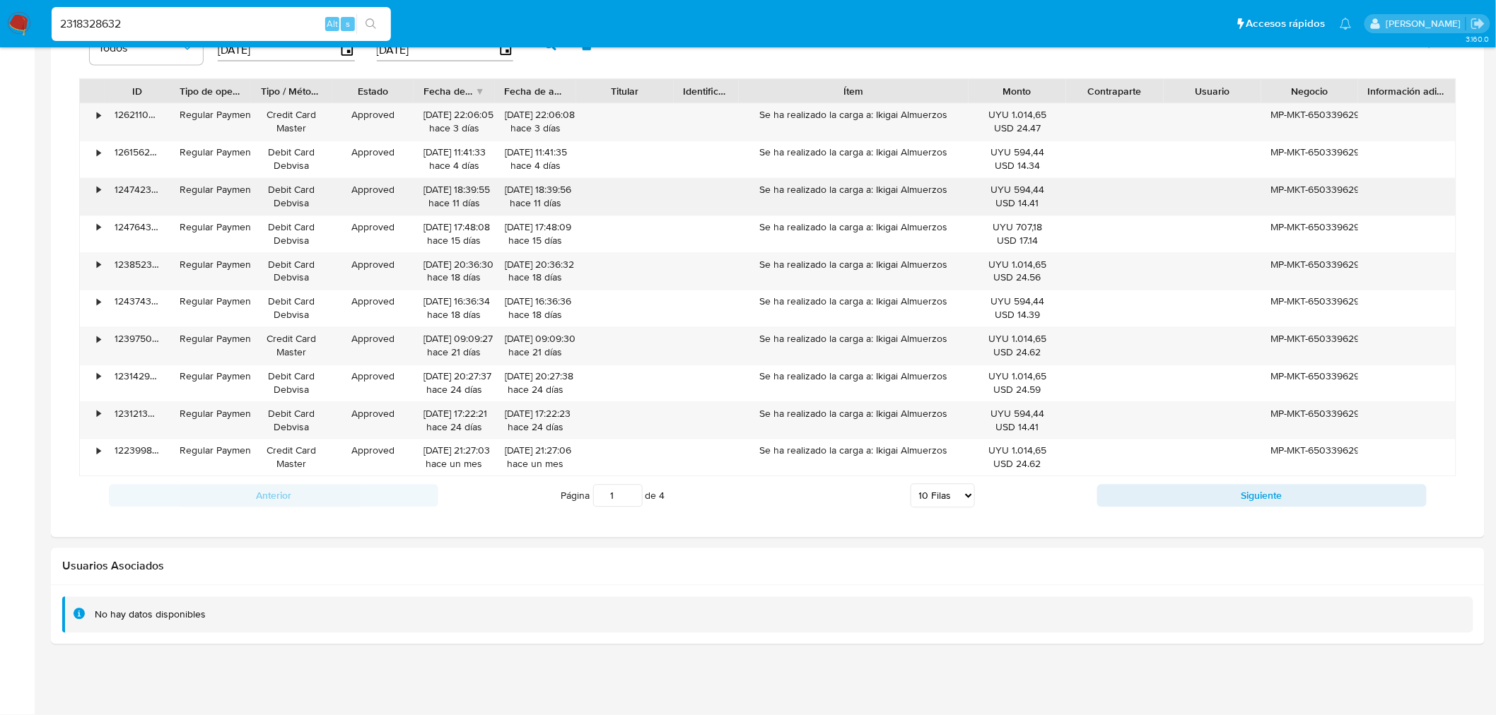
drag, startPoint x: 931, startPoint y: 90, endPoint x: 1011, endPoint y: 187, distance: 126.0
click at [1033, 93] on div "ID Tipo de operación Tipo / Método Estado Fecha de creación Fecha de aprobación…" at bounding box center [767, 91] width 1375 height 24
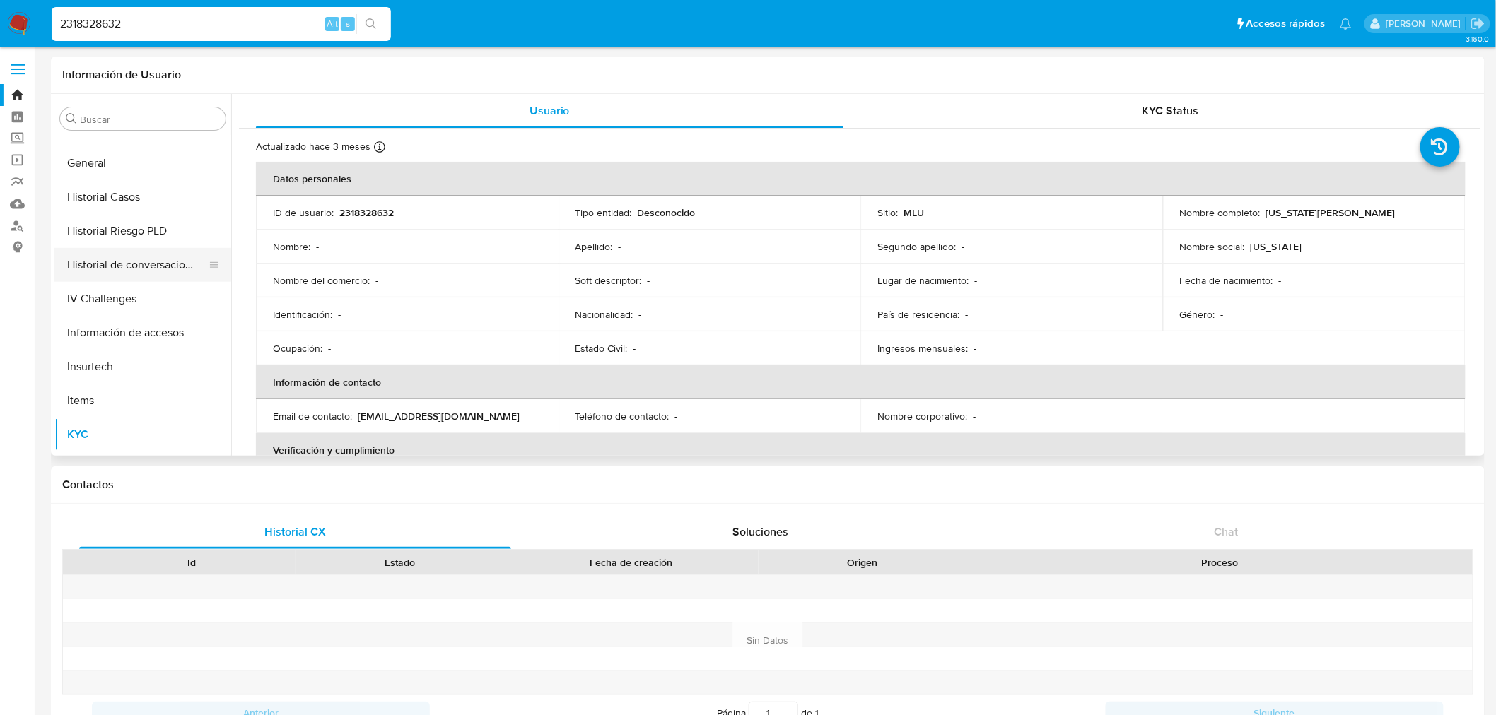
scroll to position [394, 0]
click at [137, 188] on button "Historial Casos" at bounding box center [136, 199] width 165 height 34
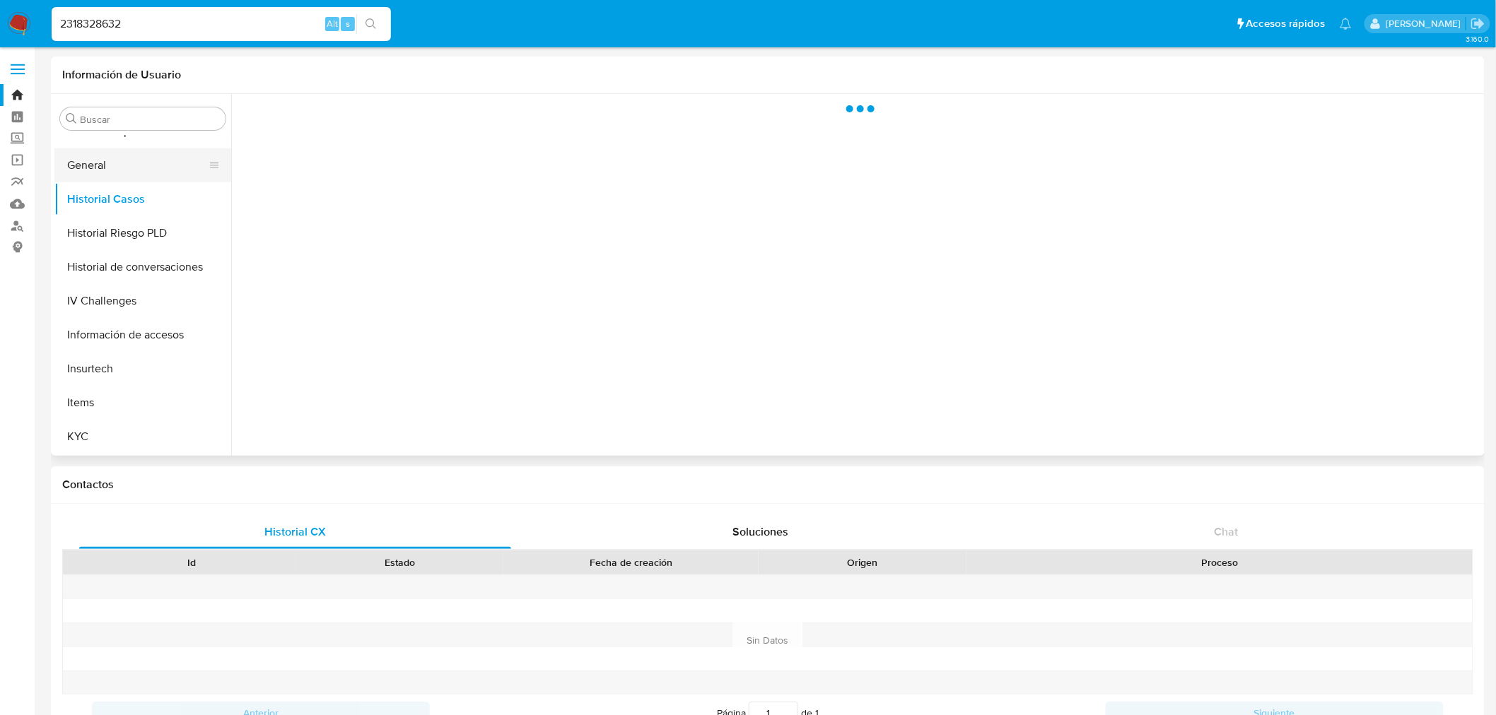
click at [137, 172] on button "General" at bounding box center [136, 165] width 165 height 34
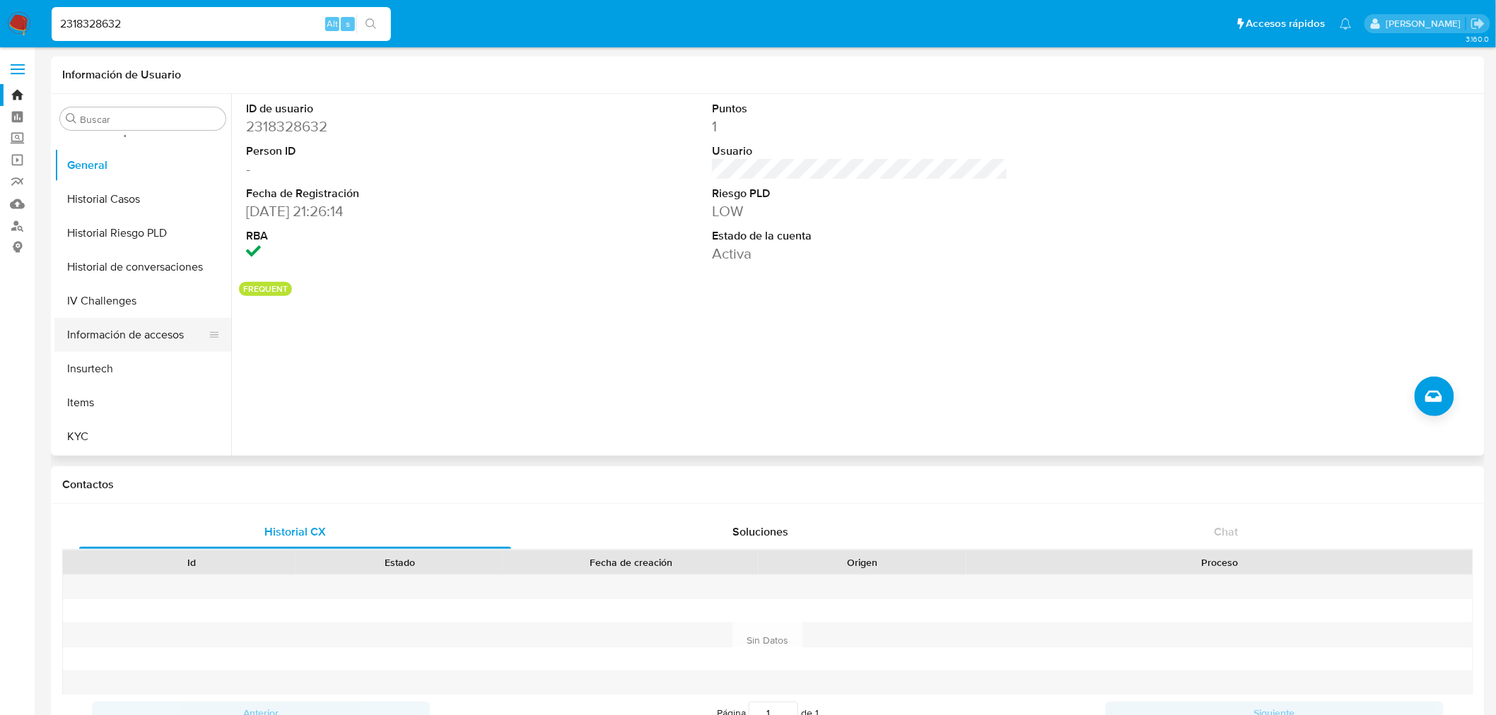
scroll to position [552, 0]
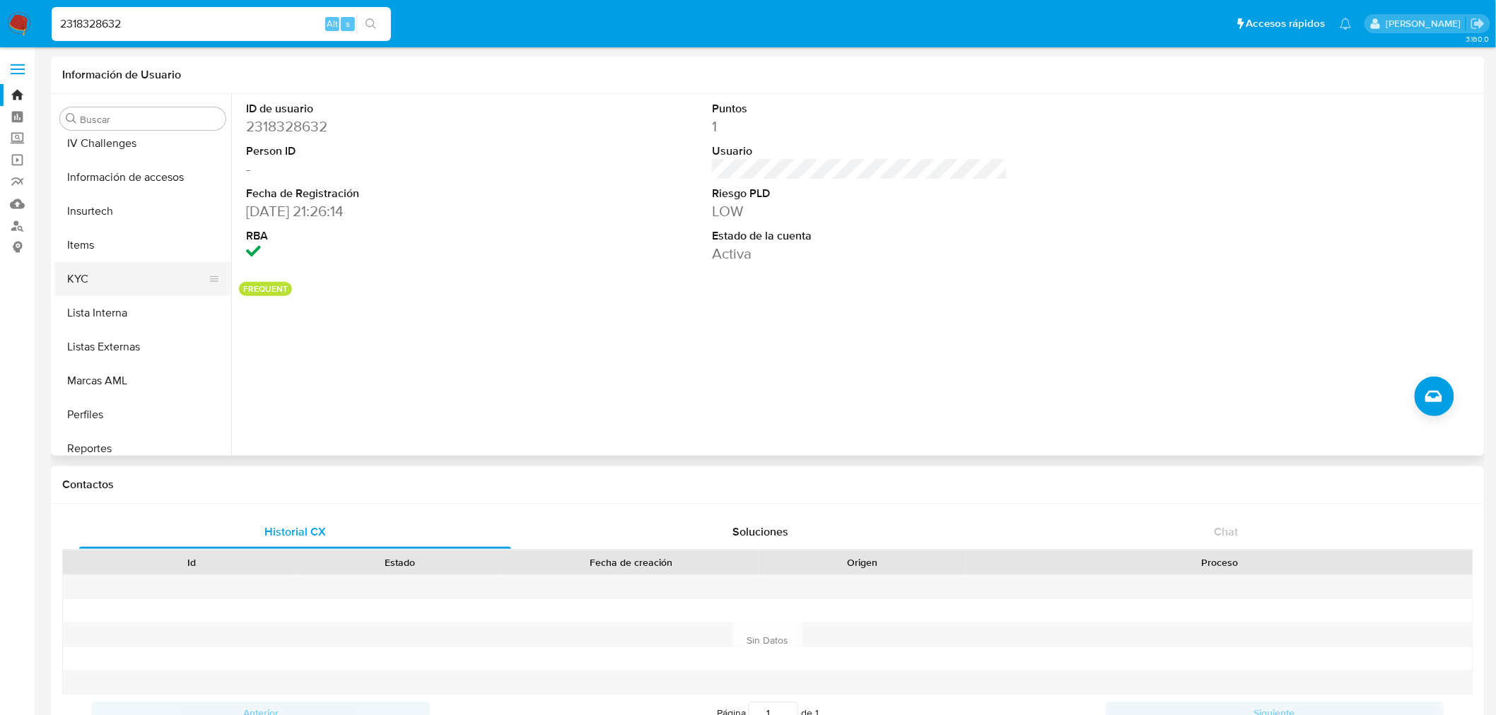
click at [115, 277] on button "KYC" at bounding box center [136, 279] width 165 height 34
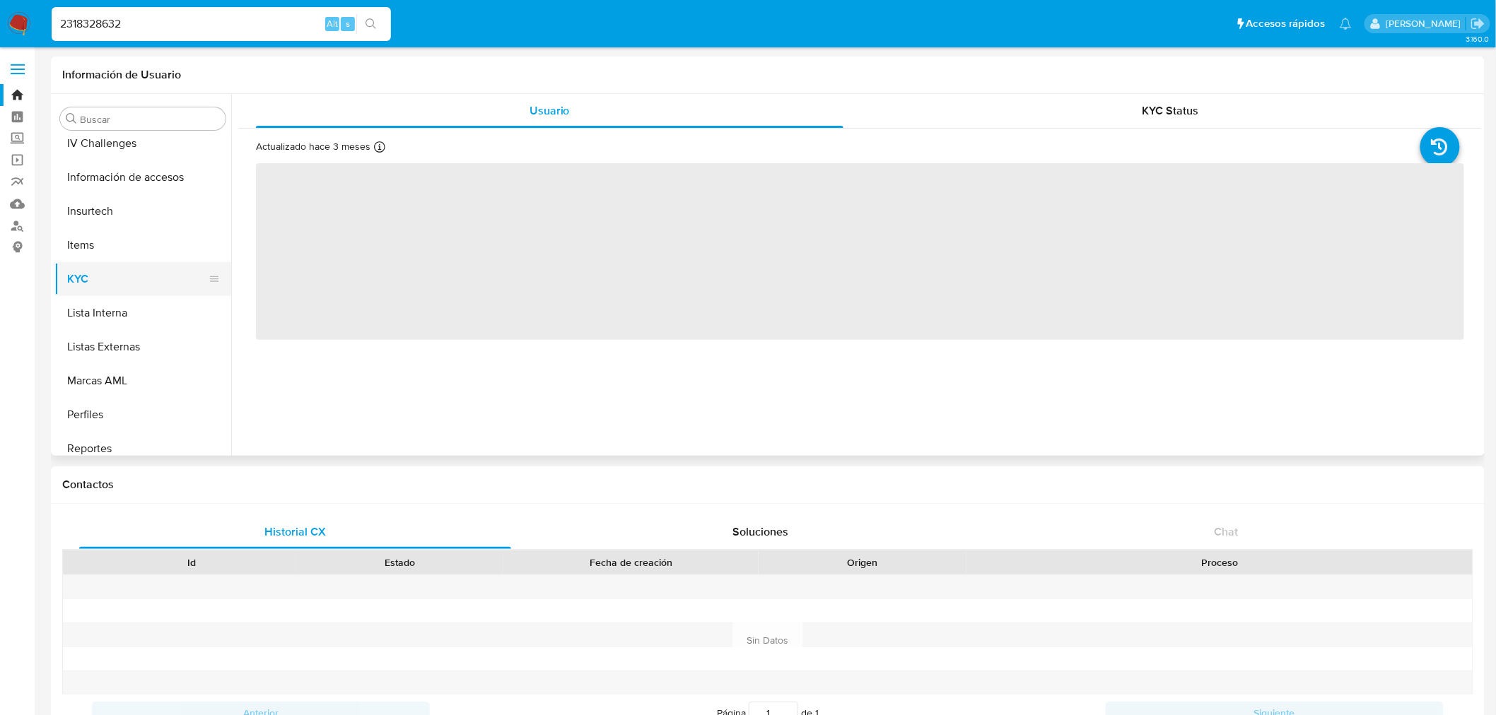
scroll to position [159, 0]
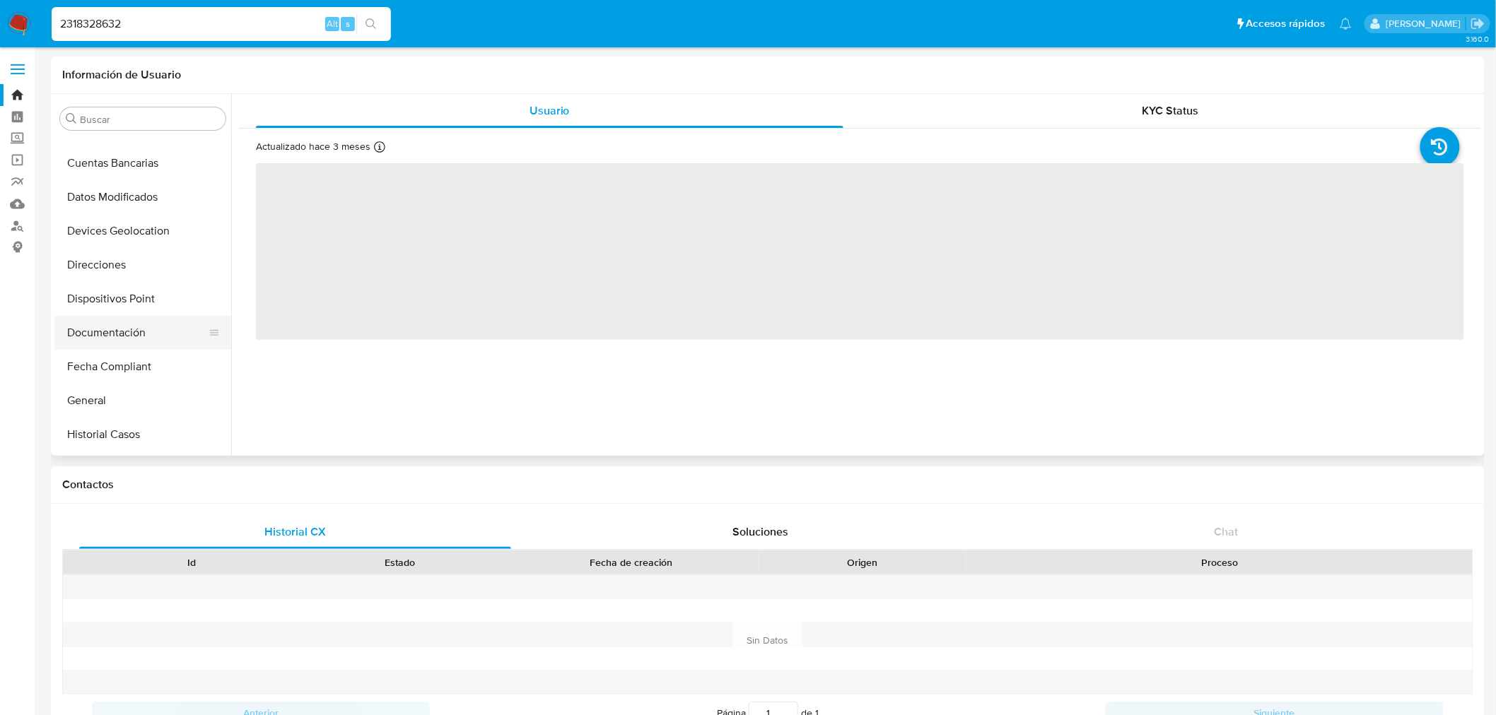
click at [125, 323] on button "Documentación" at bounding box center [136, 333] width 165 height 34
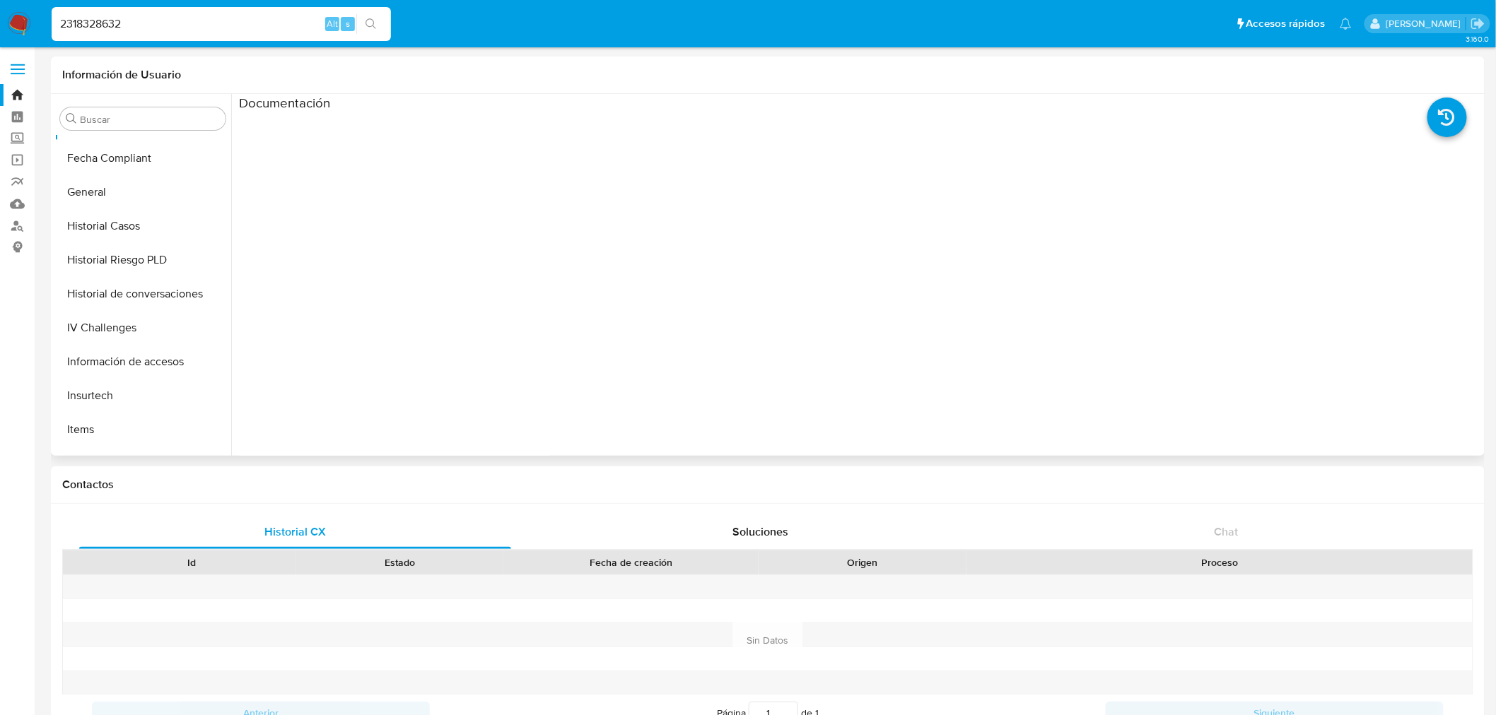
scroll to position [551, 0]
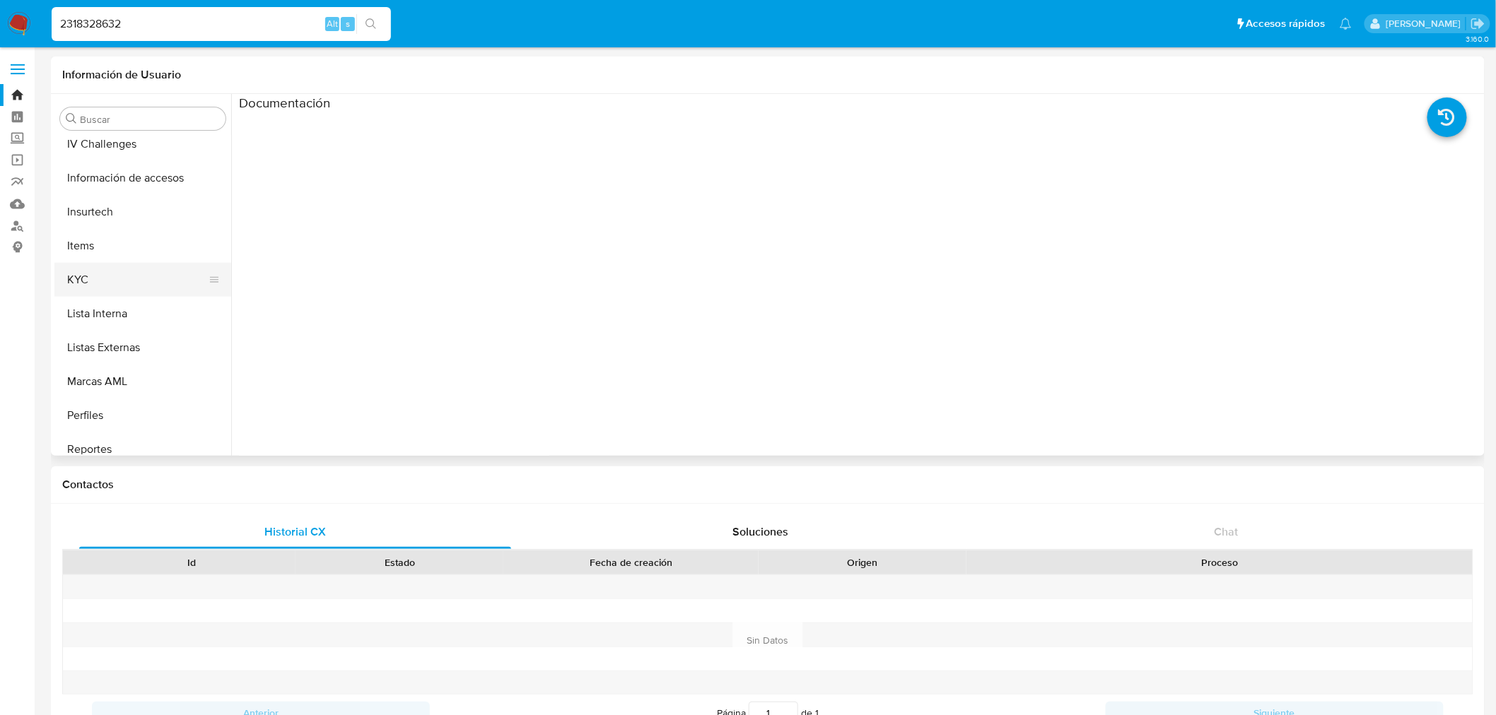
click at [112, 267] on button "KYC" at bounding box center [136, 280] width 165 height 34
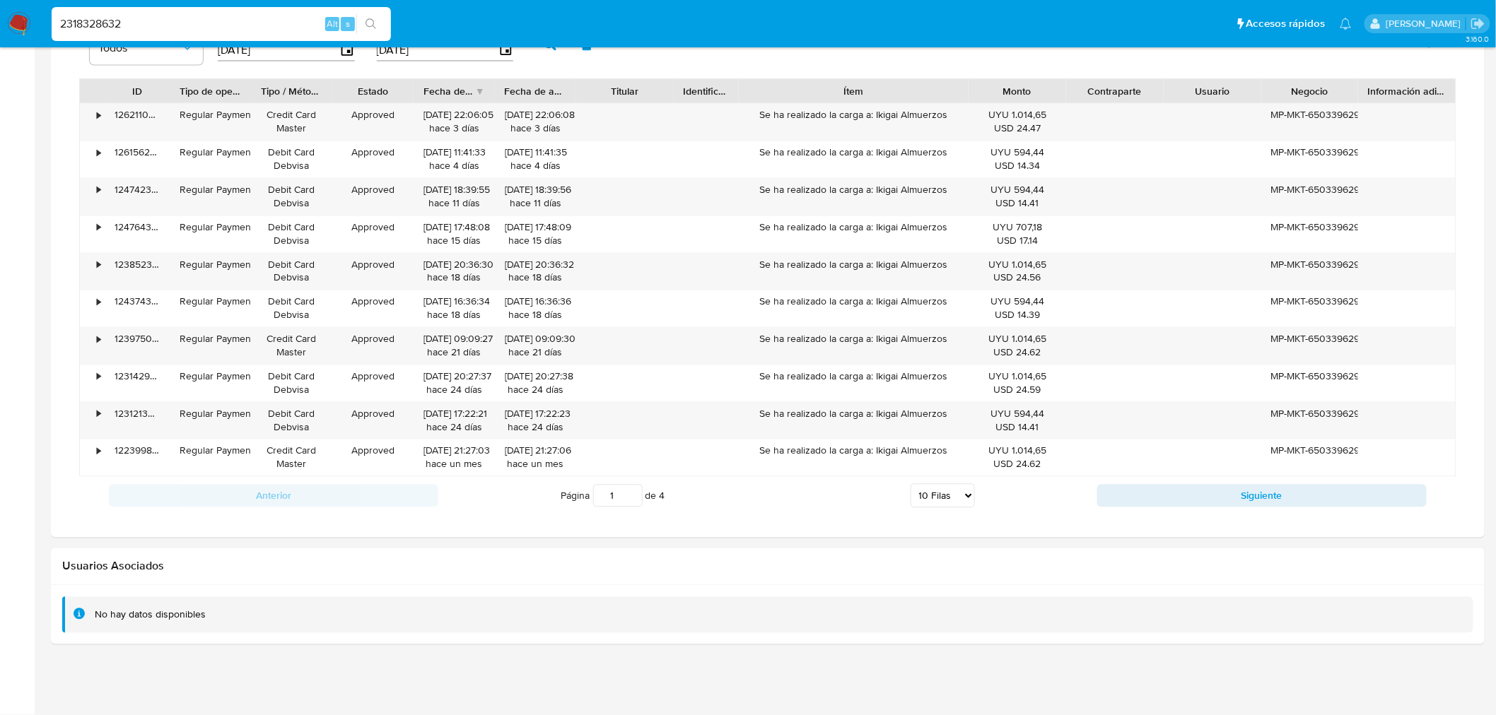
scroll to position [961, 0]
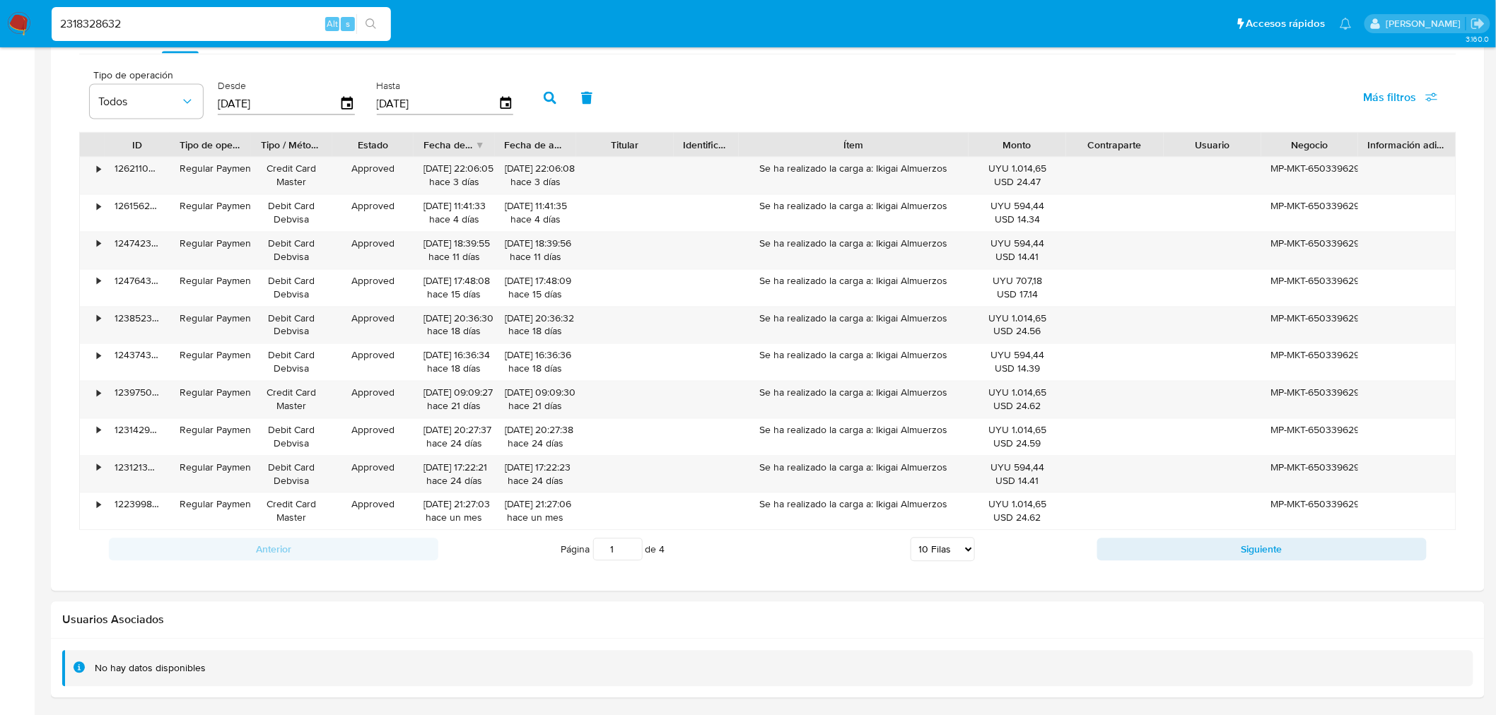
click at [954, 548] on select "5 Filas 10 Filas 20 Filas 25 Filas 50 Filas 100 Filas" at bounding box center [942, 550] width 64 height 24
select select "50"
click at [910, 541] on select "5 Filas 10 Filas 20 Filas 25 Filas 50 Filas 100 Filas" at bounding box center [942, 550] width 64 height 24
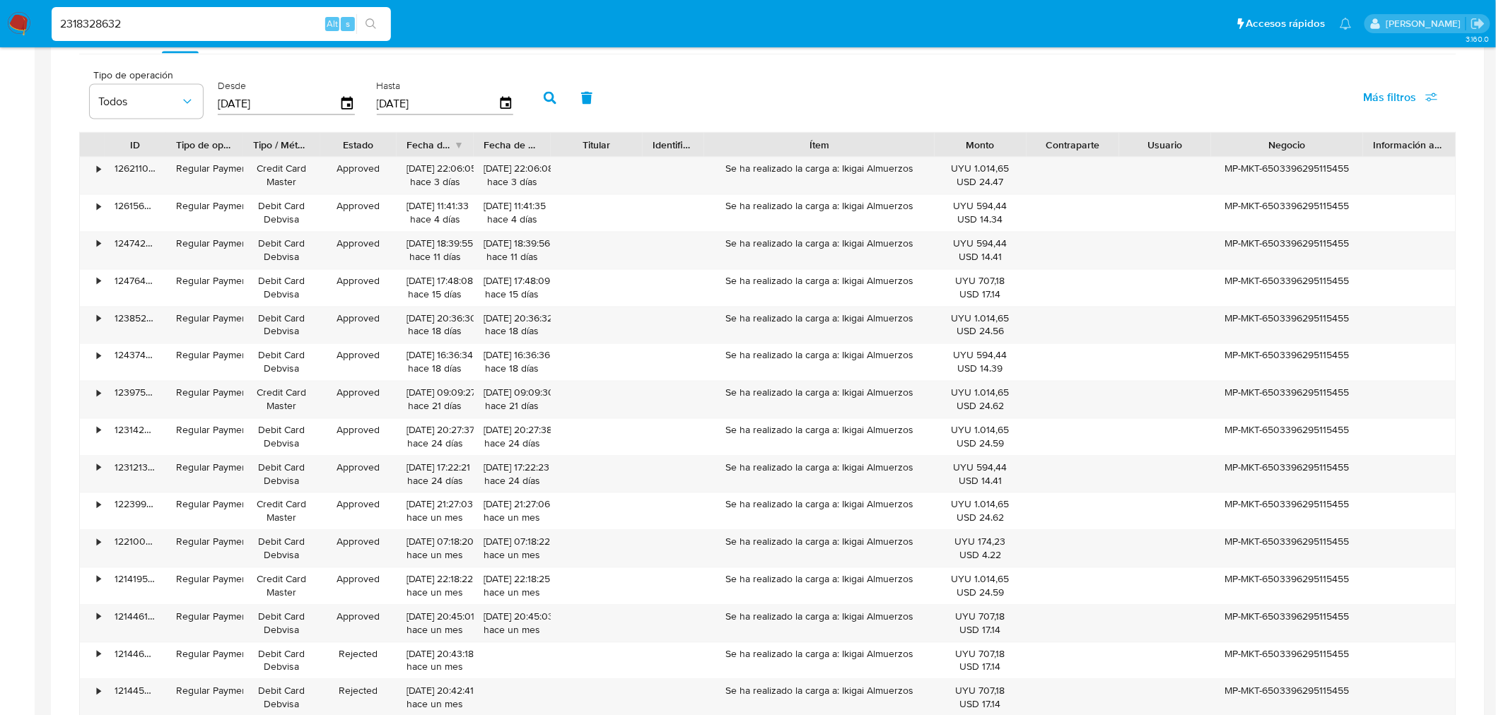
drag, startPoint x: 1353, startPoint y: 148, endPoint x: 1408, endPoint y: 146, distance: 55.2
click at [1408, 146] on div "ID Tipo de operación Tipo / Método Estado Fecha de creación Fecha de aprobación…" at bounding box center [767, 145] width 1375 height 24
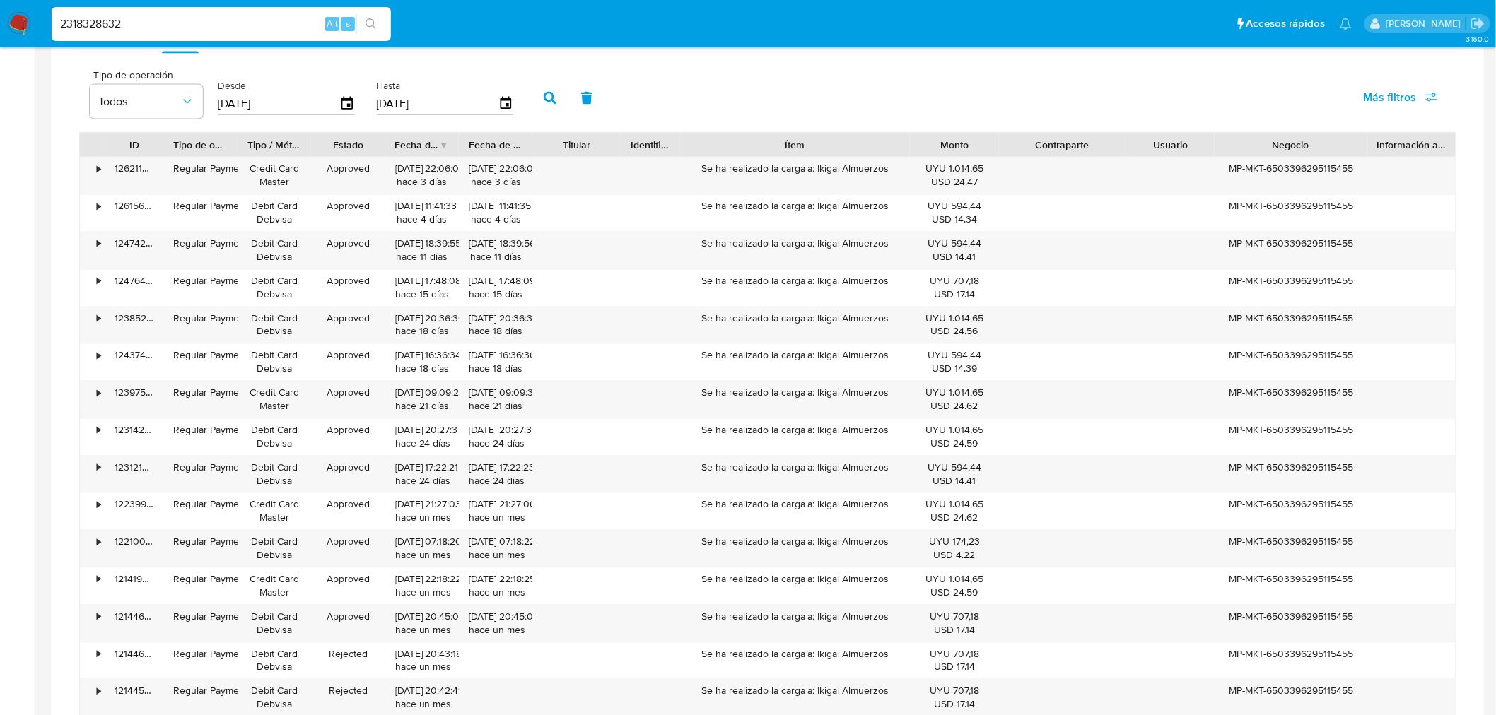
drag, startPoint x: 1120, startPoint y: 147, endPoint x: 1151, endPoint y: 149, distance: 30.5
click at [1151, 149] on div "ID Tipo de operación Tipo / Método Estado Fecha de creación Fecha de aprobación…" at bounding box center [767, 145] width 1375 height 24
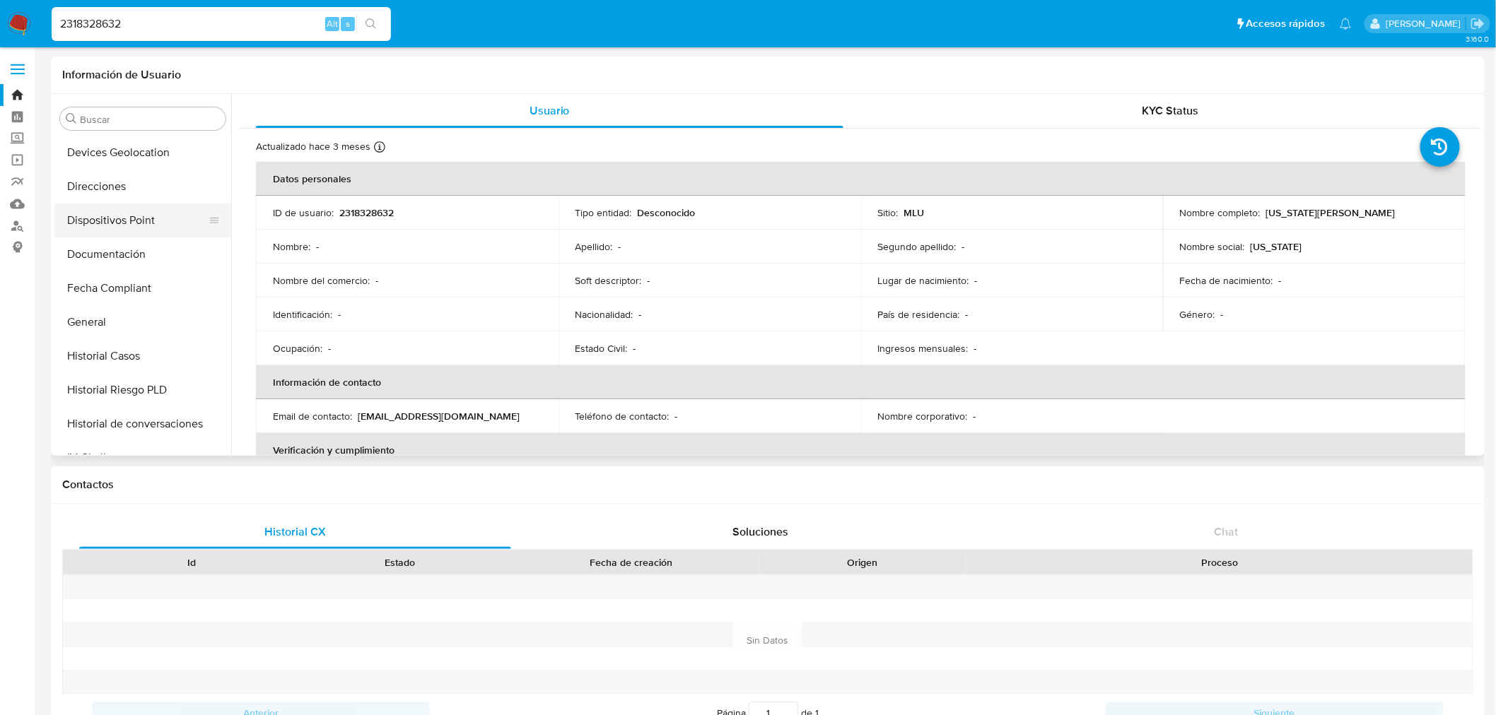
scroll to position [237, 0]
click at [143, 316] on button "General" at bounding box center [136, 323] width 165 height 34
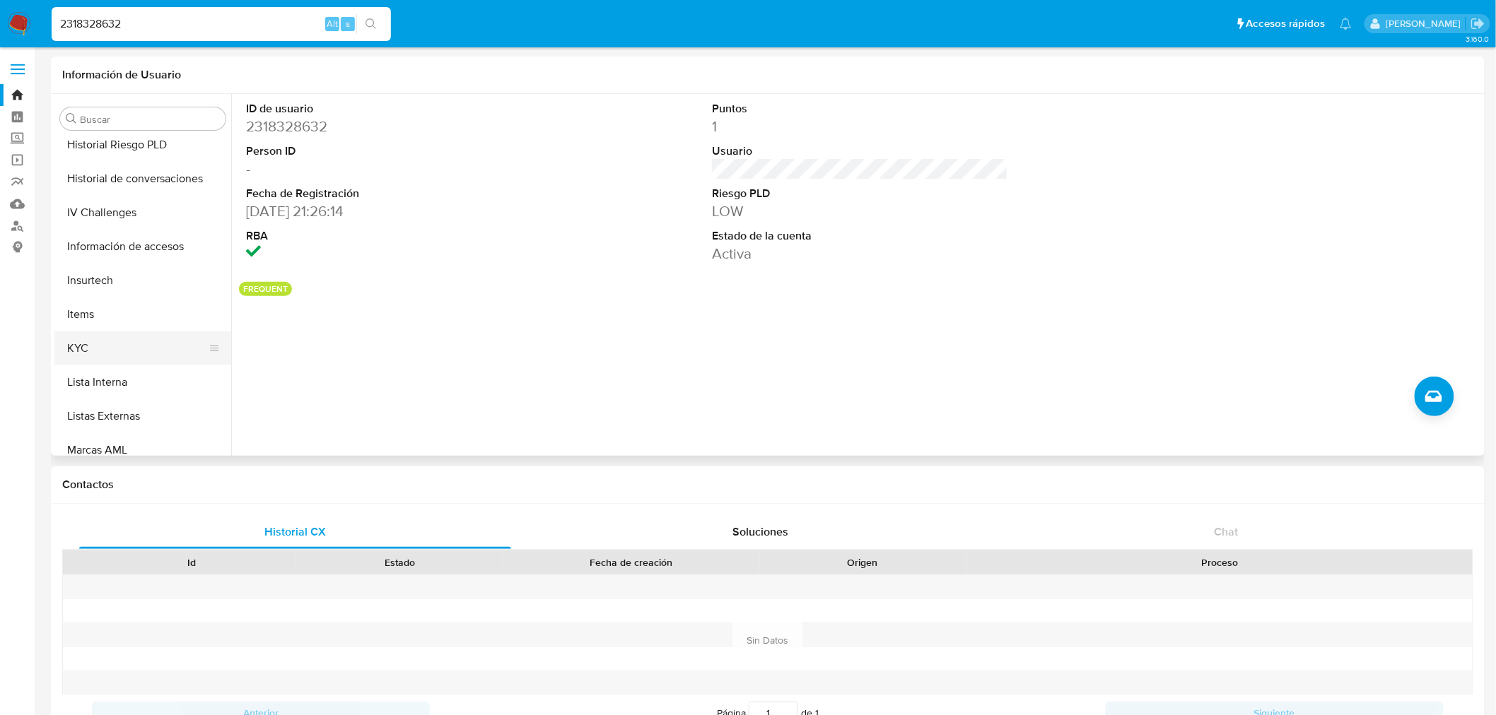
scroll to position [551, 0]
click at [122, 274] on button "KYC" at bounding box center [136, 280] width 165 height 34
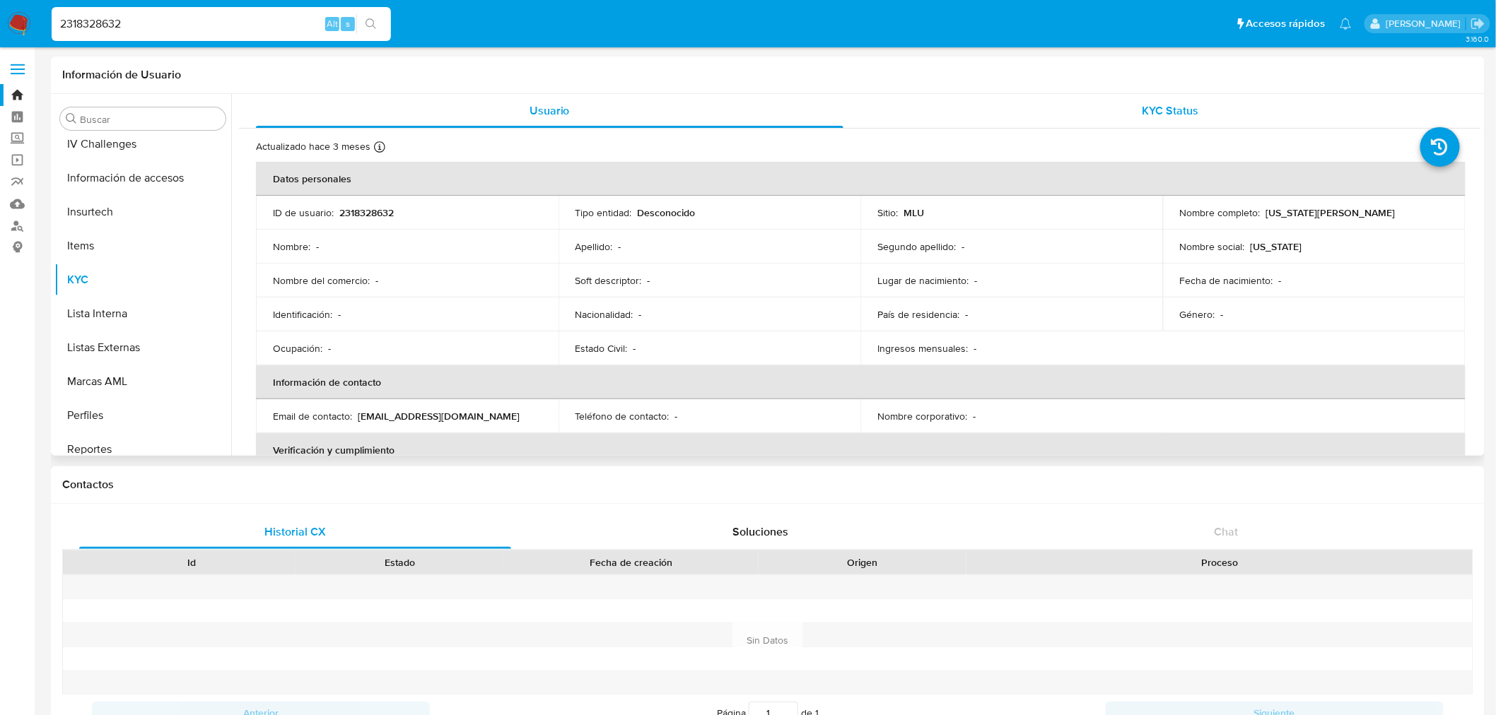
click at [1100, 124] on div "KYC Status" at bounding box center [1170, 111] width 587 height 34
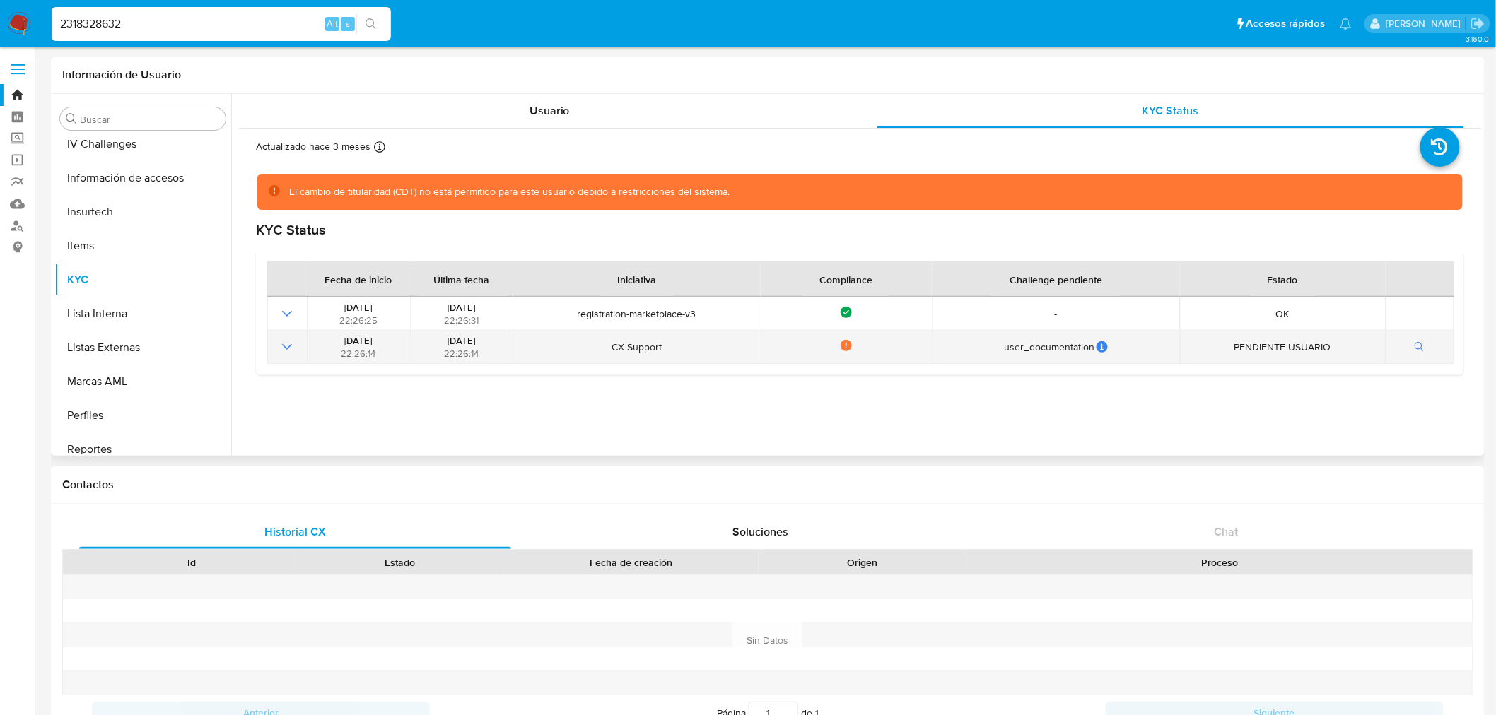
click at [279, 341] on icon "Mostrar operación" at bounding box center [286, 347] width 17 height 17
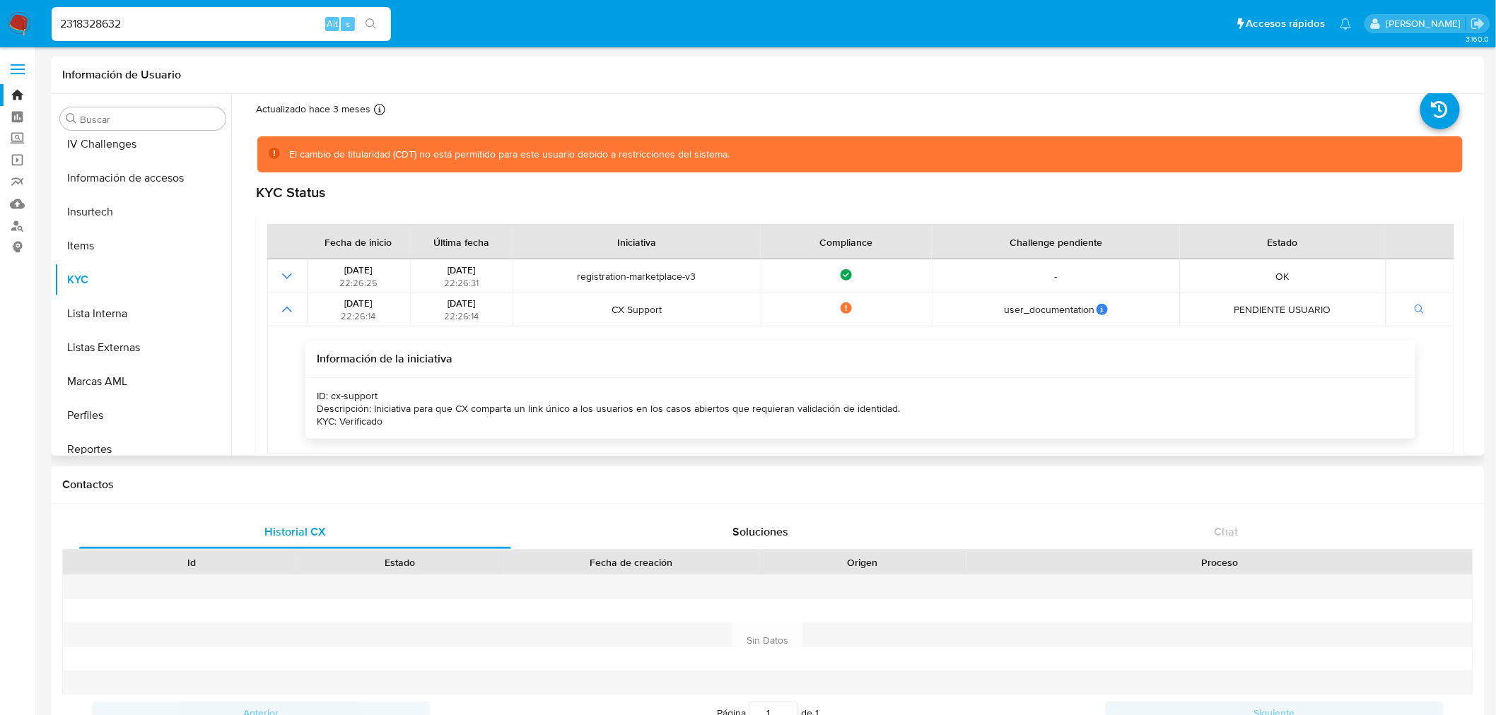
scroll to position [57, 0]
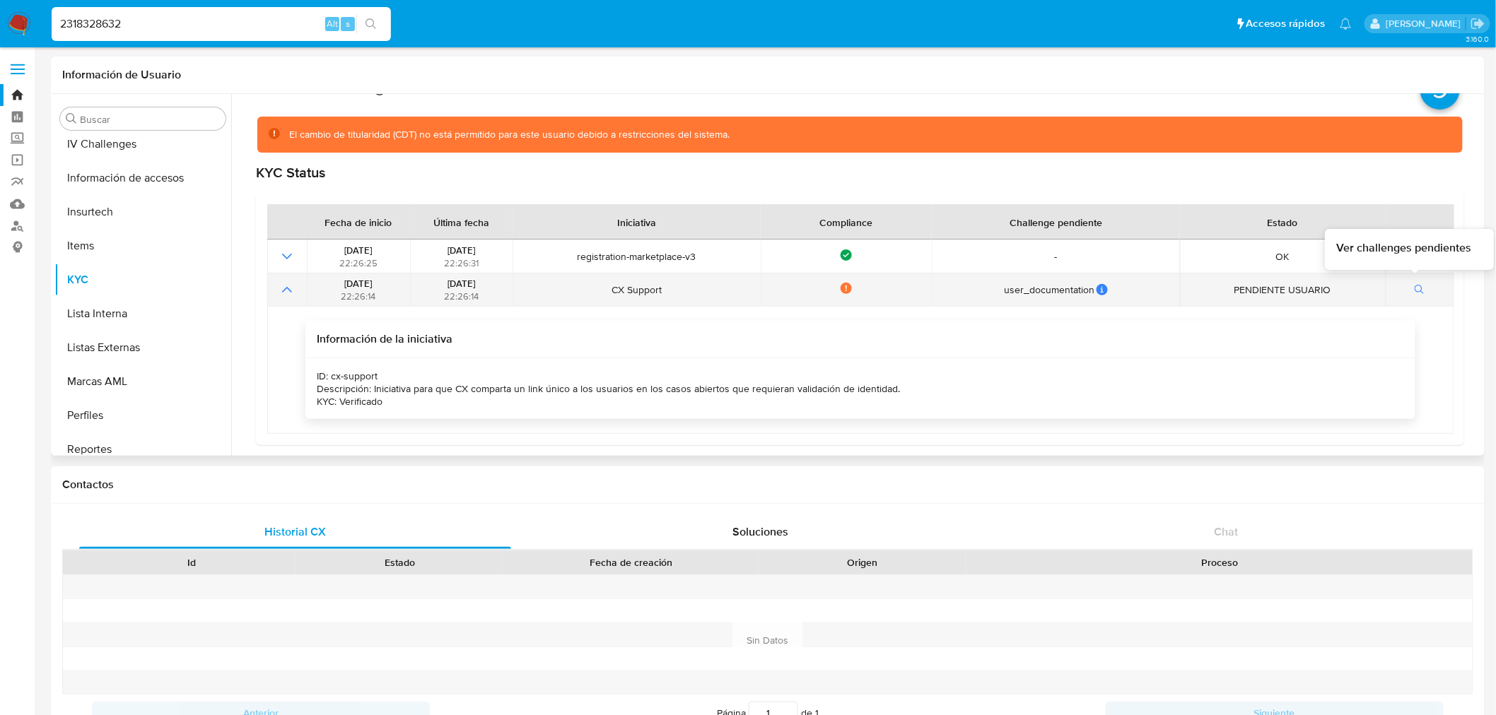
click at [1415, 292] on icon "button" at bounding box center [1419, 290] width 8 height 8
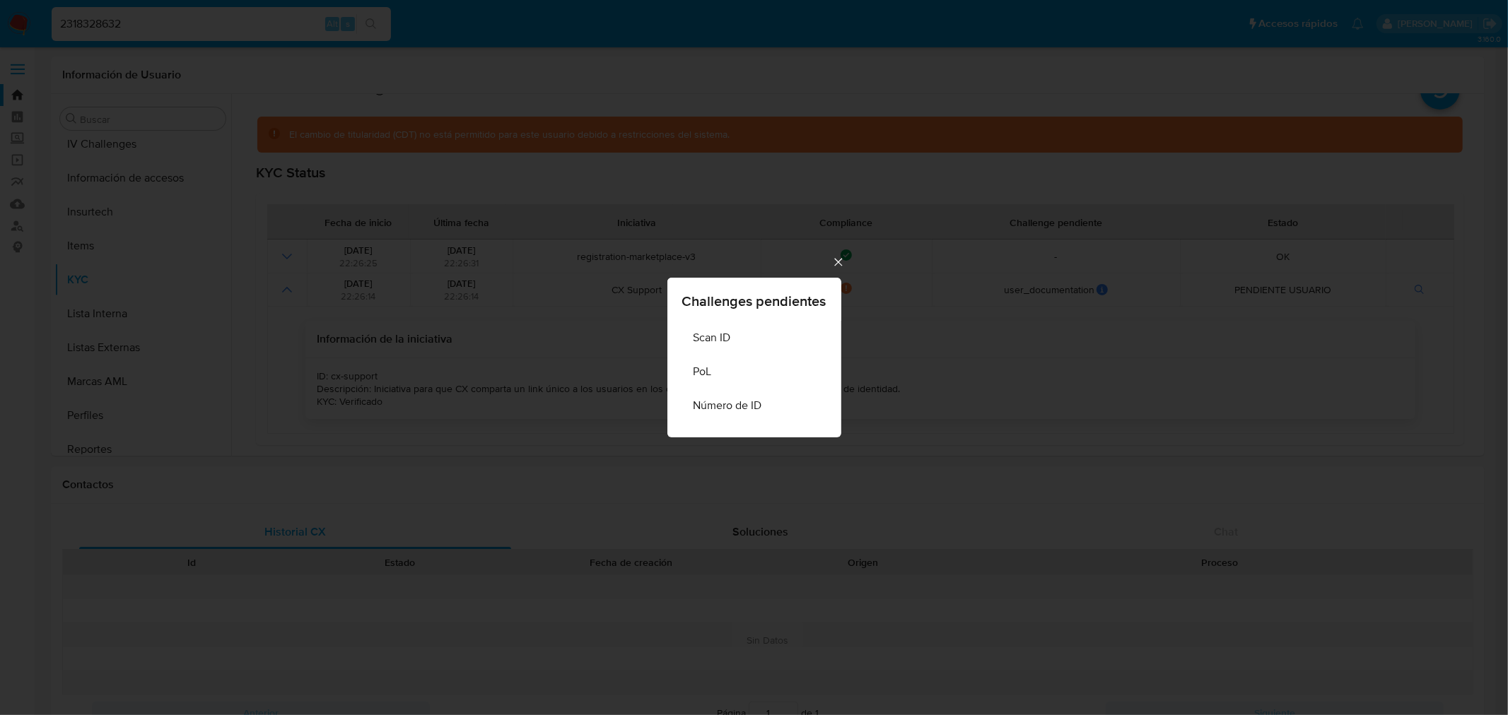
click at [839, 260] on icon "Cerrar" at bounding box center [838, 262] width 14 height 14
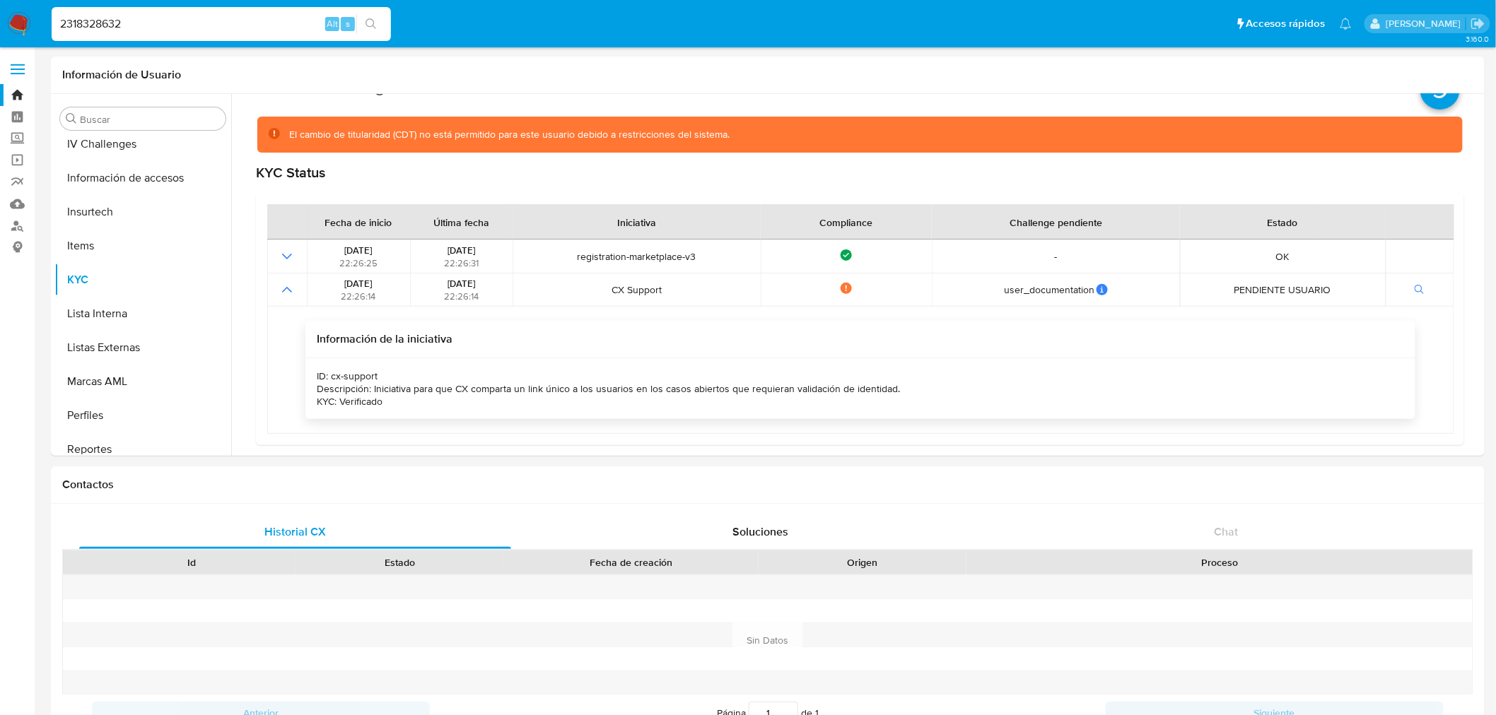
click at [89, 25] on input "2318328632" at bounding box center [221, 24] width 339 height 18
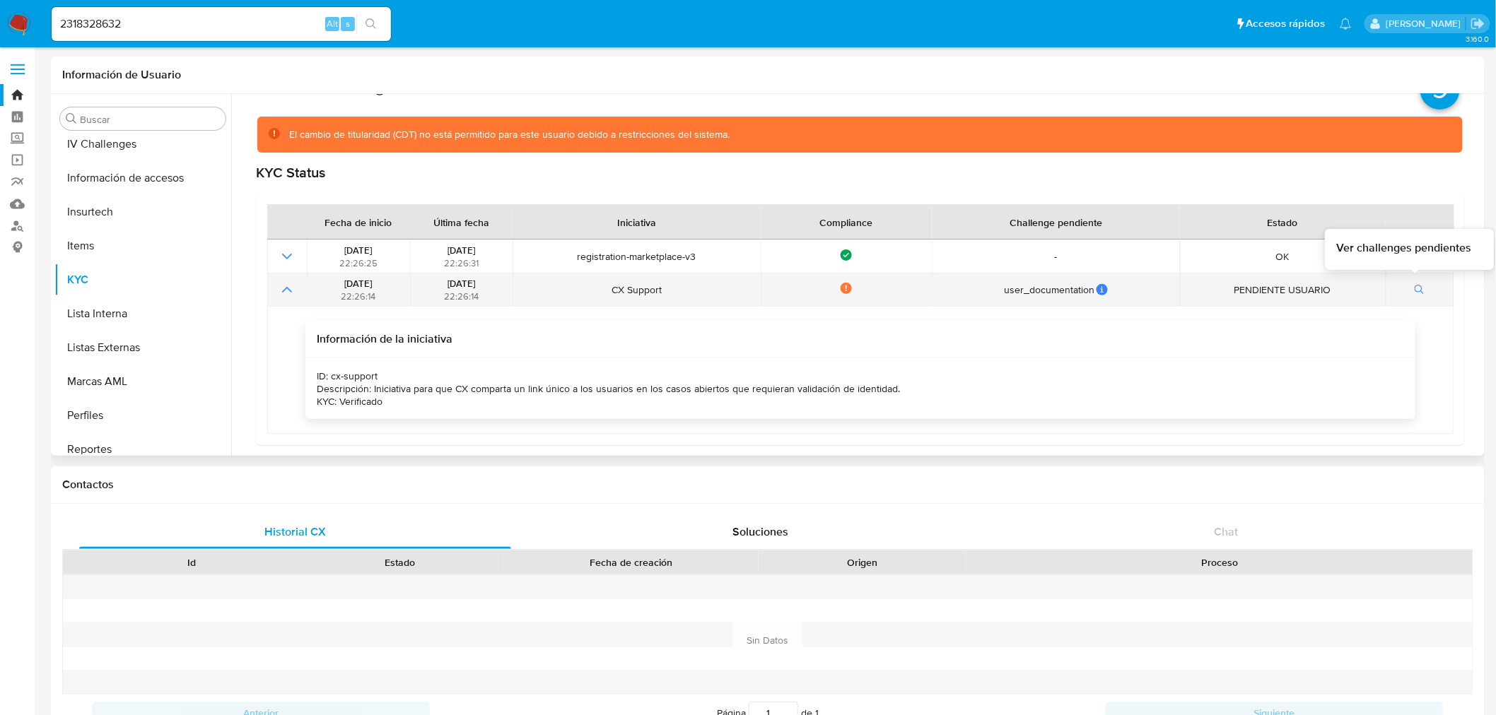
click at [1419, 288] on button "button" at bounding box center [1419, 289] width 24 height 17
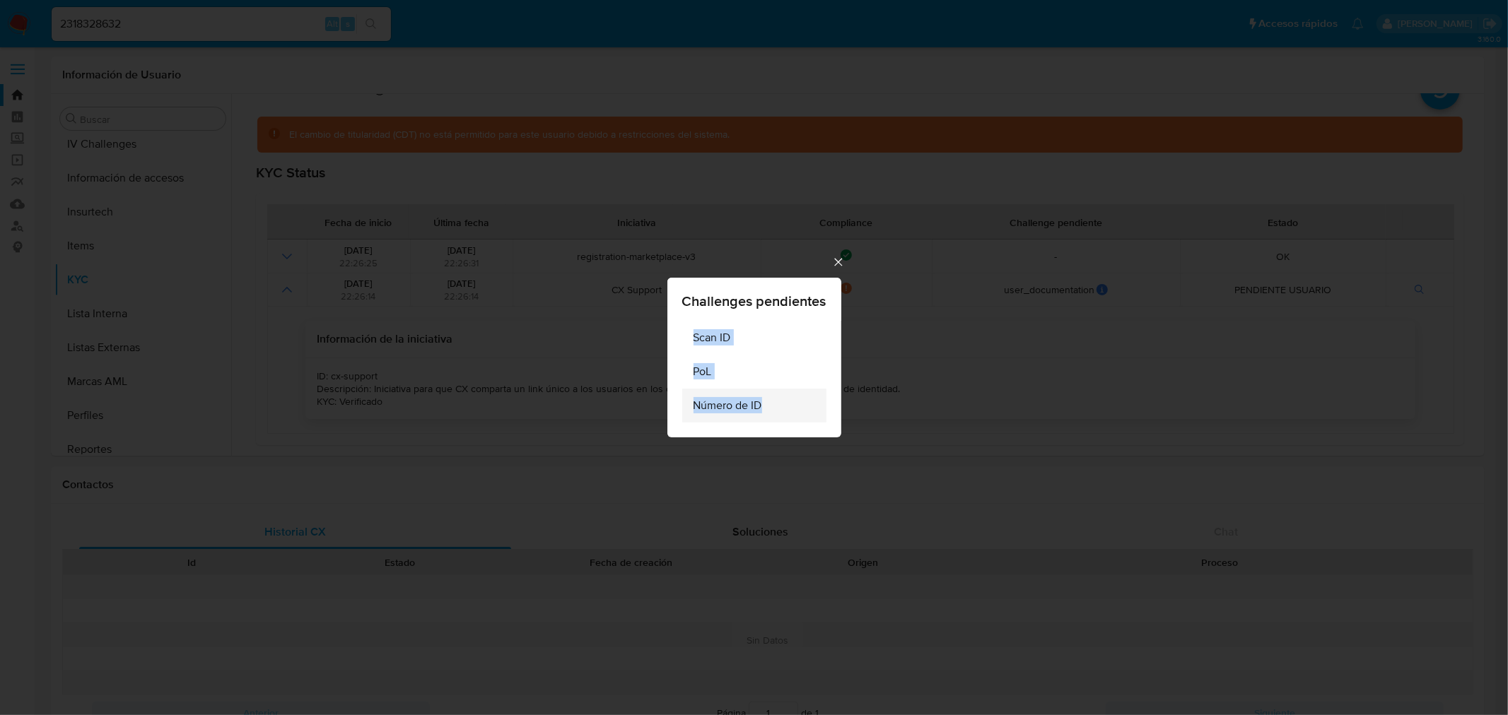
drag, startPoint x: 694, startPoint y: 338, endPoint x: 806, endPoint y: 401, distance: 128.8
click at [806, 401] on ul "Scan ID PoL Número de ID" at bounding box center [754, 372] width 144 height 102
copy ul "Scan ID PoL Número de ID"
drag, startPoint x: 838, startPoint y: 259, endPoint x: 832, endPoint y: 263, distance: 7.3
click at [838, 259] on icon "Cerrar" at bounding box center [838, 262] width 14 height 14
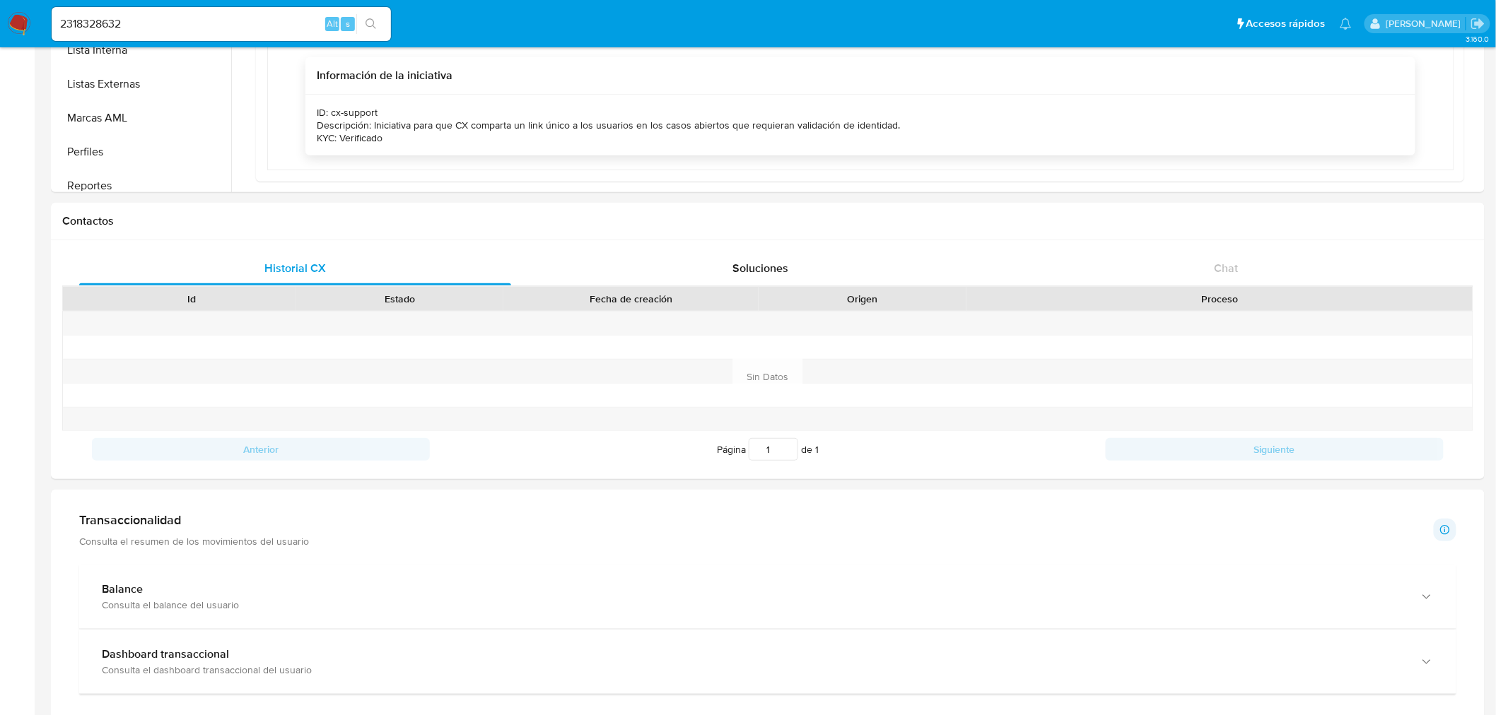
scroll to position [86, 0]
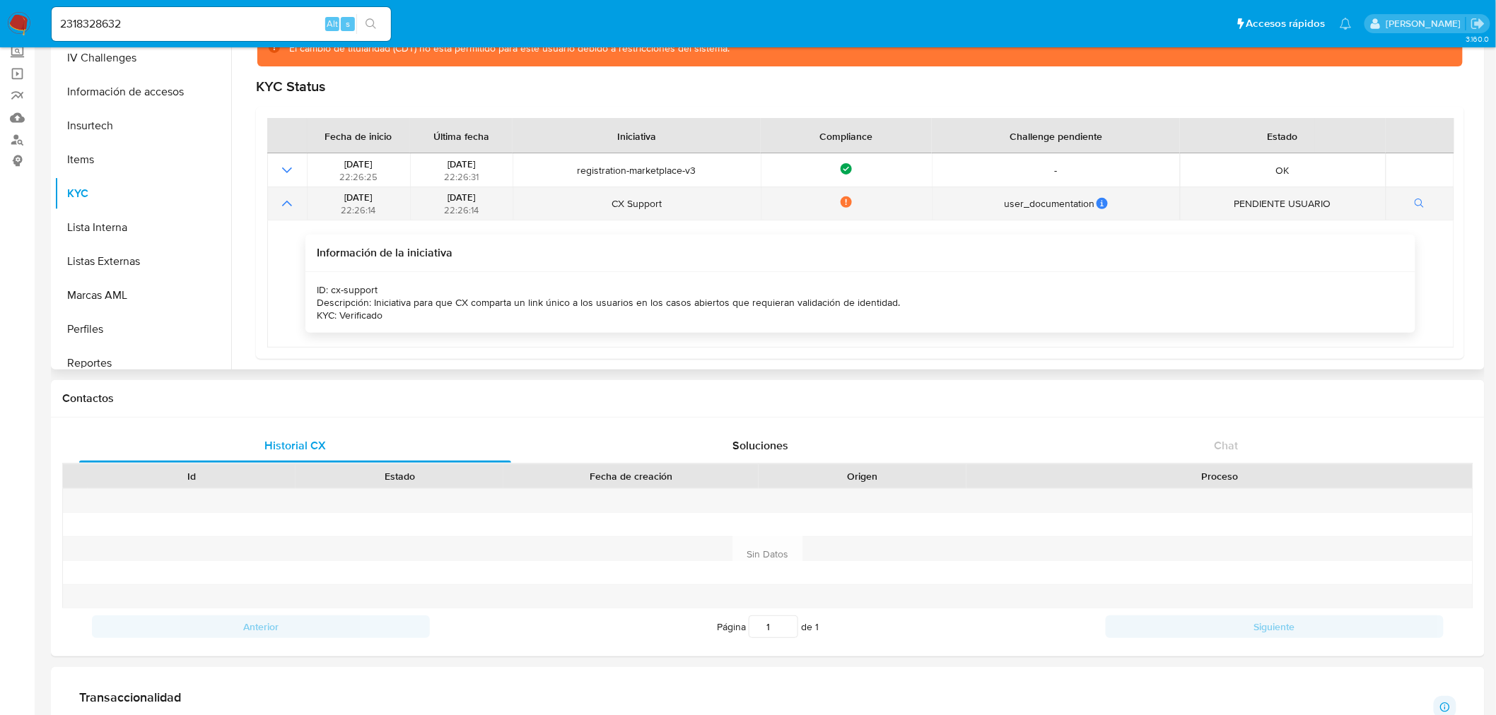
click at [301, 207] on td at bounding box center [287, 203] width 40 height 33
click at [286, 206] on icon "Mostrar operación" at bounding box center [286, 203] width 17 height 17
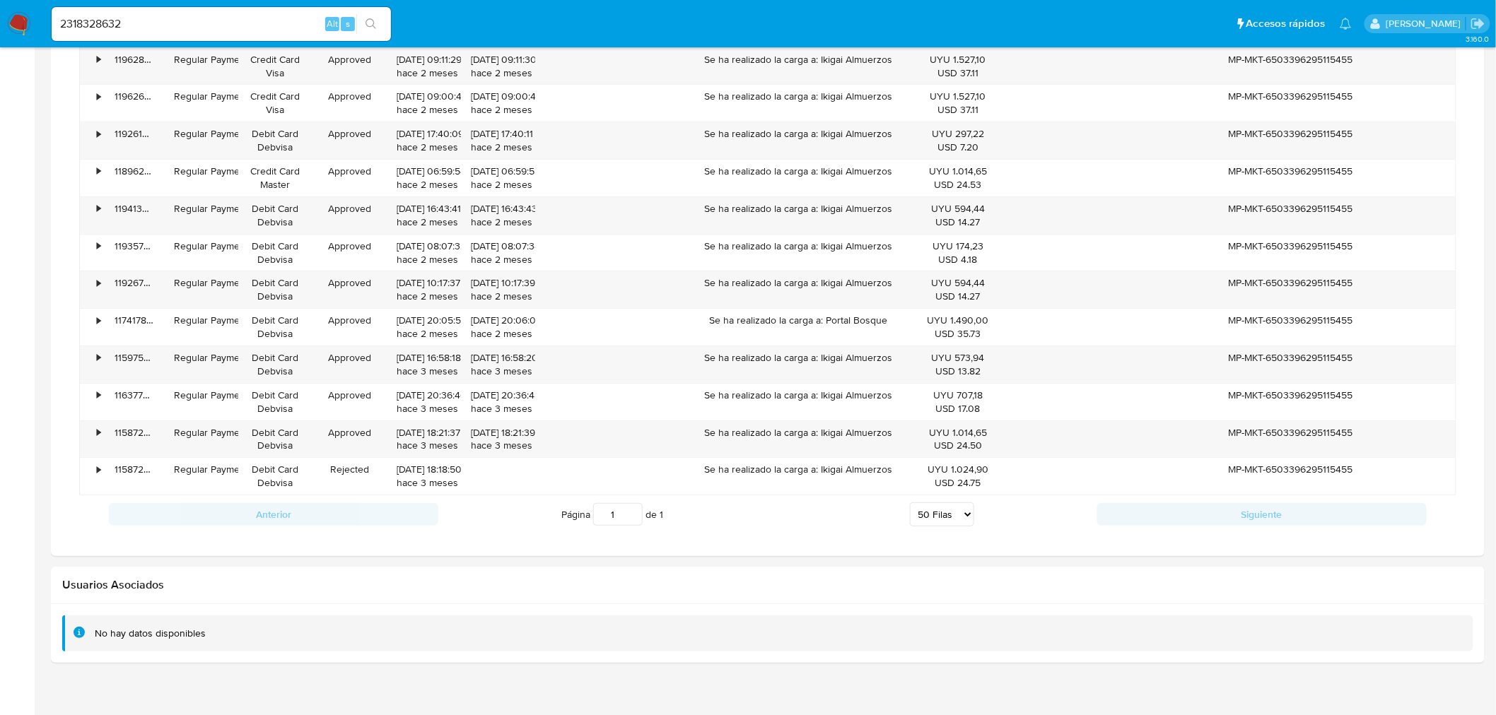
scroll to position [2062, 0]
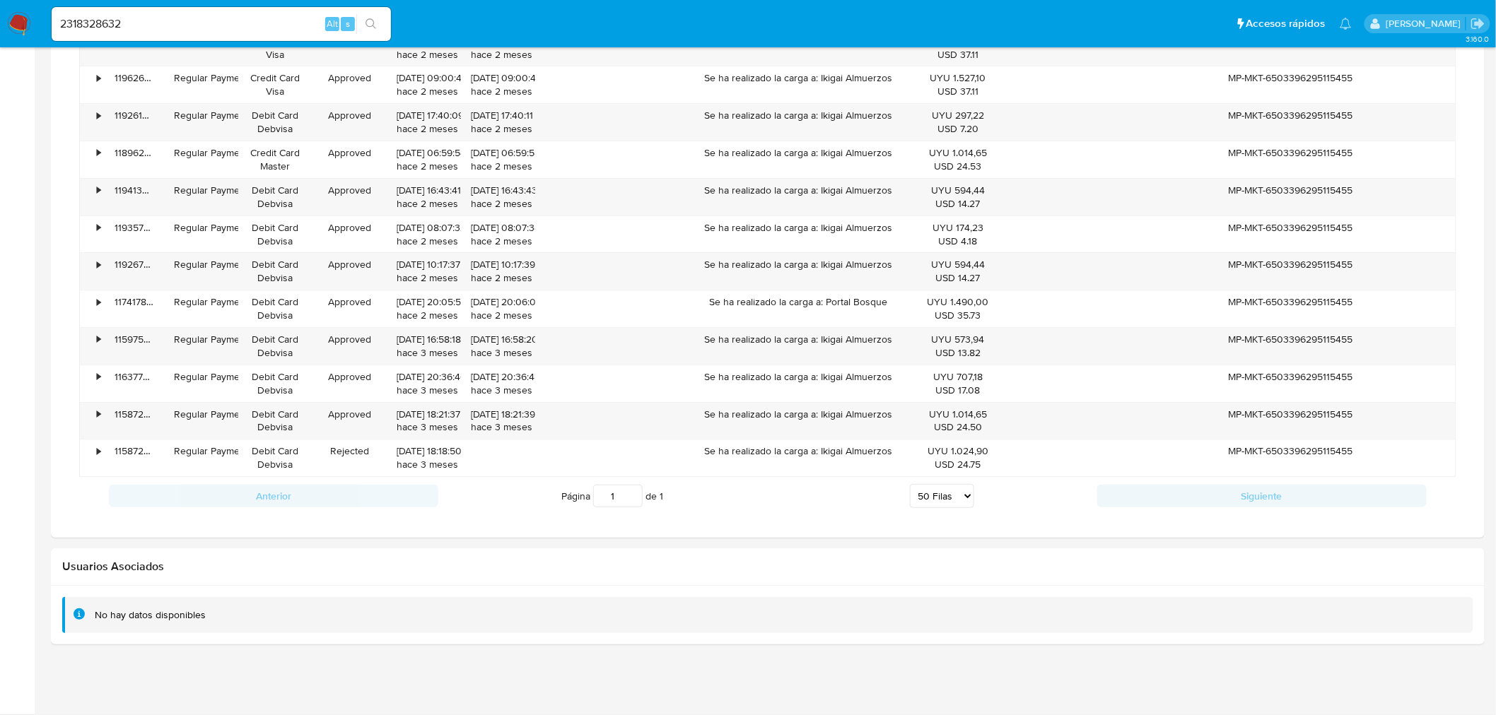
click at [157, 30] on input "2318328632" at bounding box center [221, 24] width 339 height 18
paste input "25594672"
type input "2325594672"
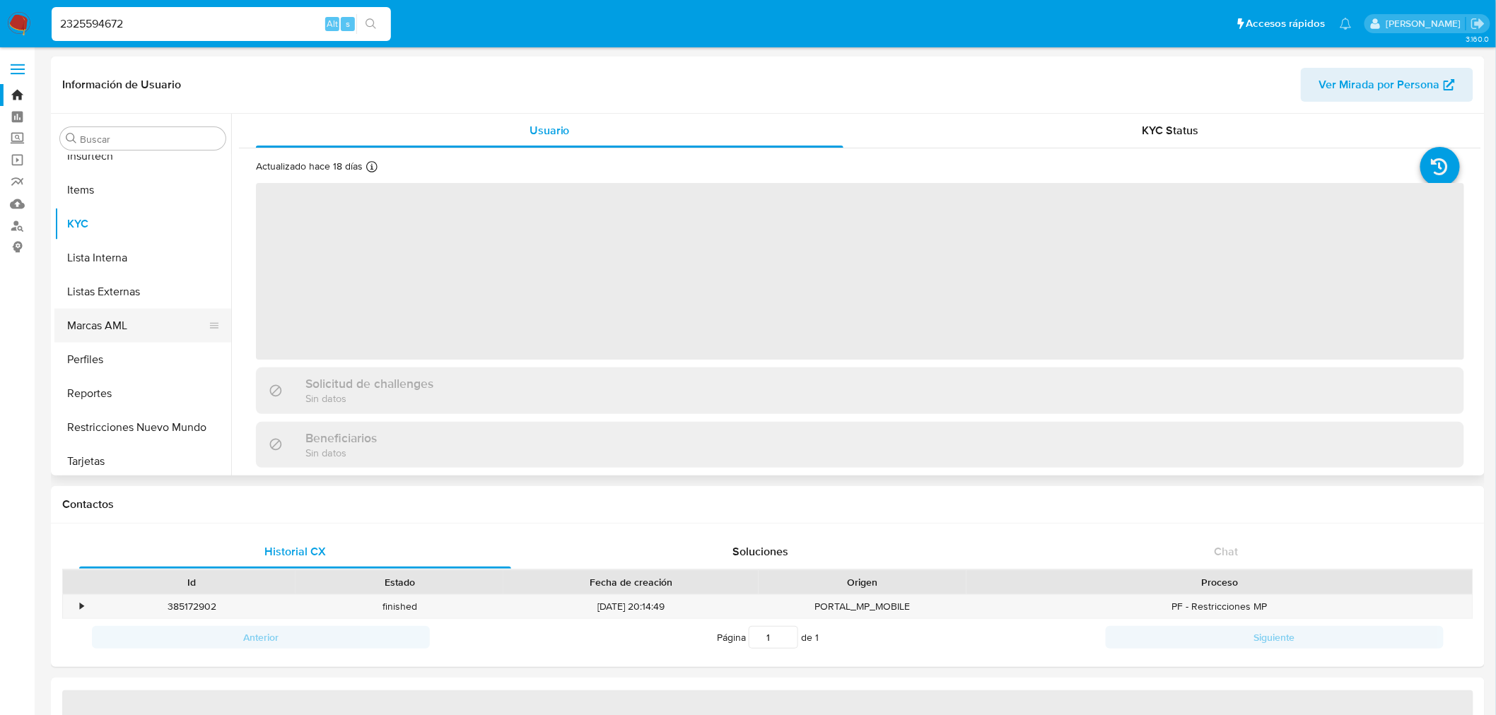
scroll to position [630, 0]
select select "10"
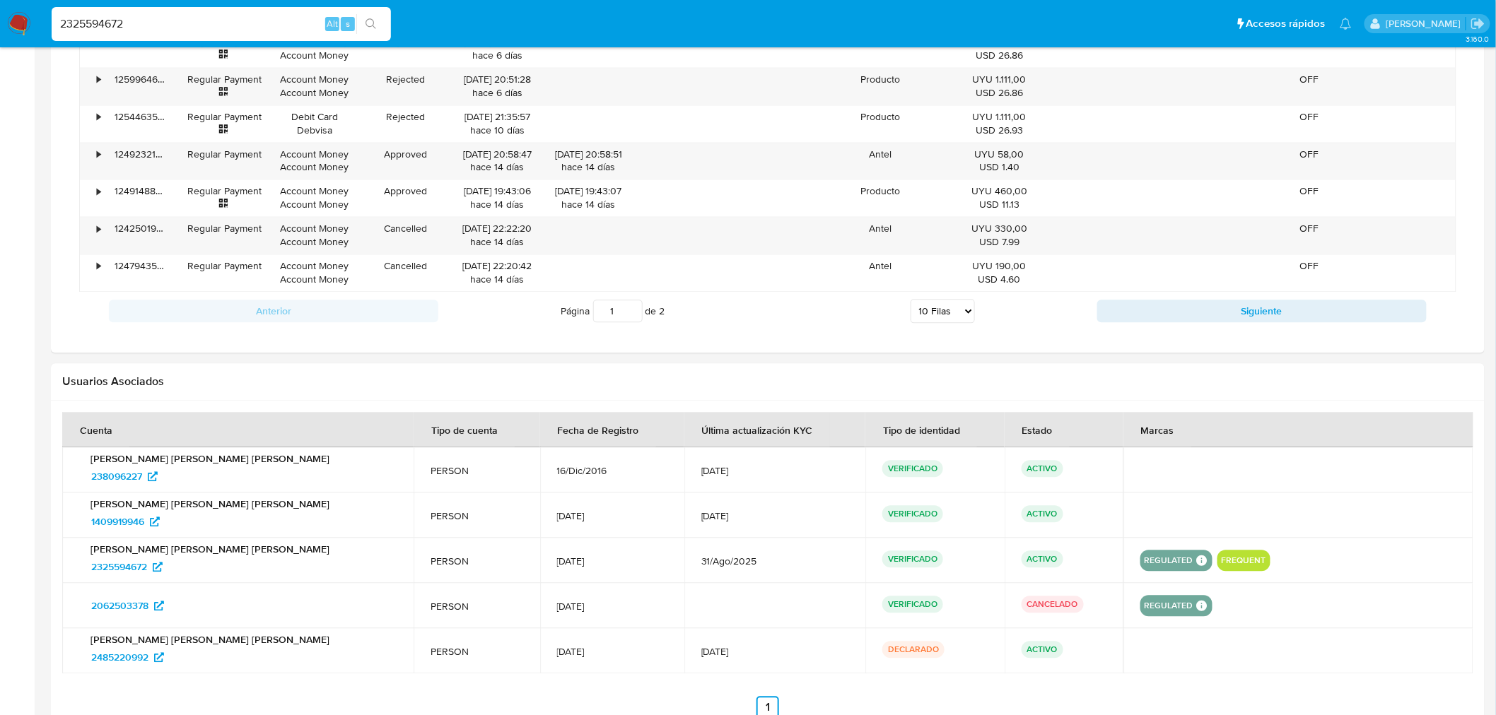
scroll to position [1129, 0]
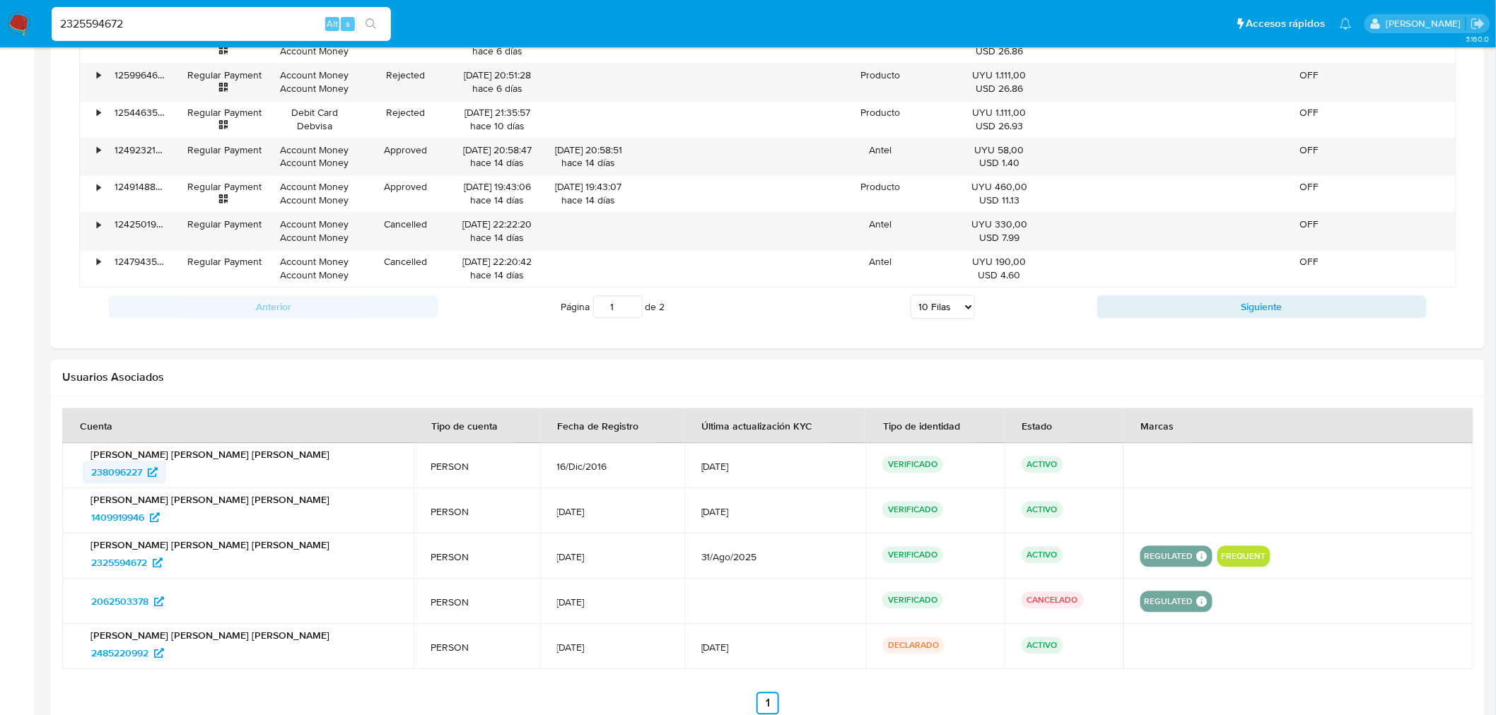
click at [122, 471] on span "238096227" at bounding box center [116, 472] width 51 height 23
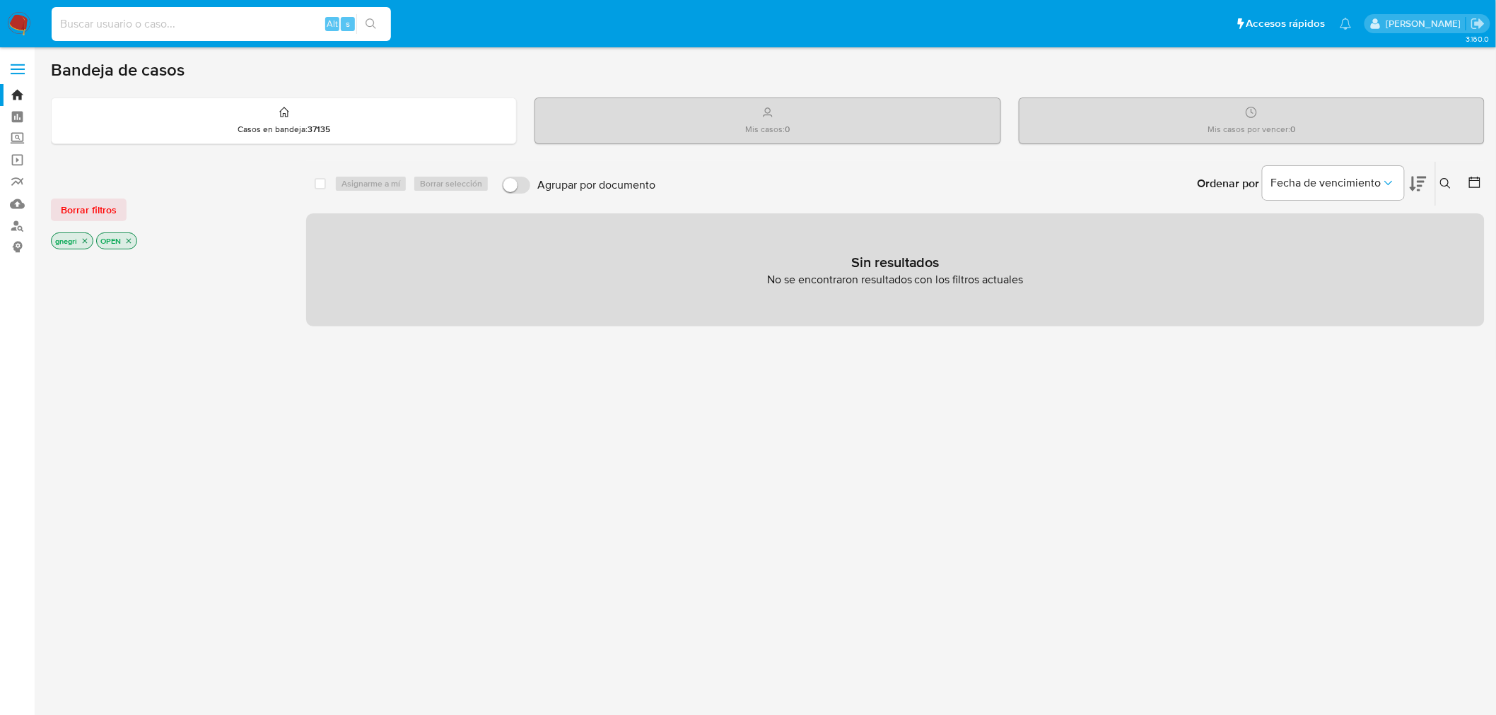
click at [184, 16] on input at bounding box center [221, 24] width 339 height 18
paste input "2325594672"
type input "2325594672"
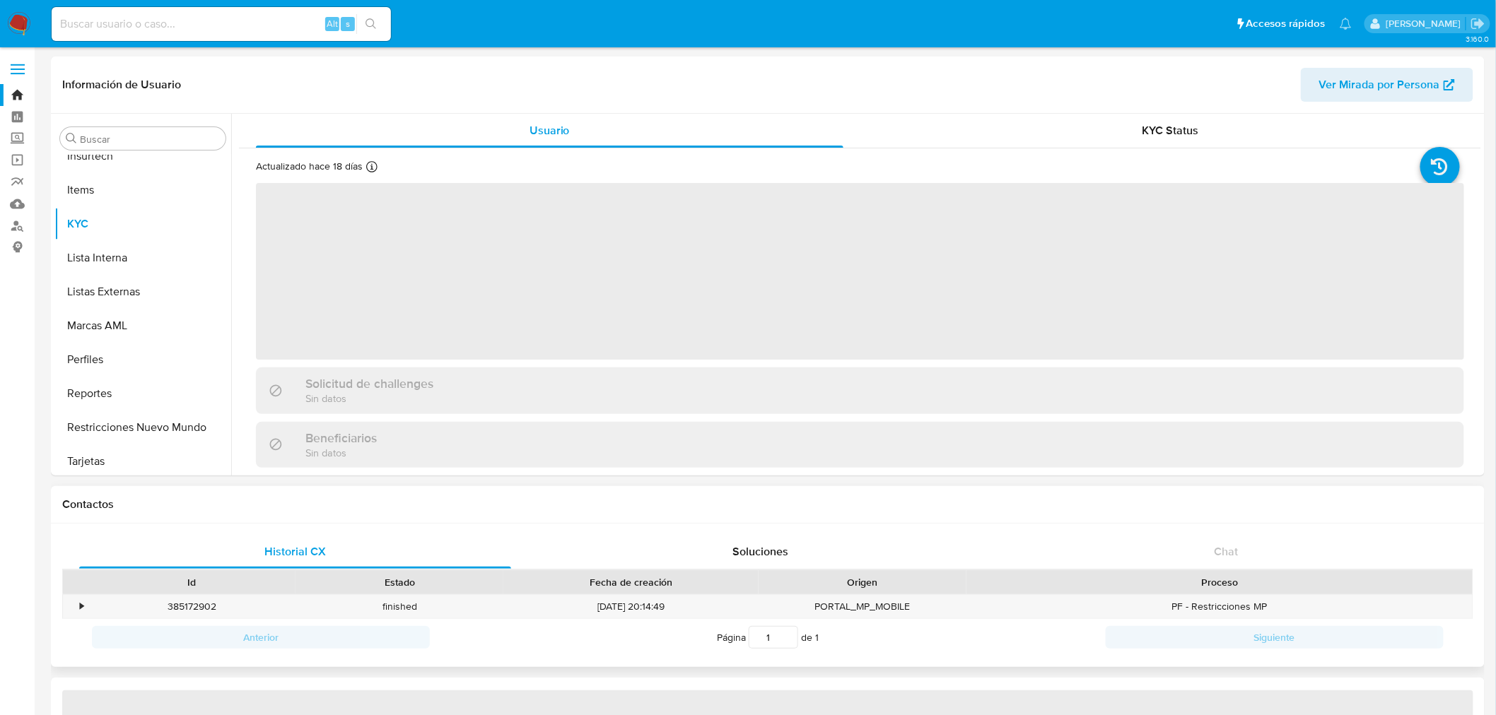
scroll to position [630, 0]
select select "10"
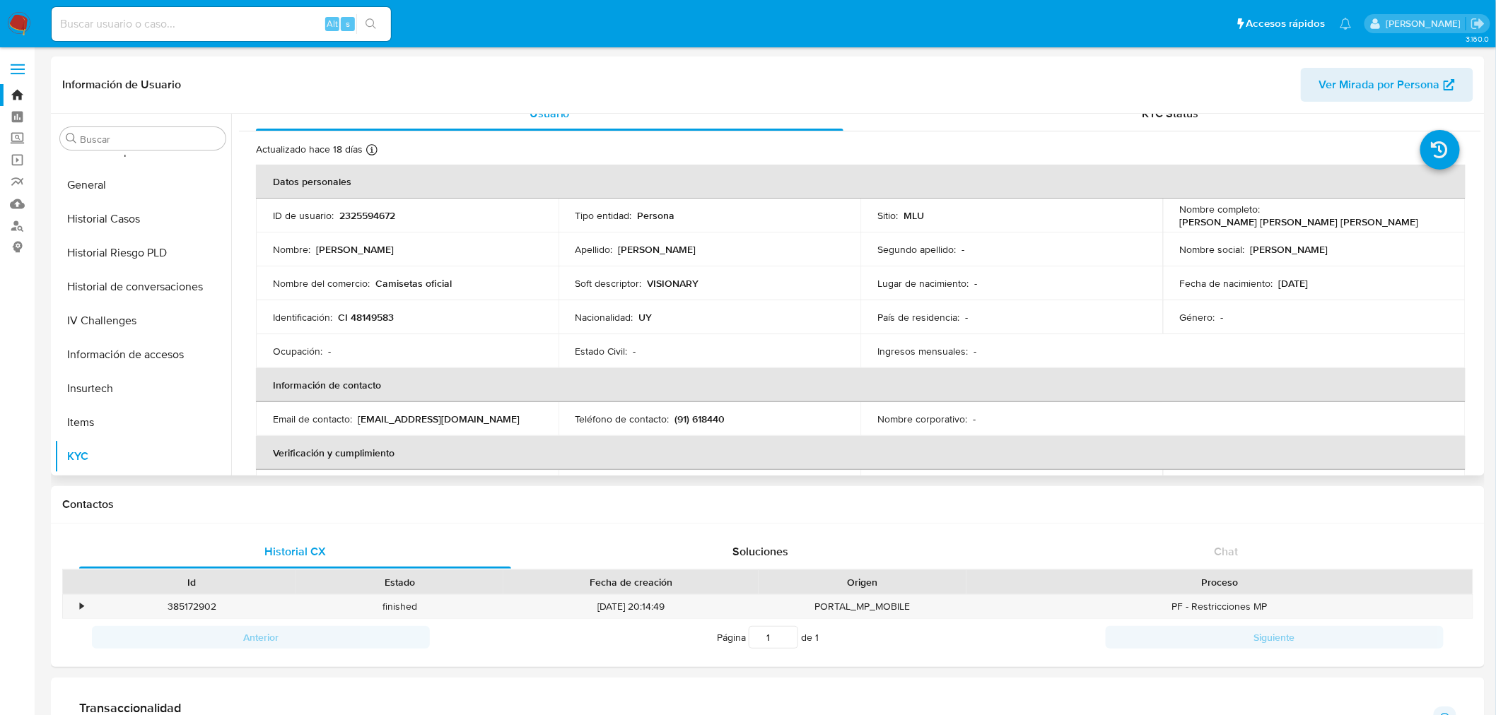
scroll to position [0, 0]
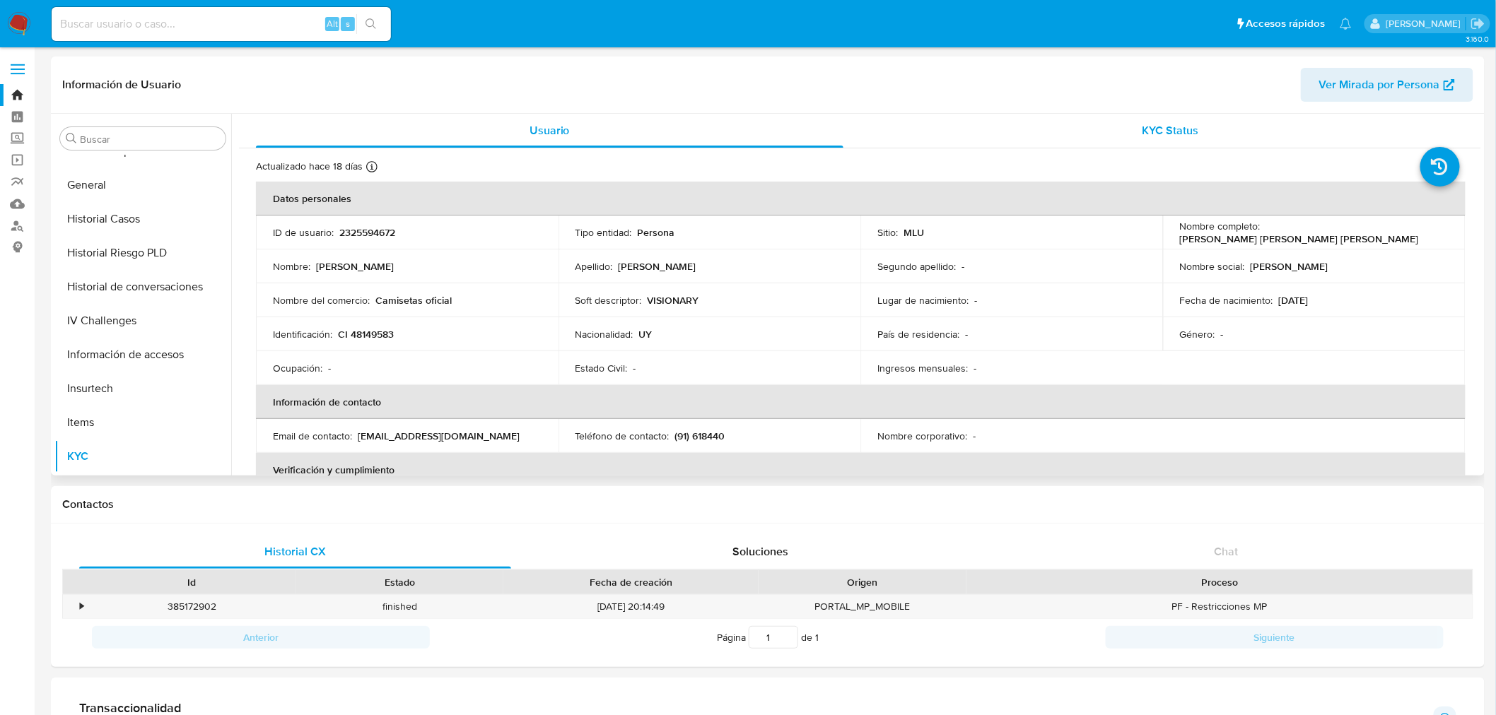
click at [1199, 135] on div "KYC Status" at bounding box center [1170, 131] width 587 height 34
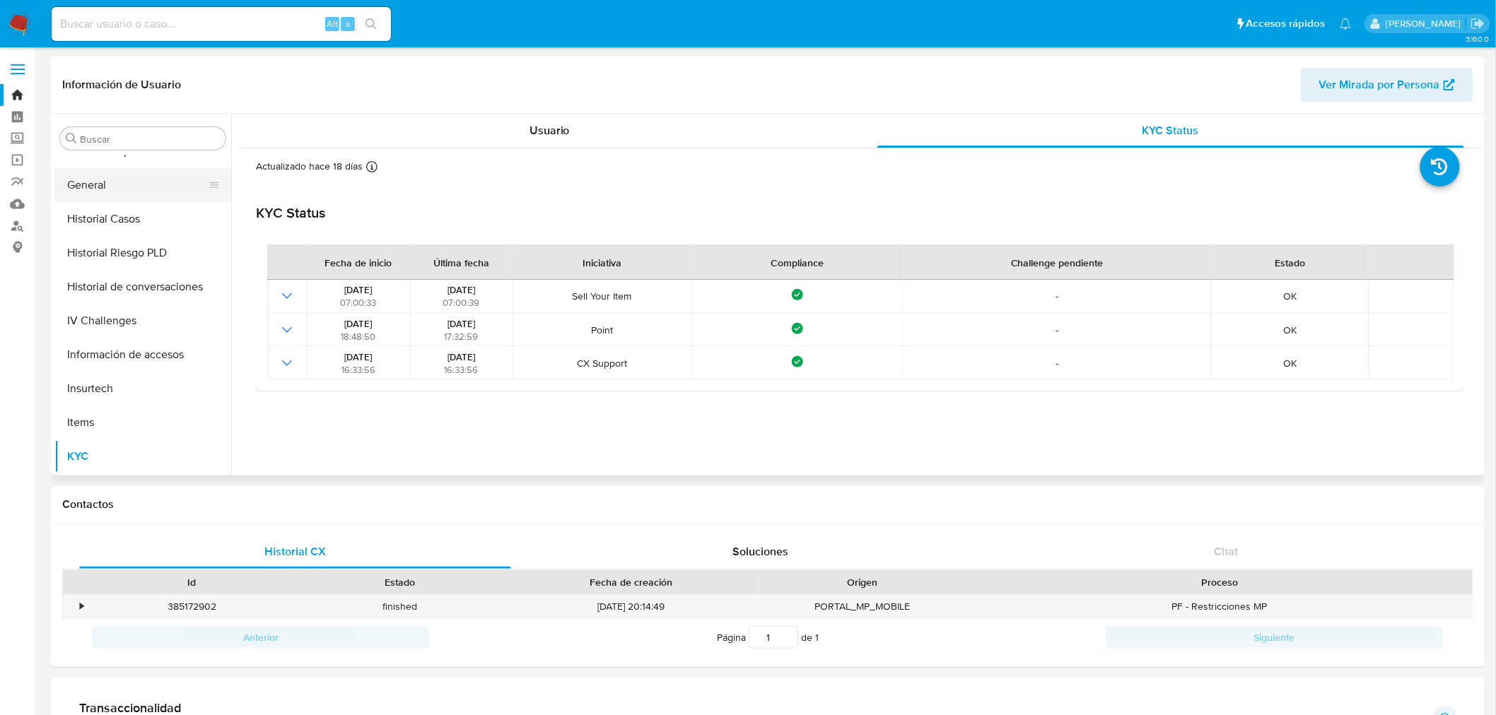
click at [134, 185] on button "General" at bounding box center [136, 185] width 165 height 34
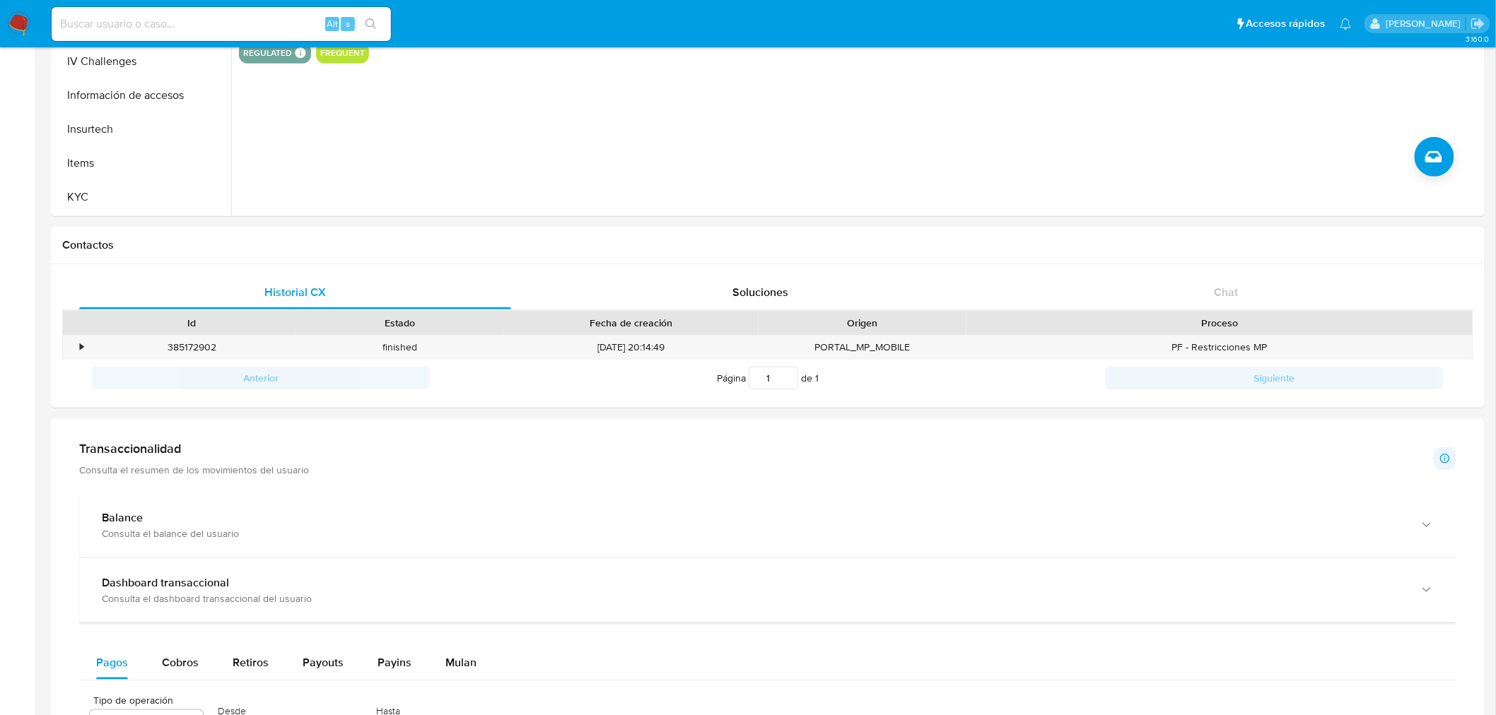
scroll to position [628, 0]
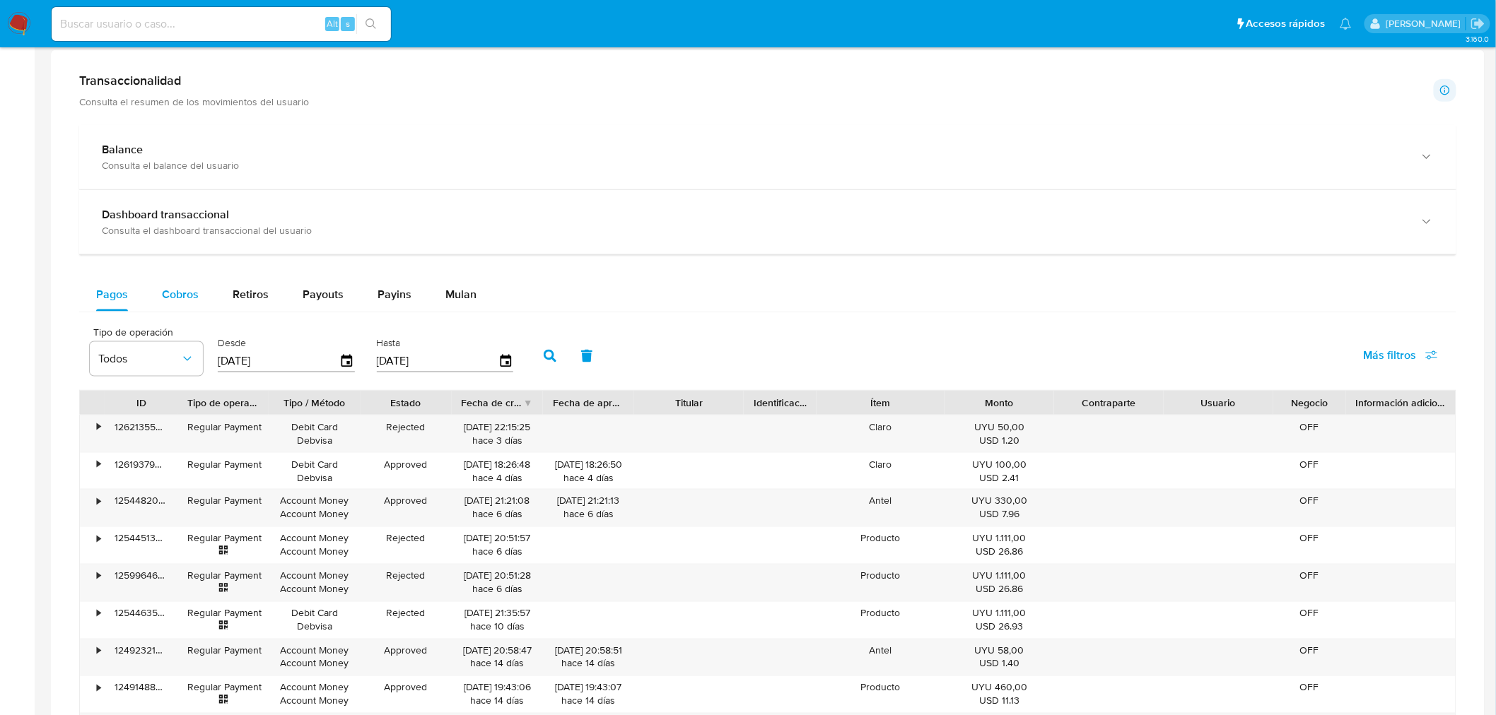
click at [175, 295] on span "Cobros" at bounding box center [180, 294] width 37 height 16
select select "10"
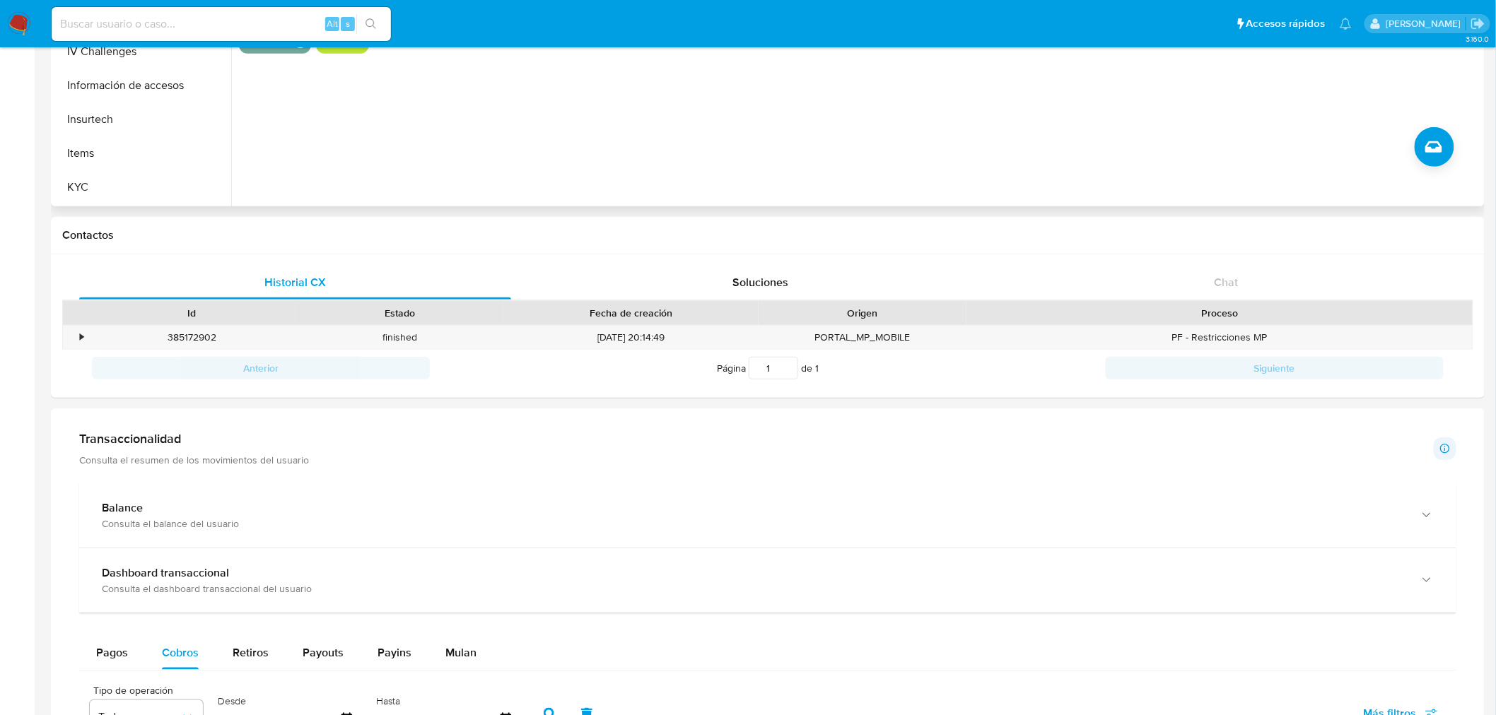
scroll to position [0, 0]
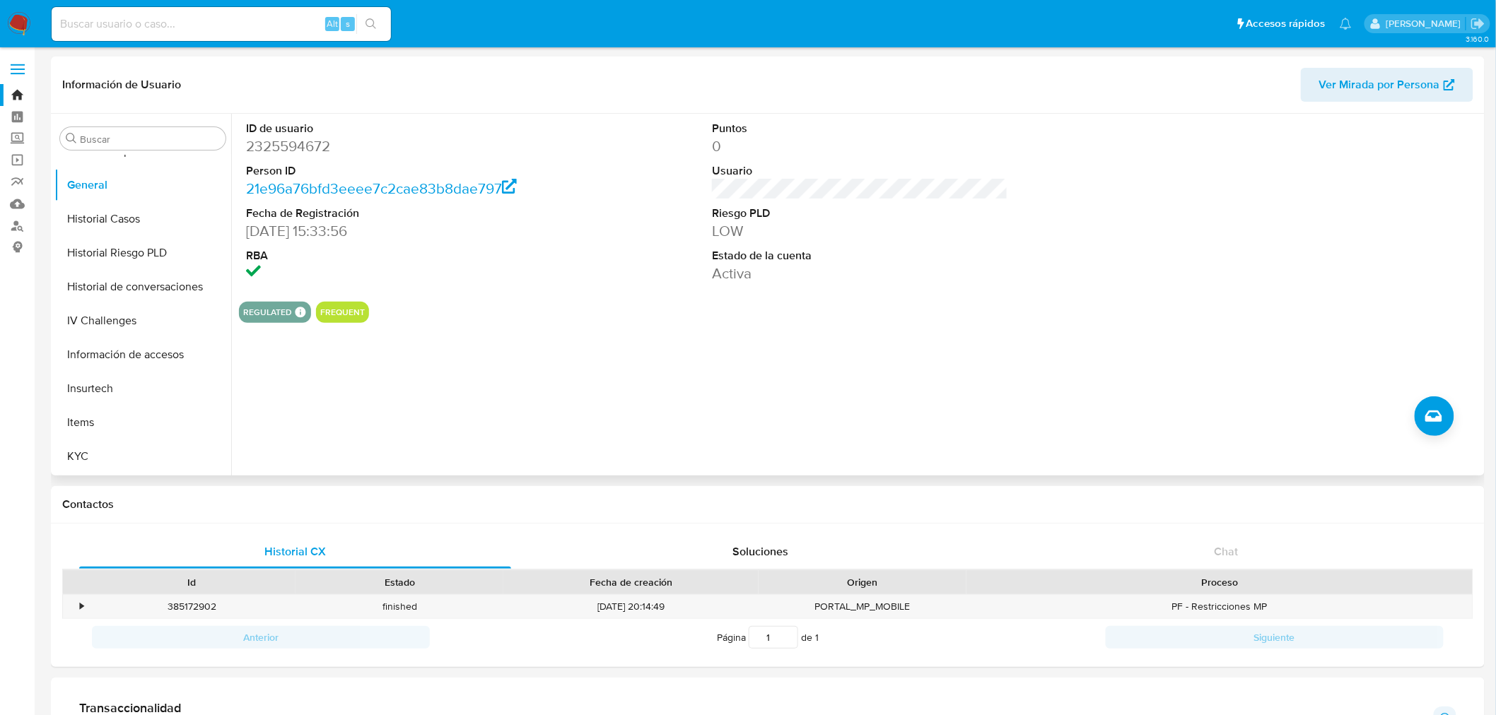
click at [276, 144] on dd "2325594672" at bounding box center [394, 146] width 296 height 20
copy dd "2325594672"
click at [95, 459] on button "KYC" at bounding box center [136, 457] width 165 height 34
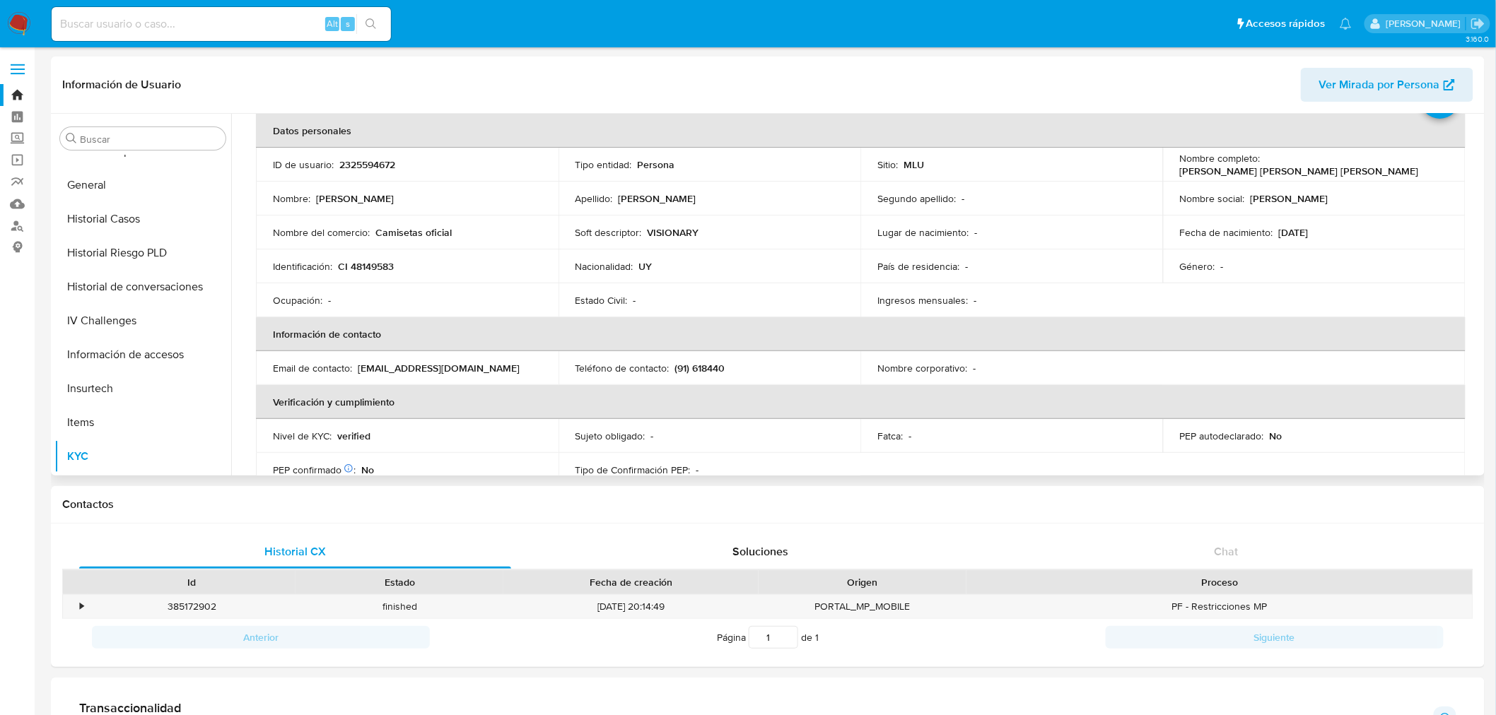
scroll to position [54, 0]
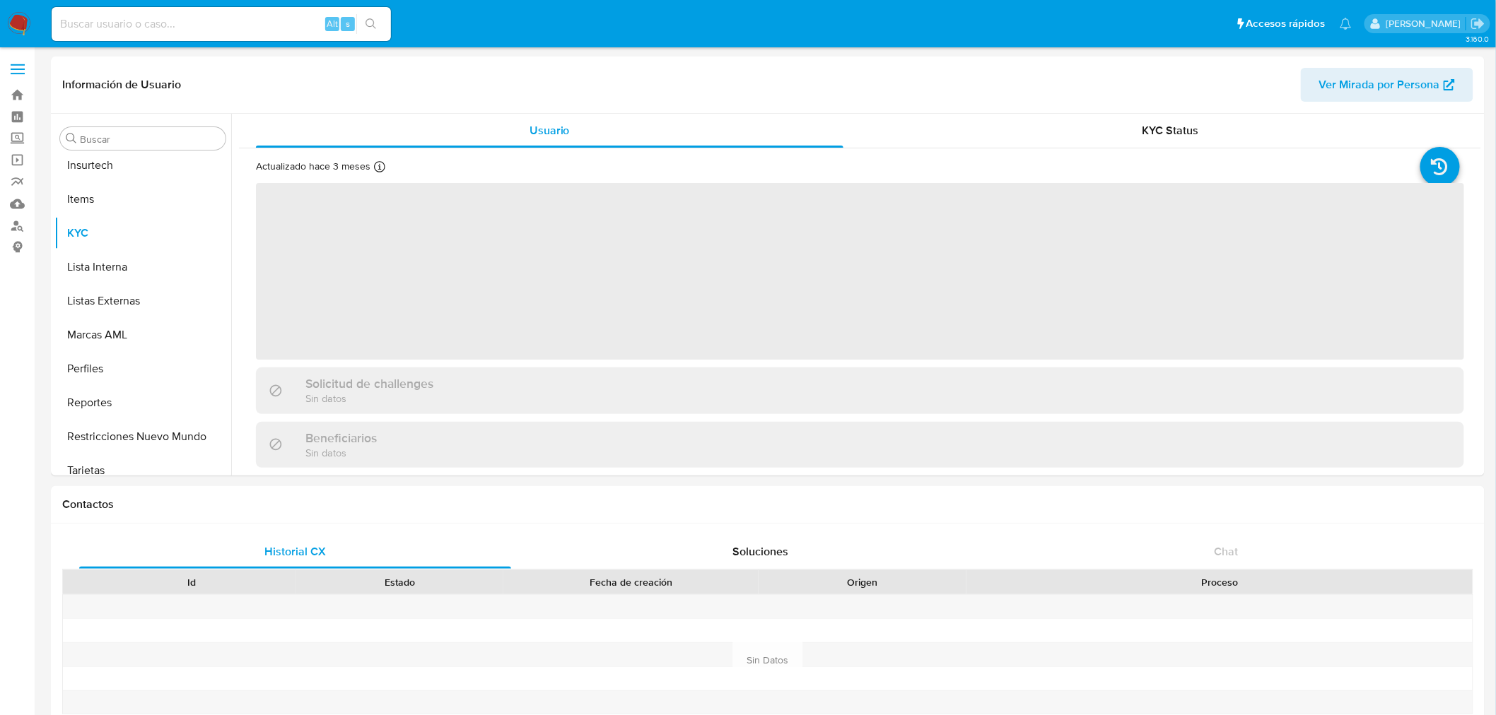
scroll to position [630, 0]
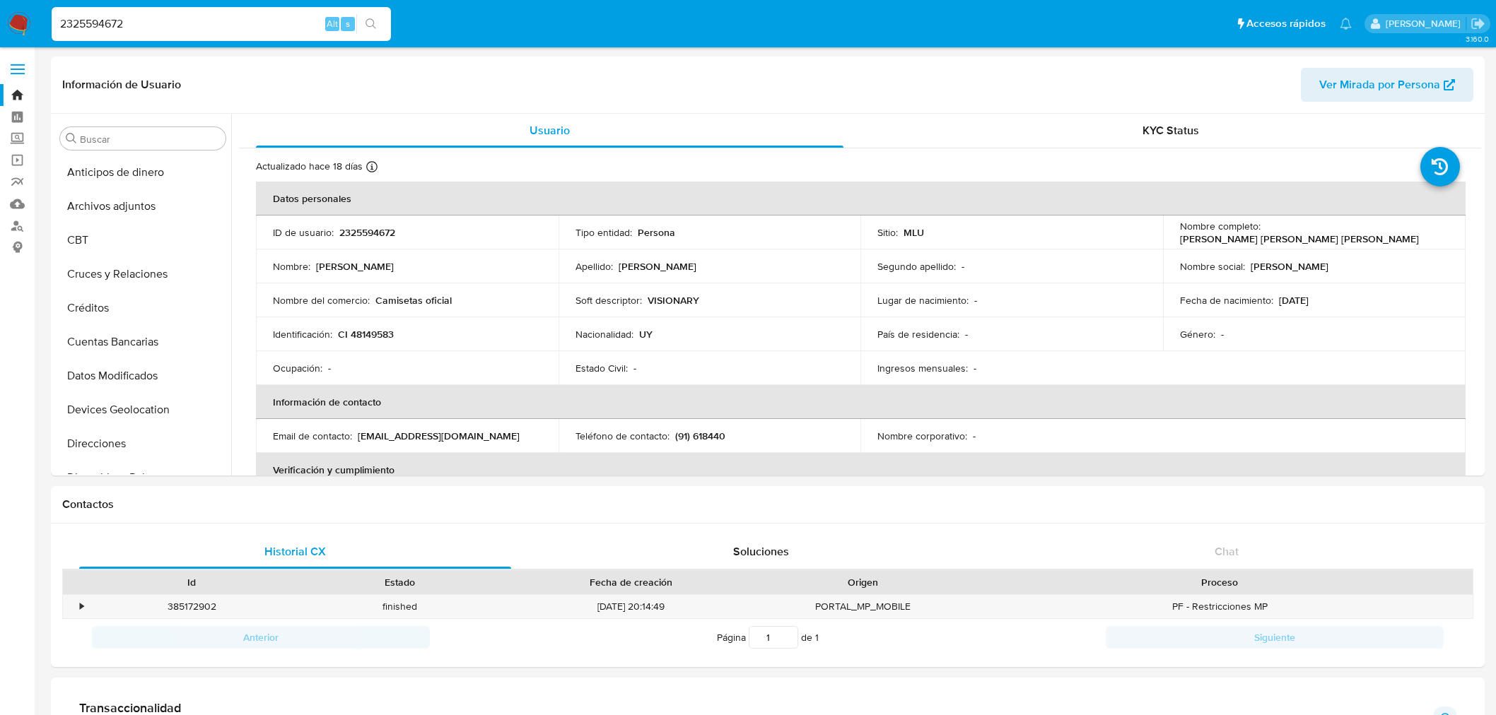
select select "10"
